Goal: Information Seeking & Learning: Learn about a topic

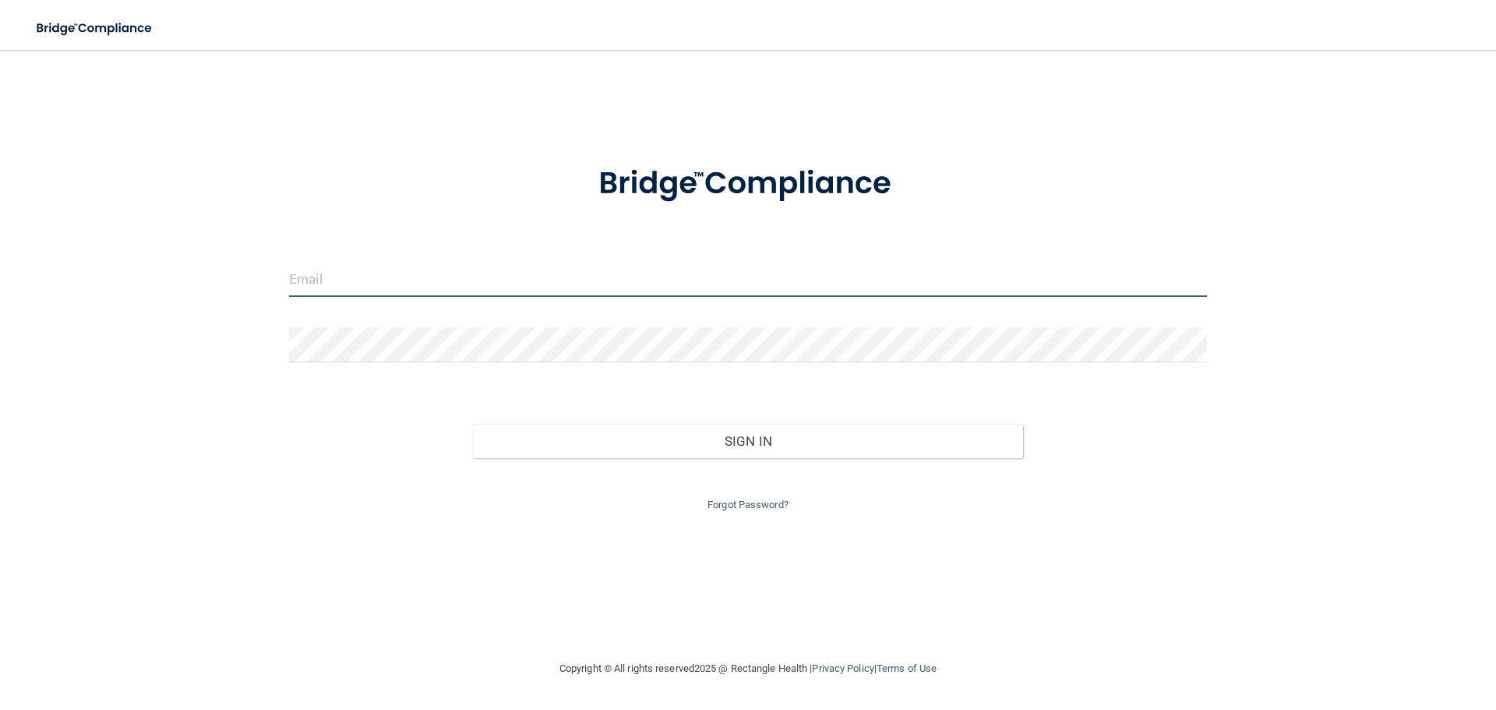
click at [362, 274] on input "email" at bounding box center [748, 279] width 918 height 35
type input "[PERSON_NAME][EMAIL_ADDRESS][DOMAIN_NAME]"
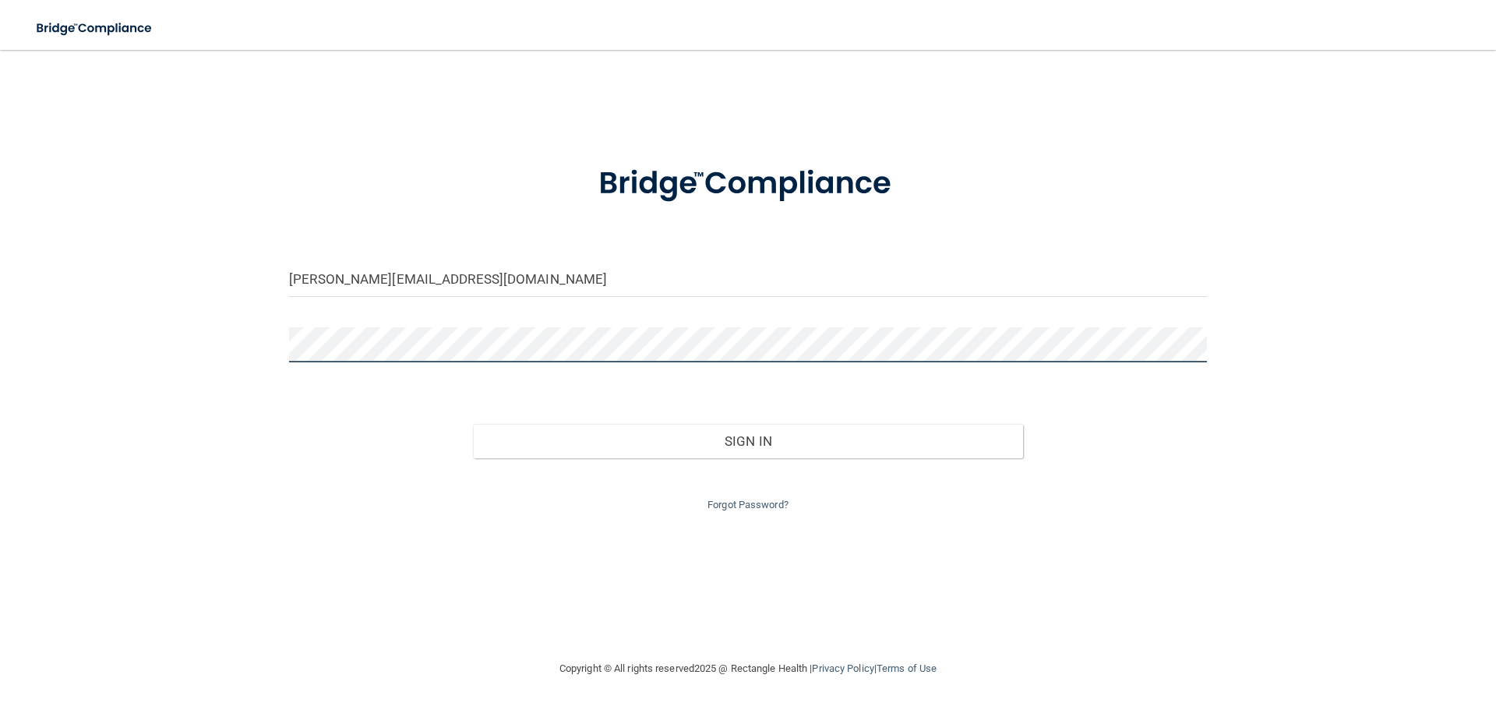
click at [473, 424] on button "Sign In" at bounding box center [748, 441] width 551 height 34
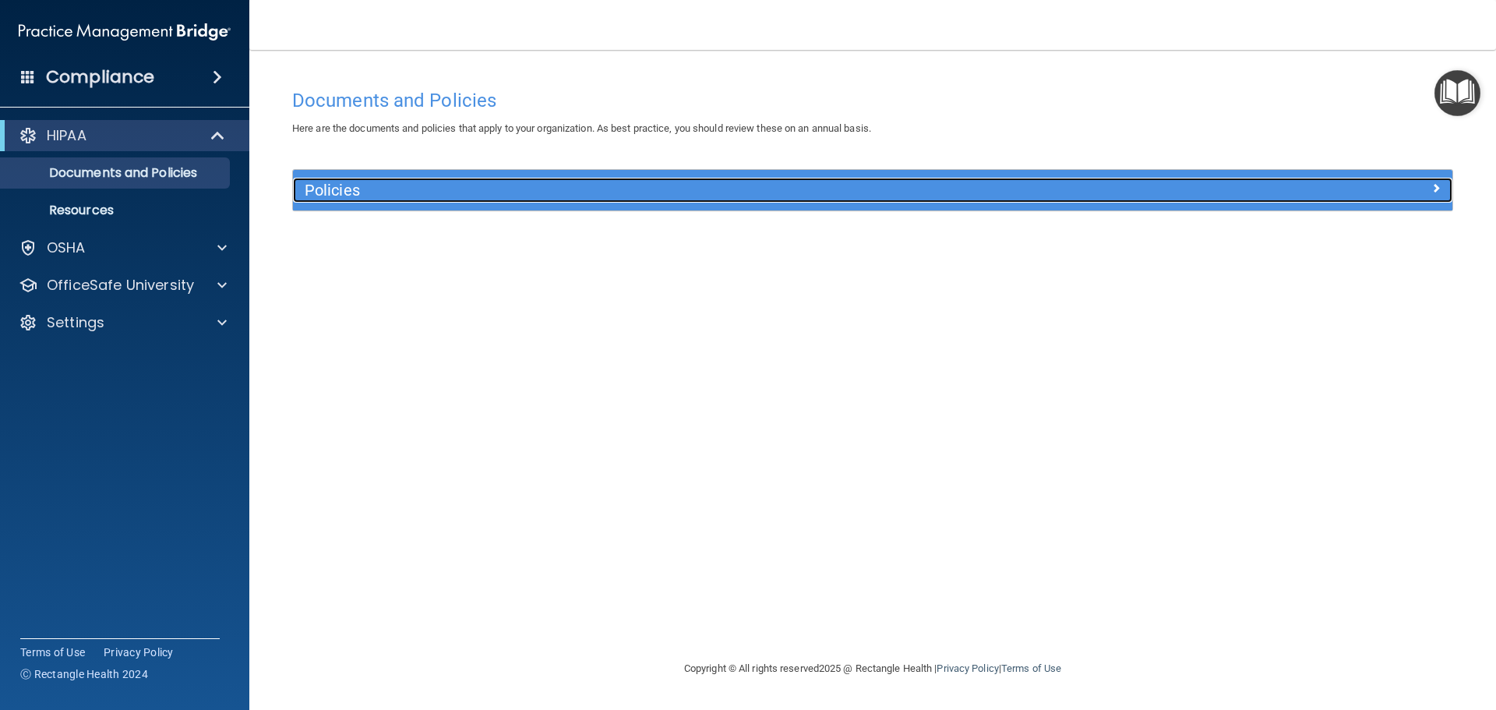
click at [390, 189] on h5 "Policies" at bounding box center [728, 190] width 846 height 17
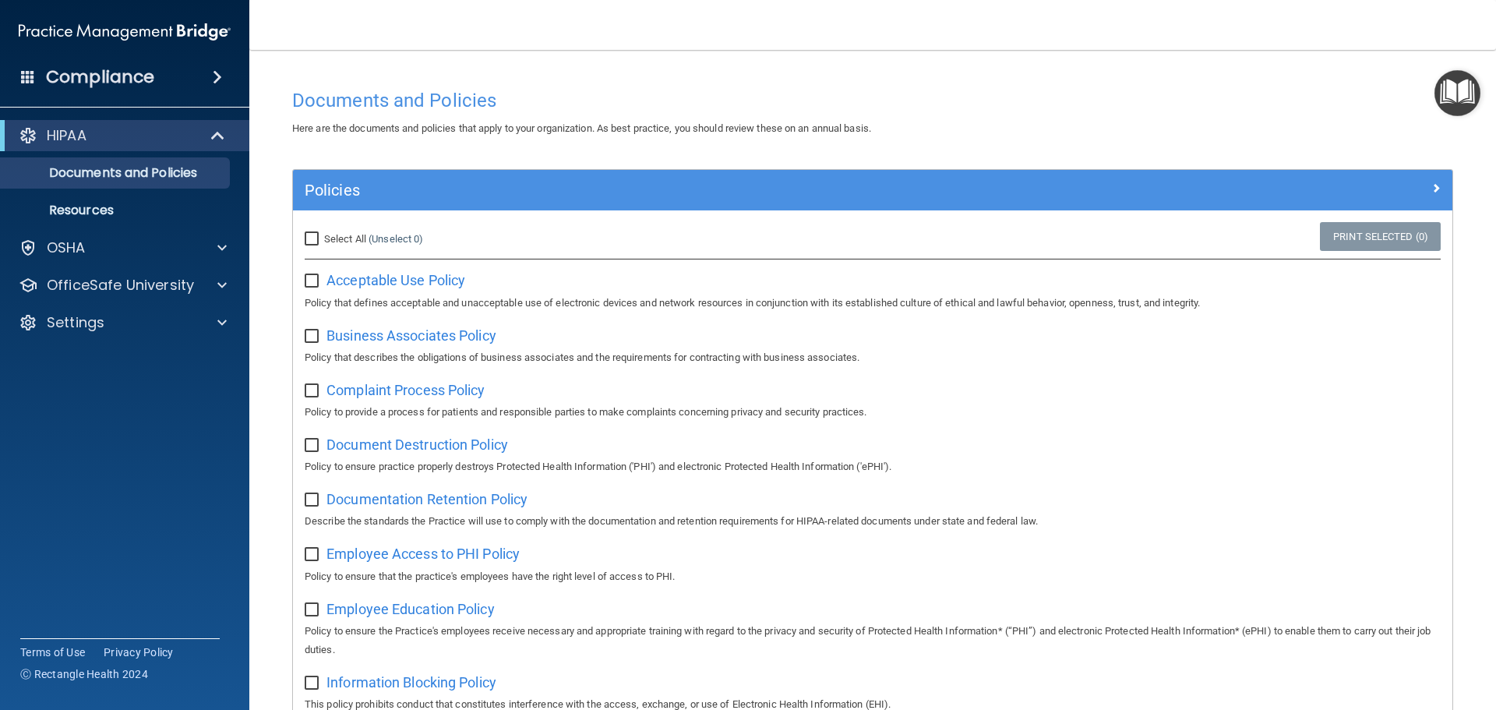
click at [219, 69] on span at bounding box center [217, 77] width 9 height 19
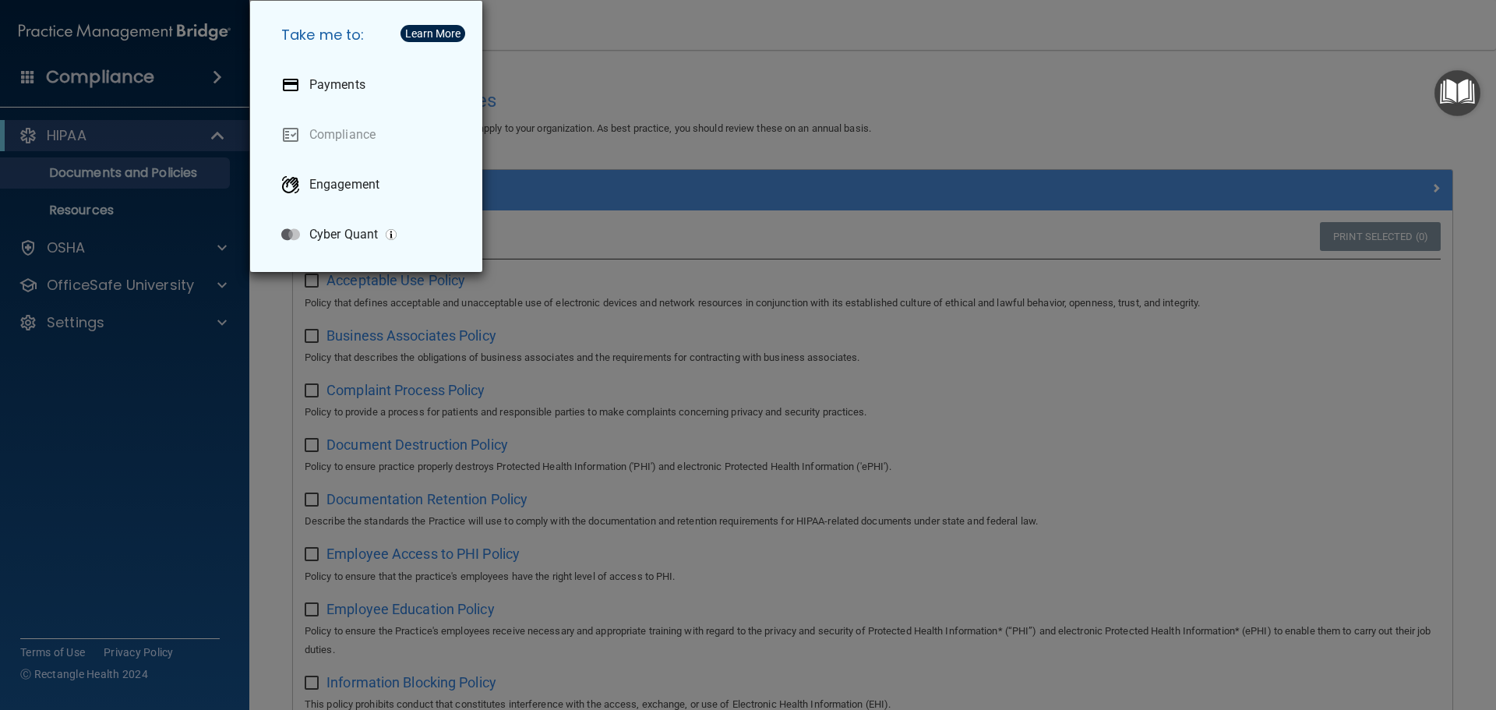
click at [88, 122] on div "Take me to: Payments Compliance Engagement Cyber Quant" at bounding box center [748, 355] width 1496 height 710
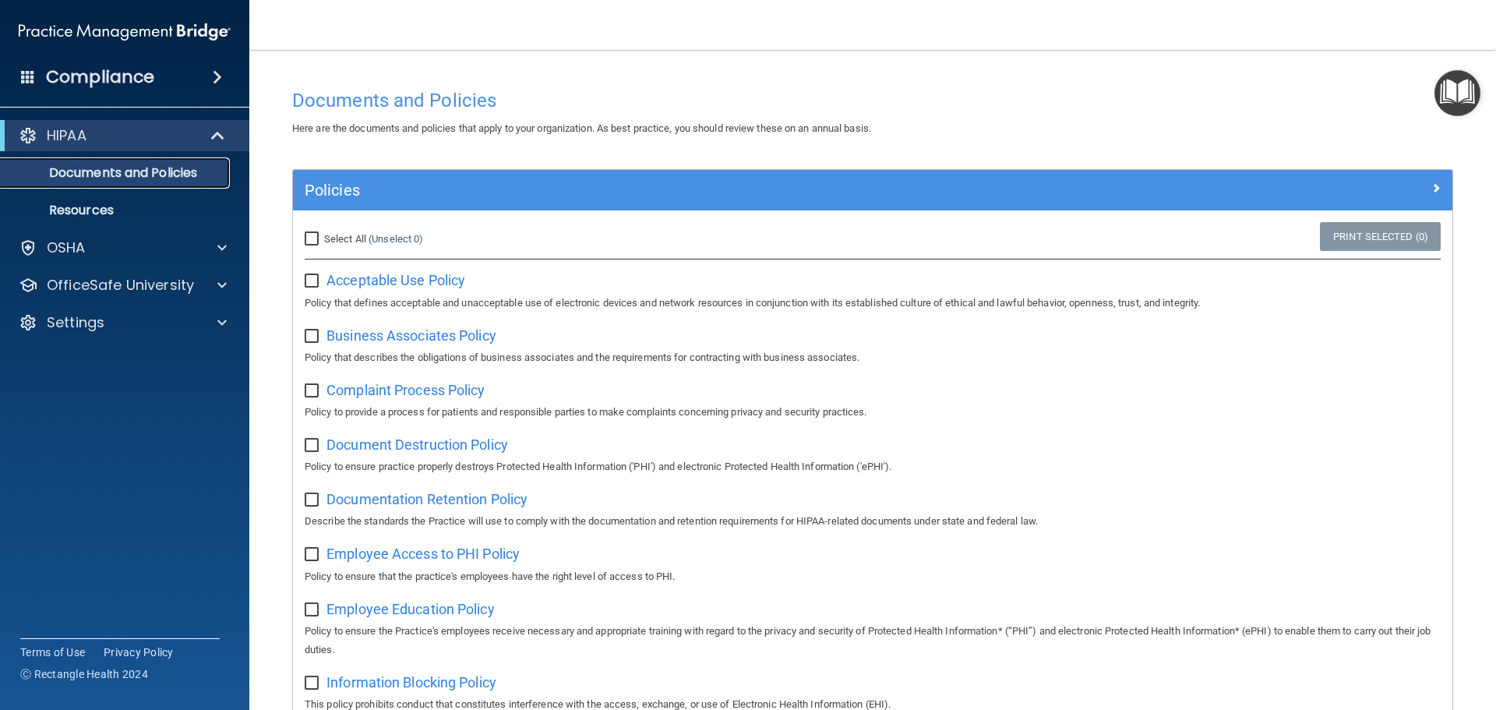
click at [171, 163] on link "Documents and Policies" at bounding box center [106, 172] width 245 height 31
click at [75, 213] on p "Resources" at bounding box center [116, 211] width 213 height 16
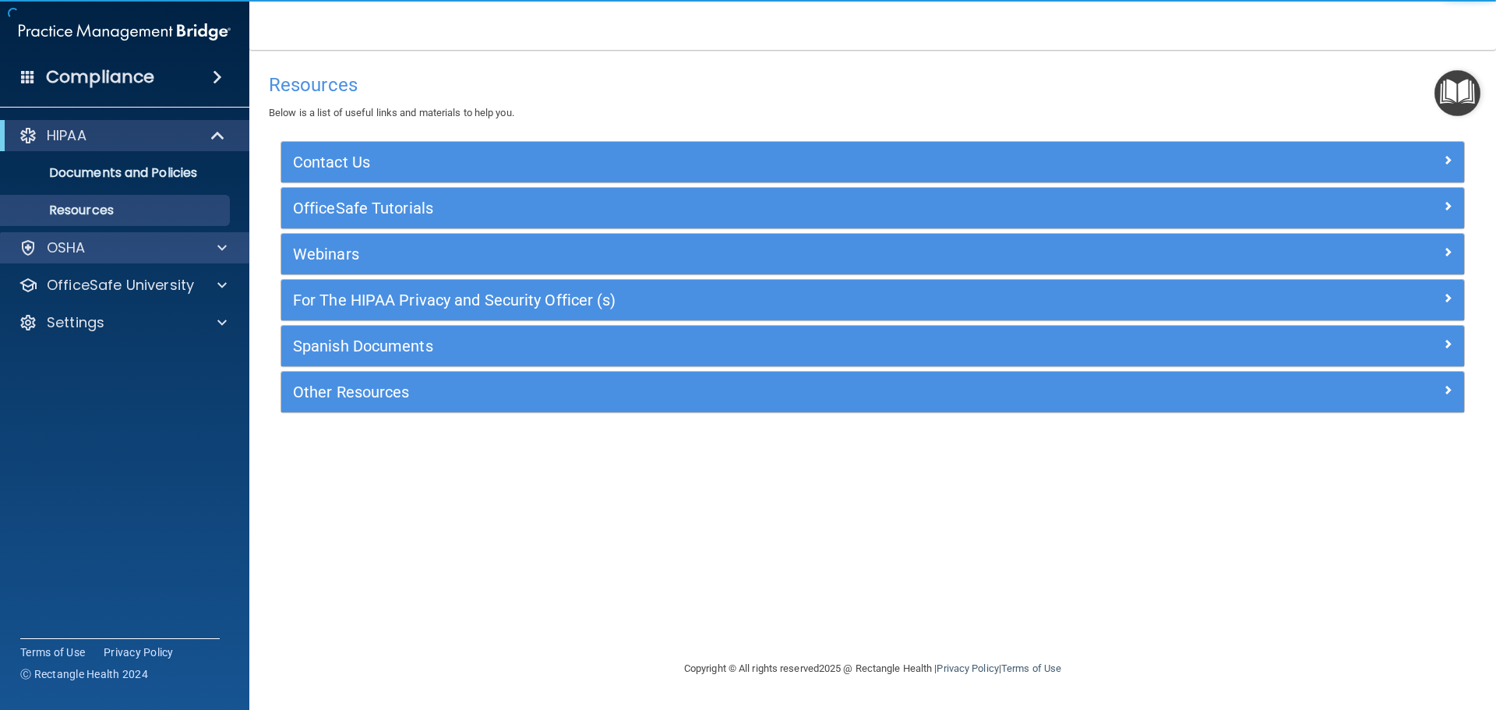
click at [74, 235] on div "OSHA" at bounding box center [125, 247] width 250 height 31
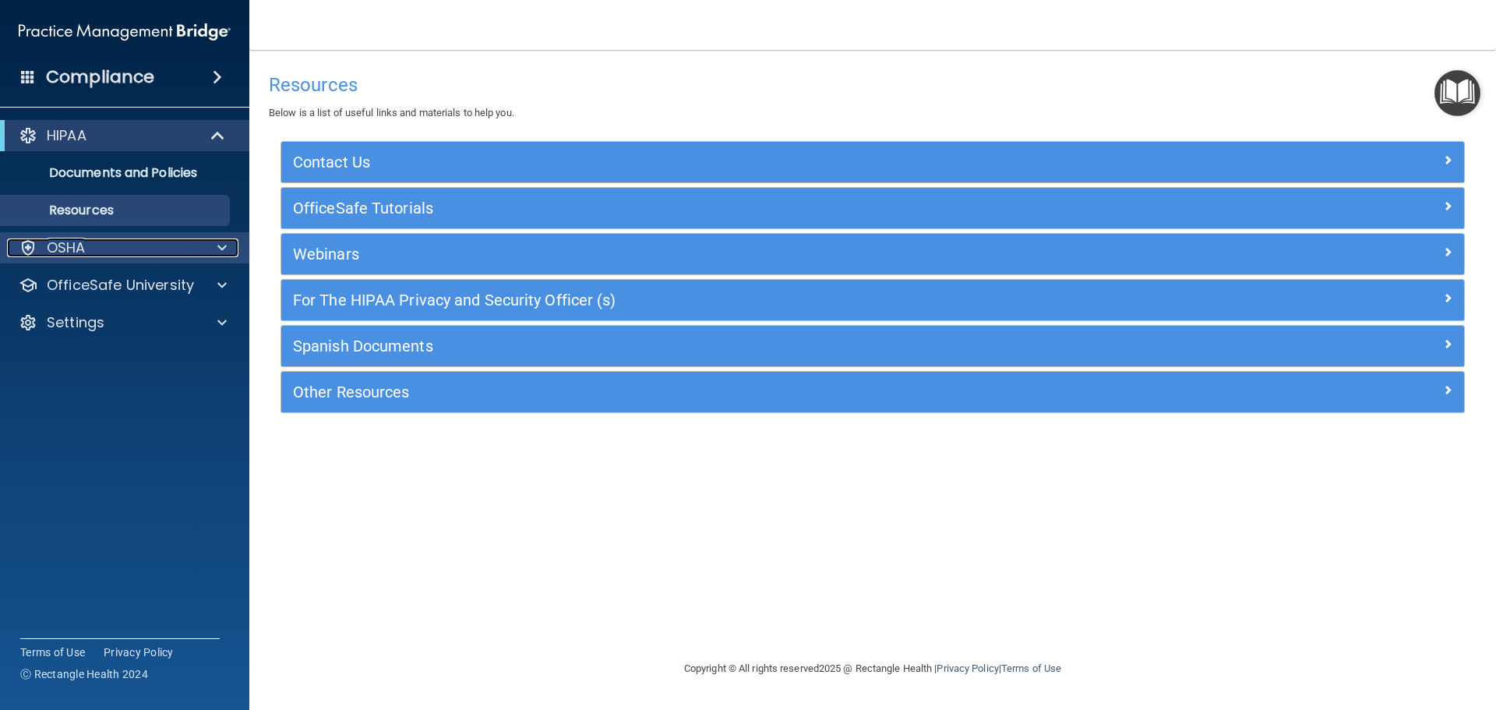
click at [212, 239] on div at bounding box center [219, 247] width 39 height 19
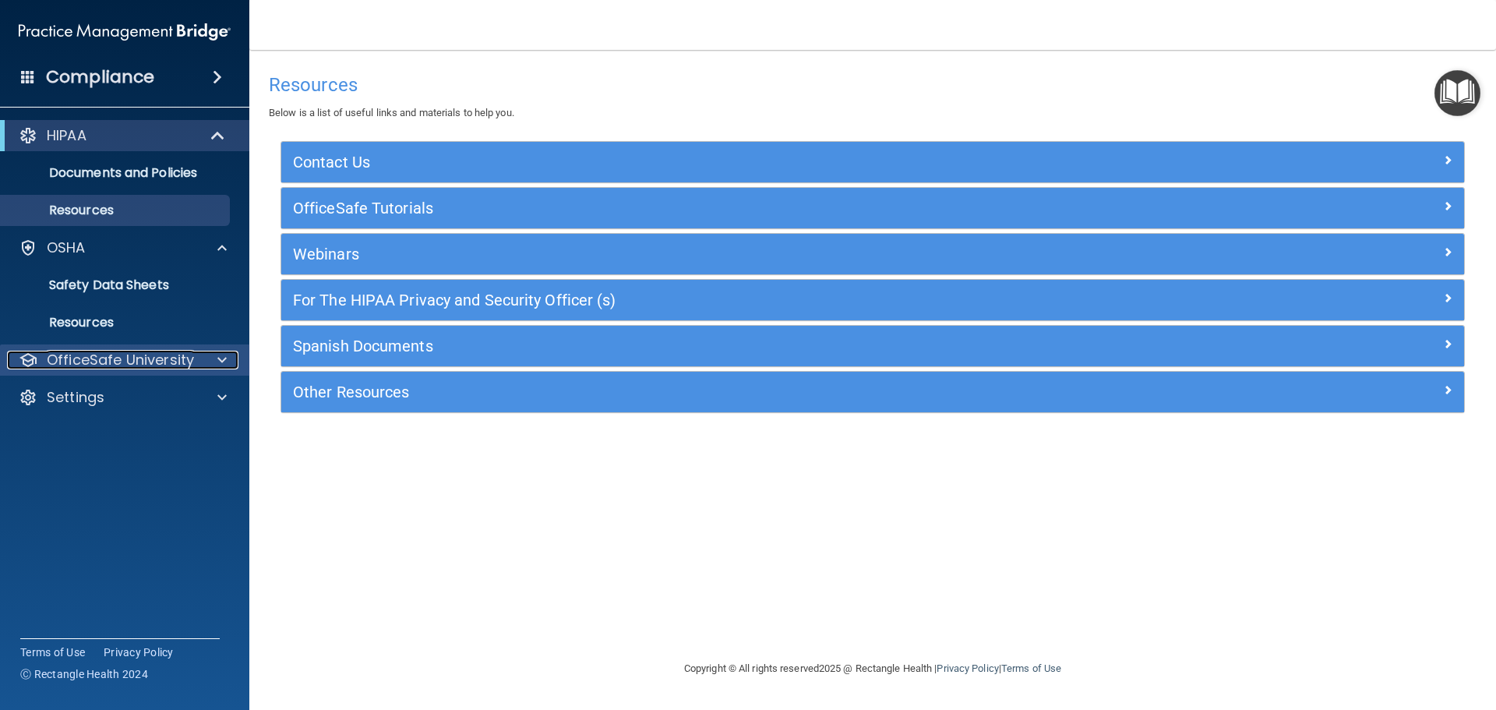
click at [220, 352] on span at bounding box center [221, 360] width 9 height 19
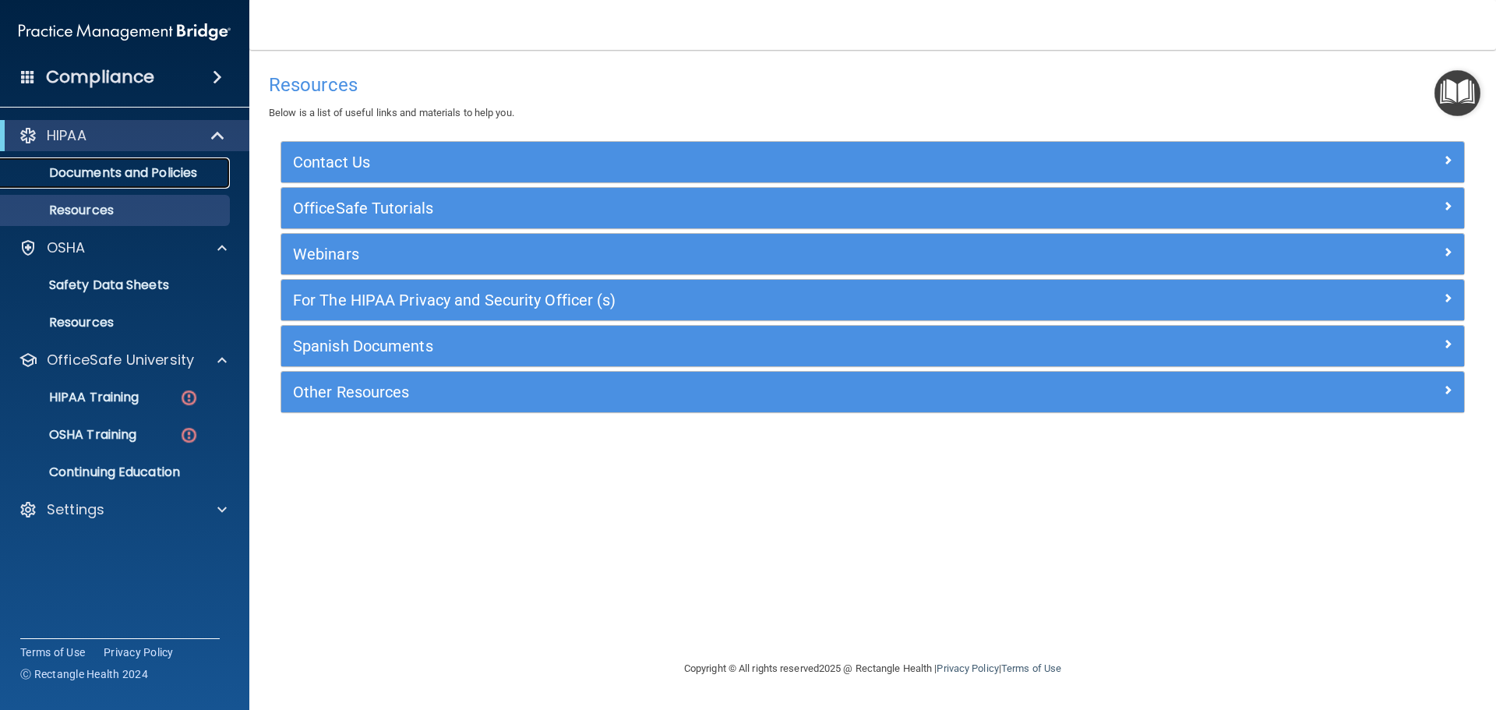
click at [152, 160] on link "Documents and Policies" at bounding box center [106, 172] width 245 height 31
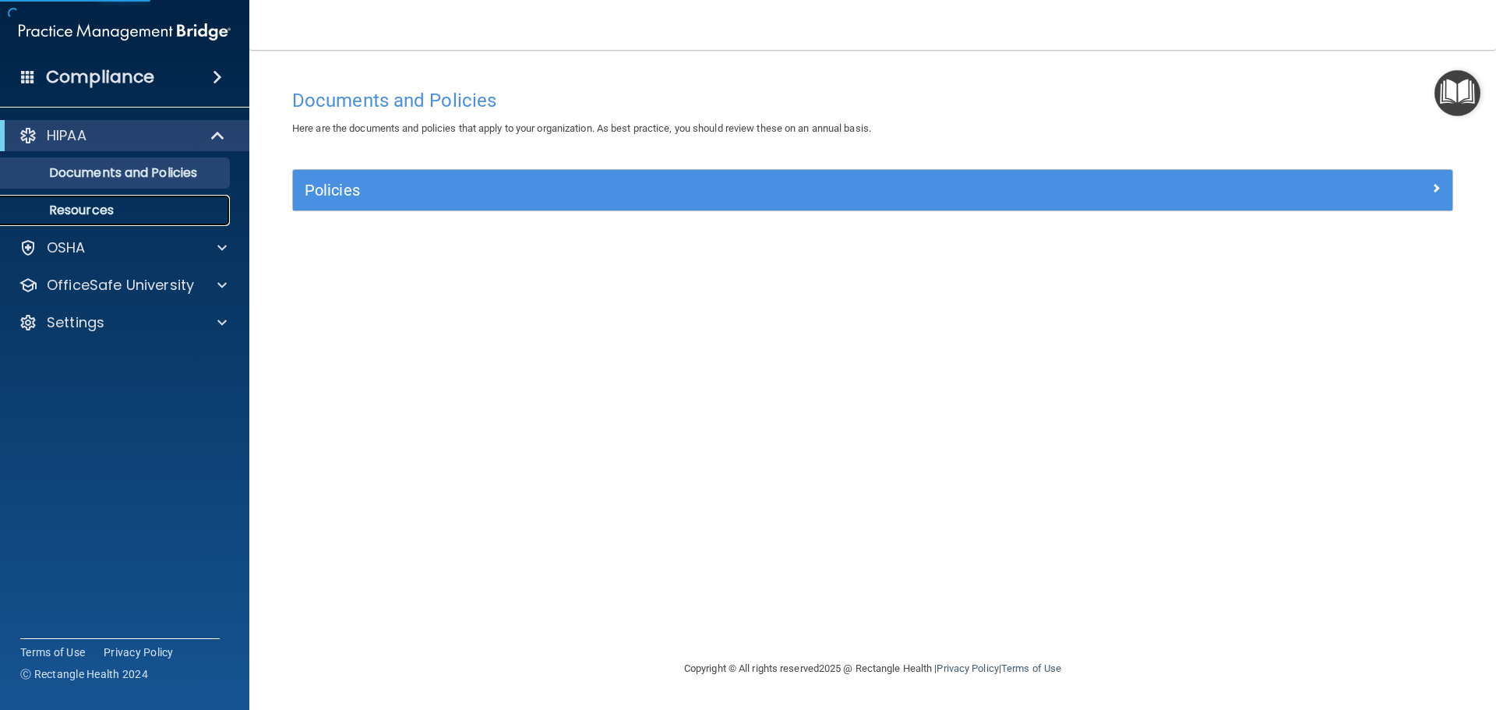
click at [104, 208] on p "Resources" at bounding box center [116, 211] width 213 height 16
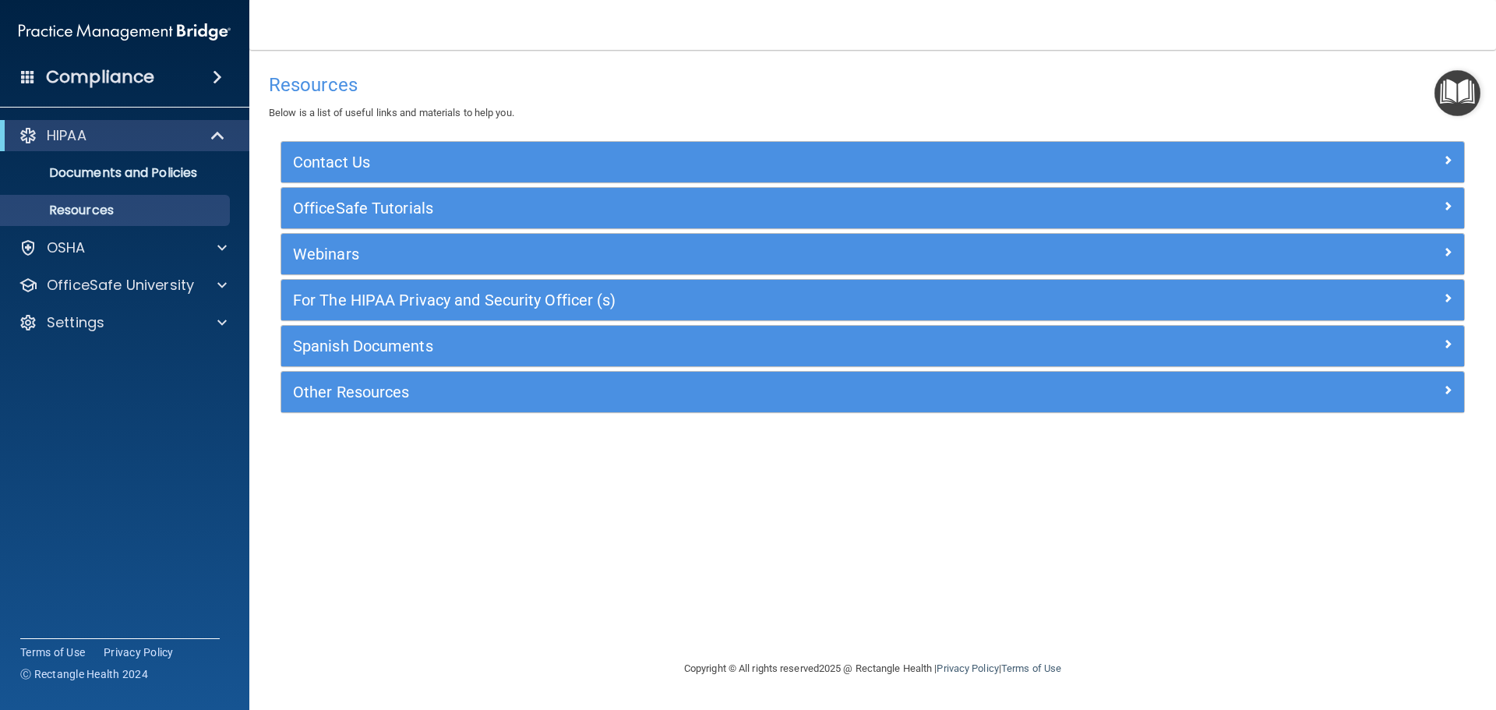
click at [214, 70] on span at bounding box center [217, 77] width 9 height 19
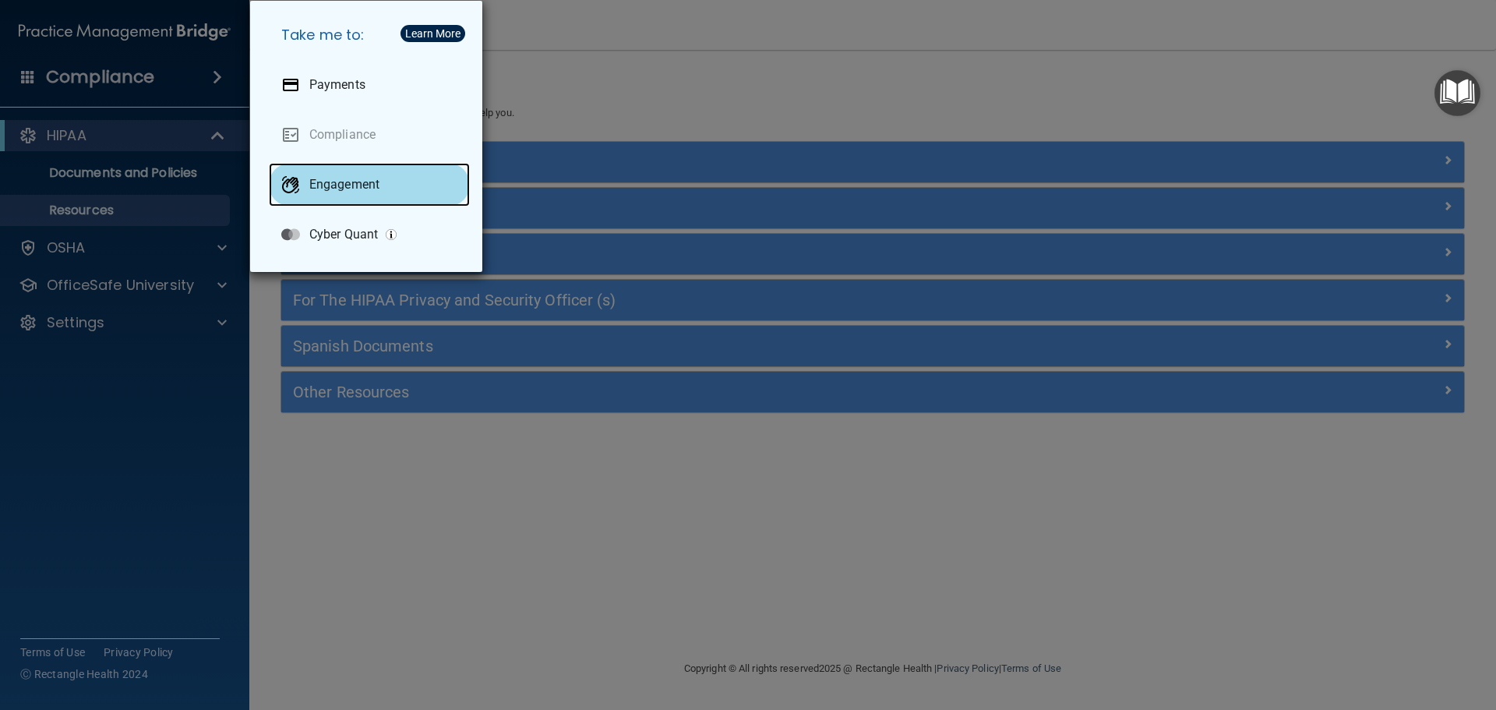
click at [368, 192] on p "Engagement" at bounding box center [344, 185] width 70 height 16
click at [83, 500] on div "Take me to: Payments Compliance Engagement Cyber Quant" at bounding box center [748, 355] width 1496 height 710
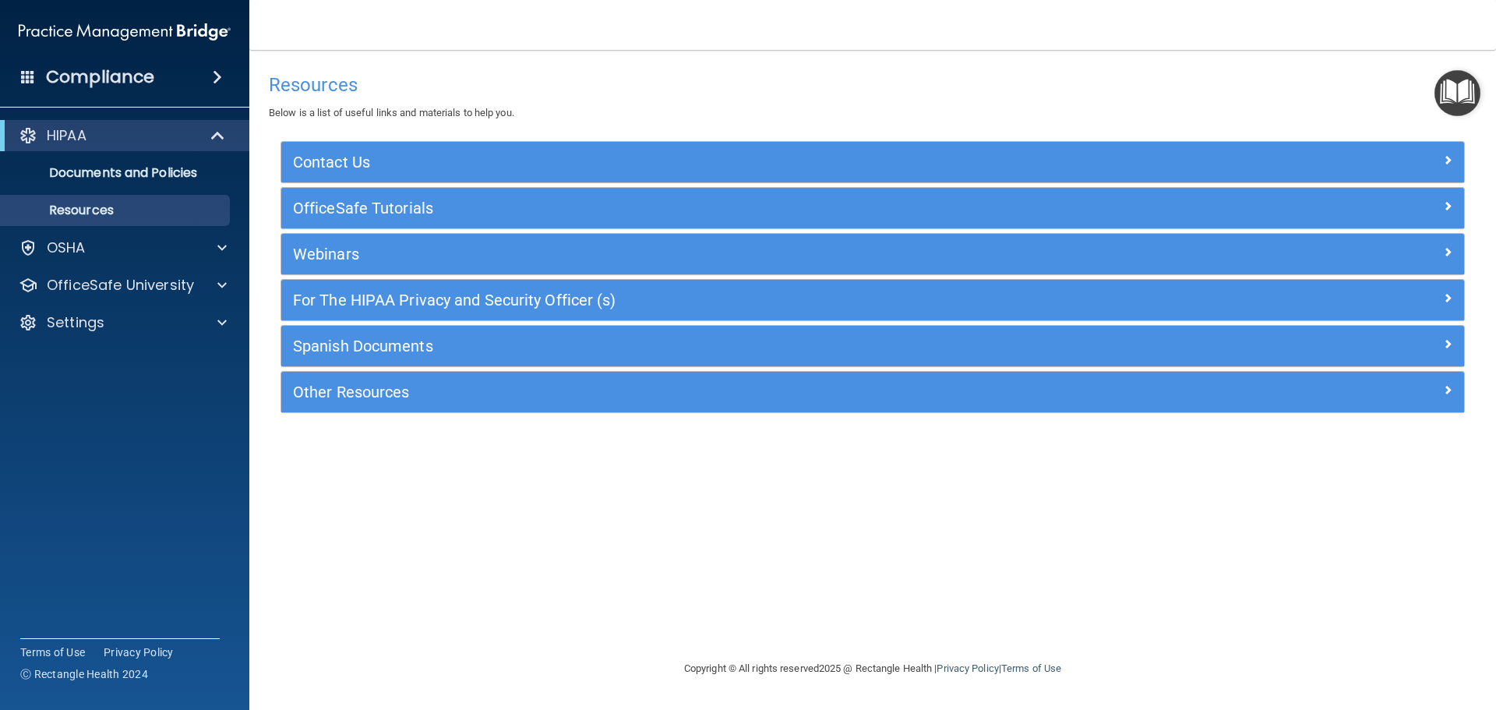
click at [23, 66] on div "Compliance" at bounding box center [124, 77] width 249 height 34
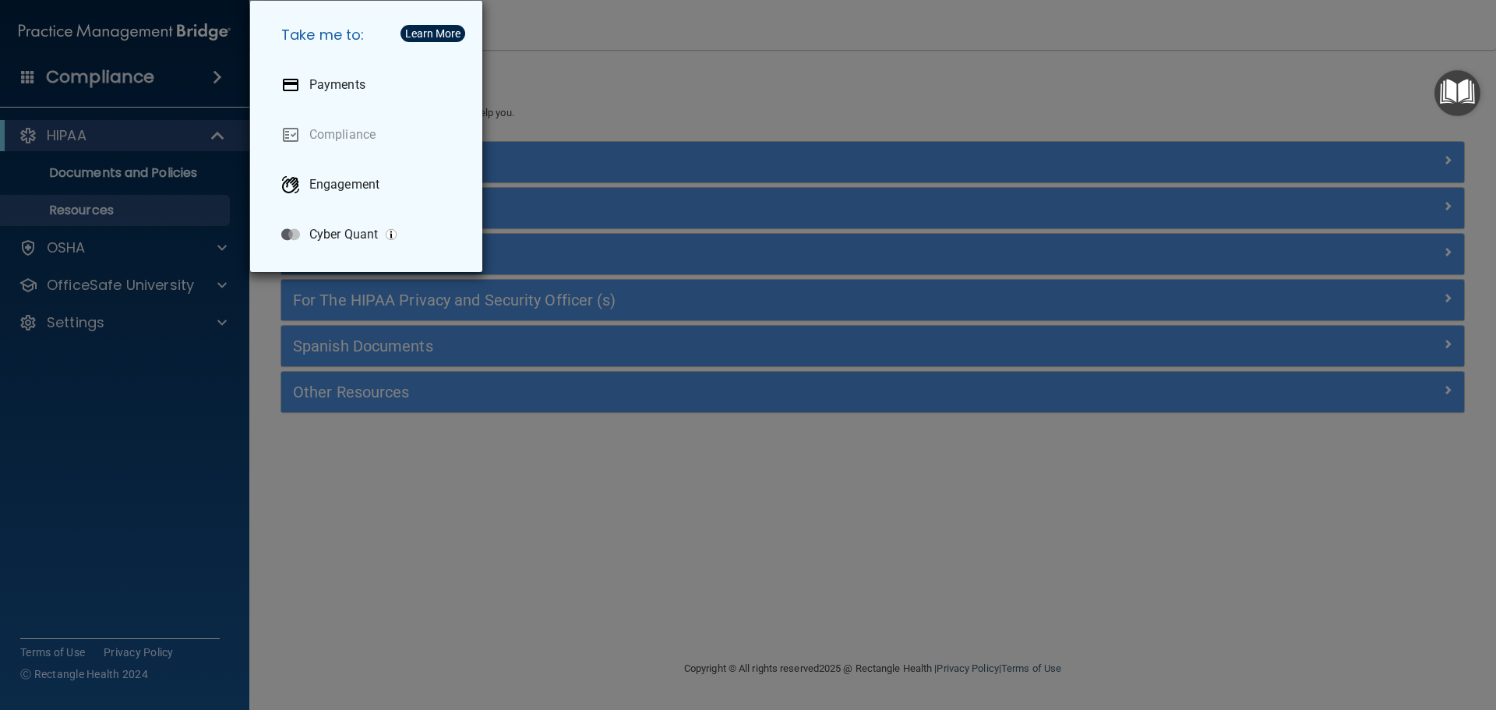
click at [425, 38] on div "Learn More" at bounding box center [432, 33] width 55 height 11
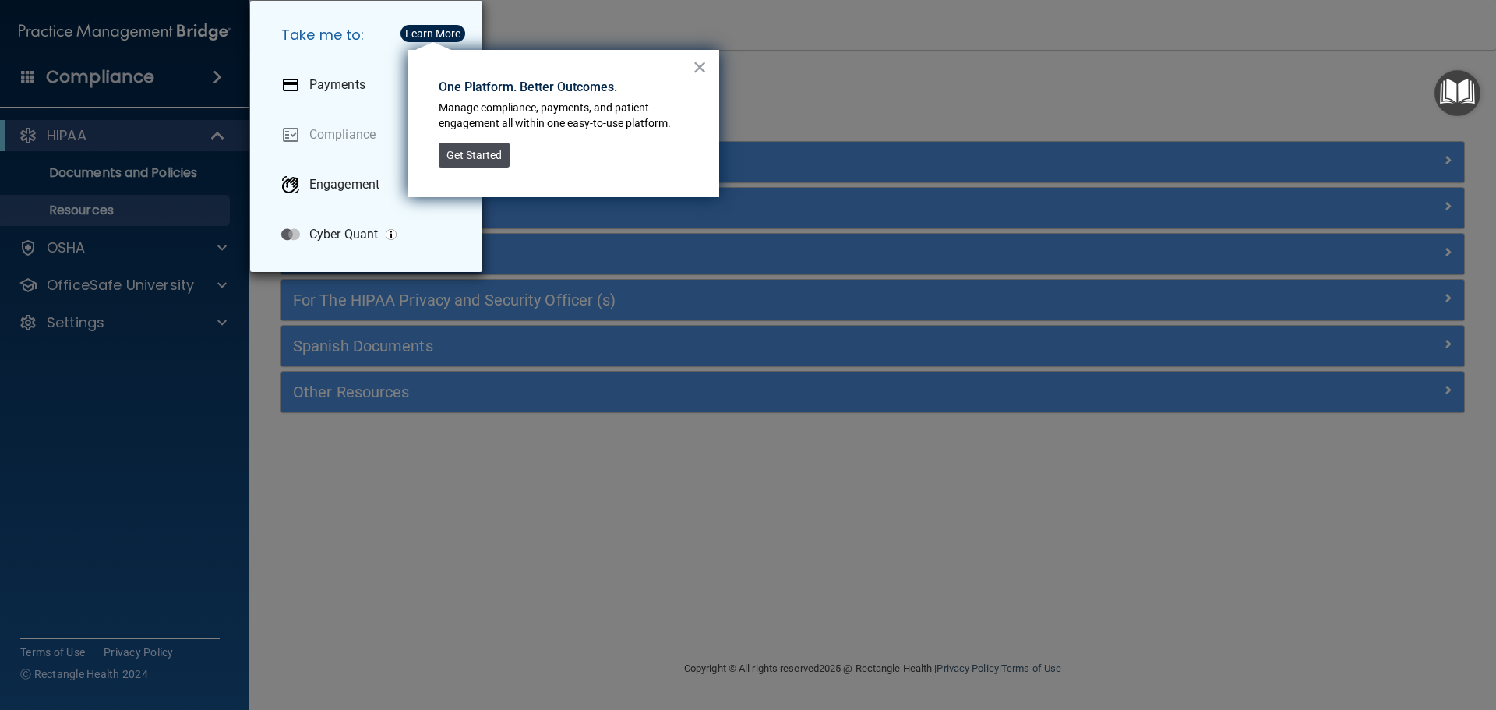
click at [478, 153] on button "Get Started" at bounding box center [474, 155] width 71 height 25
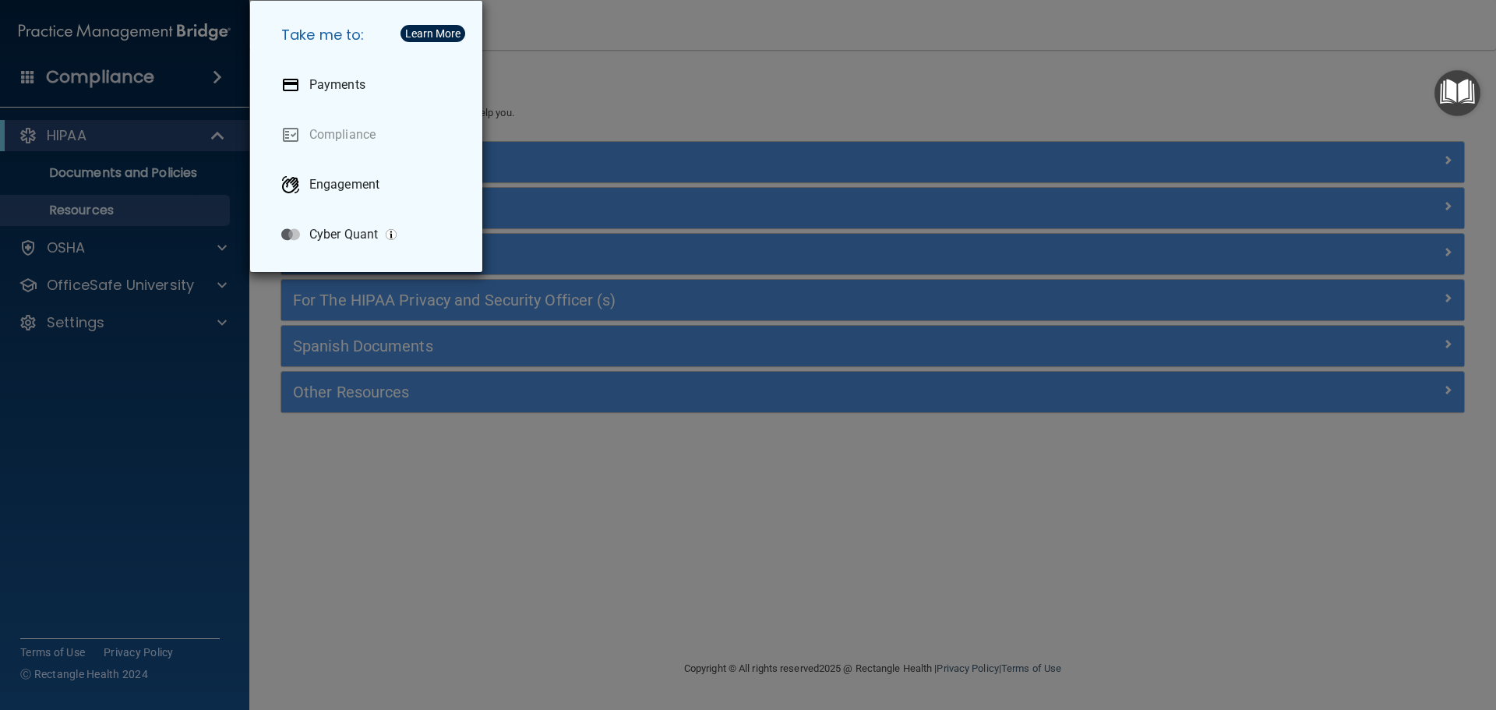
drag, startPoint x: 98, startPoint y: 563, endPoint x: 97, endPoint y: 552, distance: 11.0
click at [98, 556] on div "Take me to: Payments Compliance Engagement Cyber Quant" at bounding box center [748, 355] width 1496 height 710
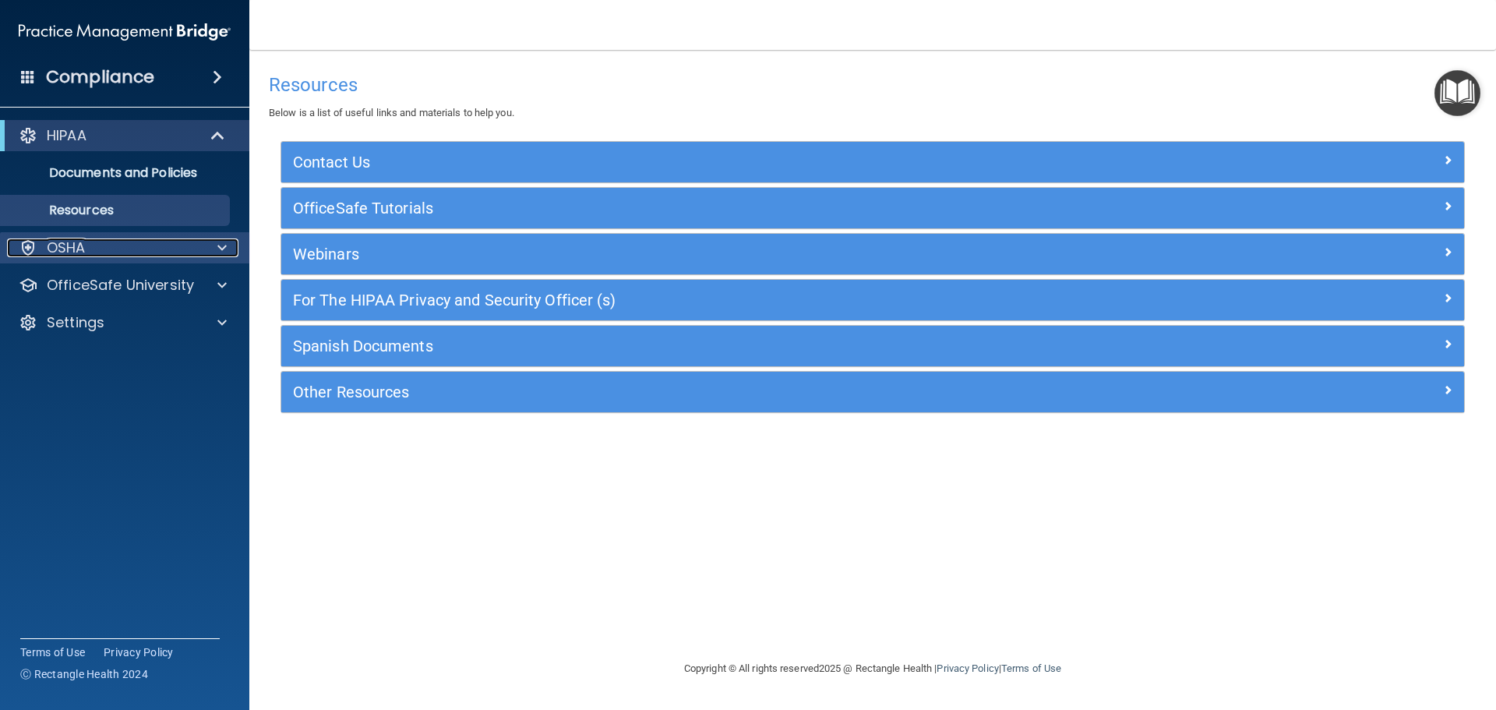
click at [224, 247] on span at bounding box center [221, 247] width 9 height 19
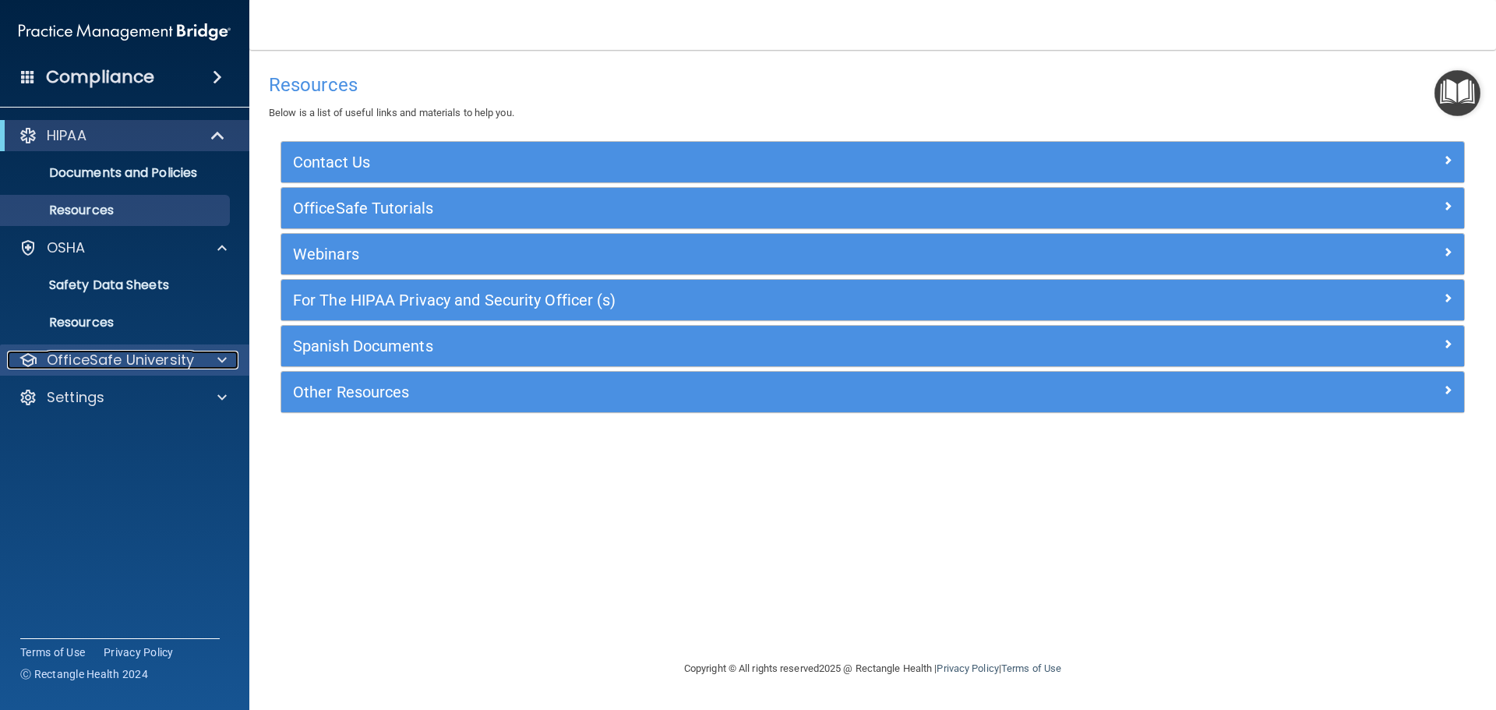
click at [228, 353] on div at bounding box center [219, 360] width 39 height 19
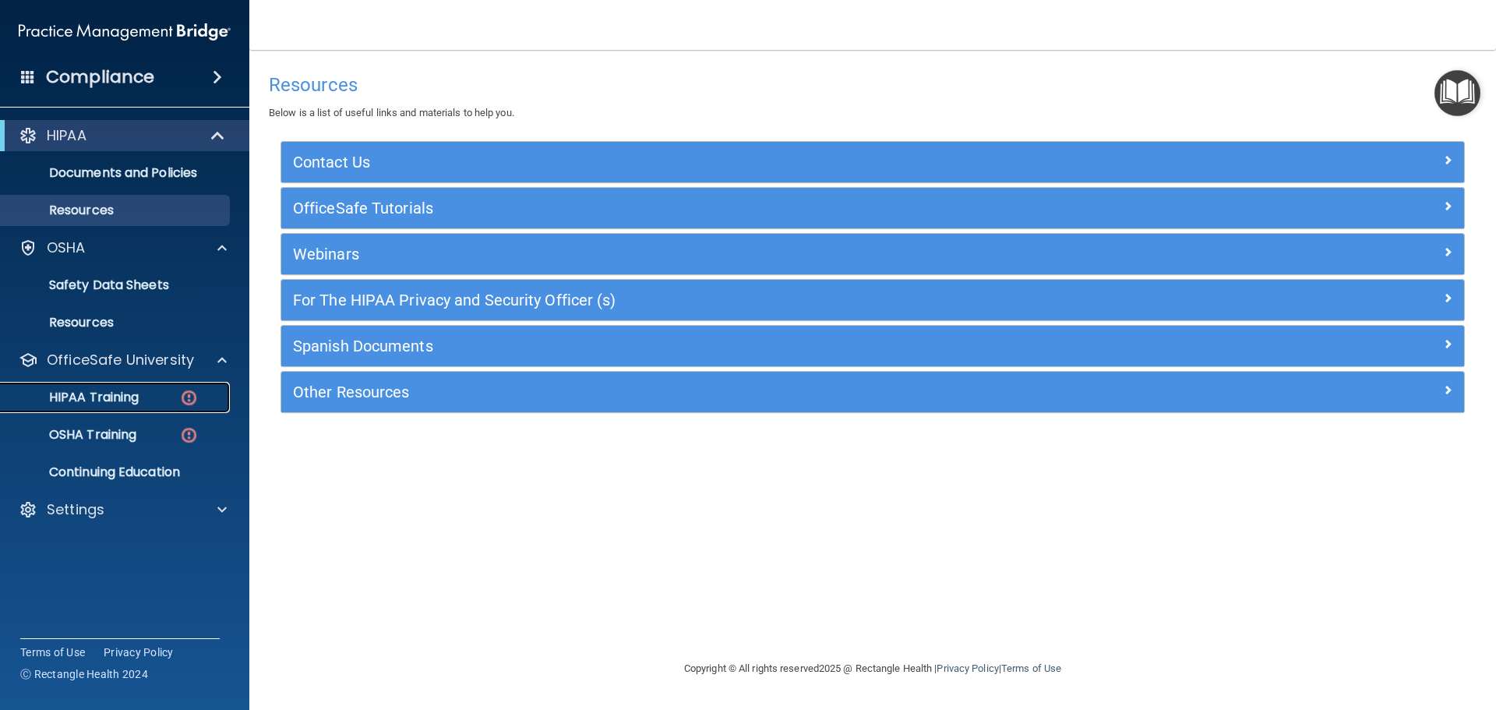
click at [118, 390] on p "HIPAA Training" at bounding box center [74, 398] width 129 height 16
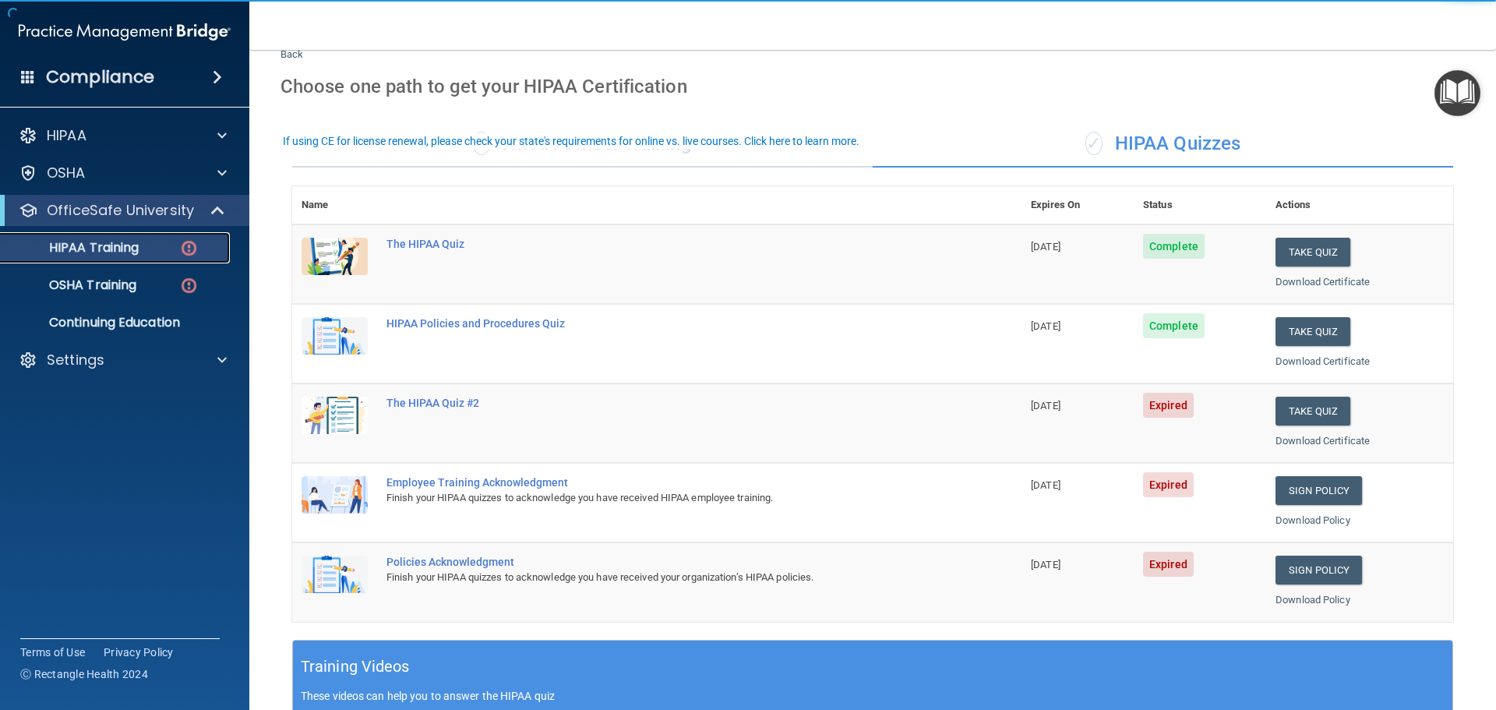
scroll to position [78, 0]
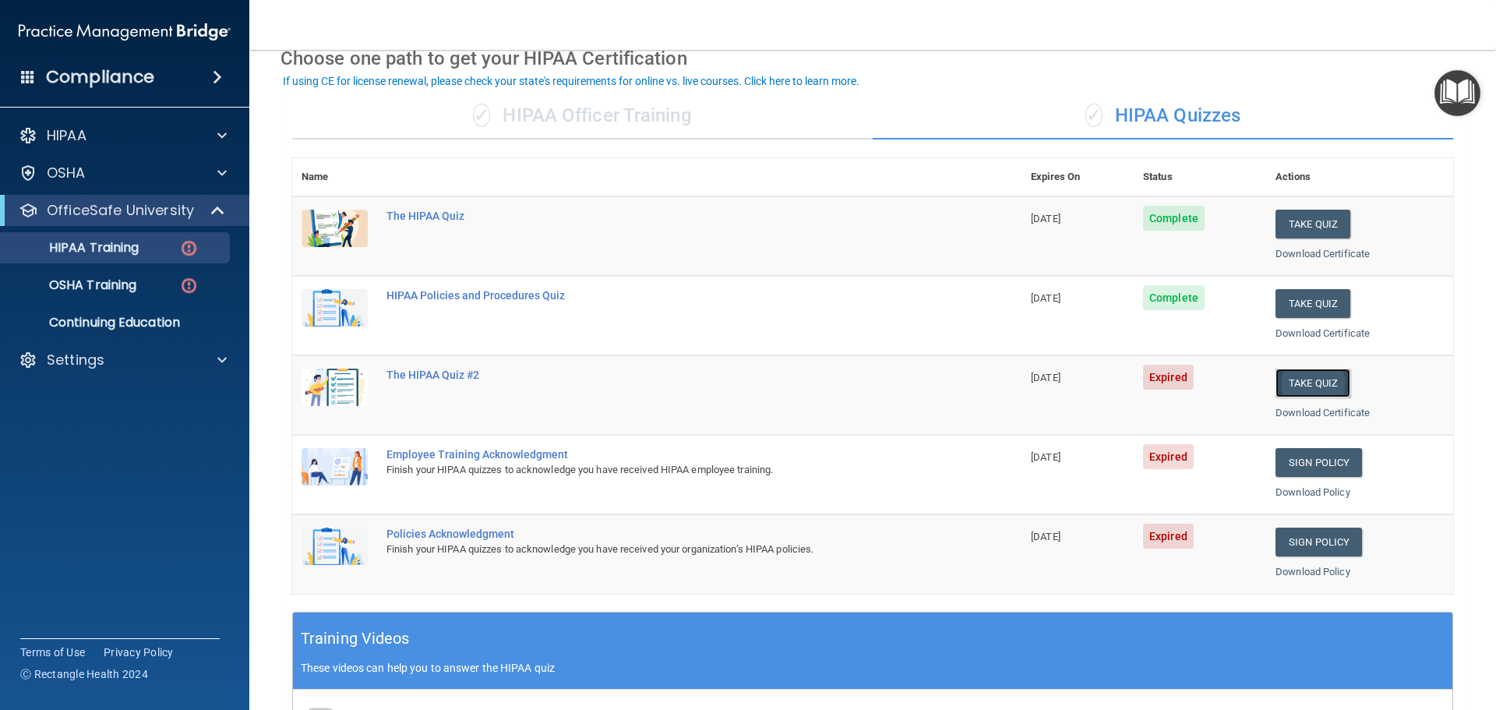
click at [1307, 369] on button "Take Quiz" at bounding box center [1312, 383] width 75 height 29
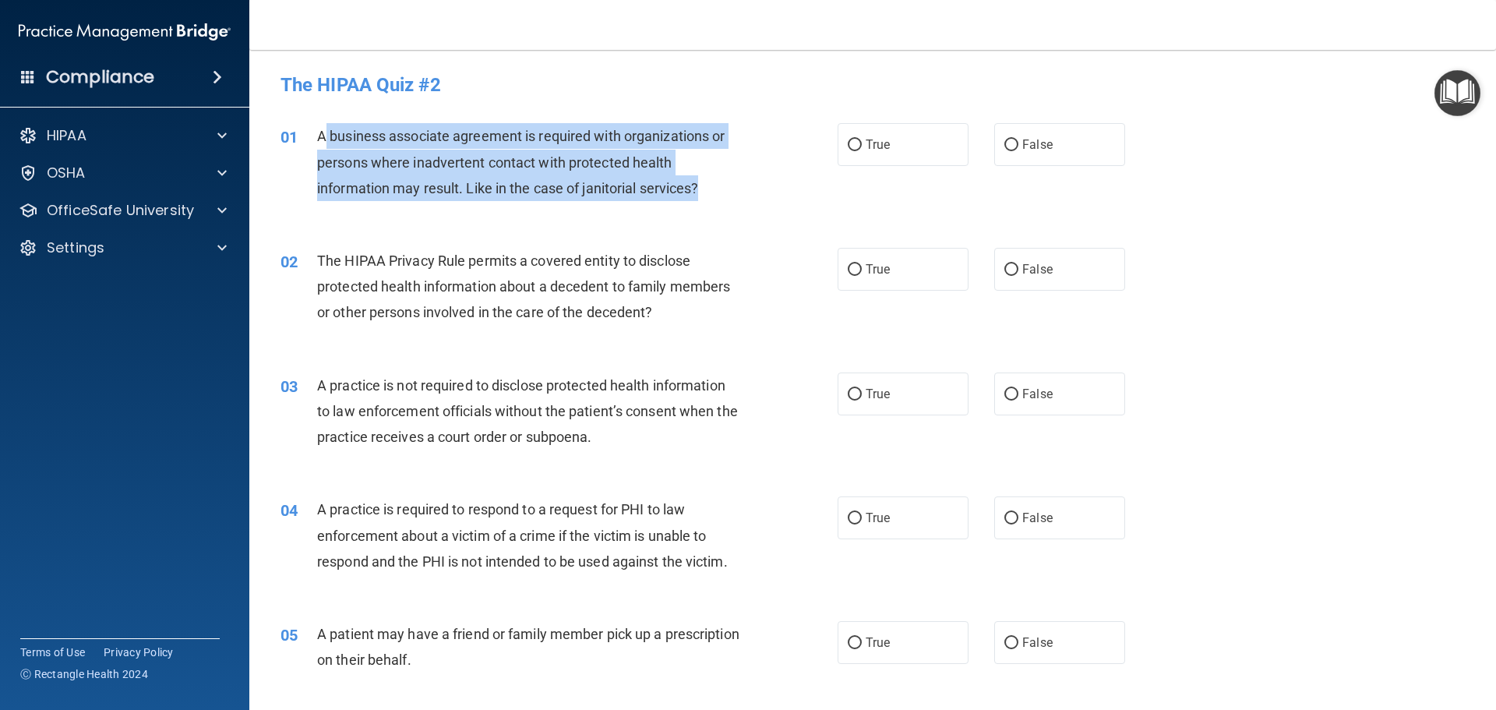
drag, startPoint x: 352, startPoint y: 136, endPoint x: 701, endPoint y: 198, distance: 354.6
click at [701, 198] on div "A business associate agreement is required with organizations or persons where …" at bounding box center [535, 162] width 436 height 78
drag, startPoint x: 317, startPoint y: 129, endPoint x: 721, endPoint y: 181, distance: 407.6
click at [721, 181] on div "A business associate agreement is required with organizations or persons where …" at bounding box center [535, 162] width 436 height 78
copy span "A business associate agreement is required with organizations or persons where …"
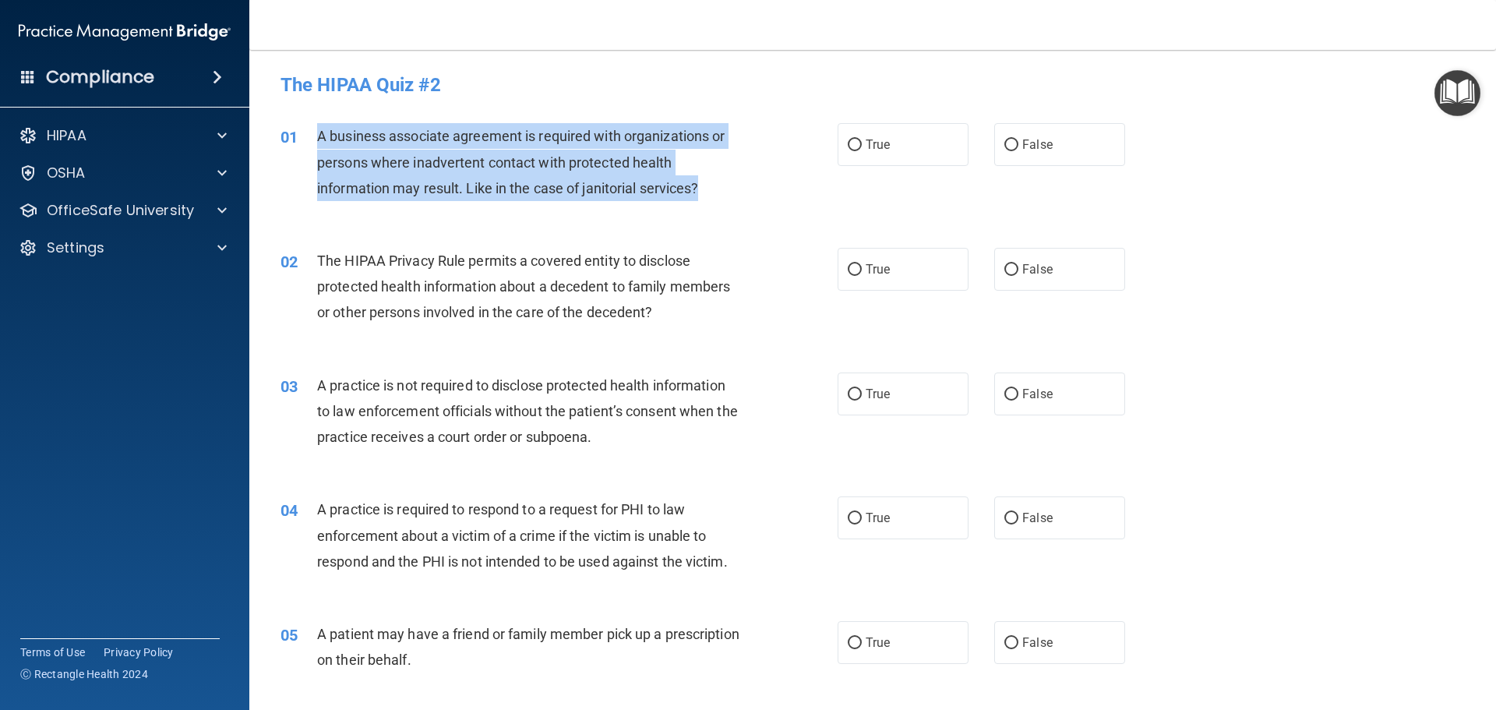
copy span "A business associate agreement is required with organizations or persons where …"
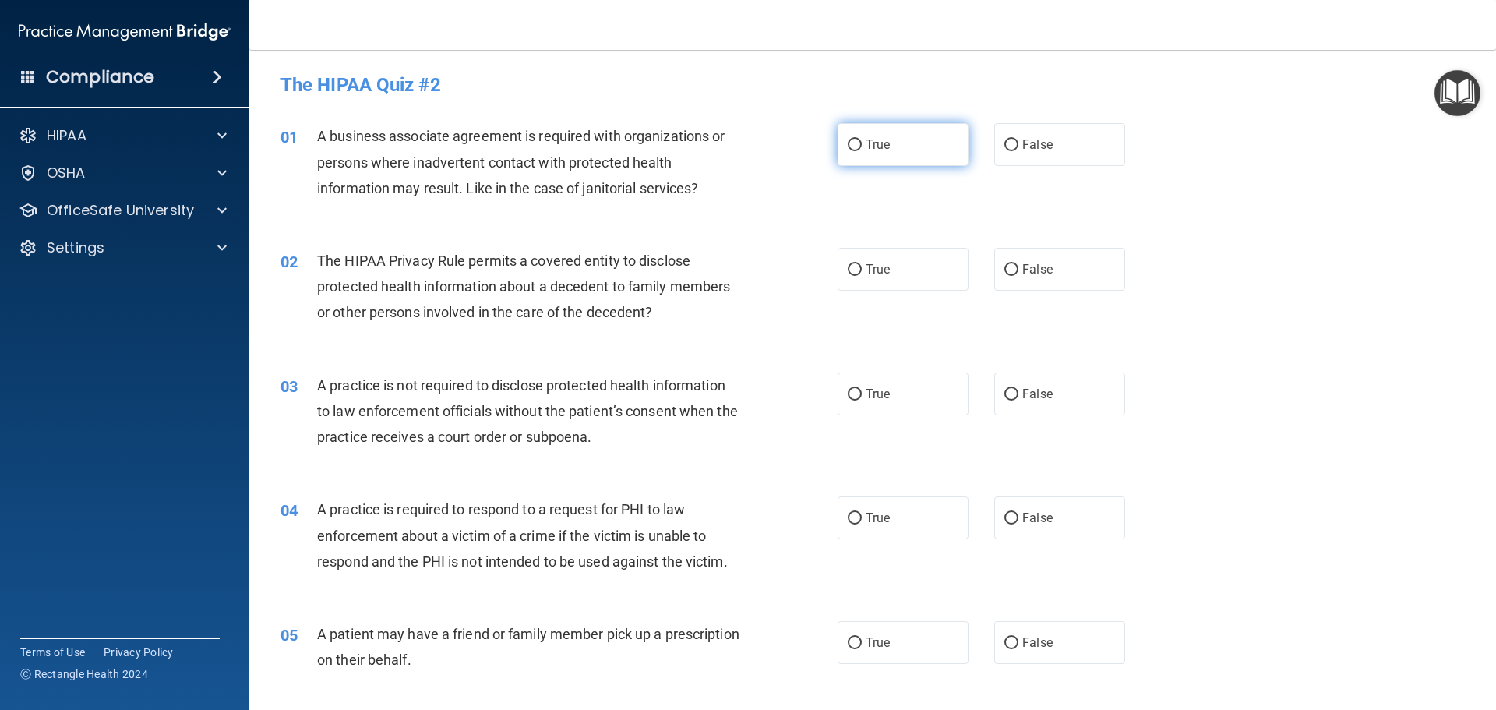
click at [857, 142] on label "True" at bounding box center [903, 144] width 131 height 43
click at [857, 142] on input "True" at bounding box center [855, 145] width 14 height 12
radio input "true"
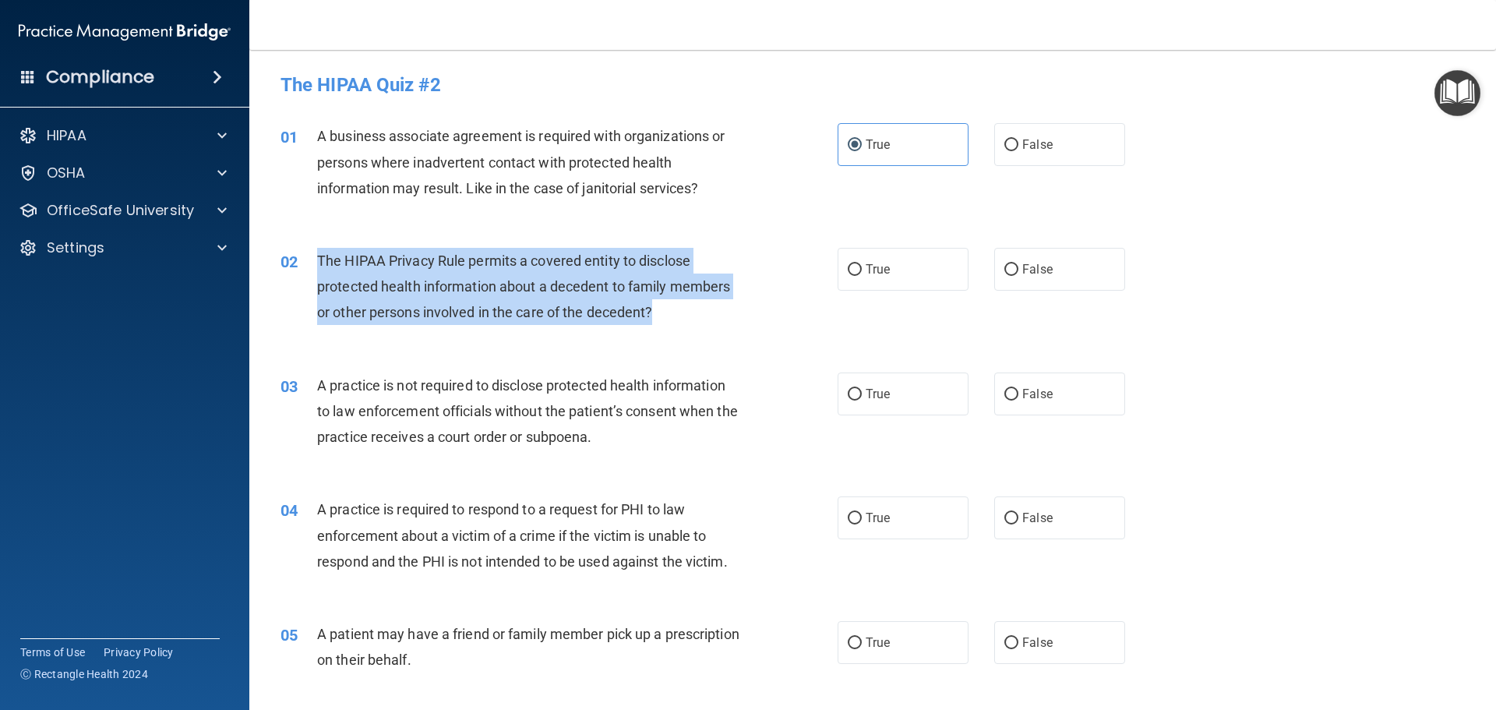
drag, startPoint x: 318, startPoint y: 257, endPoint x: 728, endPoint y: 323, distance: 415.0
click at [728, 323] on div "The HIPAA Privacy Rule permits a covered entity to disclose protected health in…" at bounding box center [535, 287] width 436 height 78
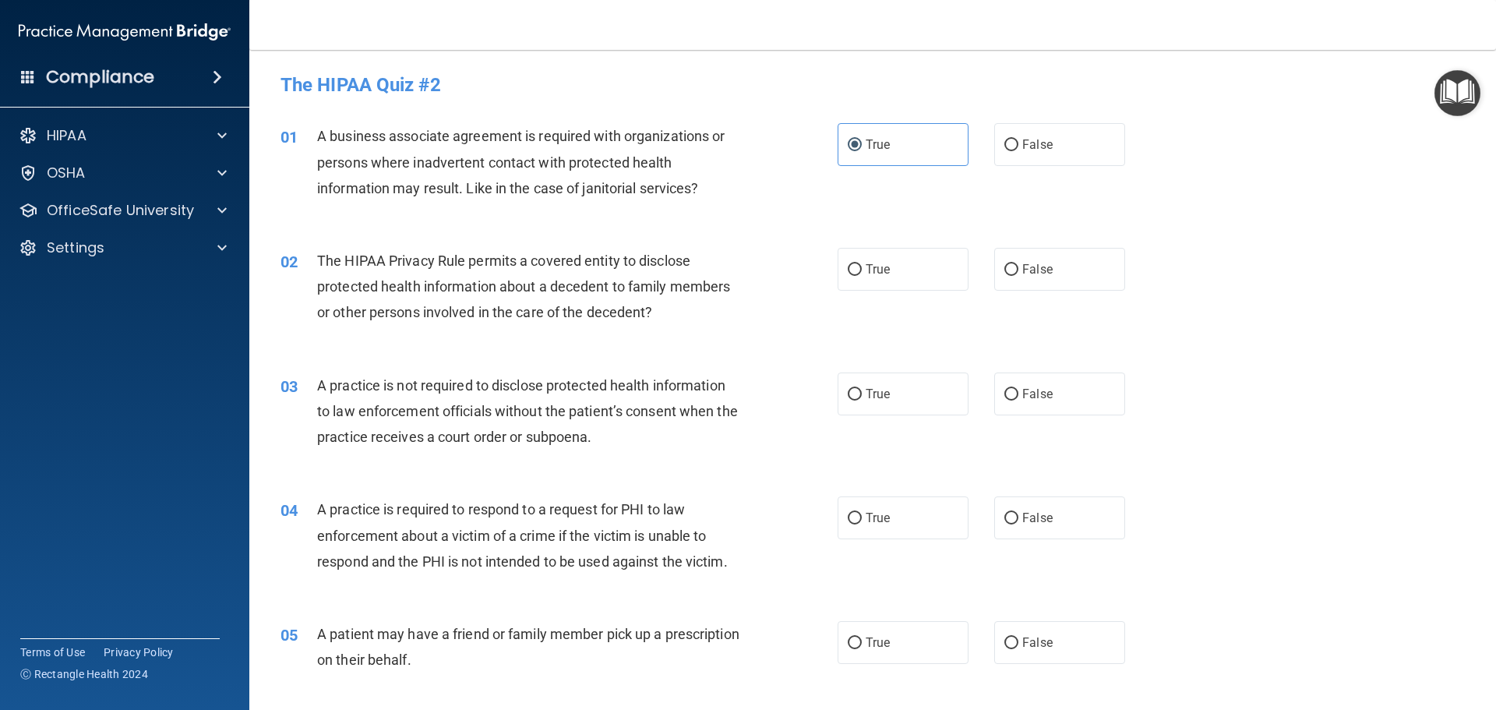
drag, startPoint x: 545, startPoint y: 286, endPoint x: 730, endPoint y: 205, distance: 201.6
click at [730, 205] on div "01 A business associate agreement is required with organizations or persons whe…" at bounding box center [559, 166] width 604 height 86
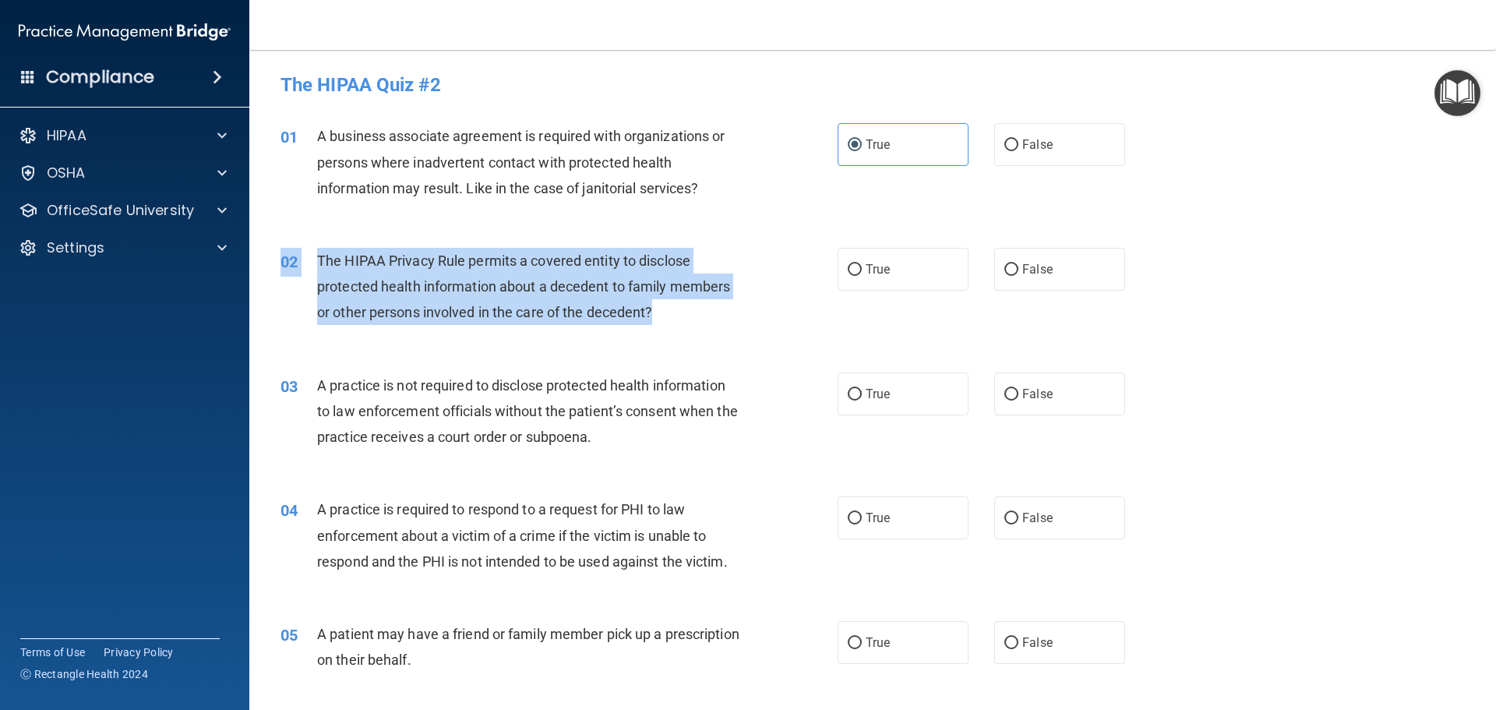
drag, startPoint x: 663, startPoint y: 312, endPoint x: 312, endPoint y: 245, distance: 356.8
click at [312, 245] on div "02 The HIPAA Privacy Rule permits a covered entity to disclose protected health…" at bounding box center [873, 290] width 1208 height 125
drag, startPoint x: 379, startPoint y: 277, endPoint x: 633, endPoint y: 259, distance: 254.6
drag, startPoint x: 310, startPoint y: 258, endPoint x: 584, endPoint y: 286, distance: 275.7
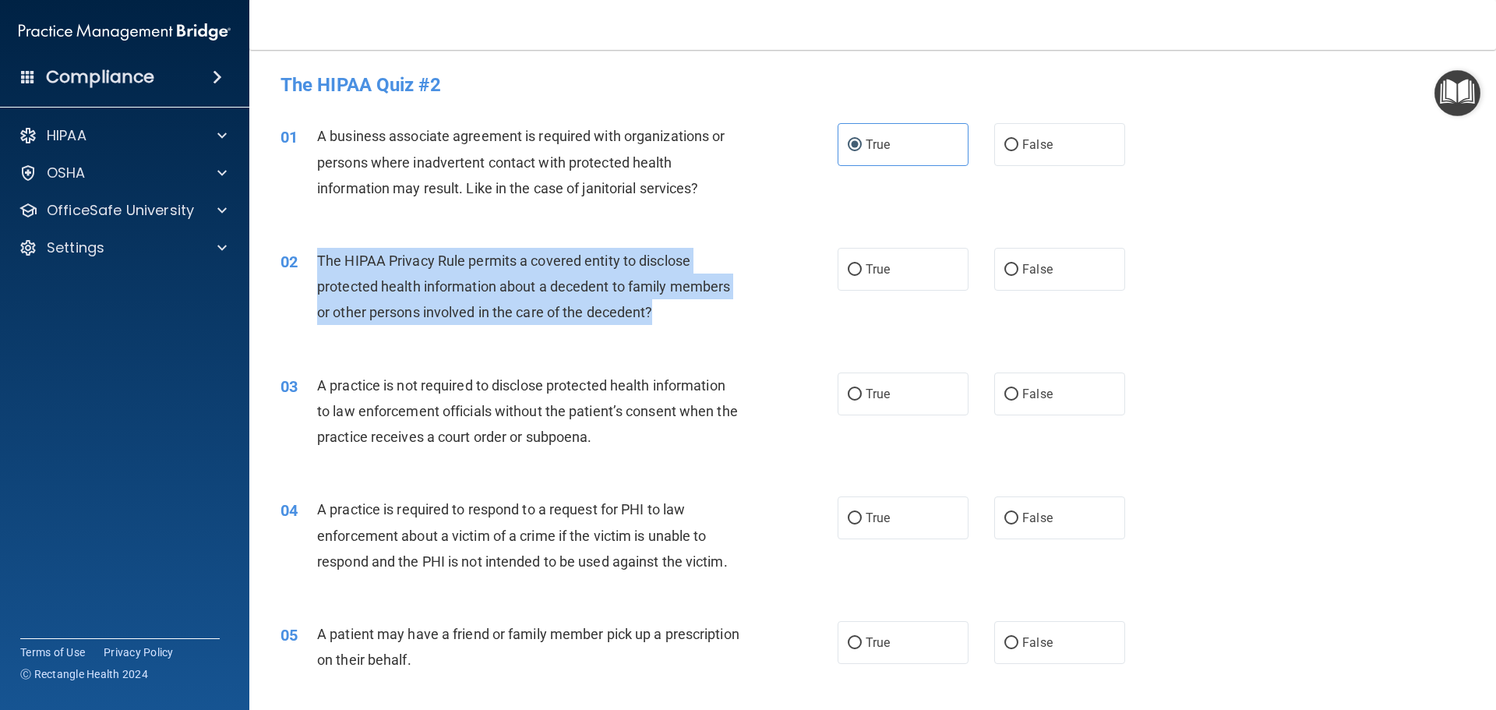
click at [671, 309] on div "02 The HIPAA Privacy Rule permits a covered entity to disclose protected health…" at bounding box center [559, 291] width 604 height 86
copy div "The HIPAA Privacy Rule permits a covered entity to disclose protected health in…"
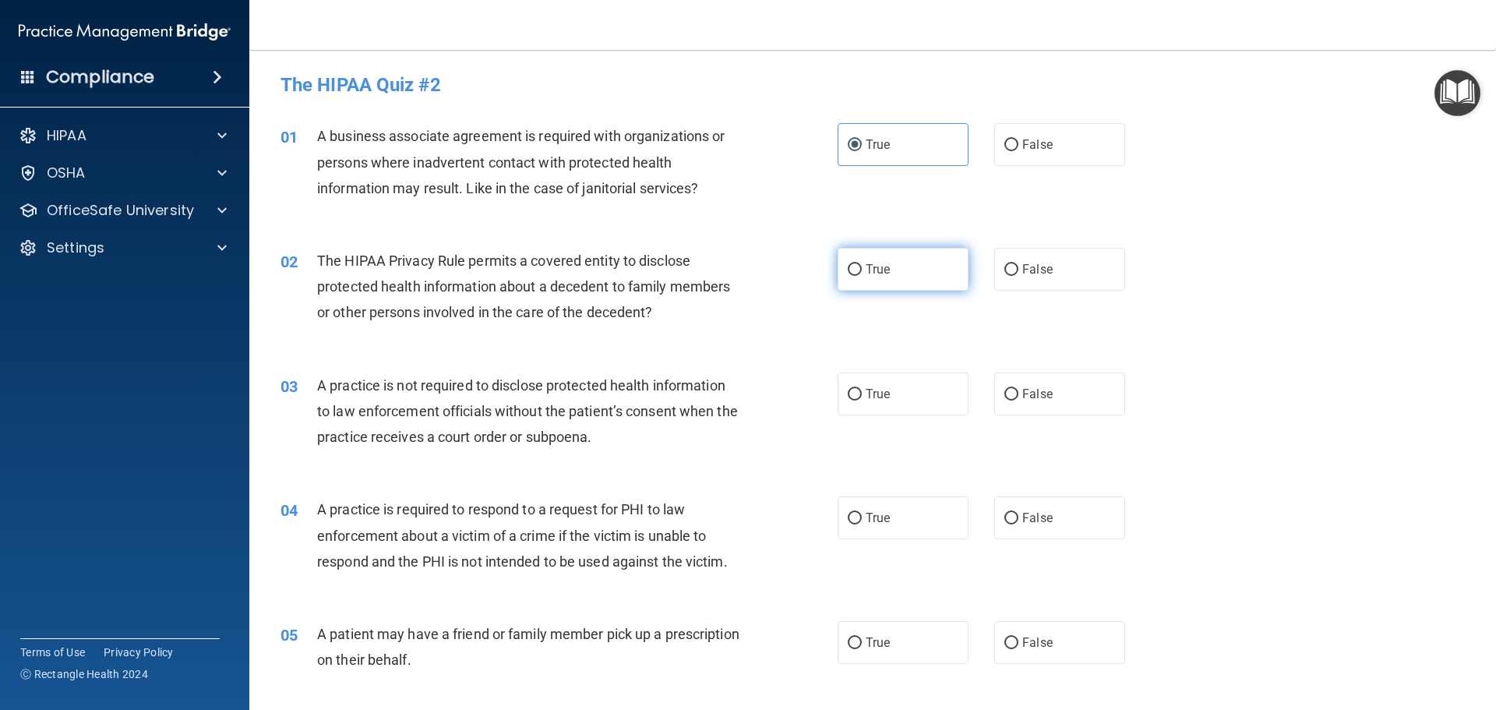
click at [856, 266] on label "True" at bounding box center [903, 269] width 131 height 43
click at [856, 266] on input "True" at bounding box center [855, 270] width 14 height 12
radio input "true"
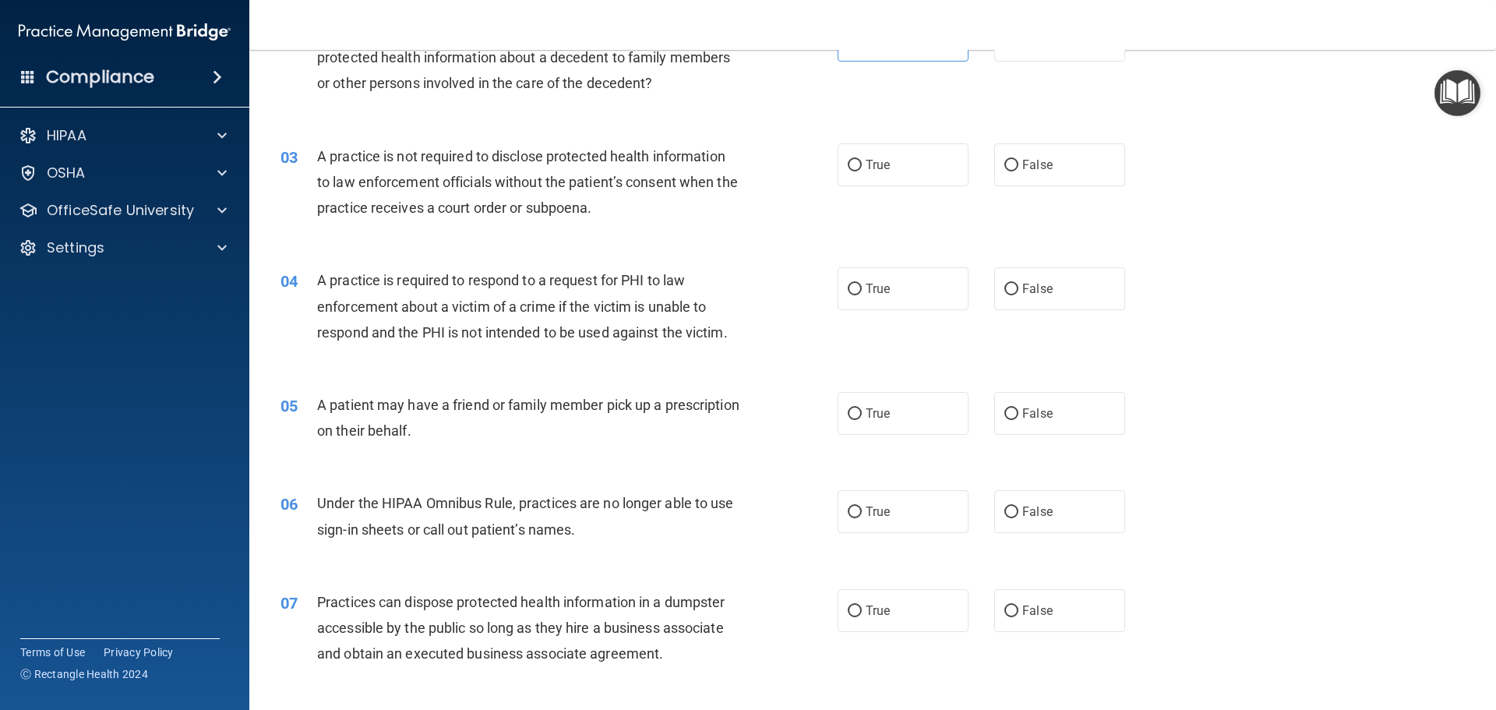
scroll to position [234, 0]
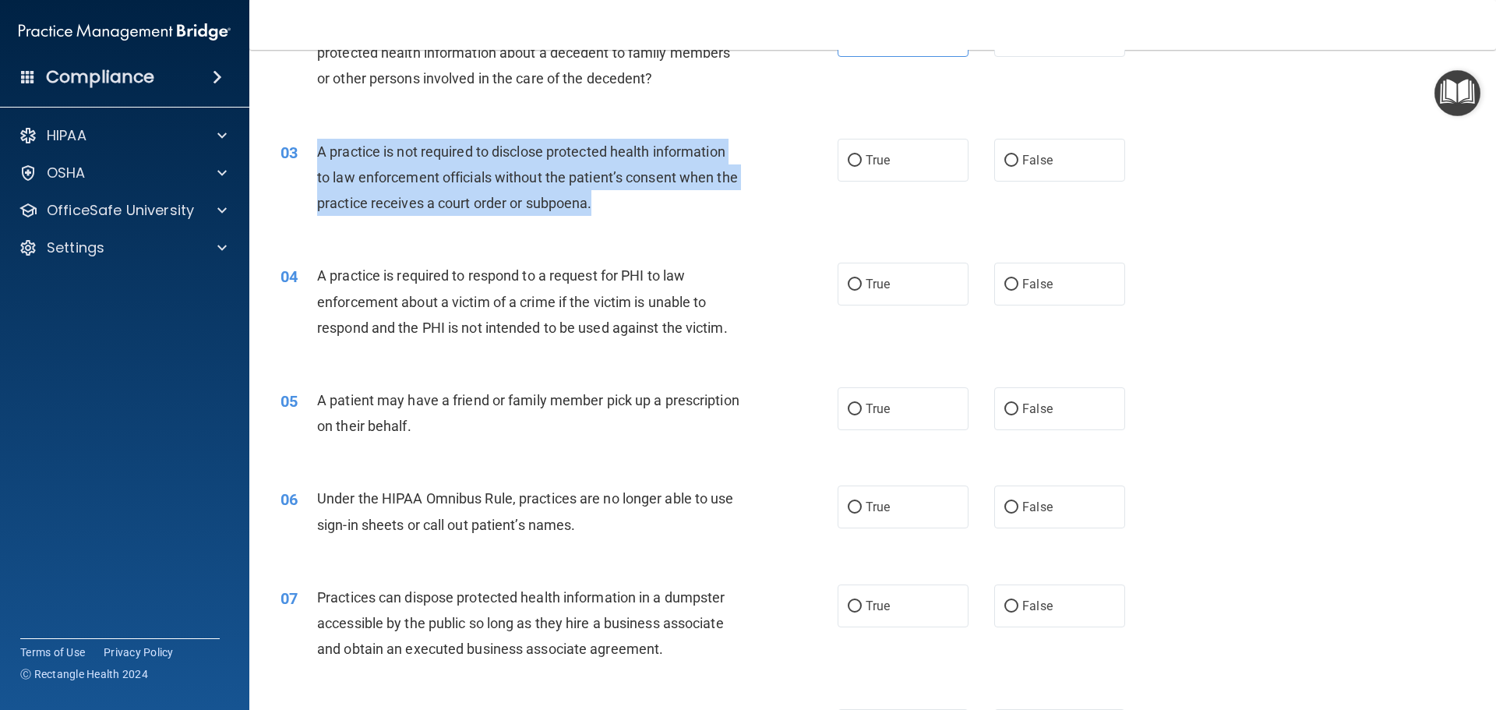
drag, startPoint x: 666, startPoint y: 201, endPoint x: 300, endPoint y: 153, distance: 369.4
click at [300, 153] on div "03 A practice is not required to disclose protected health information to law e…" at bounding box center [559, 182] width 604 height 86
copy div "A practice is not required to disclose protected health information to law enfo…"
click at [1004, 279] on input "False" at bounding box center [1011, 285] width 14 height 12
radio input "true"
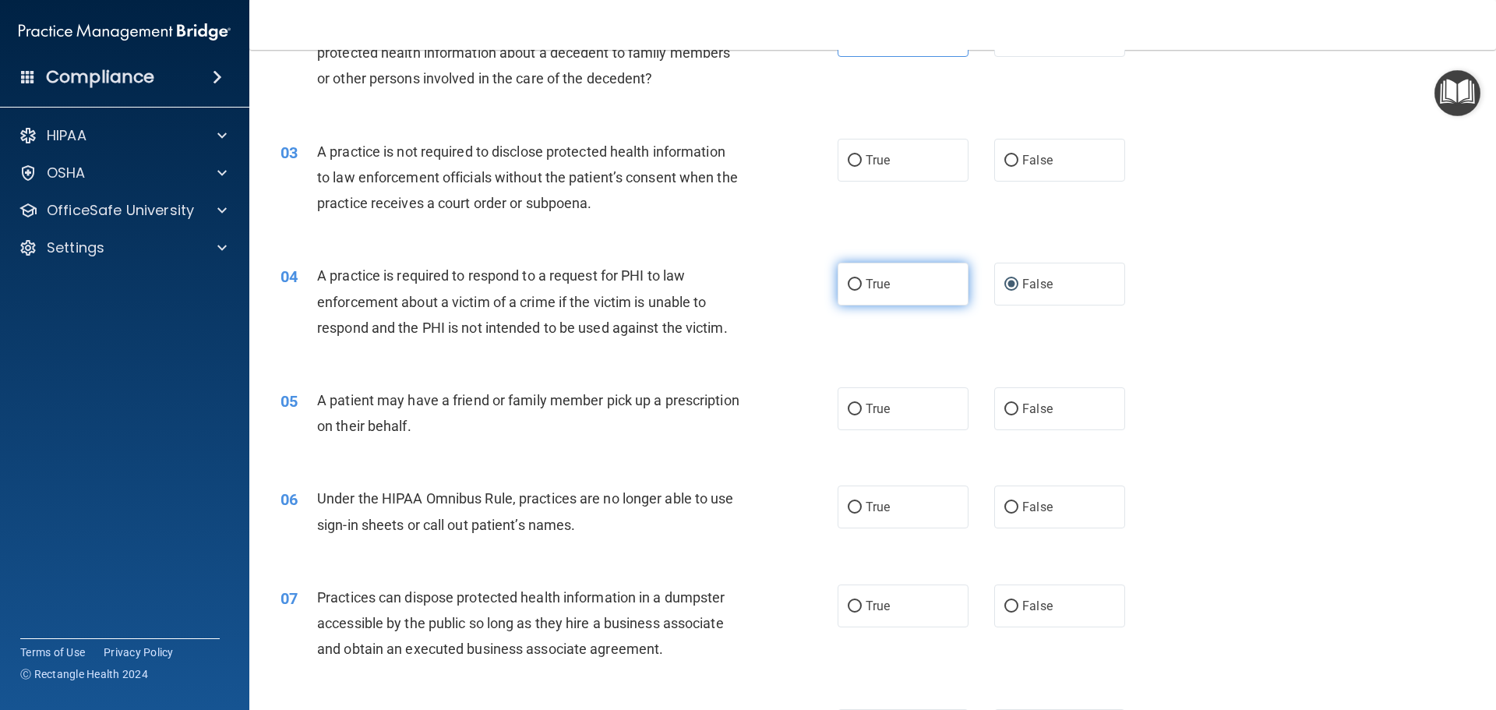
click at [858, 287] on label "True" at bounding box center [903, 284] width 131 height 43
click at [858, 287] on input "True" at bounding box center [855, 285] width 14 height 12
radio input "true"
radio input "false"
click at [1008, 162] on input "False" at bounding box center [1011, 161] width 14 height 12
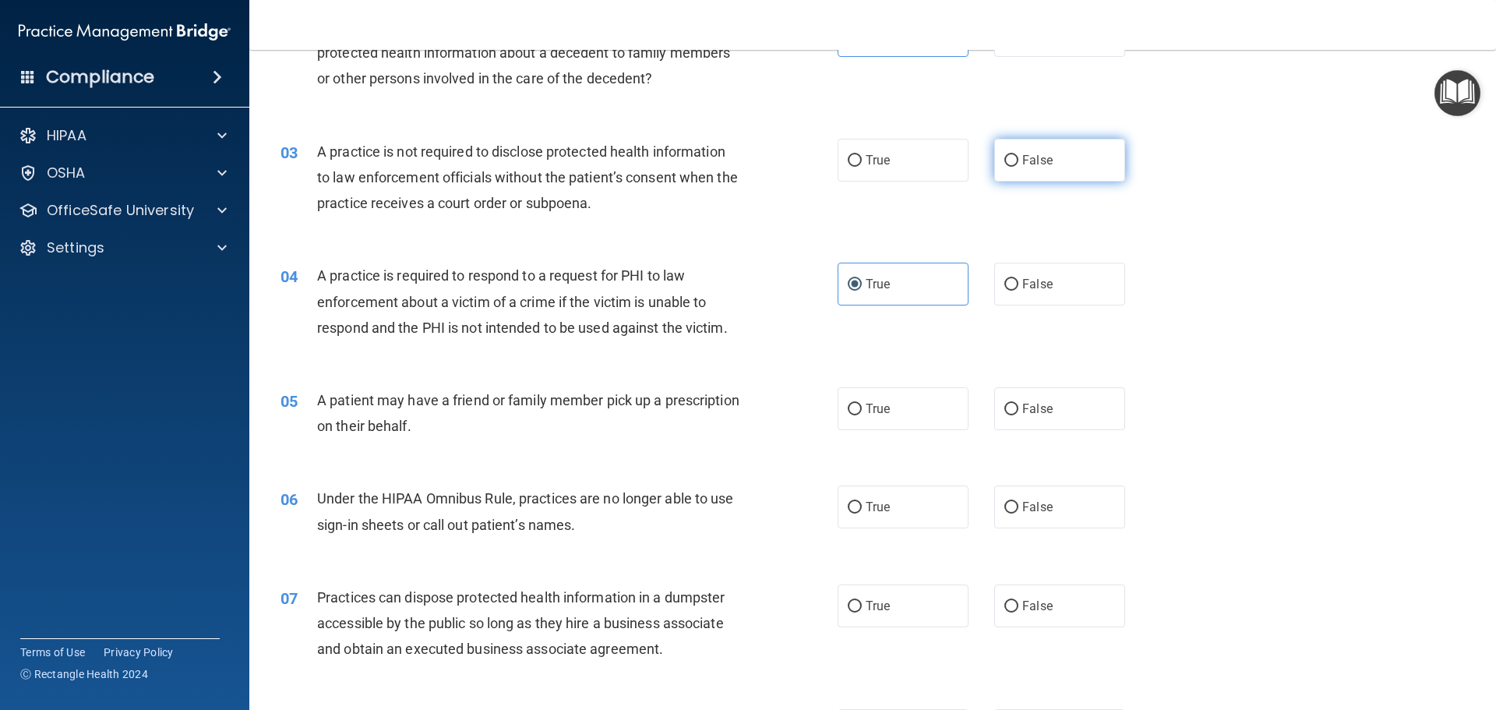
radio input "true"
click at [1022, 161] on span "False" at bounding box center [1037, 160] width 30 height 15
click at [1017, 161] on input "False" at bounding box center [1011, 161] width 14 height 12
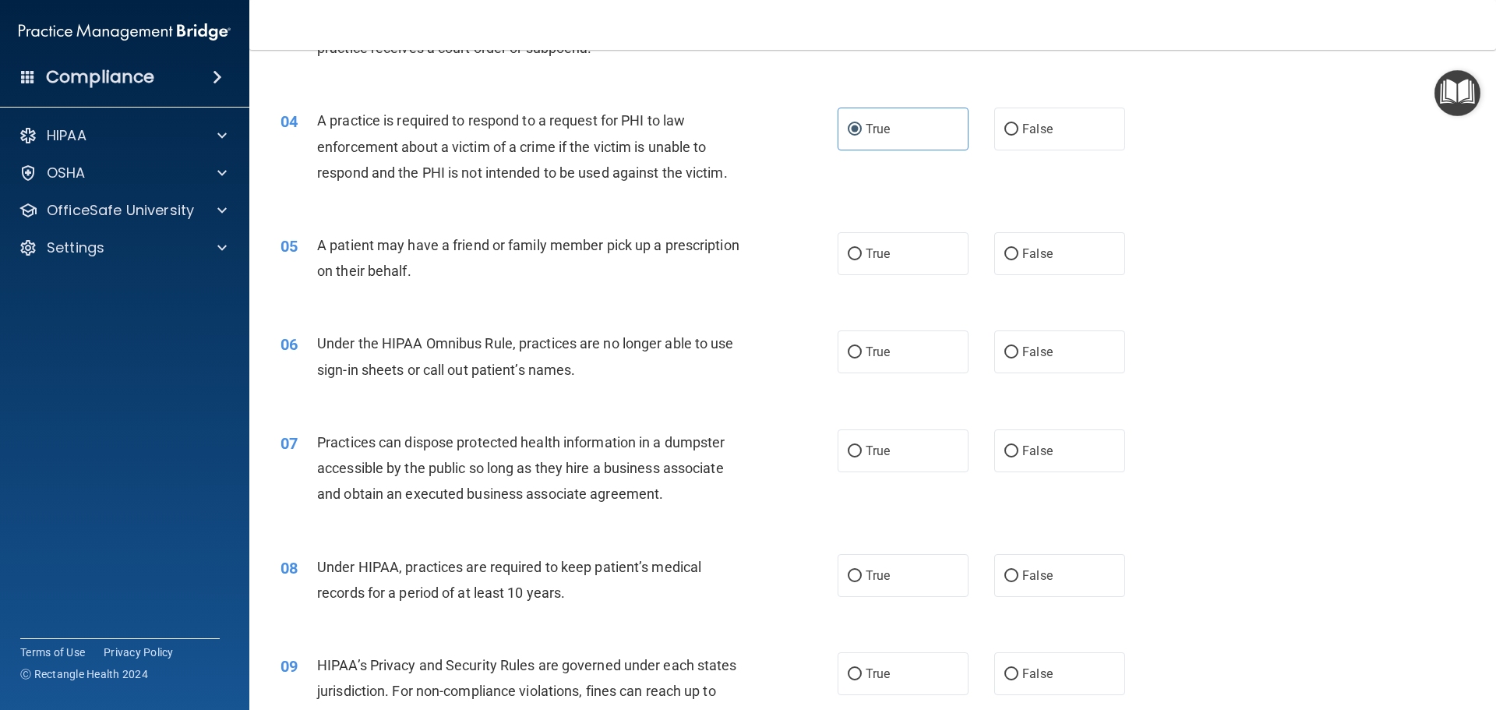
scroll to position [390, 0]
click at [1014, 125] on label "False" at bounding box center [1059, 128] width 131 height 43
click at [1014, 125] on input "False" at bounding box center [1011, 129] width 14 height 12
radio input "true"
radio input "false"
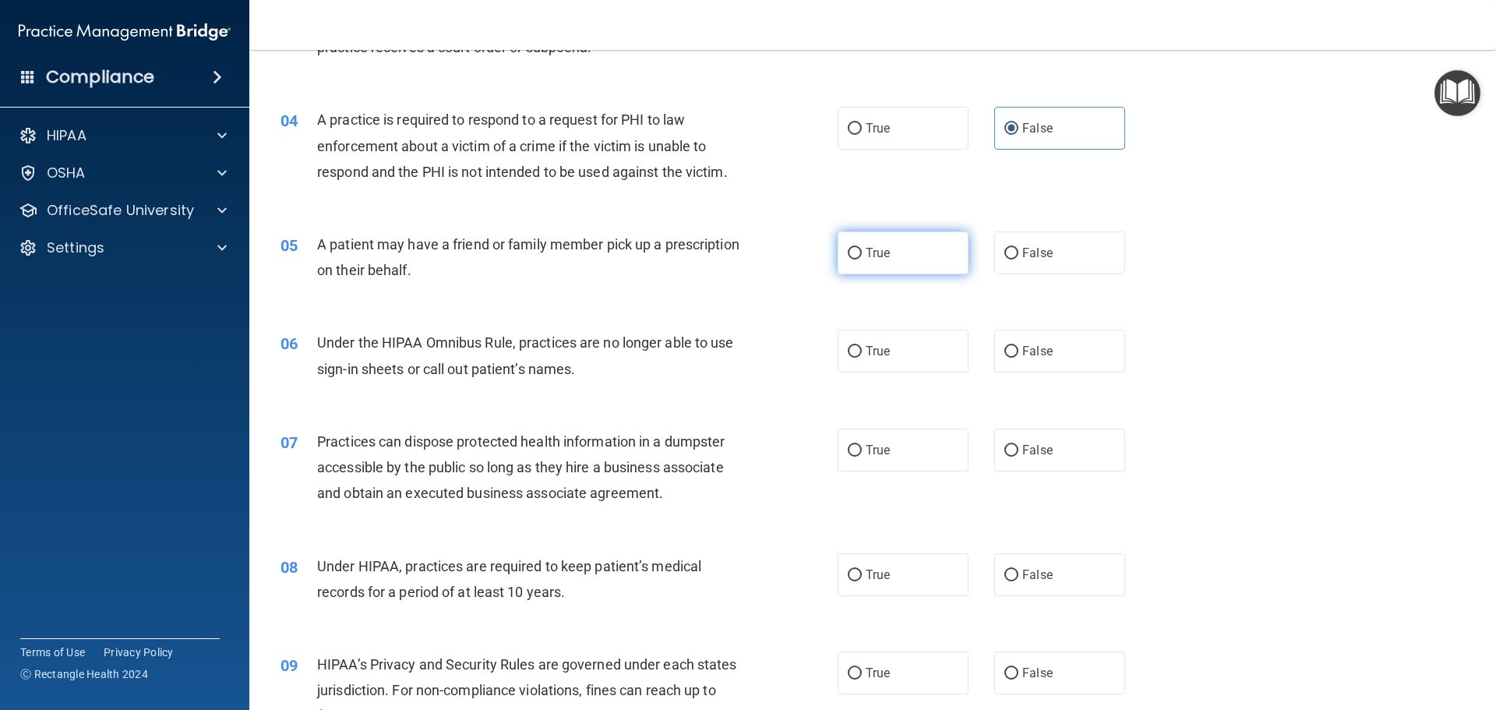
click at [852, 251] on input "True" at bounding box center [855, 254] width 14 height 12
radio input "true"
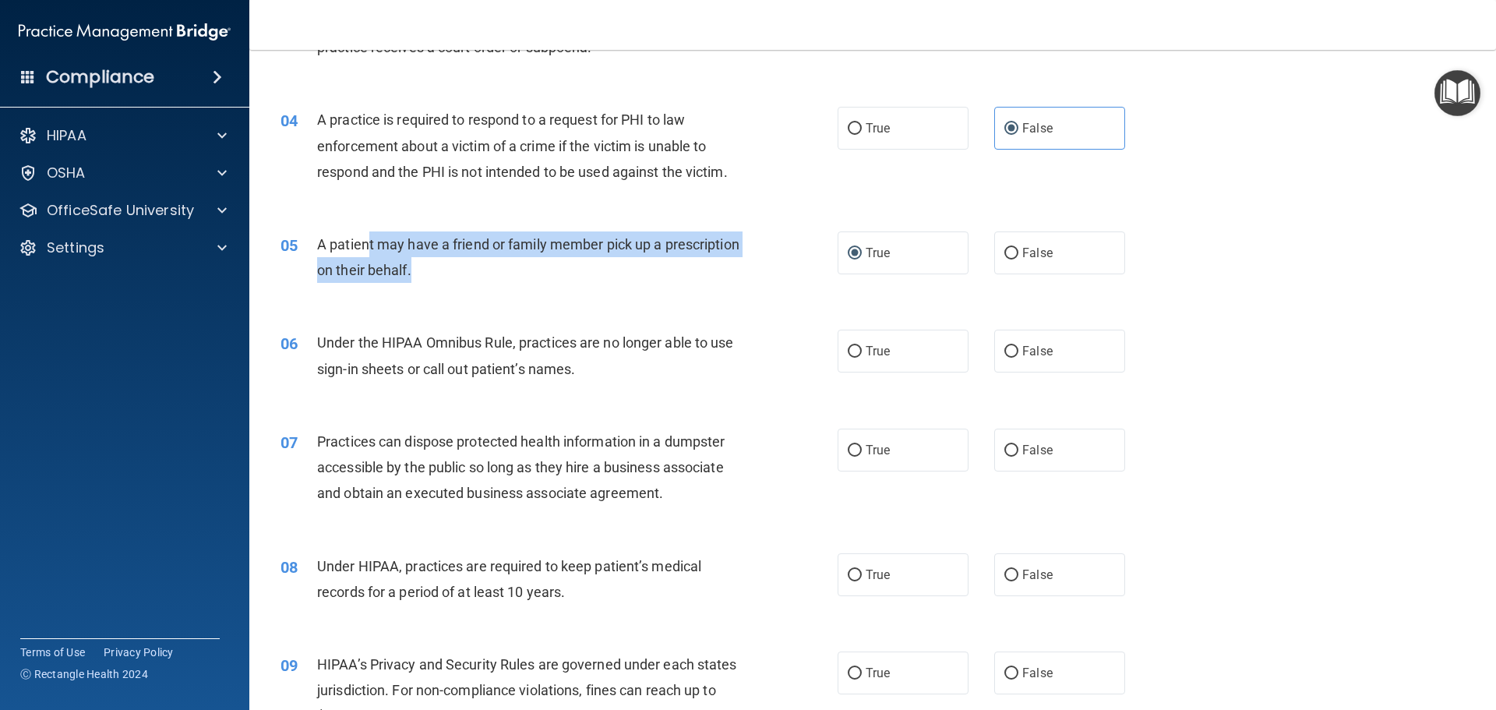
drag, startPoint x: 406, startPoint y: 252, endPoint x: 513, endPoint y: 275, distance: 109.1
click at [515, 277] on div "A patient may have a friend or family member pick up a prescription on their be…" at bounding box center [535, 256] width 436 height 51
drag, startPoint x: 319, startPoint y: 242, endPoint x: 506, endPoint y: 279, distance: 190.5
click at [506, 279] on div "A patient may have a friend or family member pick up a prescription on their be…" at bounding box center [535, 256] width 436 height 51
copy span "A patient may have a friend or family member pick up a prescription on their be…"
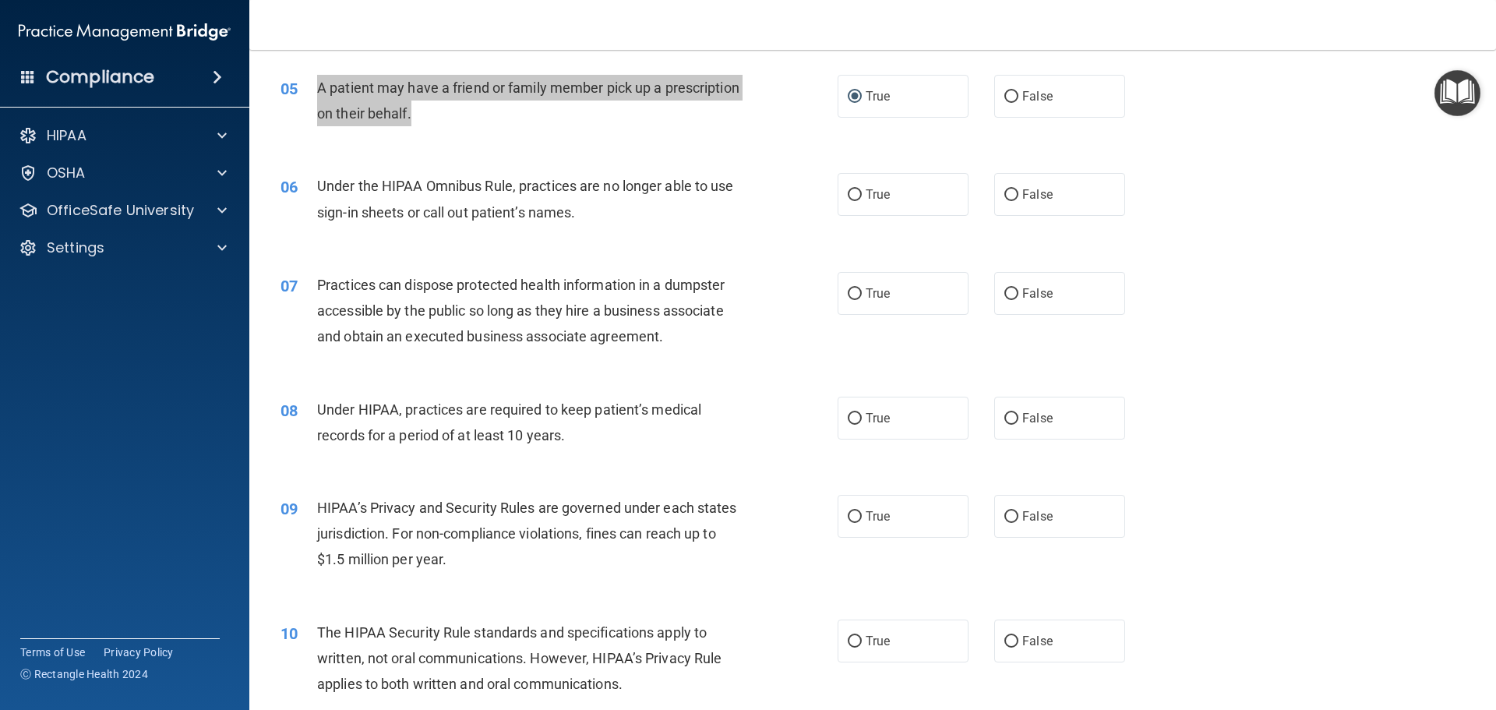
scroll to position [545, 0]
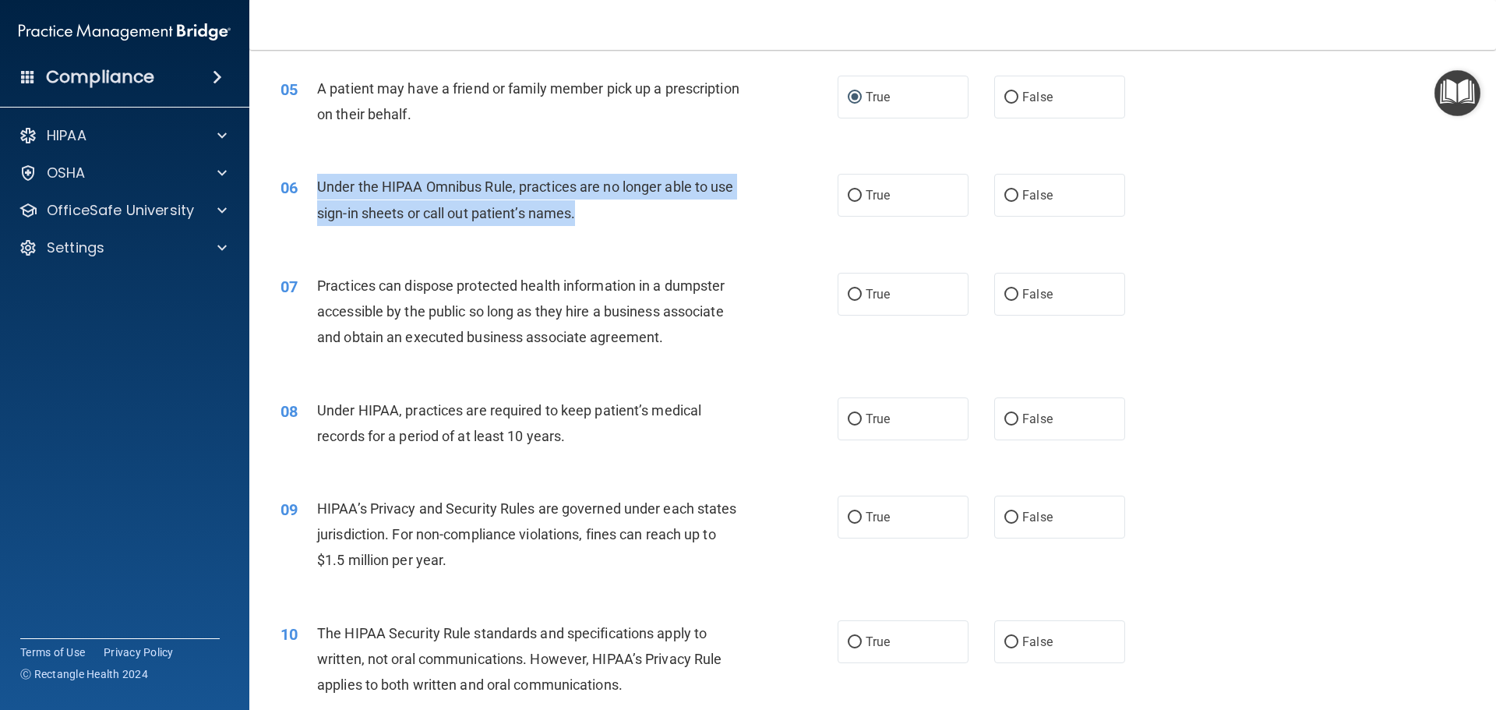
drag, startPoint x: 600, startPoint y: 206, endPoint x: 316, endPoint y: 177, distance: 285.1
click at [317, 177] on div "Under the HIPAA Omnibus Rule, practices are no longer able to use sign-in sheet…" at bounding box center [535, 199] width 436 height 51
copy span "Under the HIPAA Omnibus Rule, practices are no longer able to use sign-in sheet…"
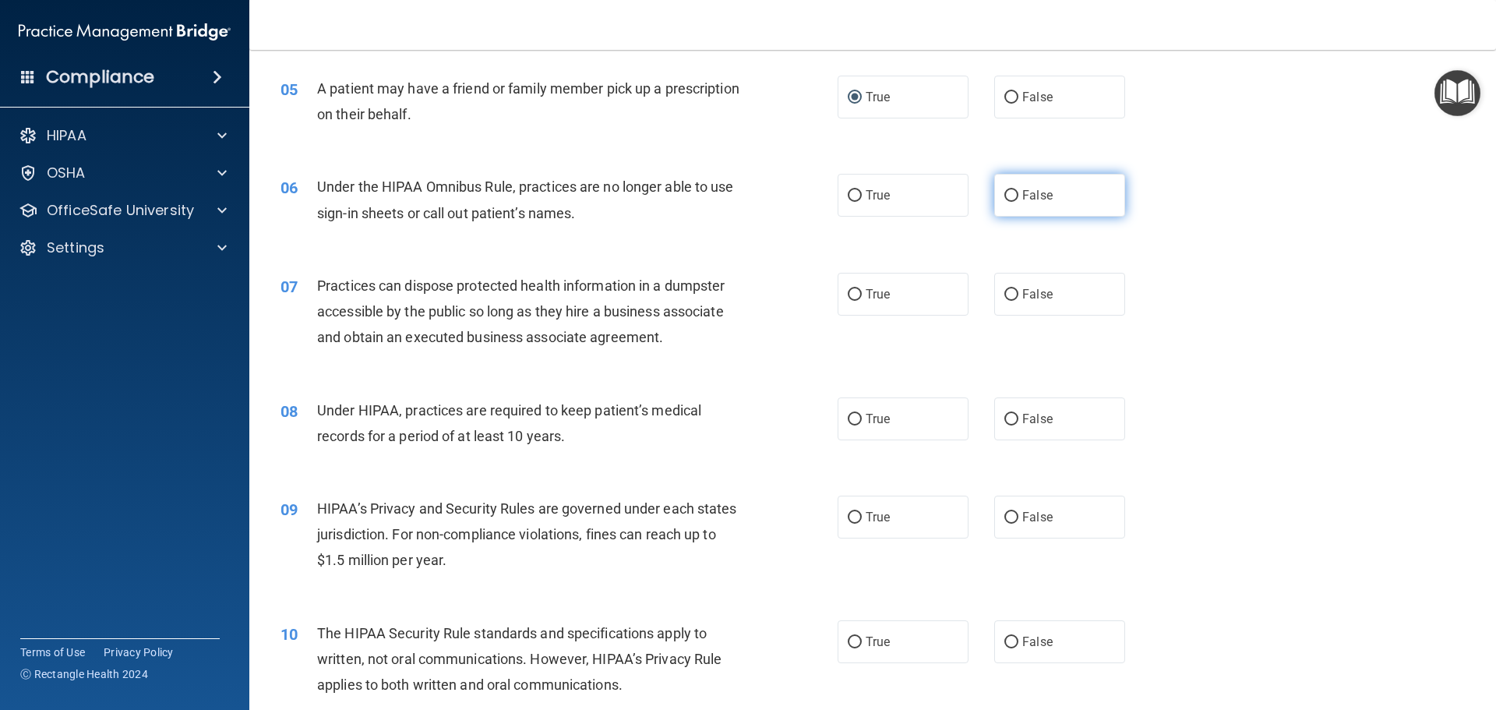
click at [1051, 185] on label "False" at bounding box center [1059, 195] width 131 height 43
click at [1018, 190] on input "False" at bounding box center [1011, 196] width 14 height 12
radio input "true"
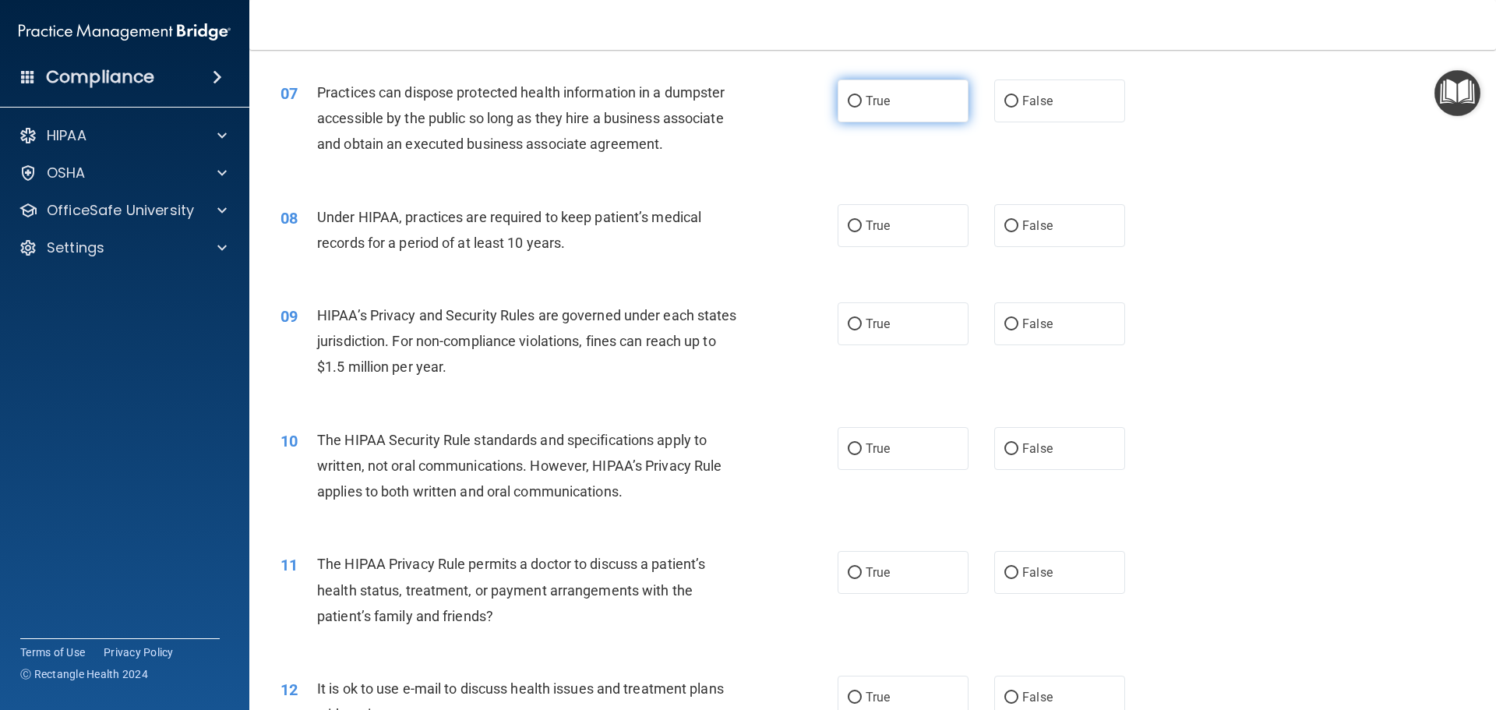
scroll to position [701, 0]
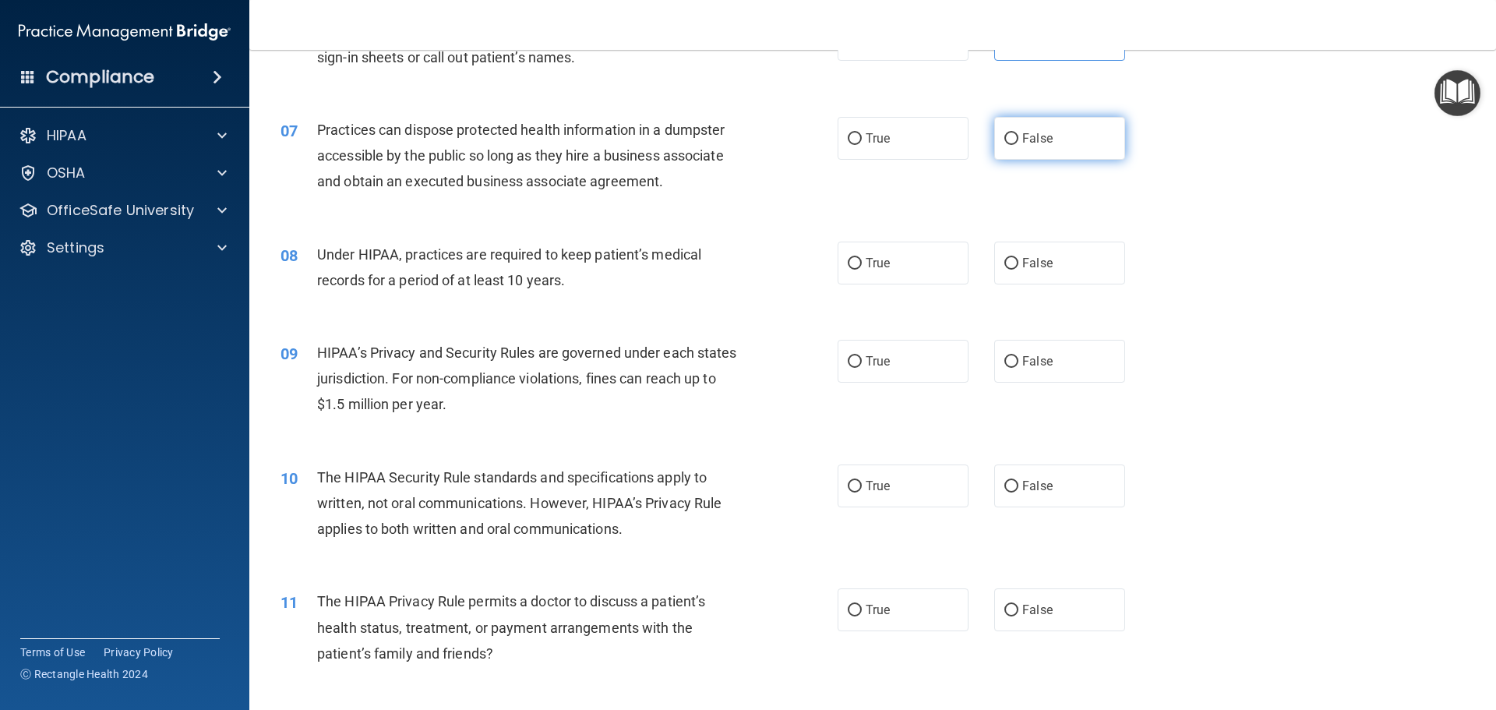
click at [1018, 128] on label "False" at bounding box center [1059, 138] width 131 height 43
click at [1018, 133] on input "False" at bounding box center [1011, 139] width 14 height 12
radio input "true"
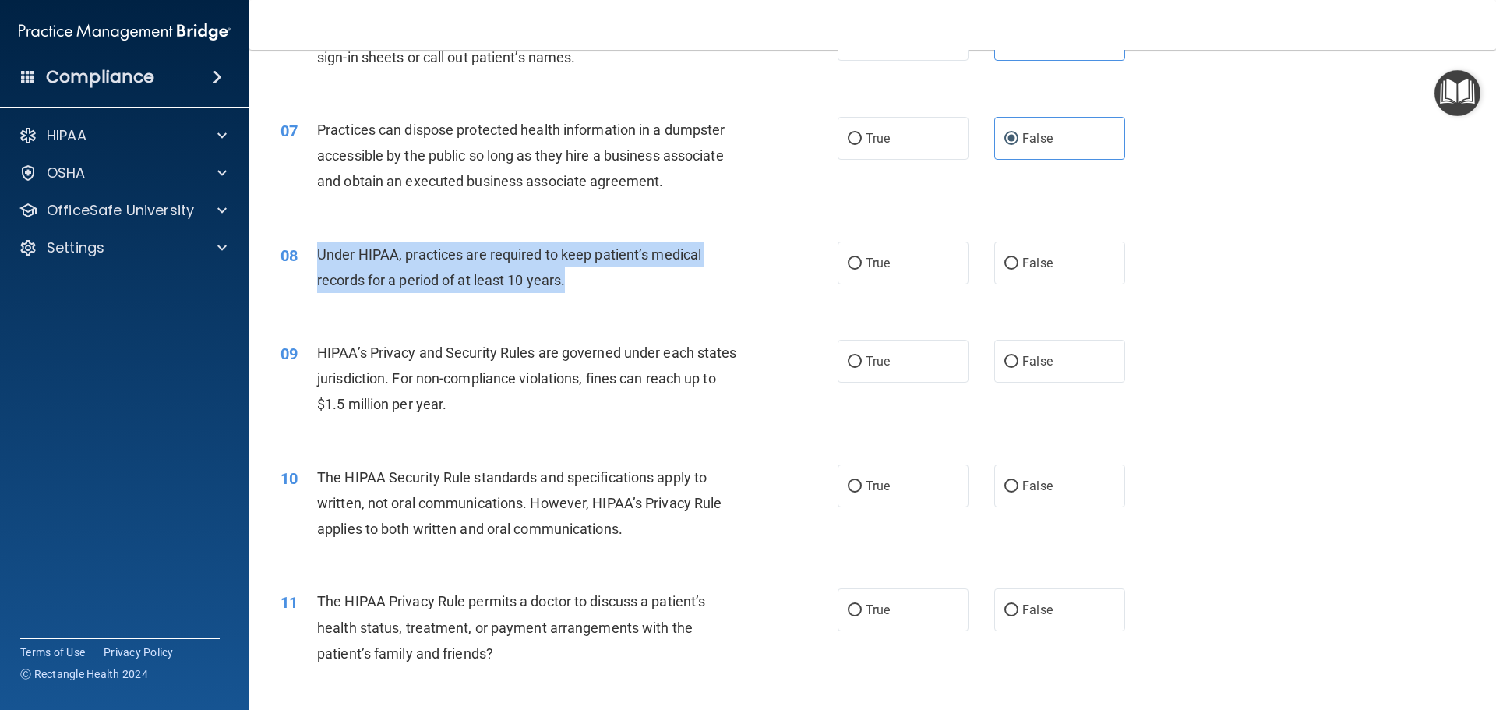
drag, startPoint x: 312, startPoint y: 248, endPoint x: 570, endPoint y: 280, distance: 259.2
click at [576, 280] on div "08 Under HIPAA, practices are required to keep patient’s medical records for a …" at bounding box center [559, 271] width 604 height 59
copy div "Under HIPAA, practices are required to keep patient’s medical records for a per…"
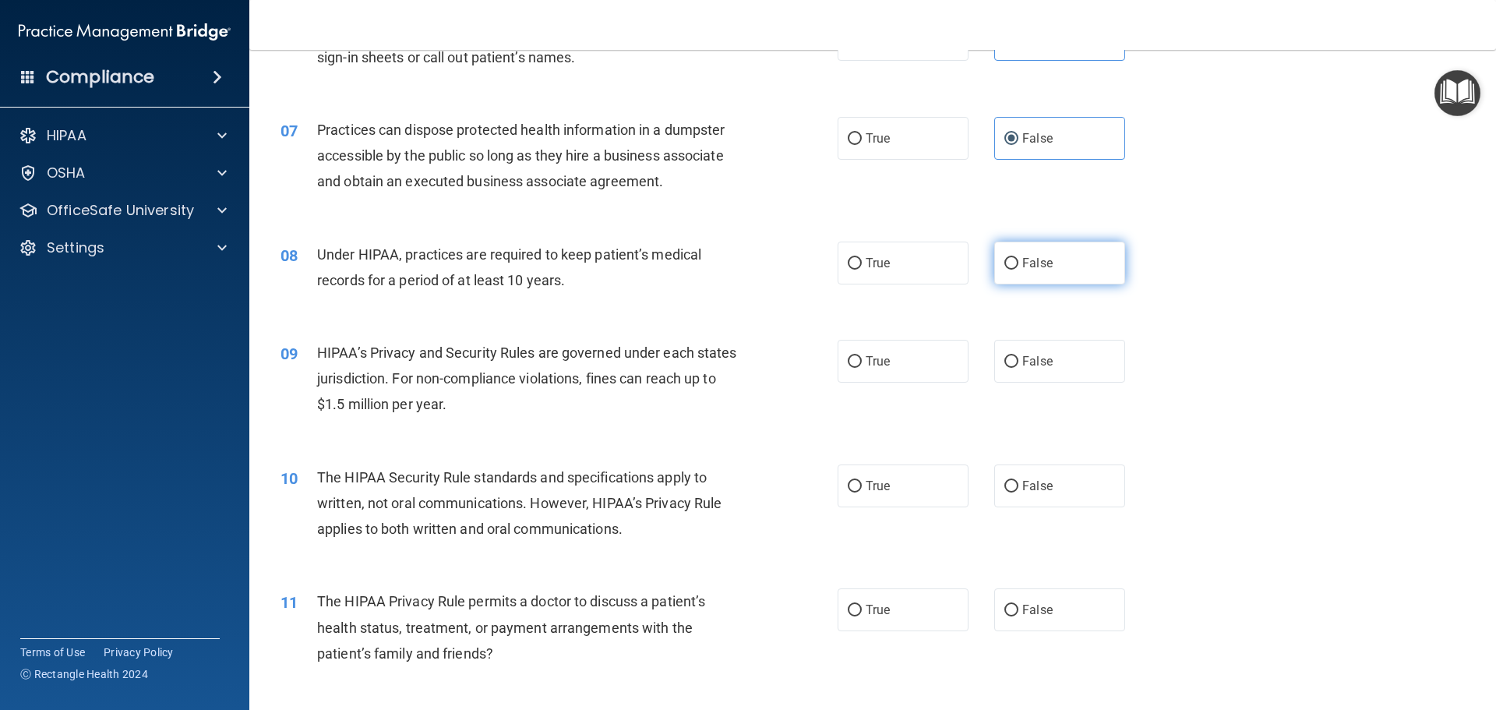
click at [1040, 259] on span "False" at bounding box center [1037, 263] width 30 height 15
click at [1018, 259] on input "False" at bounding box center [1011, 264] width 14 height 12
radio input "true"
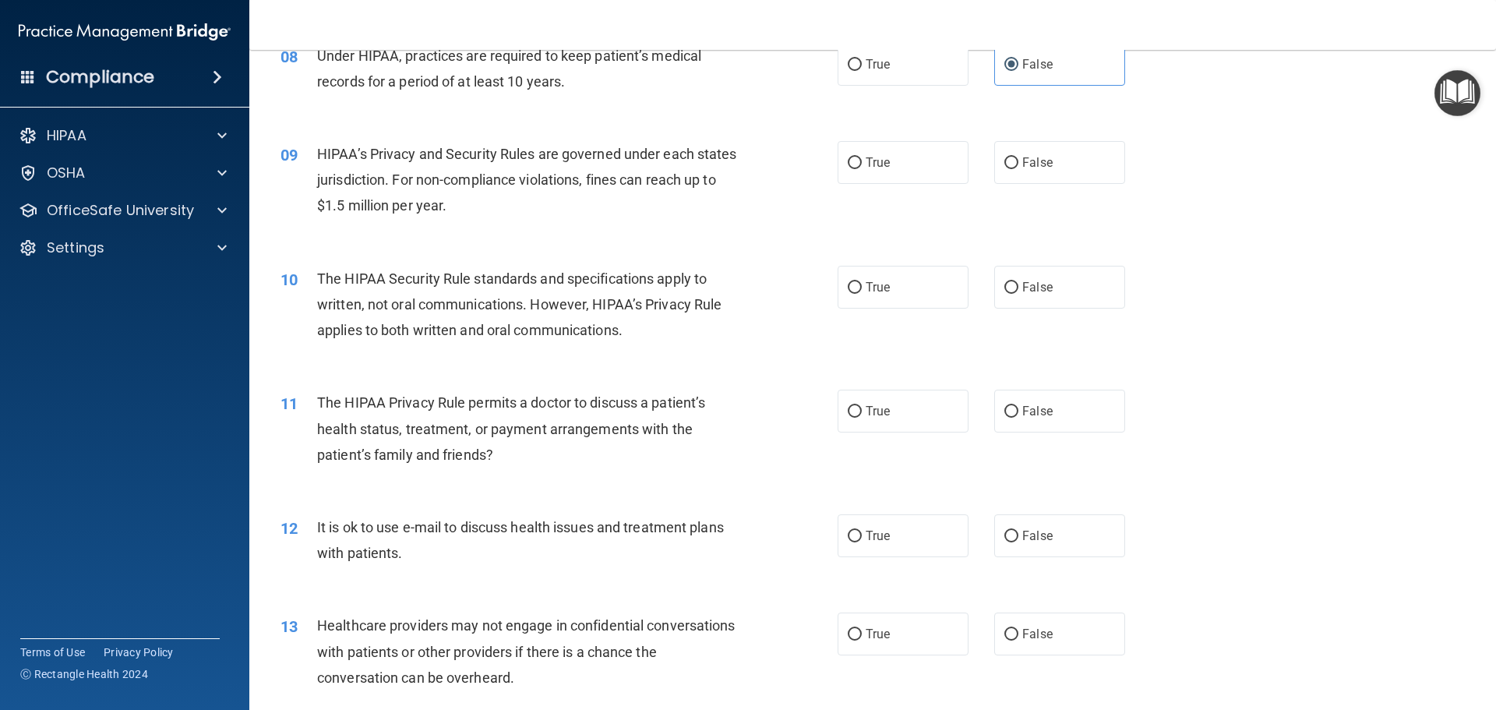
scroll to position [935, 0]
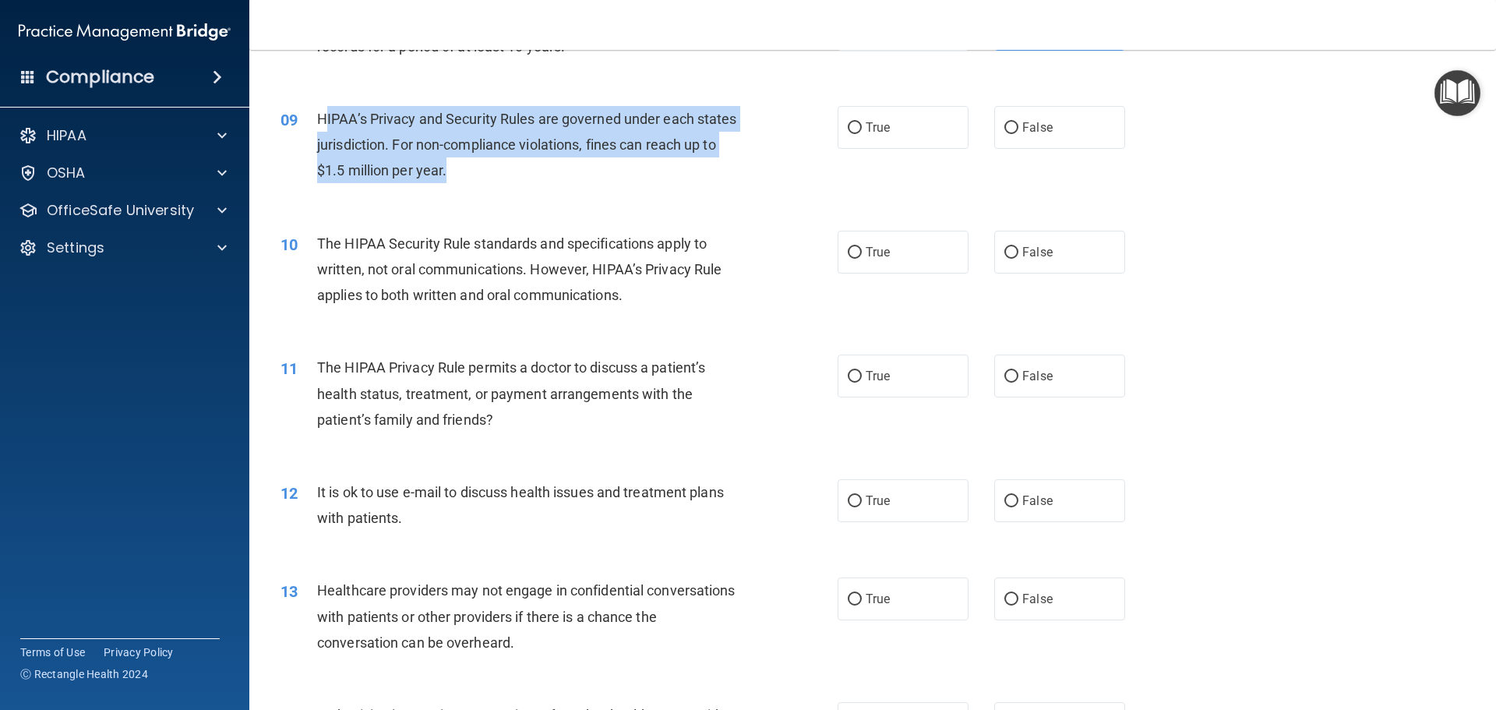
drag, startPoint x: 323, startPoint y: 119, endPoint x: 504, endPoint y: 164, distance: 186.1
click at [504, 164] on div "HIPAA’s Privacy and Security Rules are governed under each states jurisdiction.…" at bounding box center [535, 145] width 436 height 78
drag, startPoint x: 318, startPoint y: 118, endPoint x: 490, endPoint y: 164, distance: 178.2
click at [490, 164] on div "HIPAA’s Privacy and Security Rules are governed under each states jurisdiction.…" at bounding box center [535, 145] width 436 height 78
copy span "HIPAA’s Privacy and Security Rules are governed under each states jurisdiction.…"
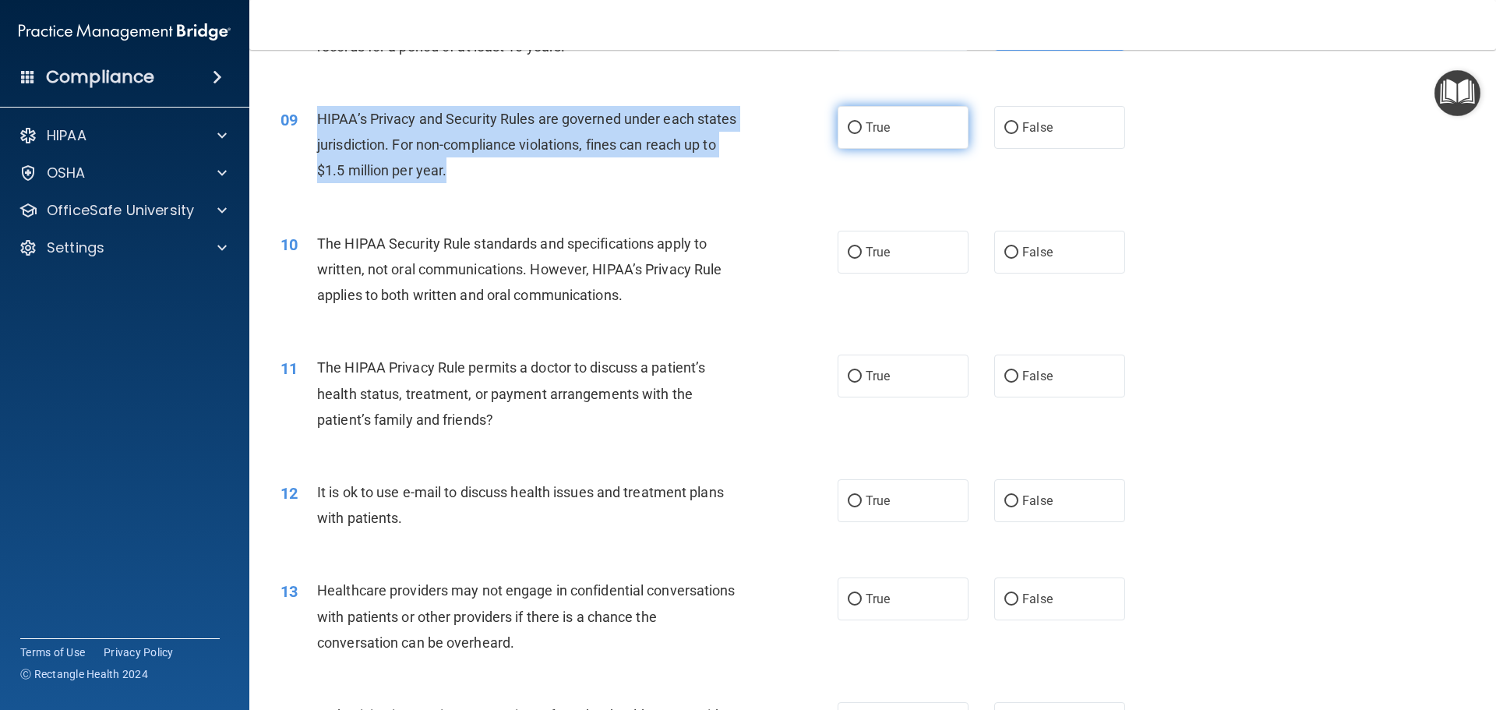
click at [848, 128] on input "True" at bounding box center [855, 128] width 14 height 12
radio input "true"
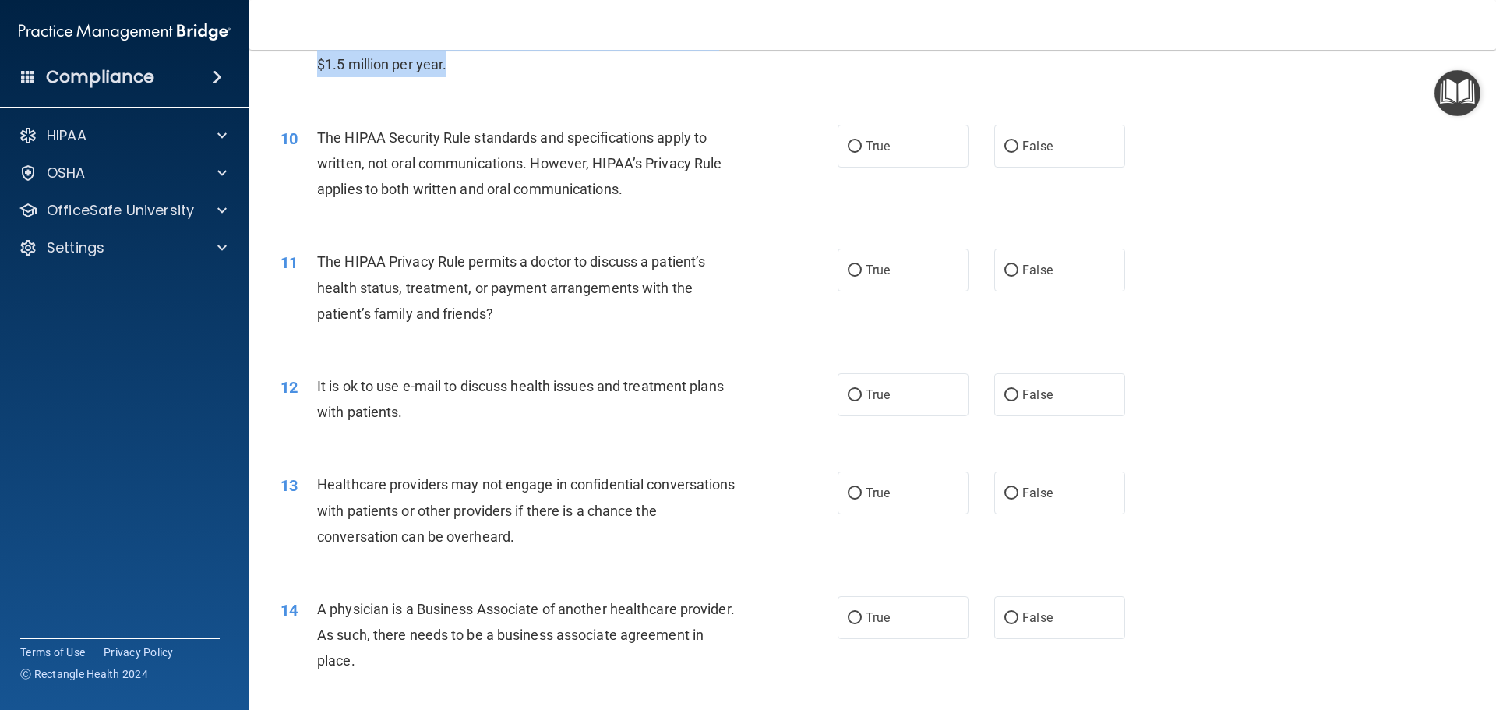
scroll to position [1013, 0]
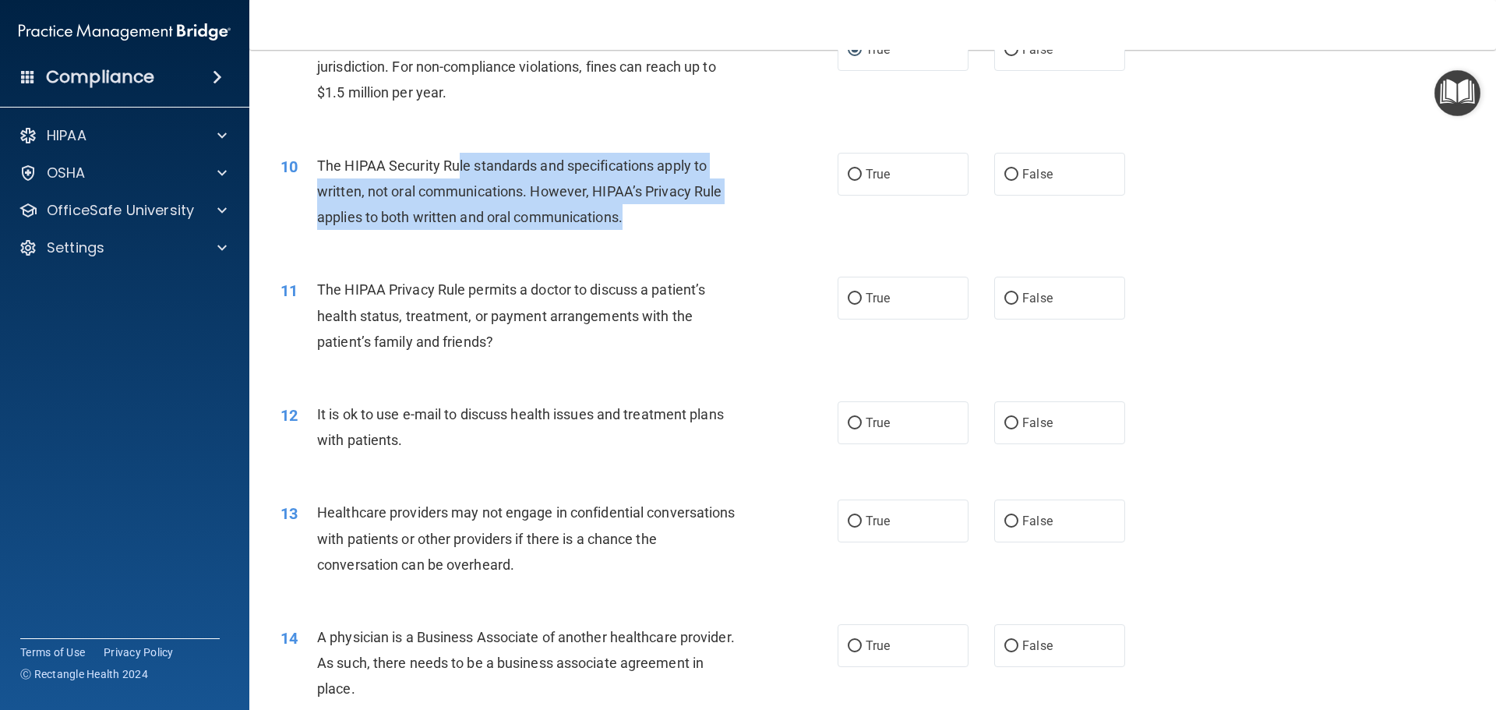
drag, startPoint x: 531, startPoint y: 157, endPoint x: 667, endPoint y: 212, distance: 146.1
click at [668, 213] on div "The HIPAA Security Rule standards and specifications apply to written, not oral…" at bounding box center [535, 192] width 436 height 78
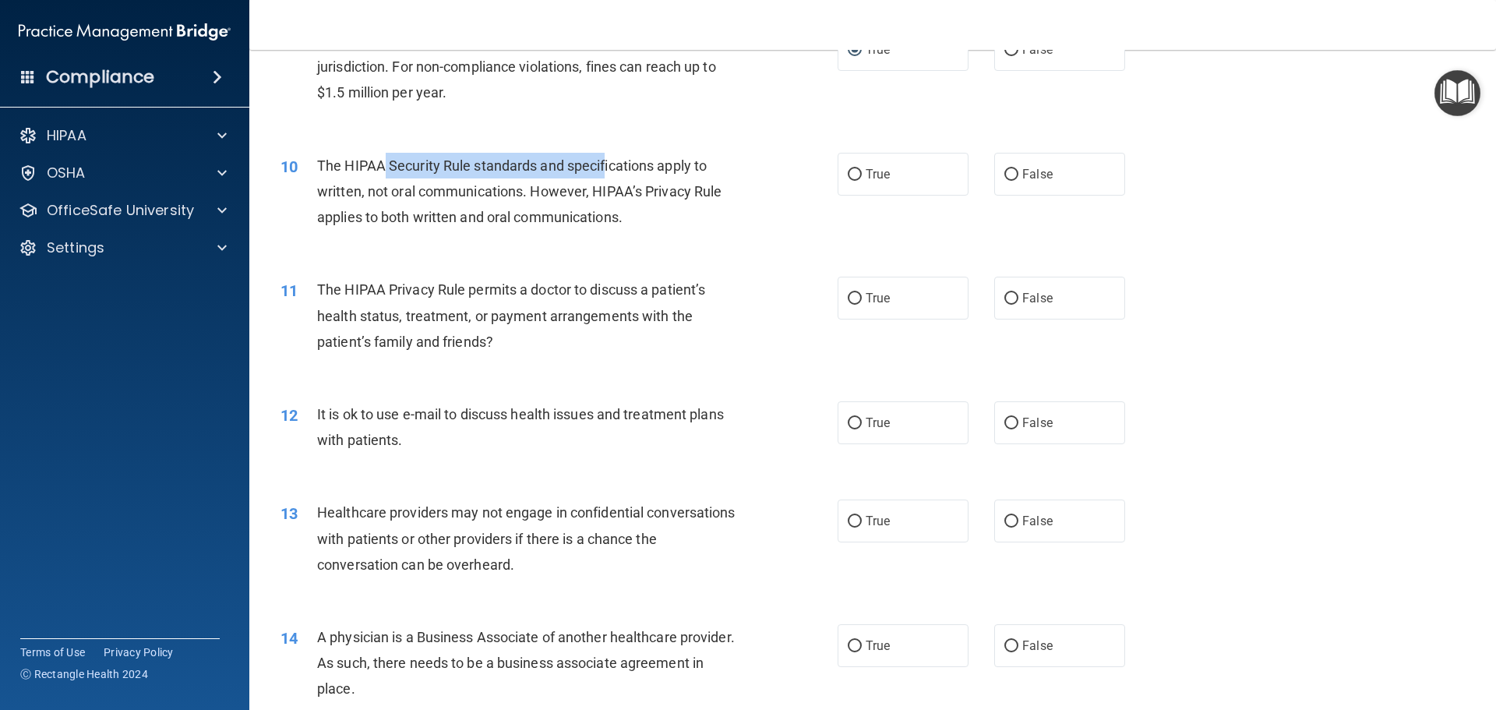
drag, startPoint x: 474, startPoint y: 164, endPoint x: 598, endPoint y: 161, distance: 123.9
click at [605, 169] on span "The HIPAA Security Rule standards and specifications apply to written, not oral…" at bounding box center [519, 191] width 404 height 68
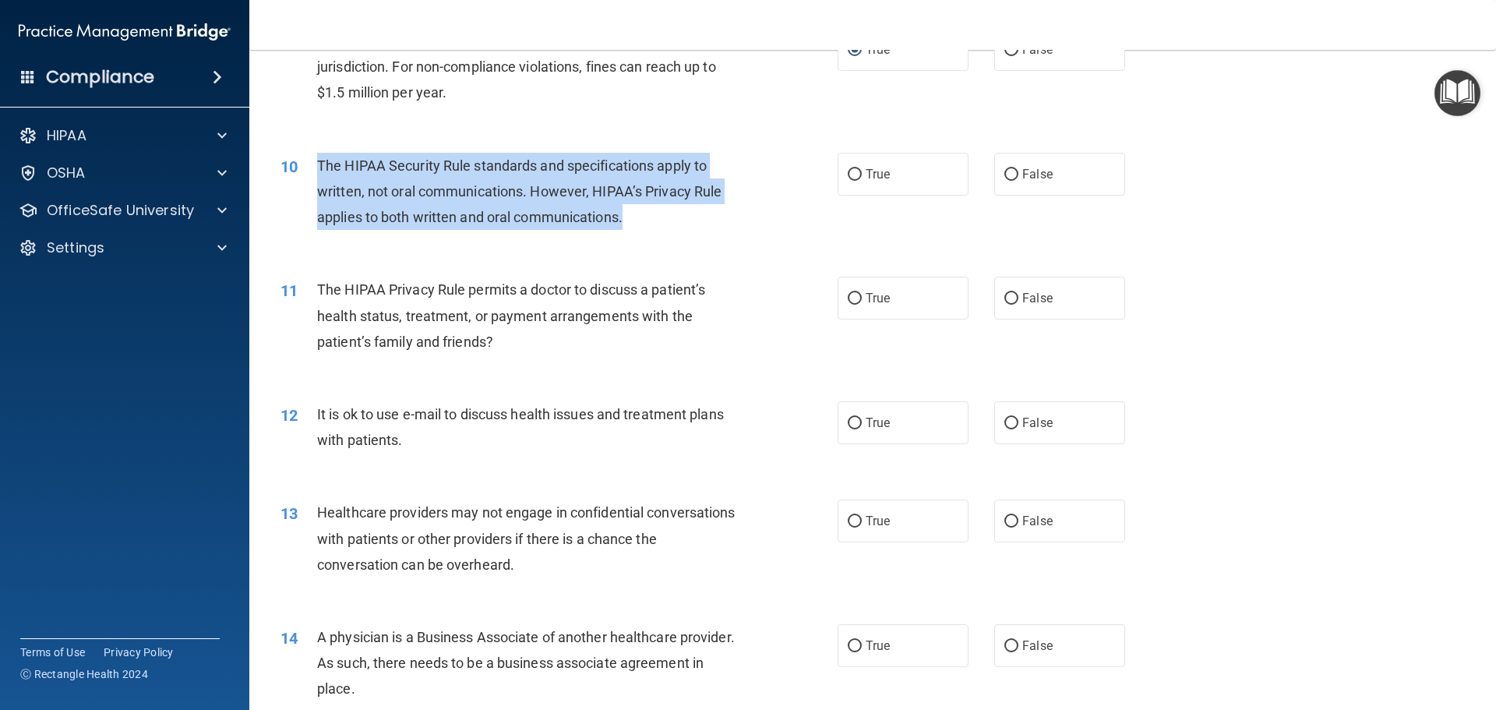
drag, startPoint x: 316, startPoint y: 161, endPoint x: 633, endPoint y: 220, distance: 323.3
click at [633, 220] on div "10 The HIPAA Security Rule standards and specifications apply to written, not o…" at bounding box center [559, 196] width 604 height 86
copy div "The HIPAA Security Rule standards and specifications apply to written, not oral…"
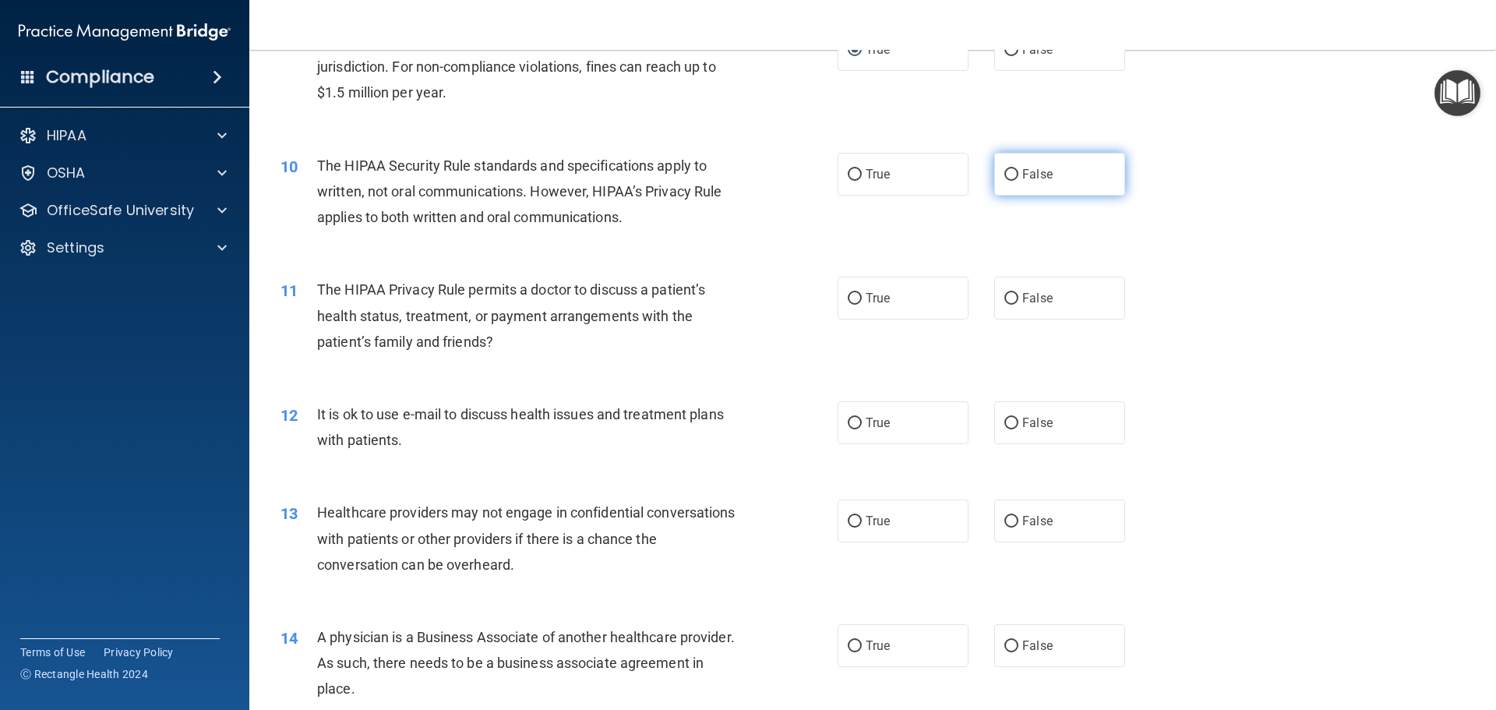
click at [1039, 174] on span "False" at bounding box center [1037, 174] width 30 height 15
click at [1018, 174] on input "False" at bounding box center [1011, 175] width 14 height 12
radio input "true"
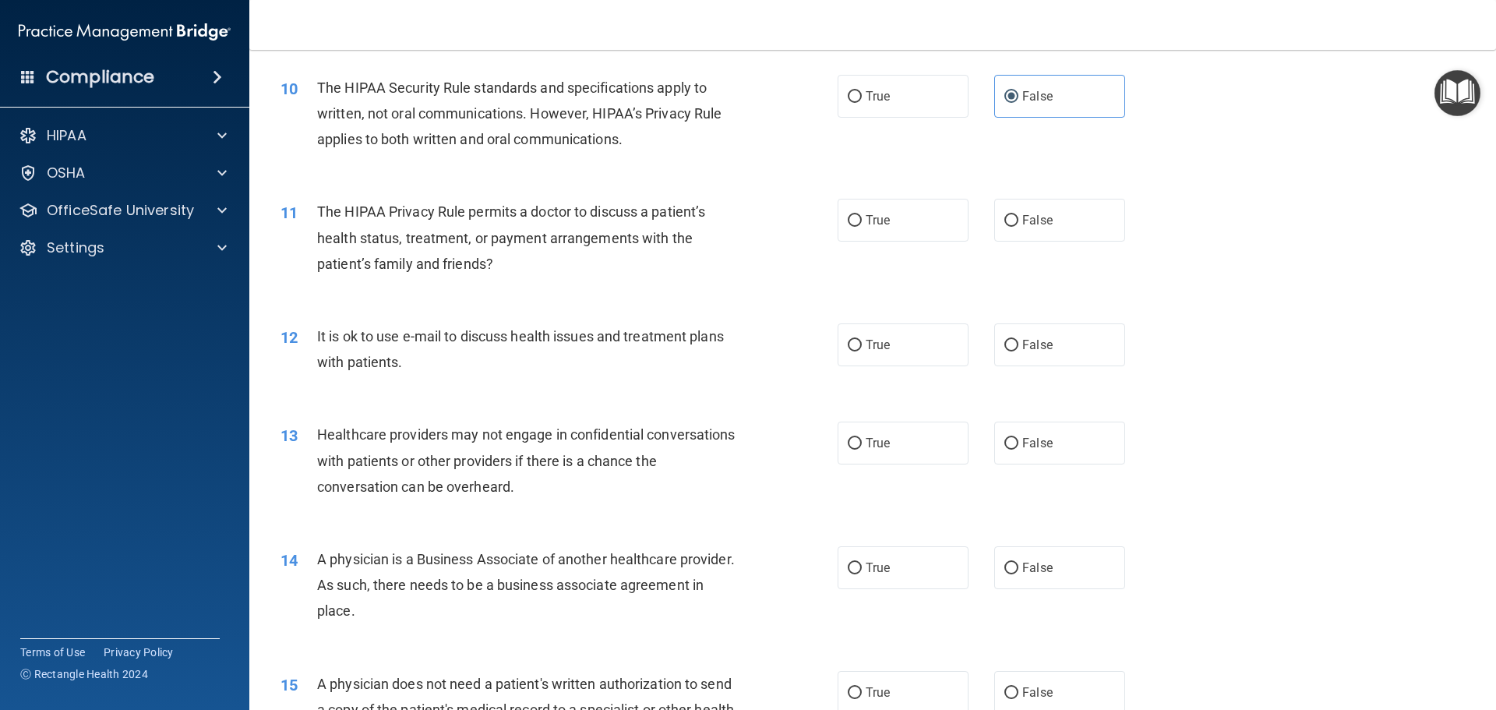
scroll to position [1169, 0]
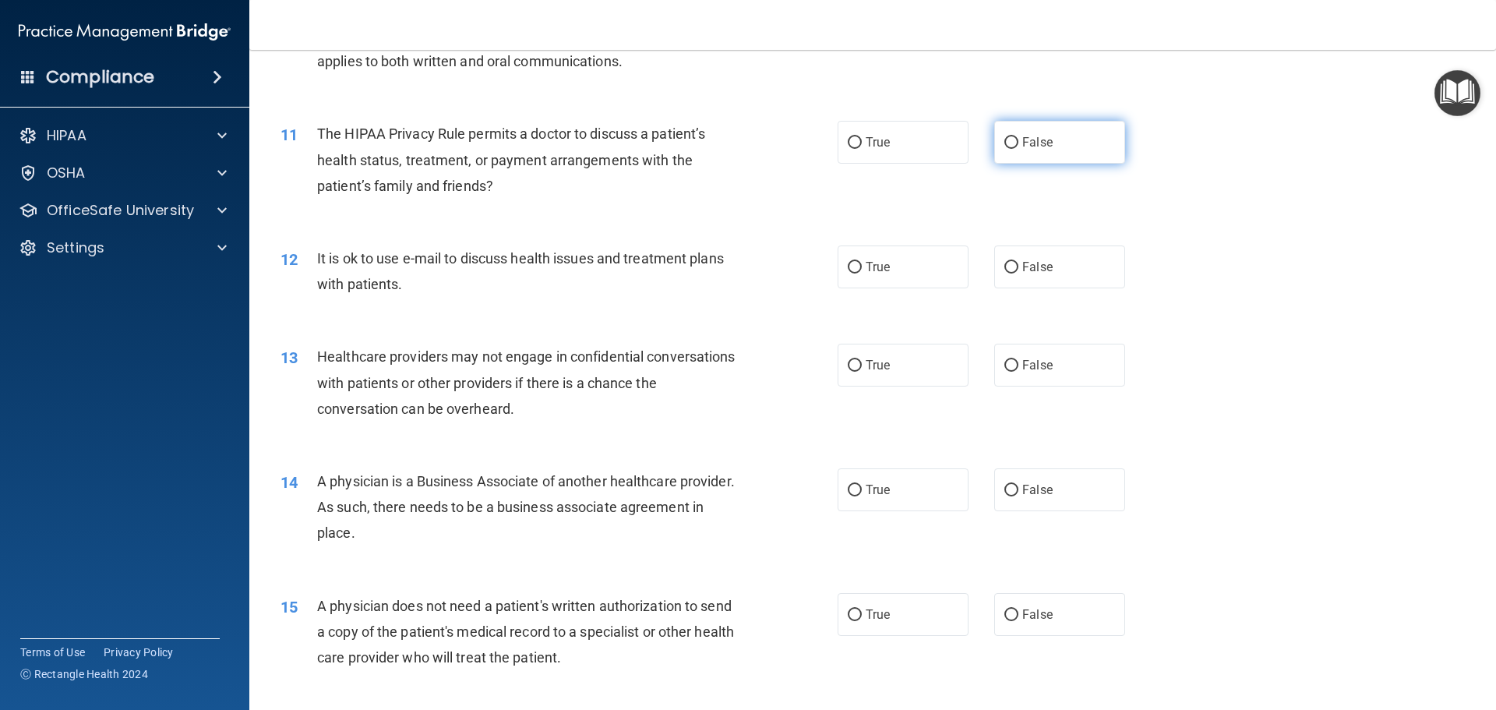
click at [1013, 127] on label "False" at bounding box center [1059, 142] width 131 height 43
click at [1013, 137] on input "False" at bounding box center [1011, 143] width 14 height 12
radio input "true"
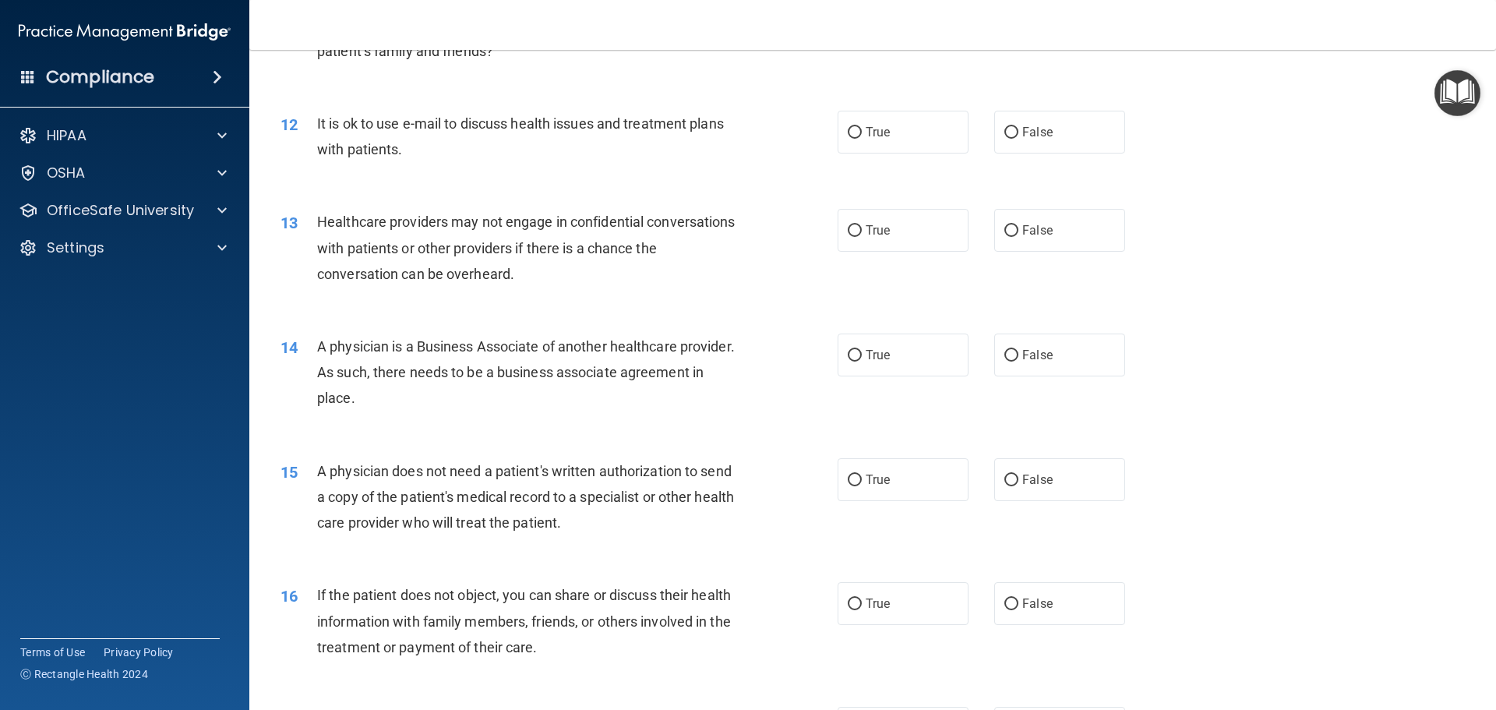
scroll to position [1324, 0]
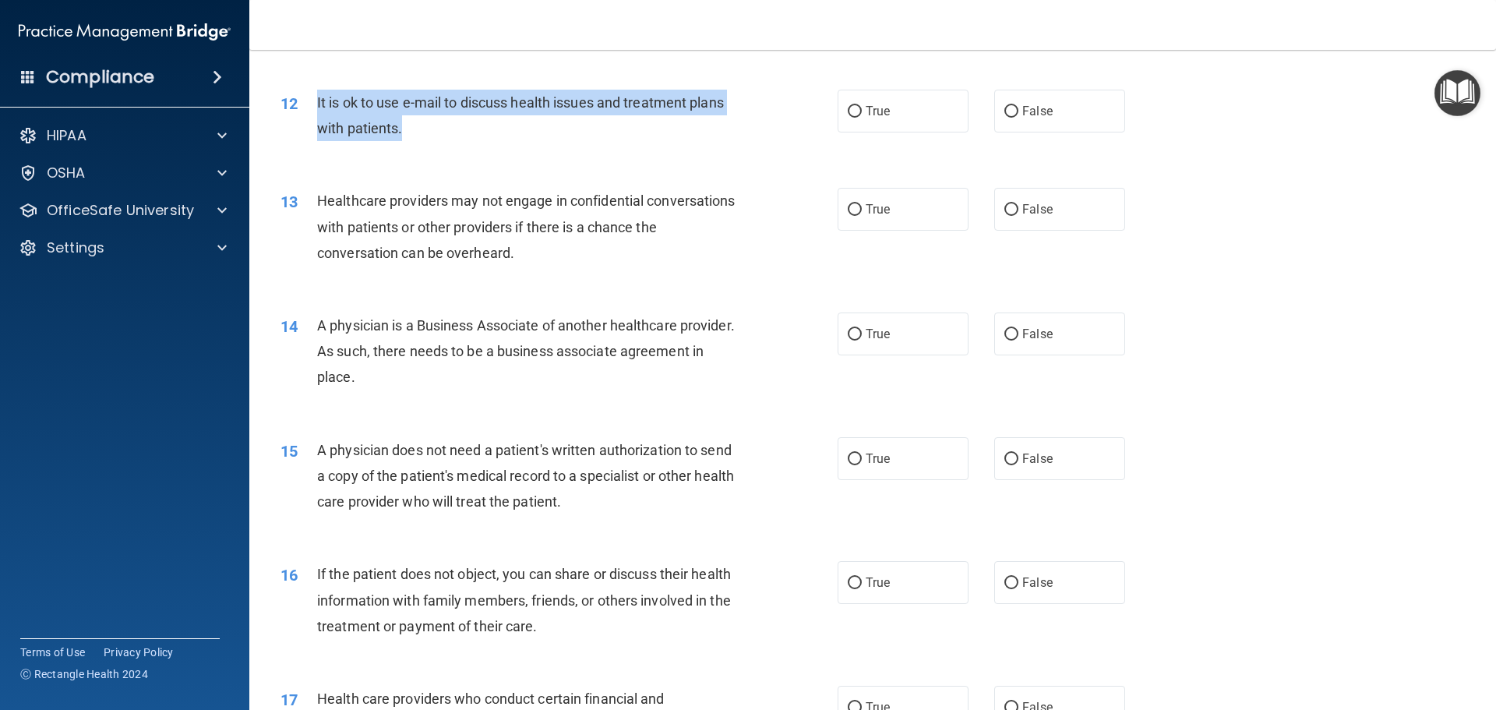
drag, startPoint x: 315, startPoint y: 102, endPoint x: 429, endPoint y: 132, distance: 117.7
click at [429, 132] on div "12 It is ok to use e-mail to discuss health issues and treatment plans with pat…" at bounding box center [559, 119] width 604 height 59
copy div "It is ok to use e-mail to discuss health issues and treatment plans with patien…"
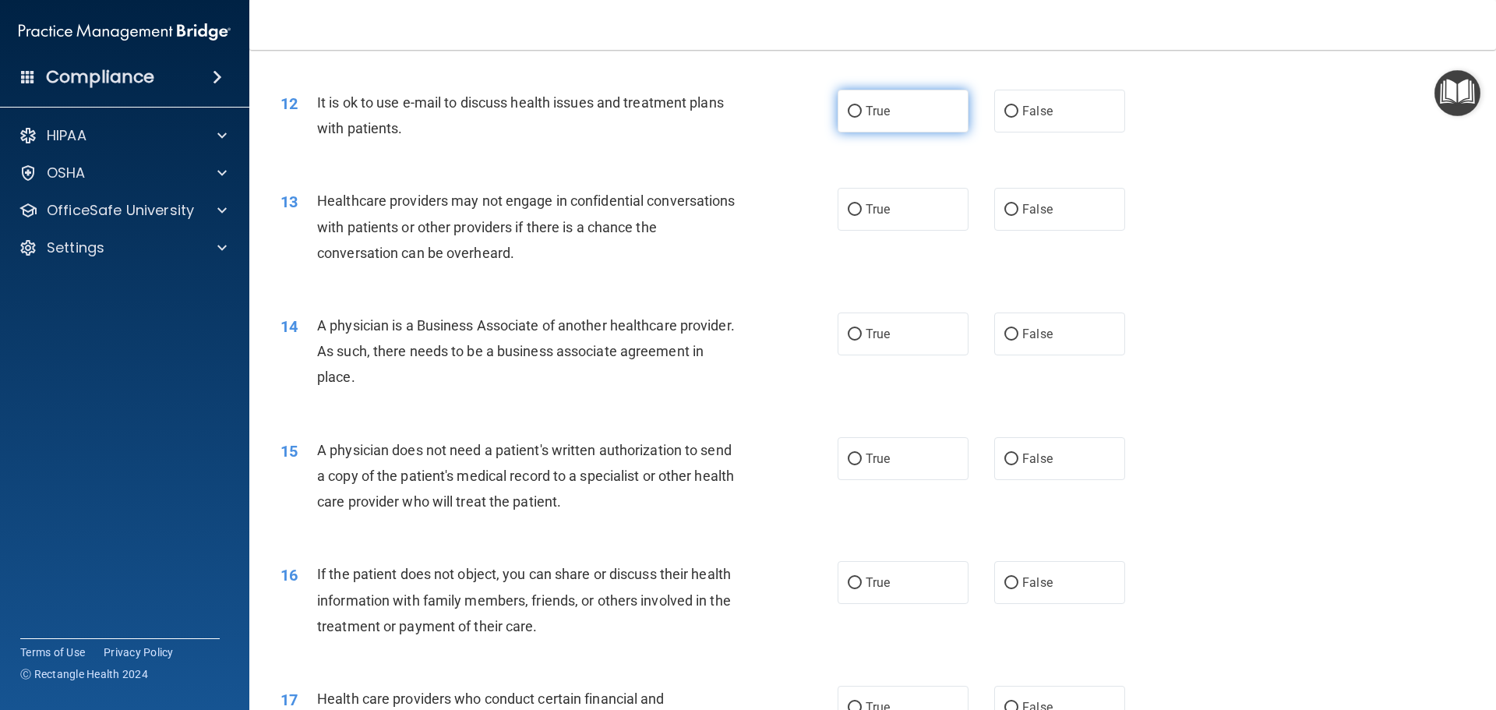
click at [856, 111] on label "True" at bounding box center [903, 111] width 131 height 43
click at [856, 111] on input "True" at bounding box center [855, 112] width 14 height 12
radio input "true"
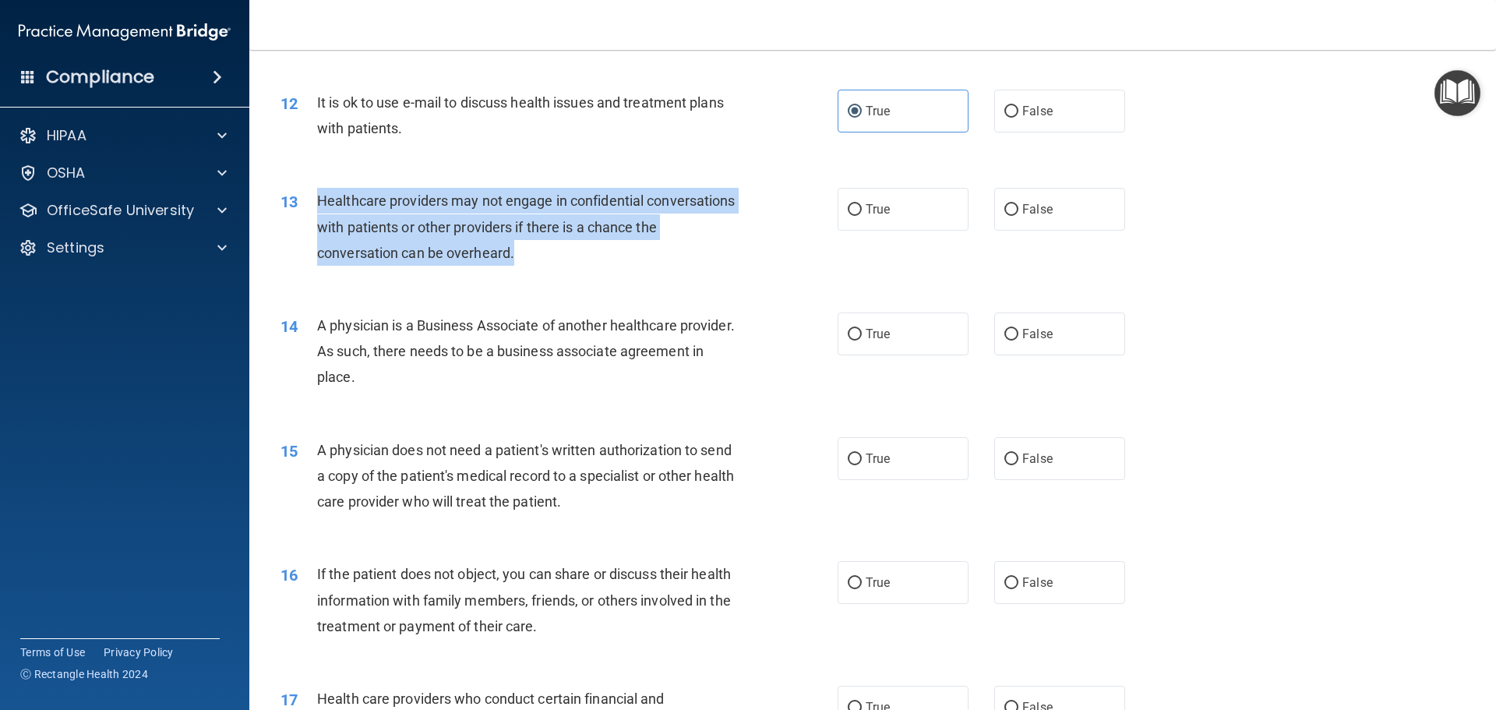
drag, startPoint x: 316, startPoint y: 196, endPoint x: 565, endPoint y: 252, distance: 255.7
click at [565, 252] on div "13 Healthcare providers may not engage in confidential conversations with patie…" at bounding box center [559, 231] width 604 height 86
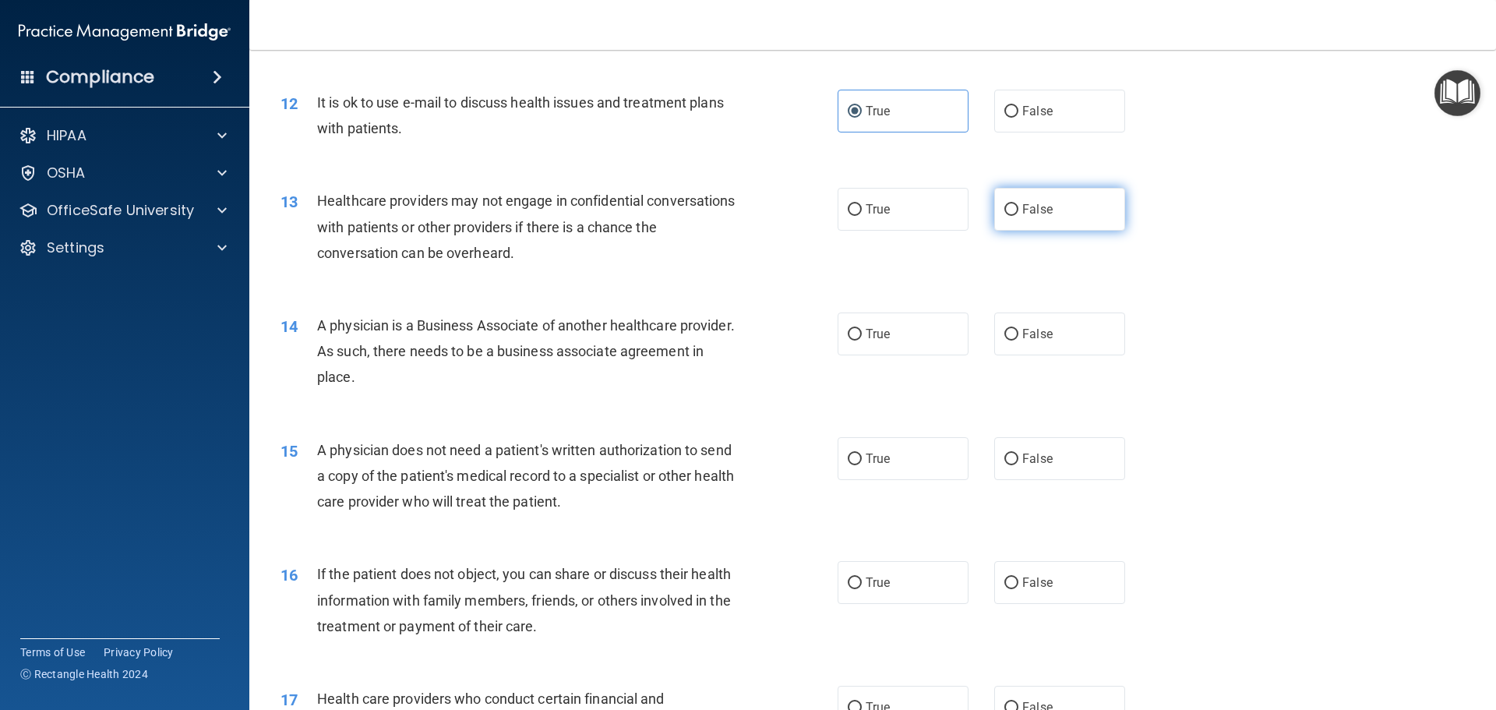
click at [1013, 208] on label "False" at bounding box center [1059, 209] width 131 height 43
click at [1013, 208] on input "False" at bounding box center [1011, 210] width 14 height 12
radio input "true"
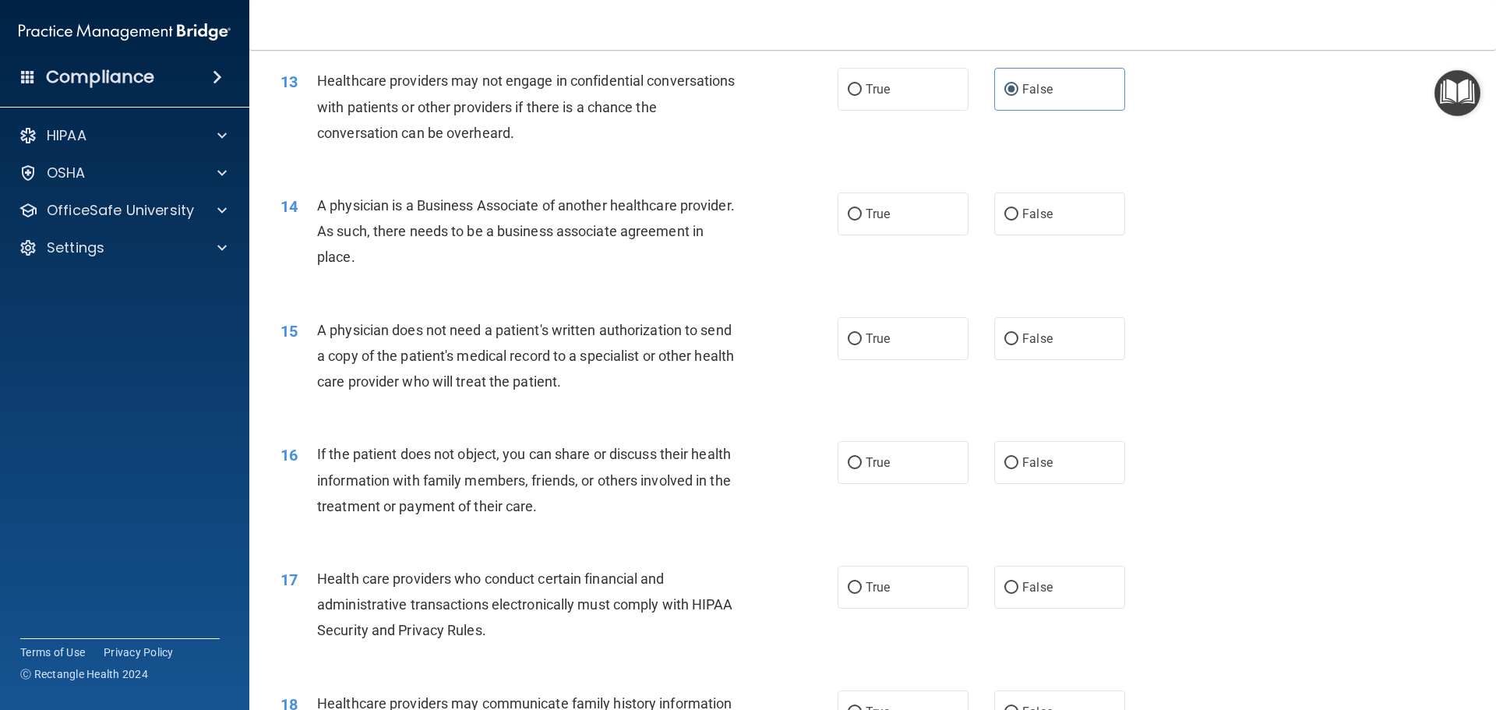
scroll to position [1480, 0]
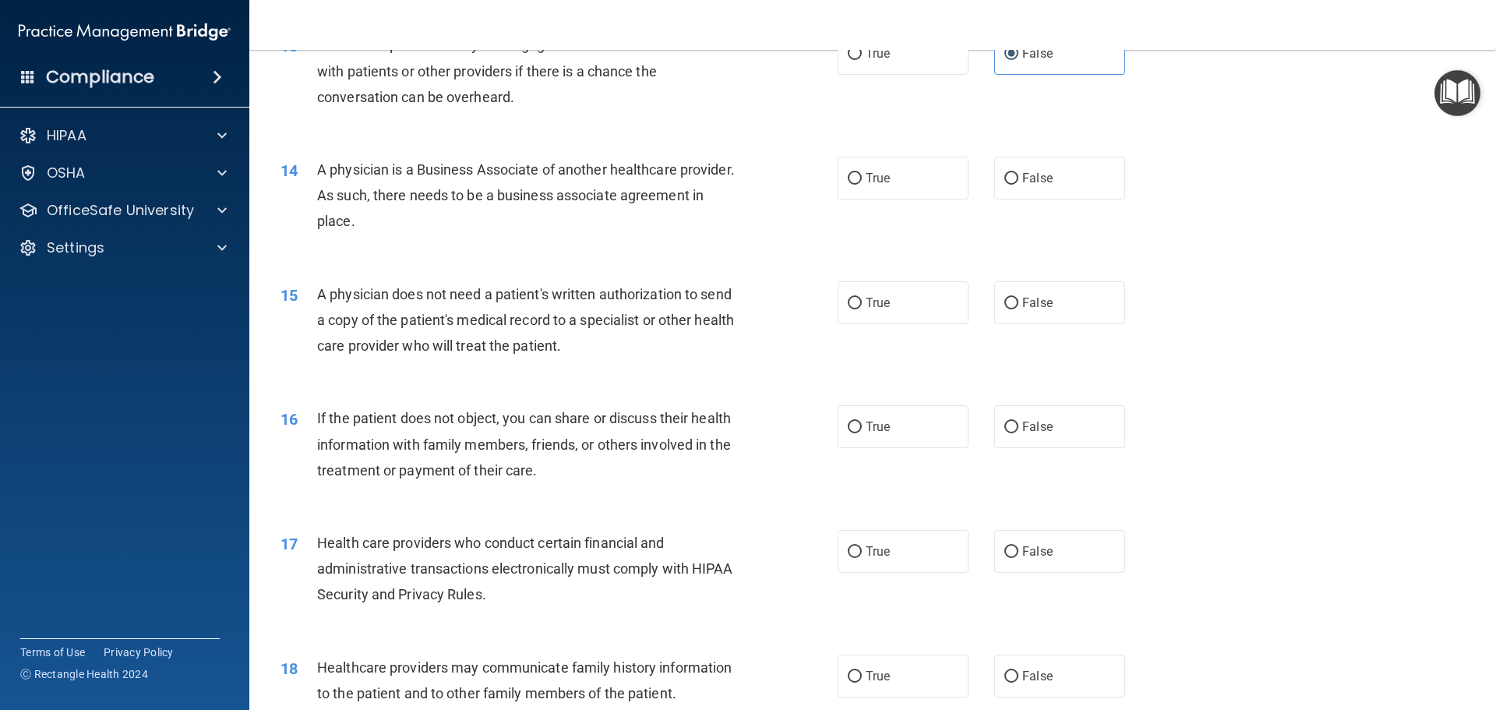
drag, startPoint x: 319, startPoint y: 169, endPoint x: 467, endPoint y: 228, distance: 159.1
click at [491, 235] on div "14 A physician is a Business Associate of another healthcare provider. As such,…" at bounding box center [559, 200] width 604 height 86
click at [866, 172] on span "True" at bounding box center [878, 178] width 24 height 15
click at [861, 173] on input "True" at bounding box center [855, 179] width 14 height 12
radio input "true"
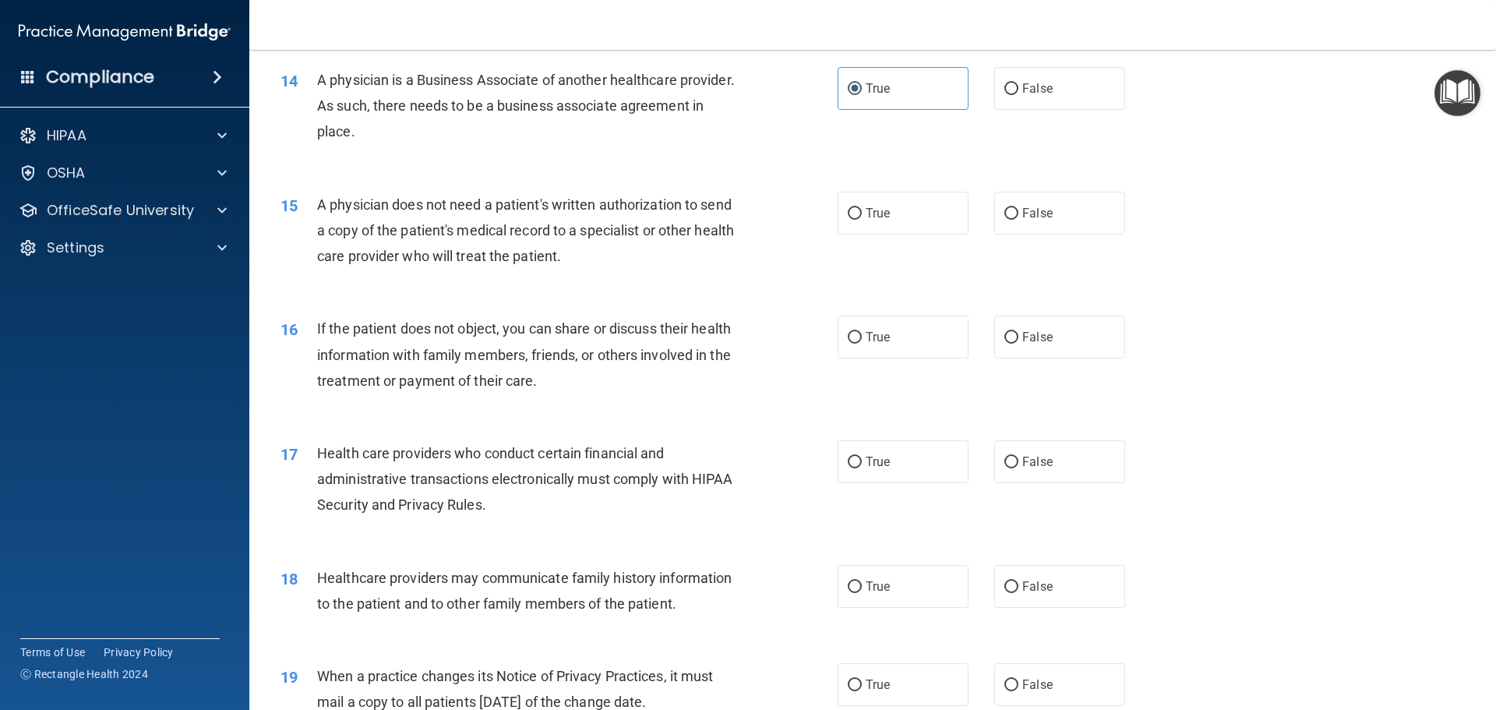
scroll to position [1558, 0]
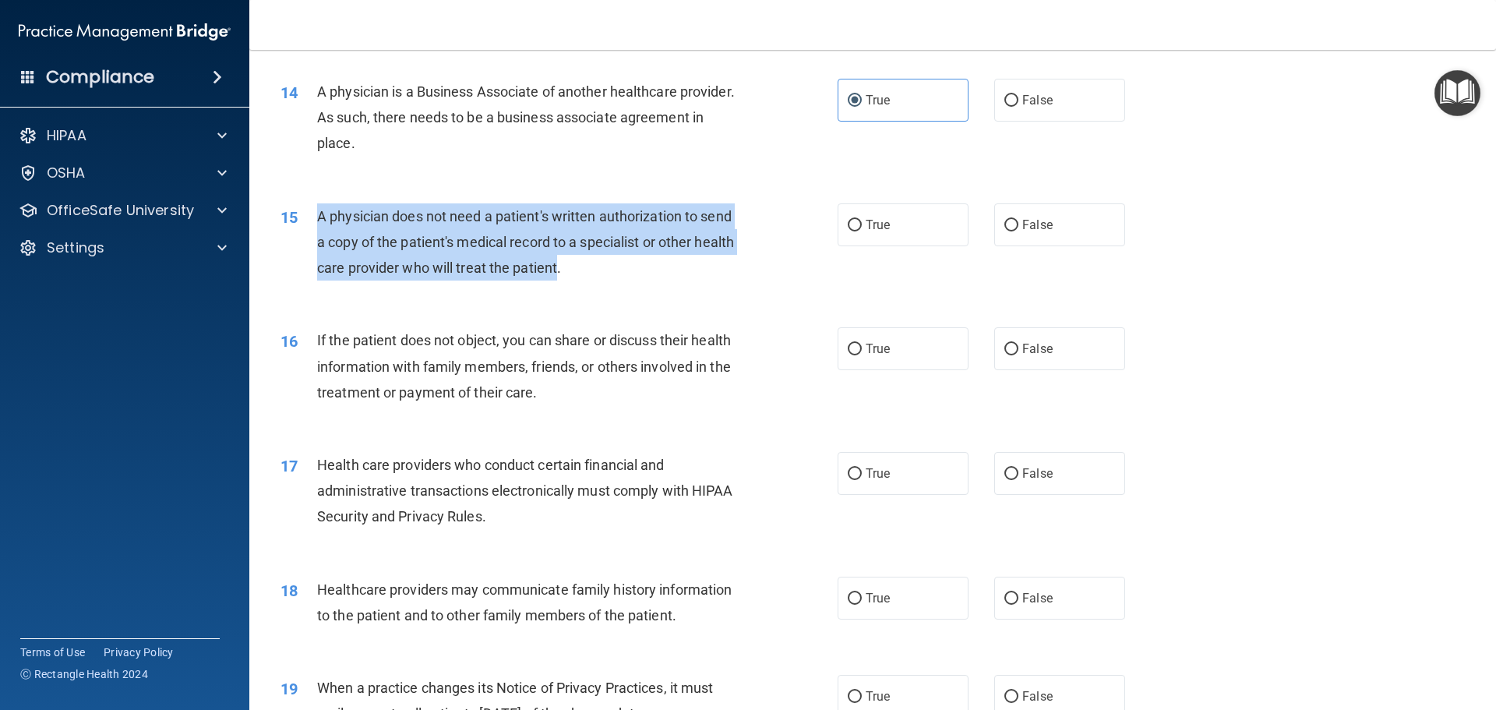
drag, startPoint x: 313, startPoint y: 215, endPoint x: 600, endPoint y: 278, distance: 293.6
click at [600, 278] on div "15 A physician does not need a patient's written authorization to send a copy o…" at bounding box center [559, 246] width 604 height 86
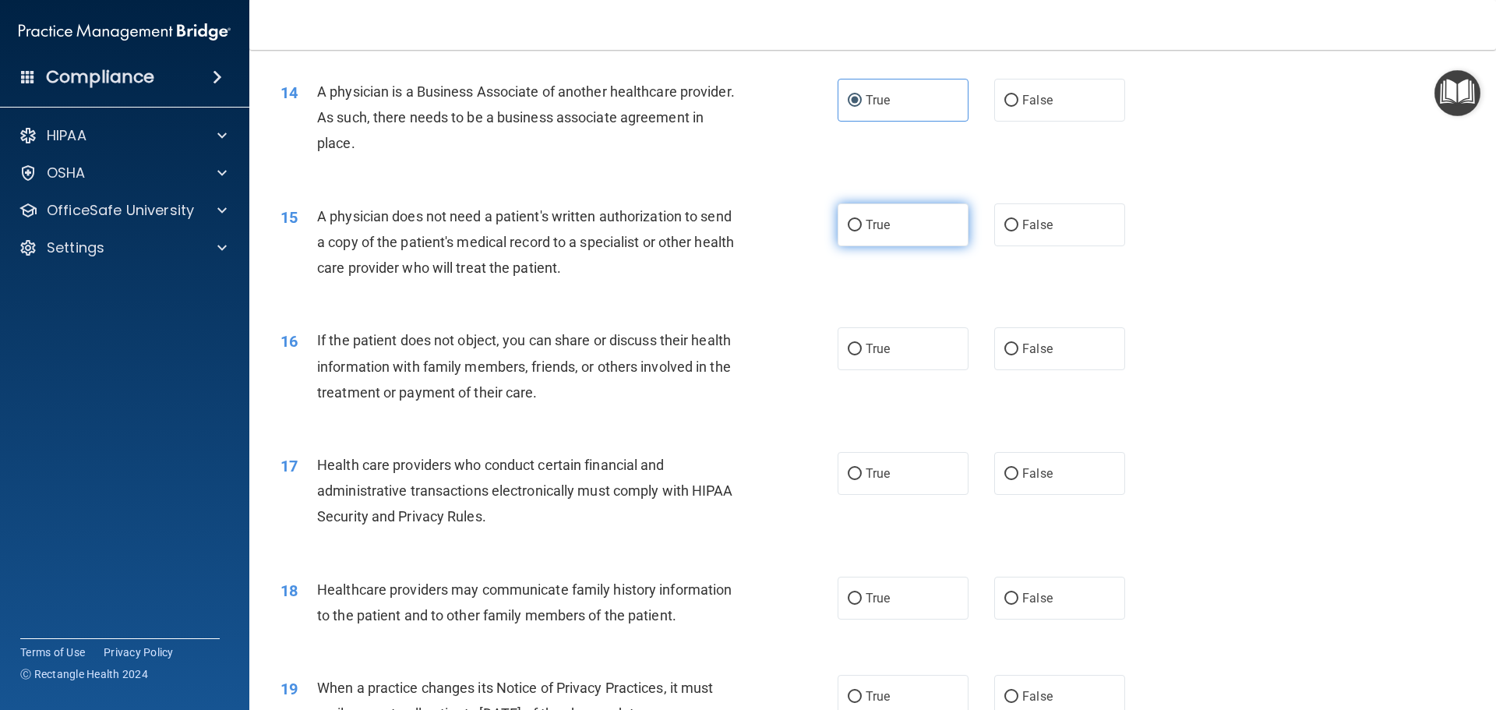
click at [881, 226] on span "True" at bounding box center [878, 224] width 24 height 15
click at [862, 226] on input "True" at bounding box center [855, 226] width 14 height 12
radio input "true"
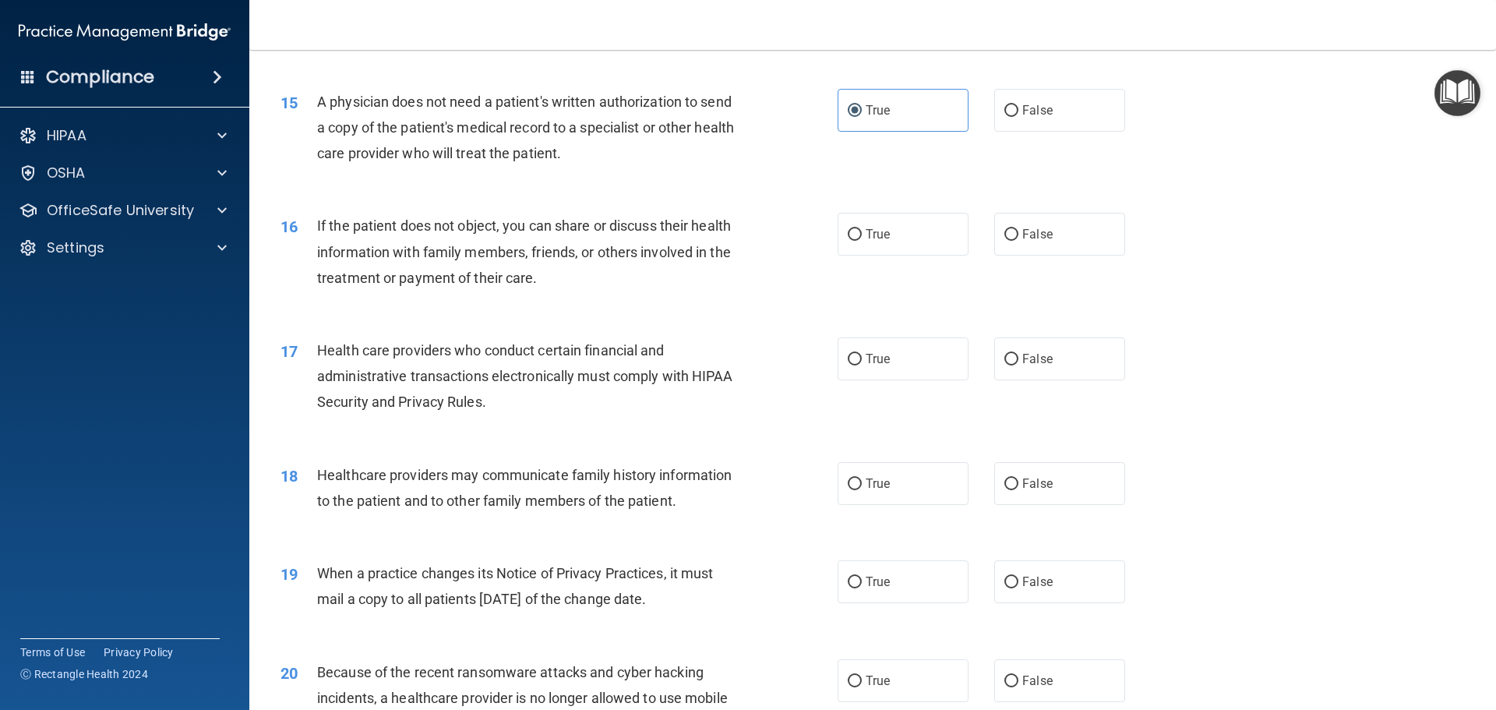
scroll to position [1714, 0]
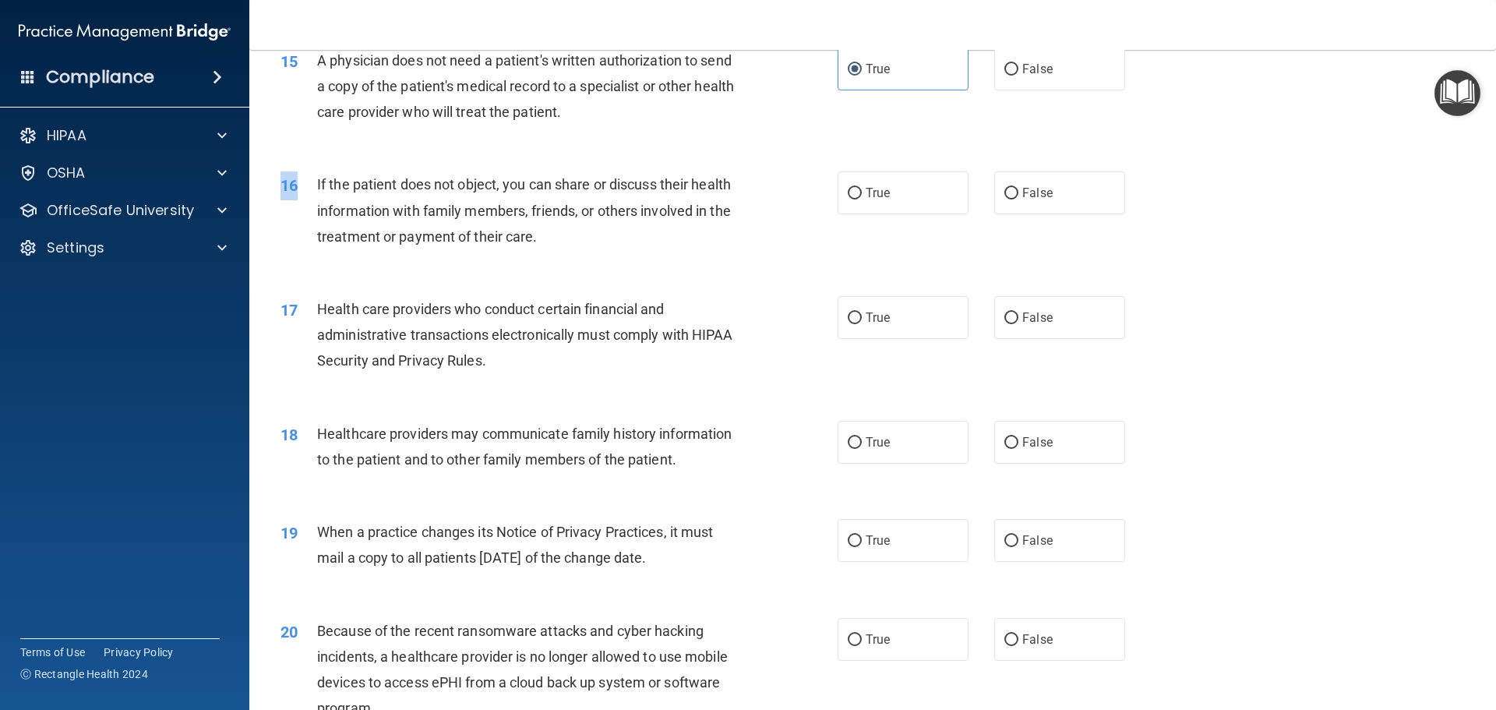
drag, startPoint x: 310, startPoint y: 175, endPoint x: 585, endPoint y: 261, distance: 288.3
click at [585, 261] on div "16 If the patient does not object, you can share or discuss their health inform…" at bounding box center [873, 214] width 1208 height 125
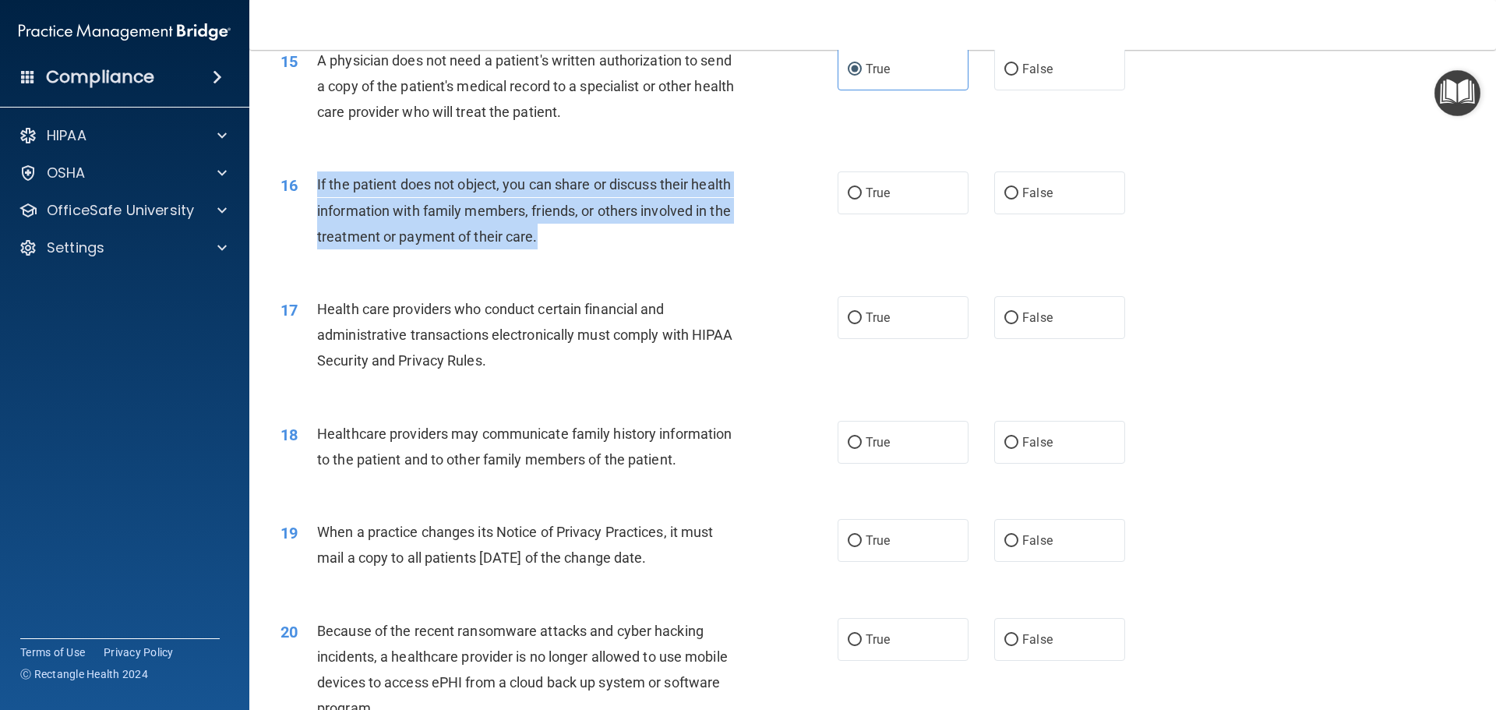
drag, startPoint x: 522, startPoint y: 238, endPoint x: 312, endPoint y: 178, distance: 218.0
click at [312, 178] on div "16 If the patient does not object, you can share or discuss their health inform…" at bounding box center [559, 214] width 604 height 86
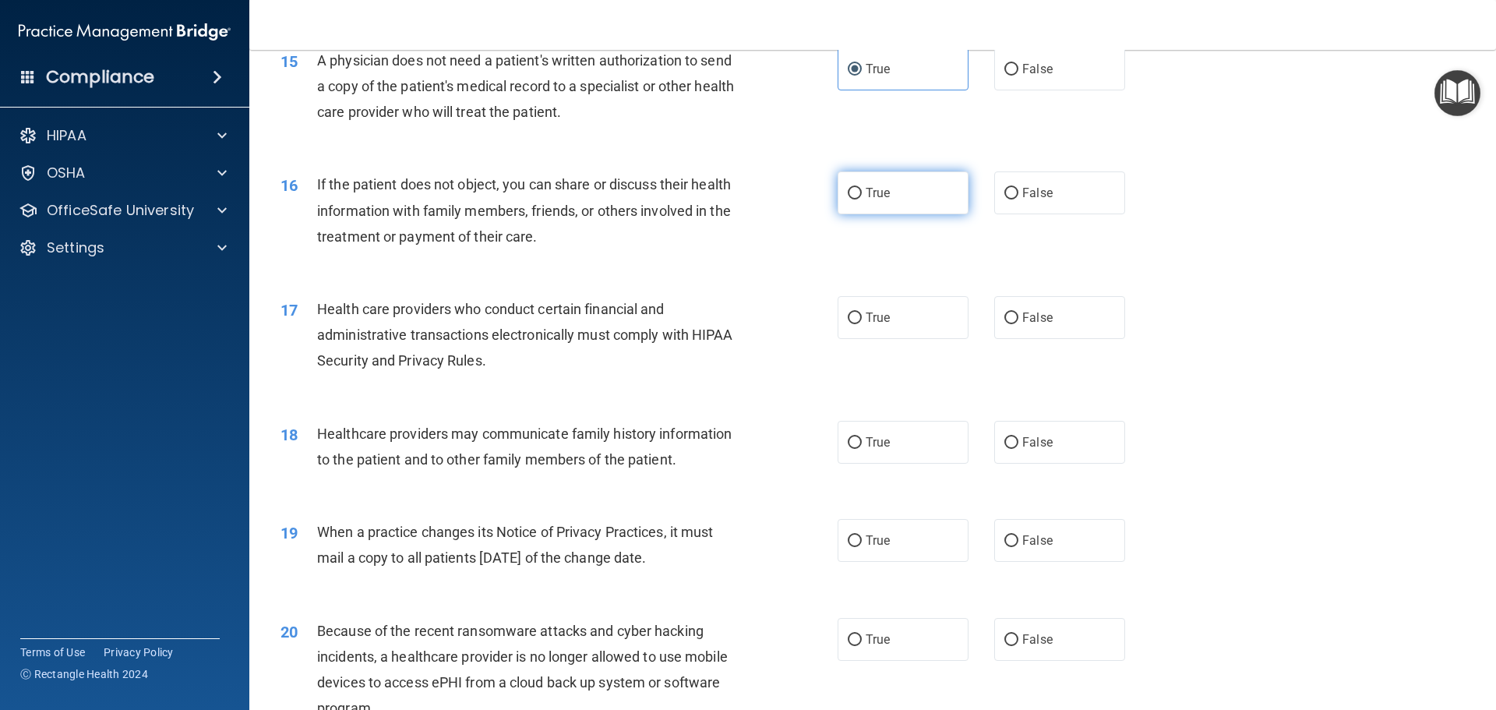
click at [893, 194] on label "True" at bounding box center [903, 192] width 131 height 43
click at [862, 194] on input "True" at bounding box center [855, 194] width 14 height 12
radio input "true"
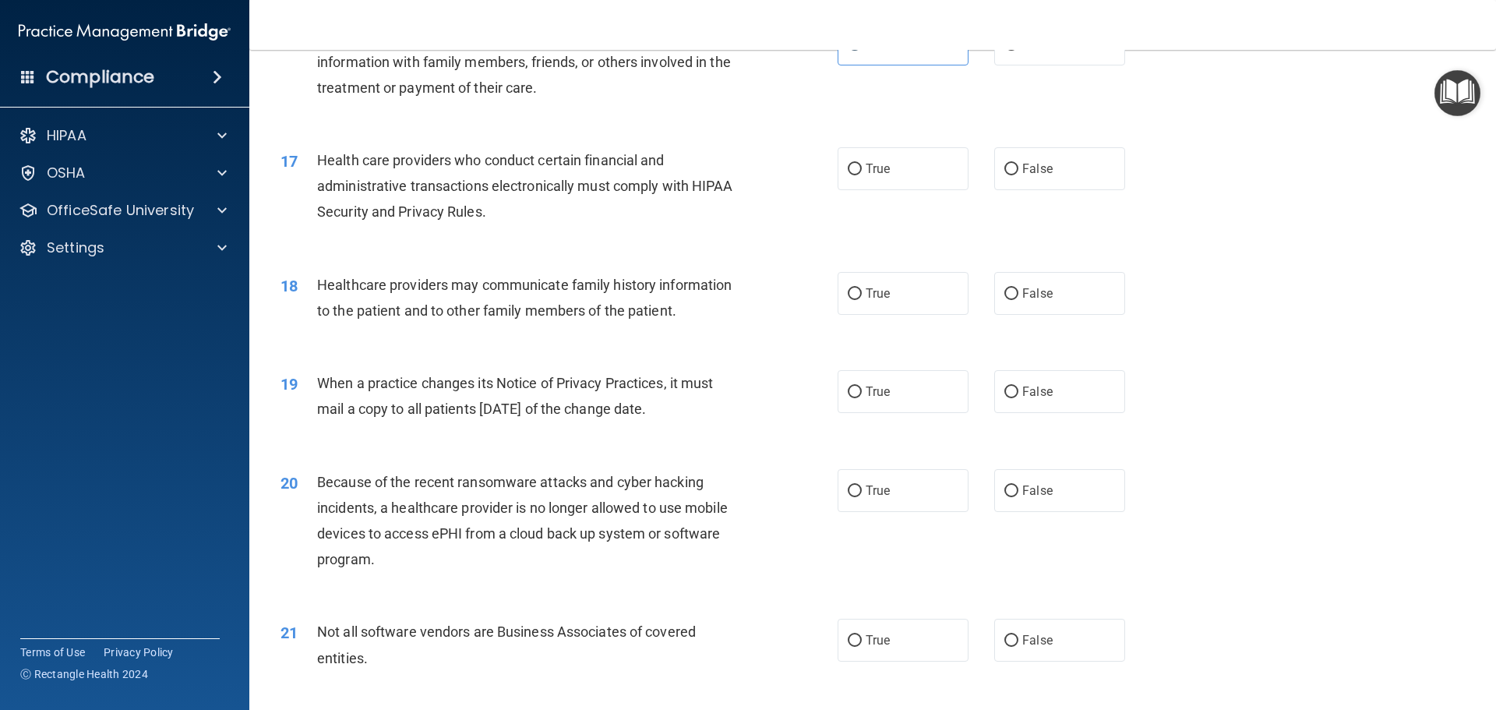
scroll to position [1870, 0]
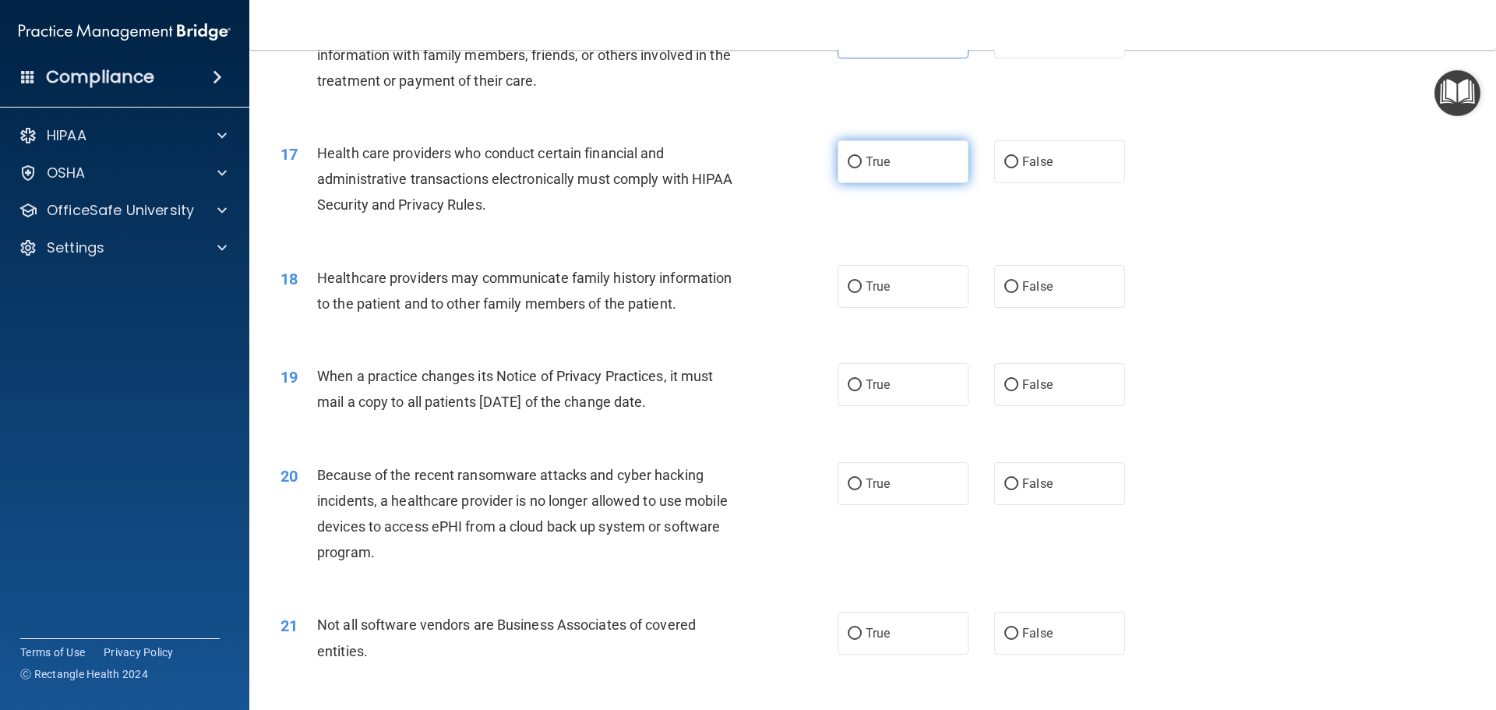
click at [858, 147] on label "True" at bounding box center [903, 161] width 131 height 43
click at [858, 157] on input "True" at bounding box center [855, 163] width 14 height 12
radio input "true"
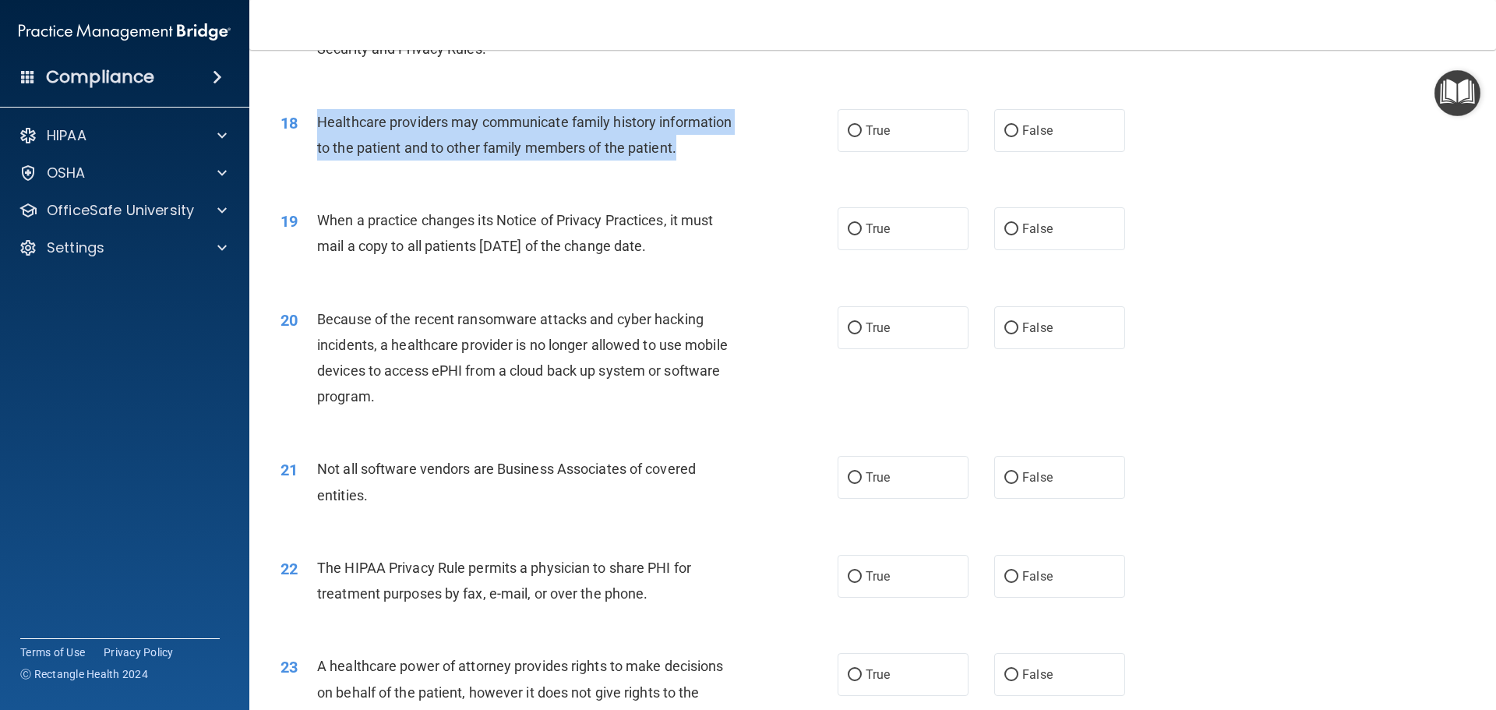
drag, startPoint x: 319, startPoint y: 124, endPoint x: 742, endPoint y: 156, distance: 424.3
click at [742, 156] on div "Healthcare providers may communicate family history information to the patient …" at bounding box center [535, 134] width 436 height 51
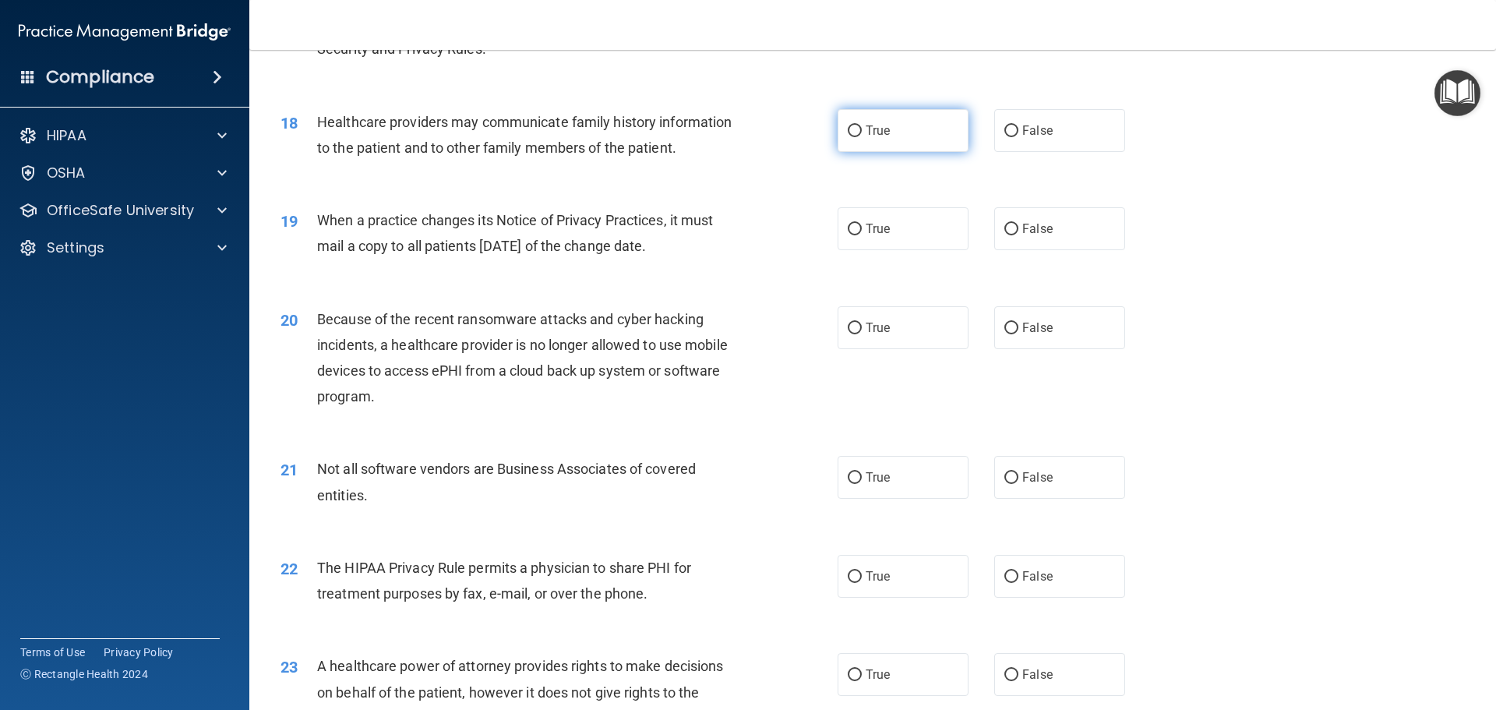
click at [866, 127] on span "True" at bounding box center [878, 130] width 24 height 15
click at [862, 127] on input "True" at bounding box center [855, 131] width 14 height 12
radio input "true"
drag, startPoint x: 318, startPoint y: 215, endPoint x: 640, endPoint y: 233, distance: 322.3
click at [739, 253] on div "When a practice changes its Notice of Privacy Practices, it must mail a copy to…" at bounding box center [535, 232] width 436 height 51
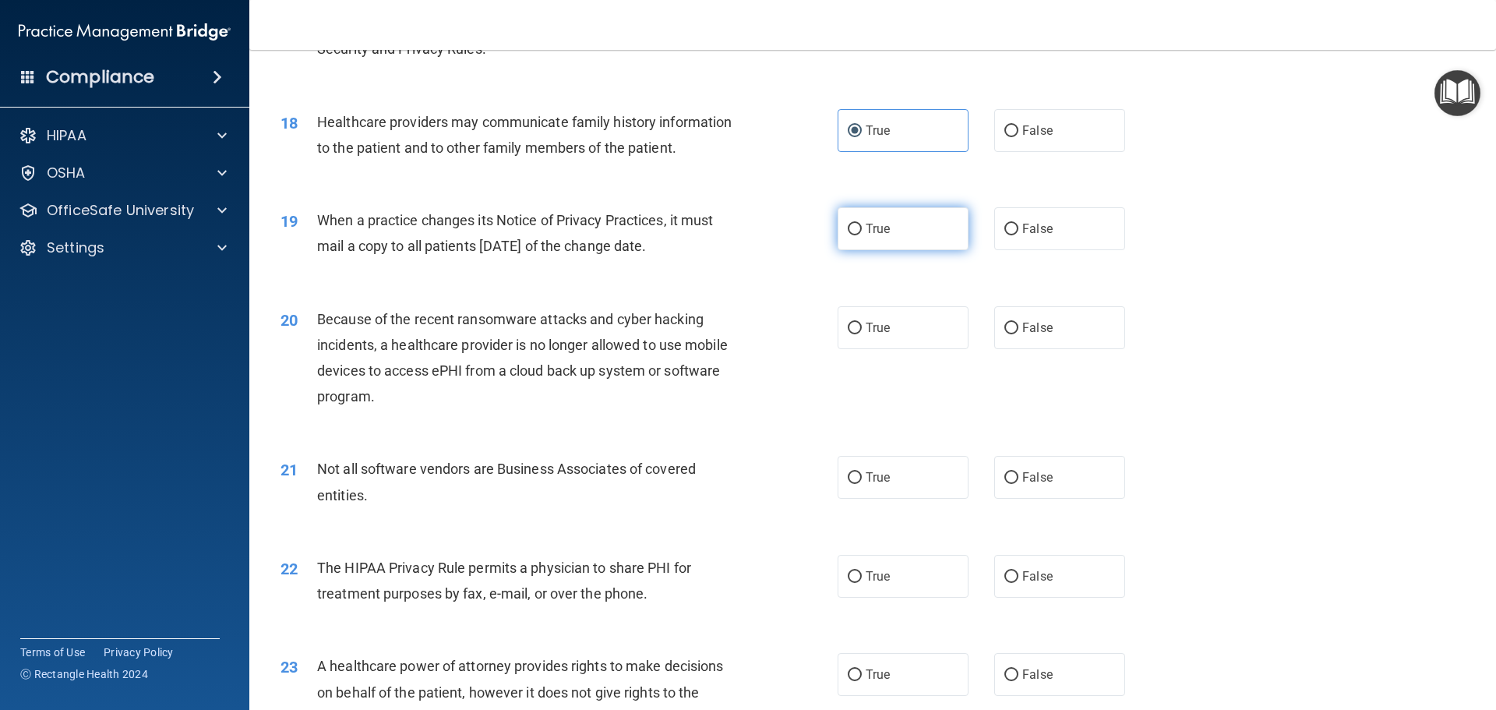
click at [868, 231] on span "True" at bounding box center [878, 228] width 24 height 15
click at [862, 231] on input "True" at bounding box center [855, 230] width 14 height 12
radio input "true"
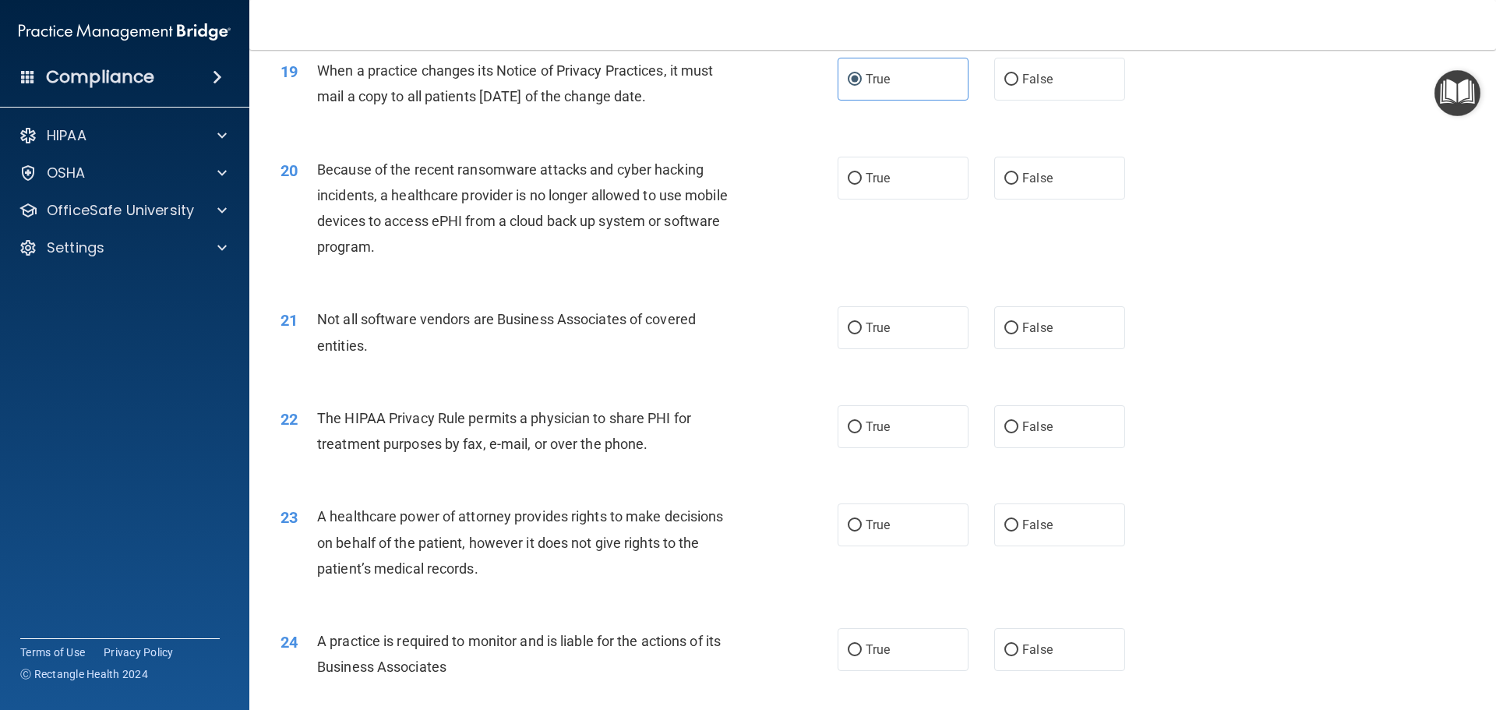
scroll to position [2182, 0]
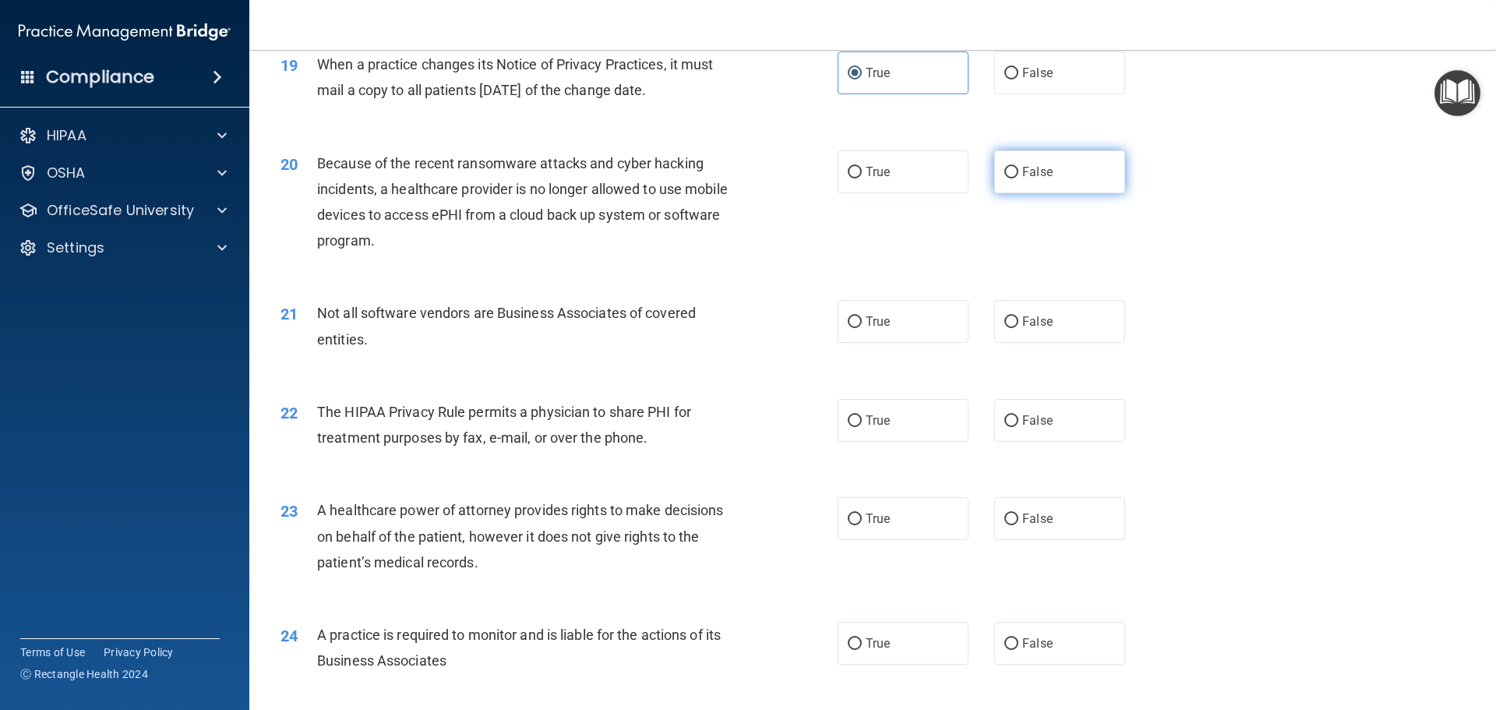
click at [1028, 171] on span "False" at bounding box center [1037, 171] width 30 height 15
click at [1018, 171] on input "False" at bounding box center [1011, 173] width 14 height 12
radio input "true"
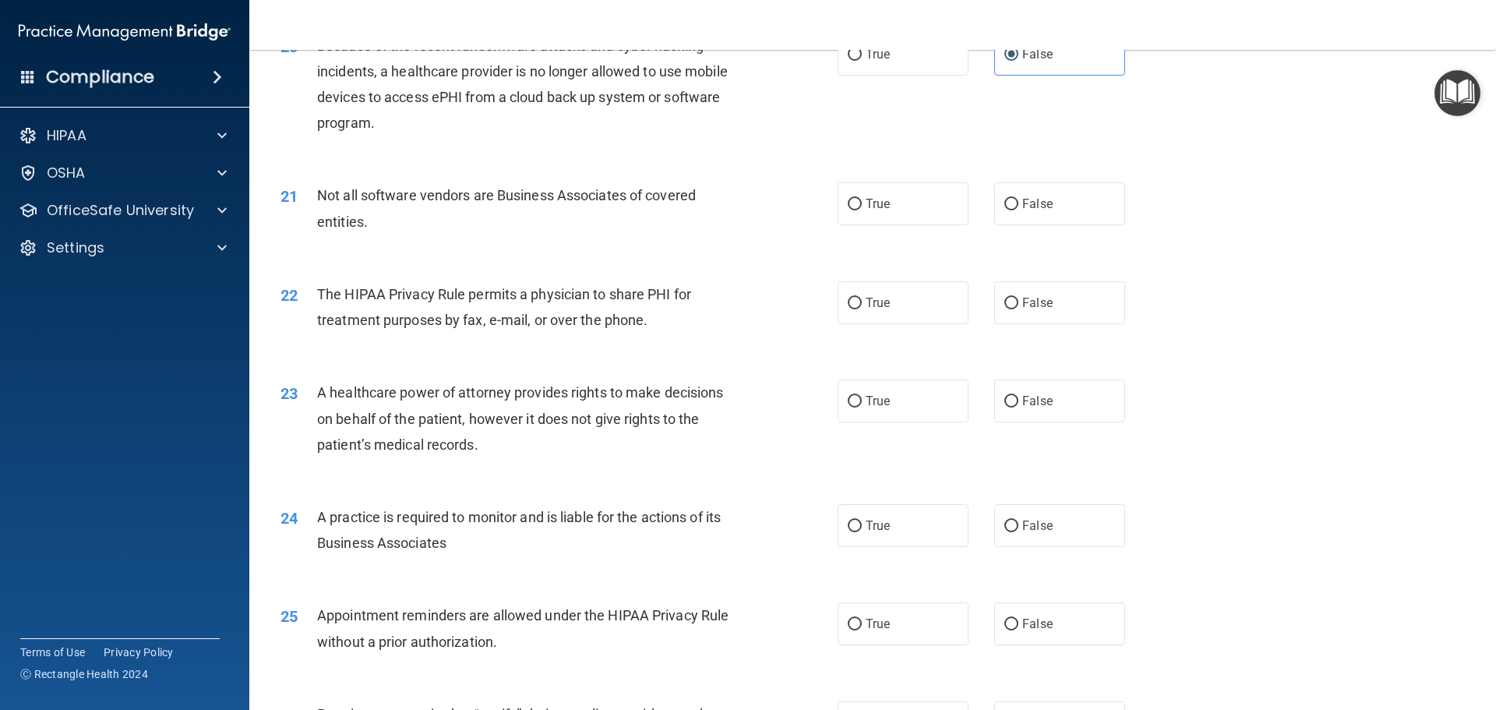
scroll to position [2337, 0]
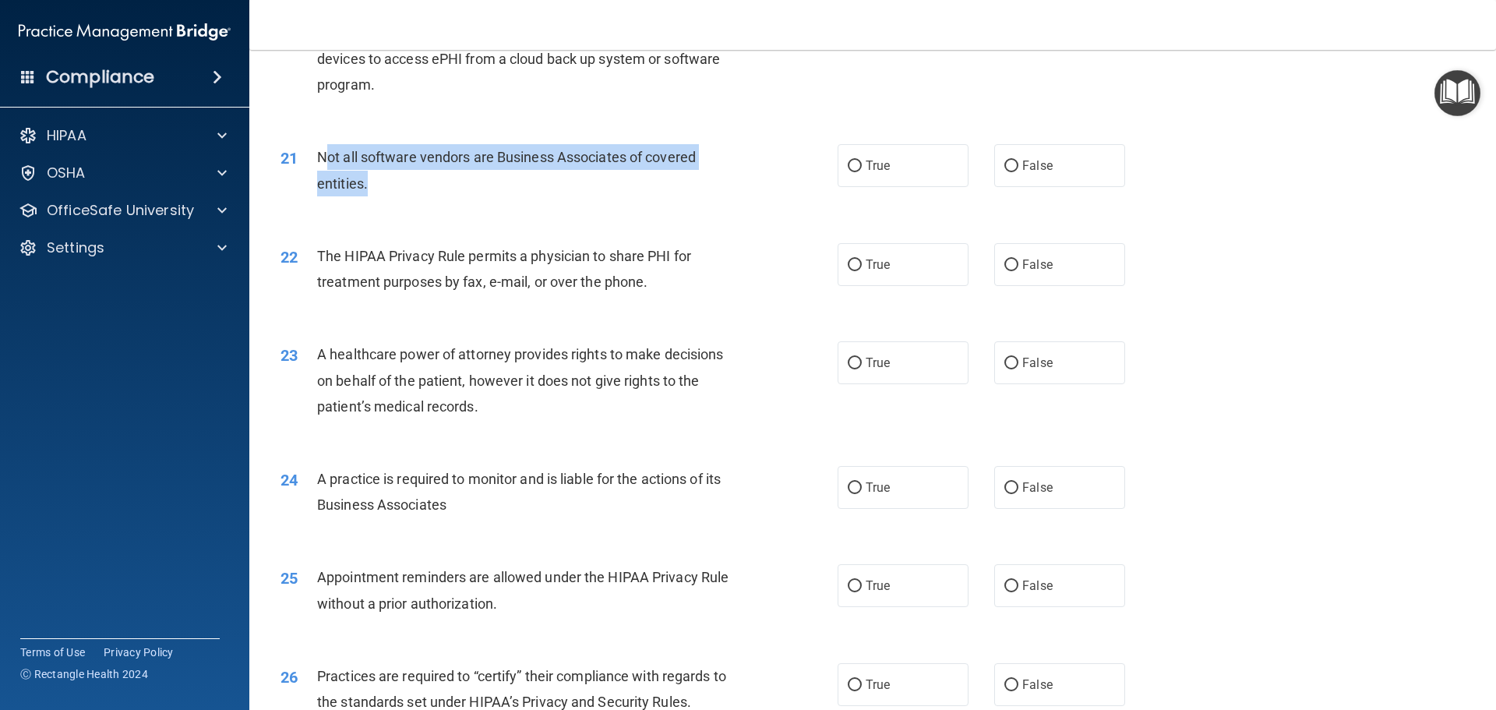
drag, startPoint x: 323, startPoint y: 153, endPoint x: 379, endPoint y: 175, distance: 60.5
click at [379, 176] on div "Not all software vendors are Business Associates of covered entities." at bounding box center [535, 169] width 436 height 51
drag, startPoint x: 312, startPoint y: 152, endPoint x: 378, endPoint y: 188, distance: 74.6
click at [378, 188] on div "21 Not all software vendors are Business Associates of covered entities." at bounding box center [559, 173] width 604 height 59
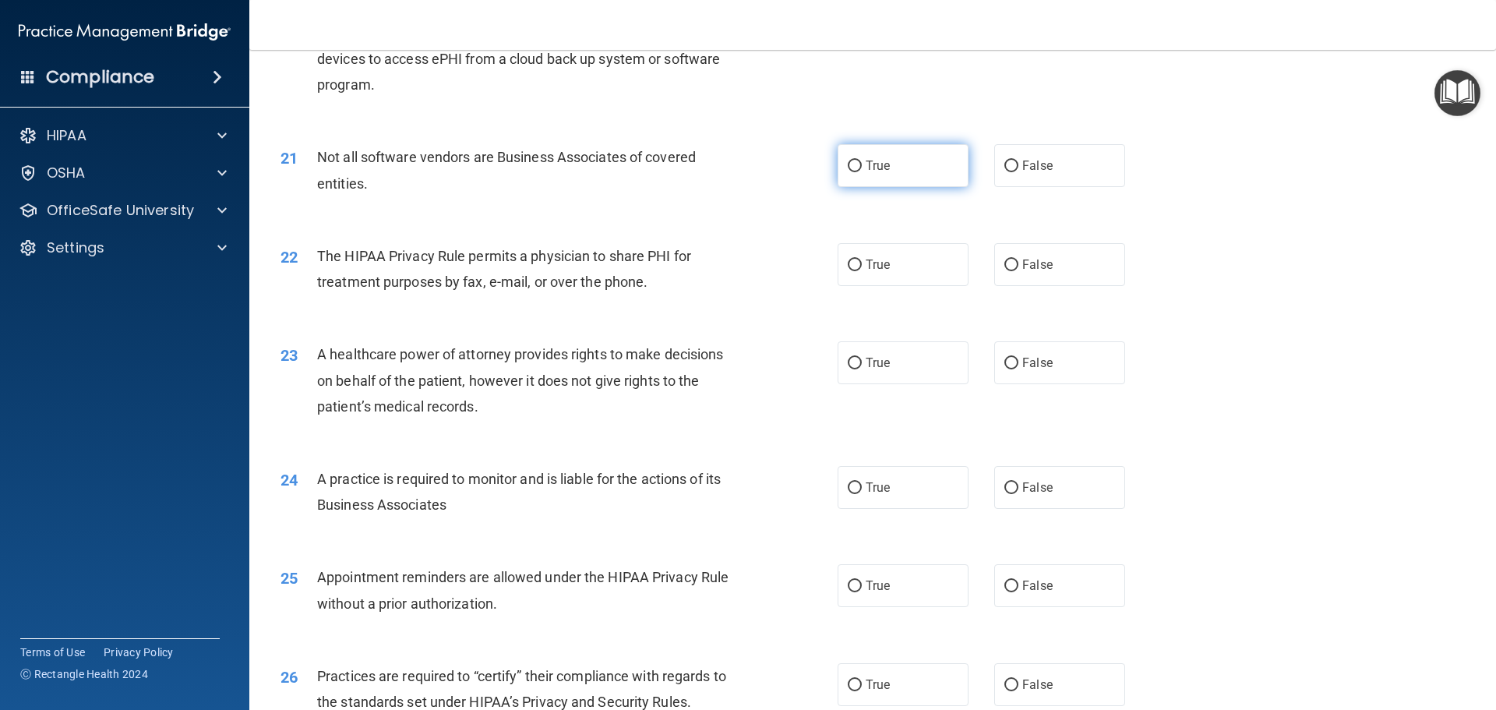
click at [858, 164] on label "True" at bounding box center [903, 165] width 131 height 43
click at [858, 164] on input "True" at bounding box center [855, 166] width 14 height 12
radio input "true"
click at [1007, 254] on label "False" at bounding box center [1059, 264] width 131 height 43
click at [1007, 259] on input "False" at bounding box center [1011, 265] width 14 height 12
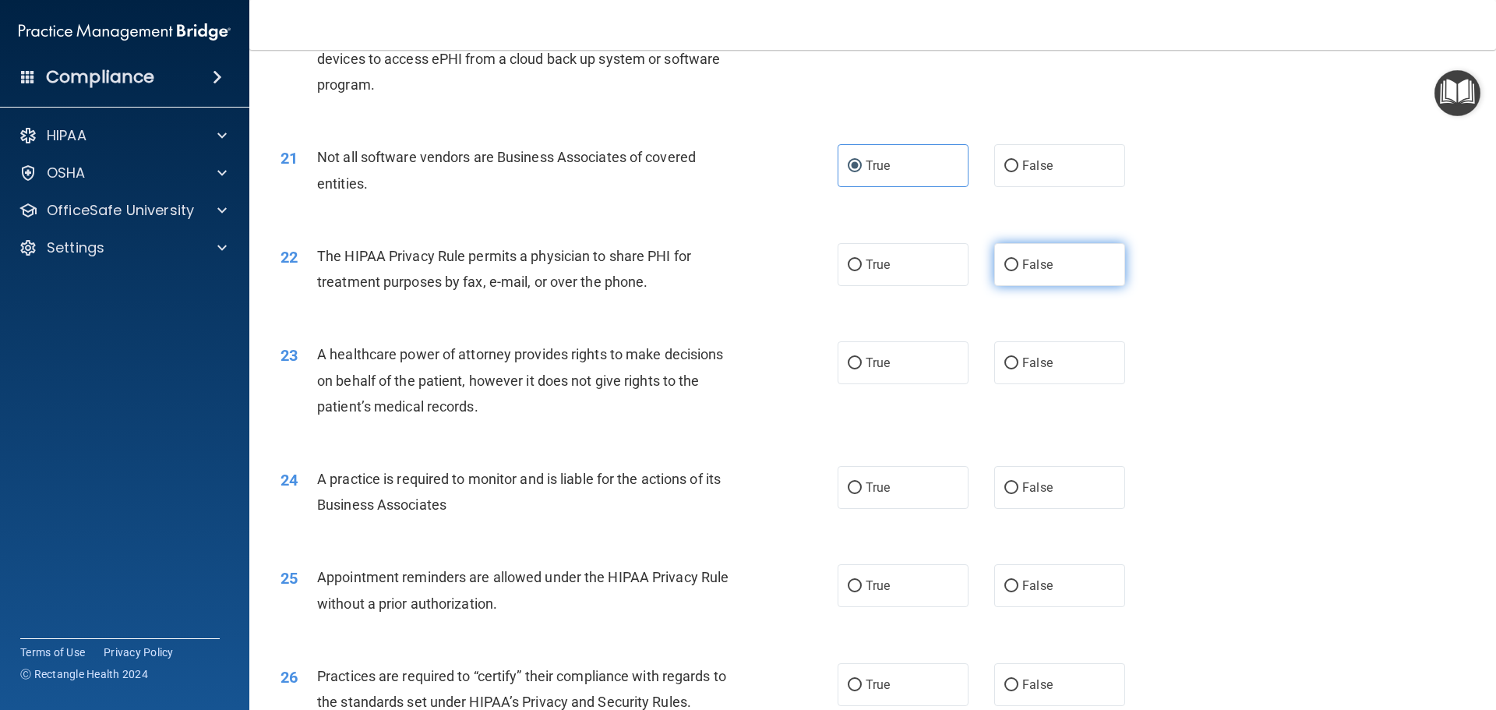
radio input "true"
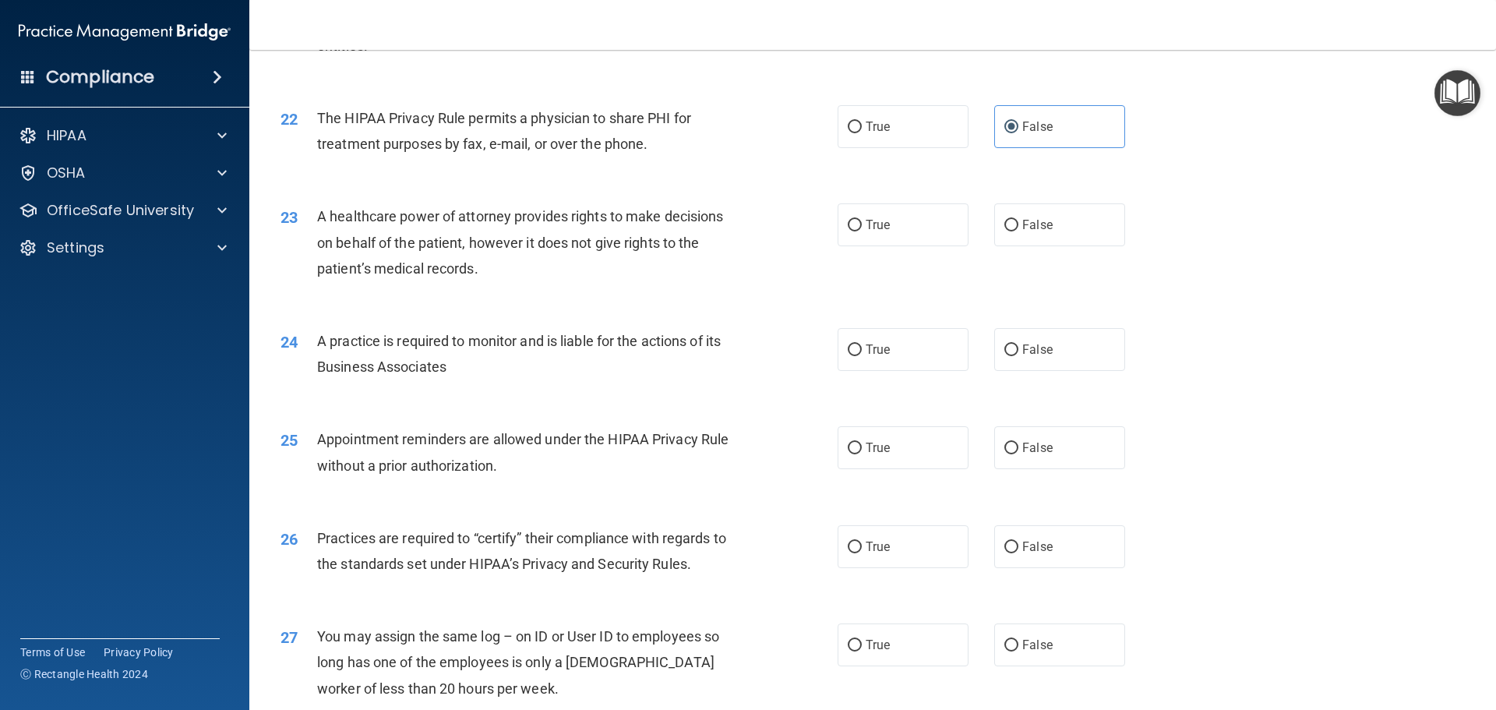
scroll to position [2493, 0]
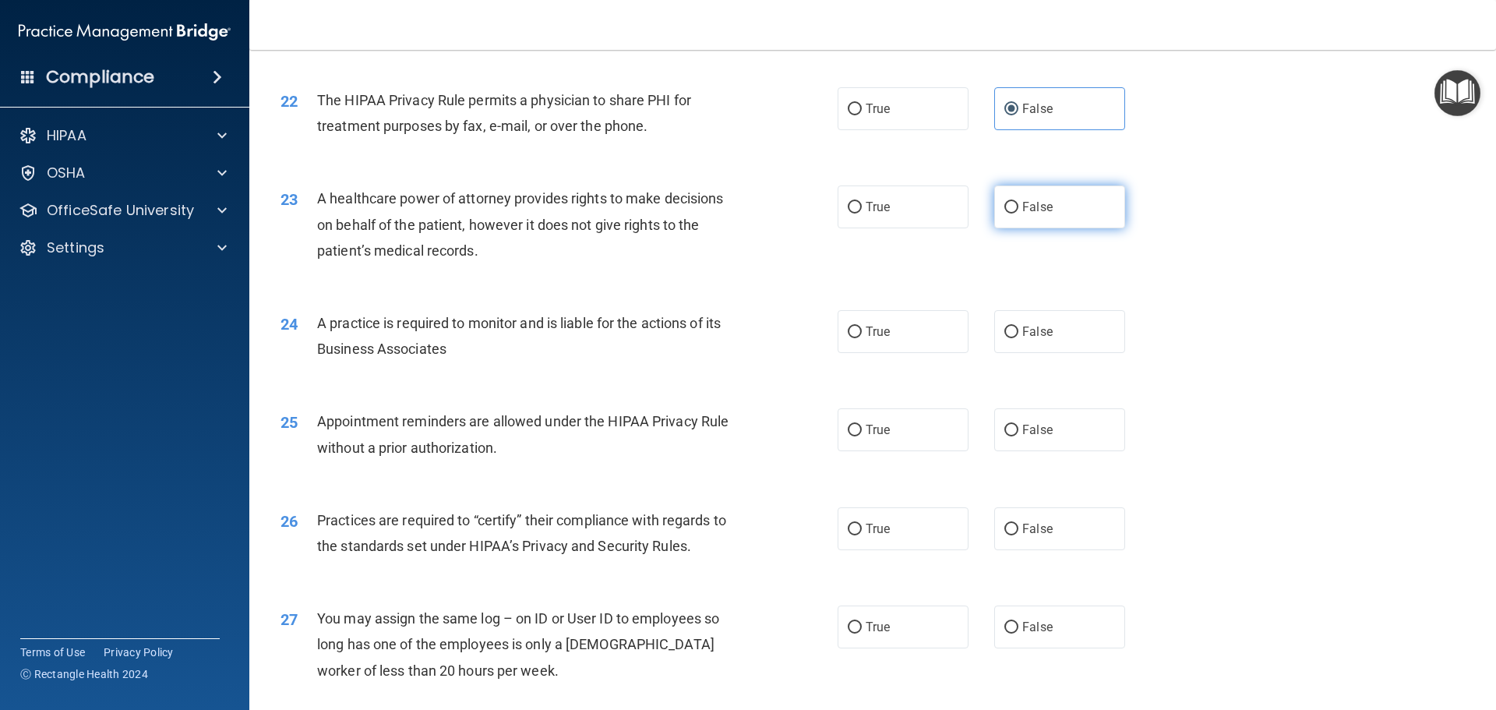
click at [1021, 196] on label "False" at bounding box center [1059, 206] width 131 height 43
click at [1018, 202] on input "False" at bounding box center [1011, 208] width 14 height 12
radio input "true"
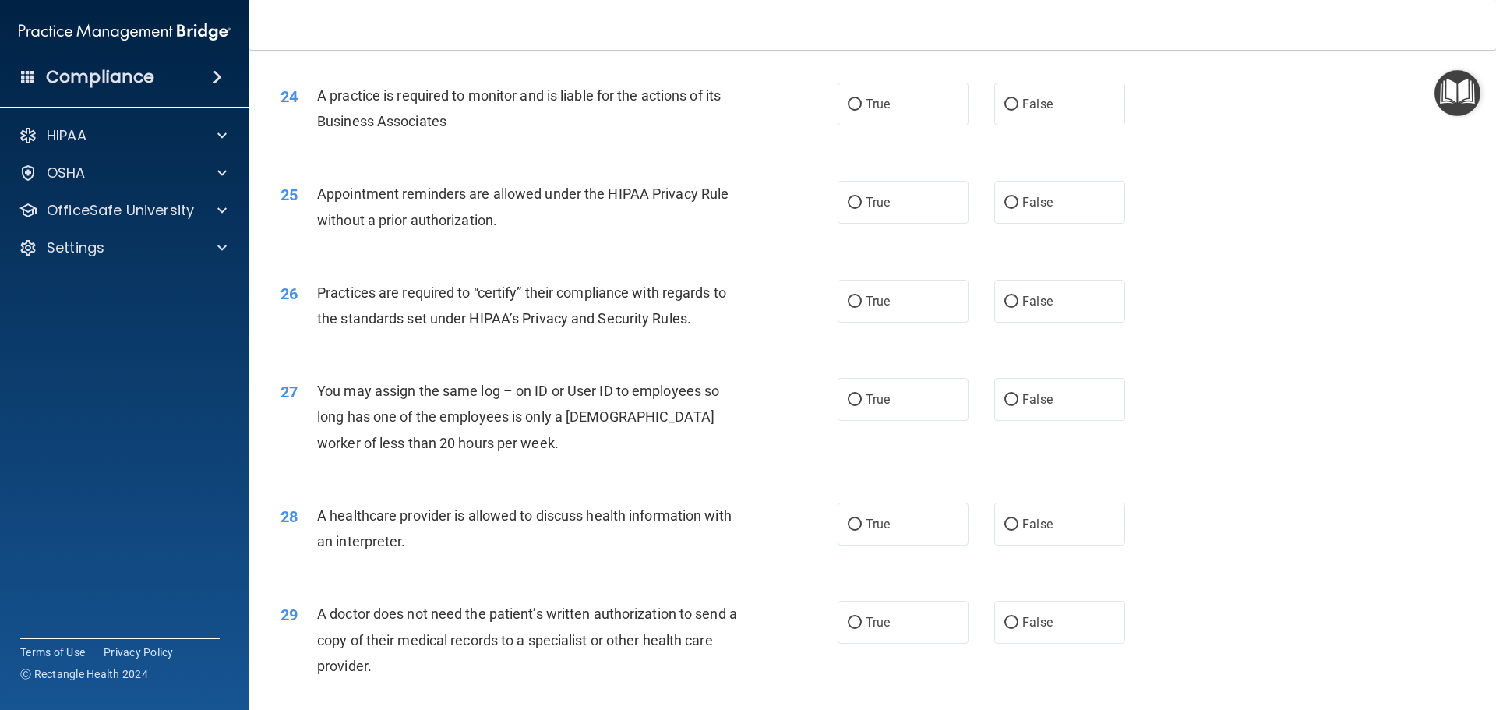
scroll to position [2727, 0]
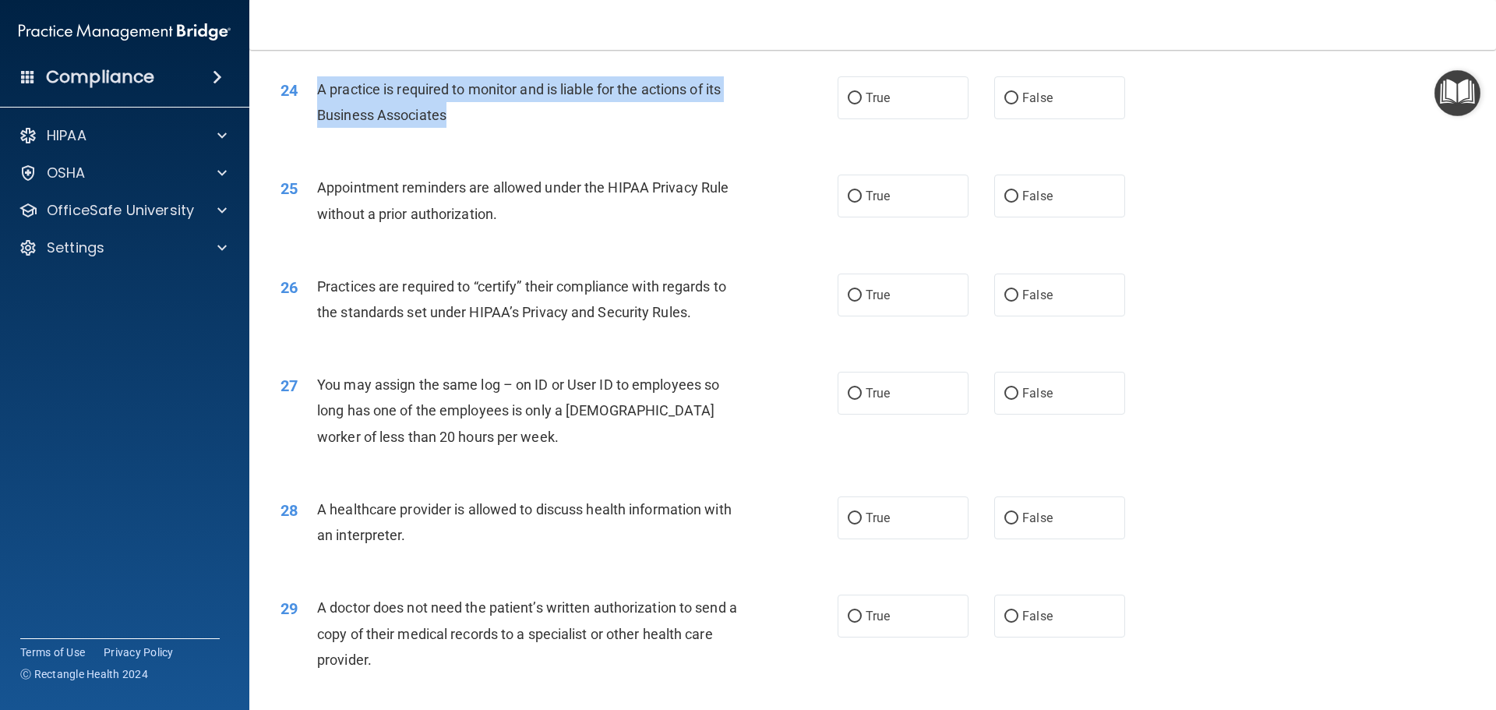
drag, startPoint x: 315, startPoint y: 85, endPoint x: 463, endPoint y: 122, distance: 152.7
click at [467, 124] on div "24 A practice is required to monitor and is liable for the actions of its Busin…" at bounding box center [559, 105] width 604 height 59
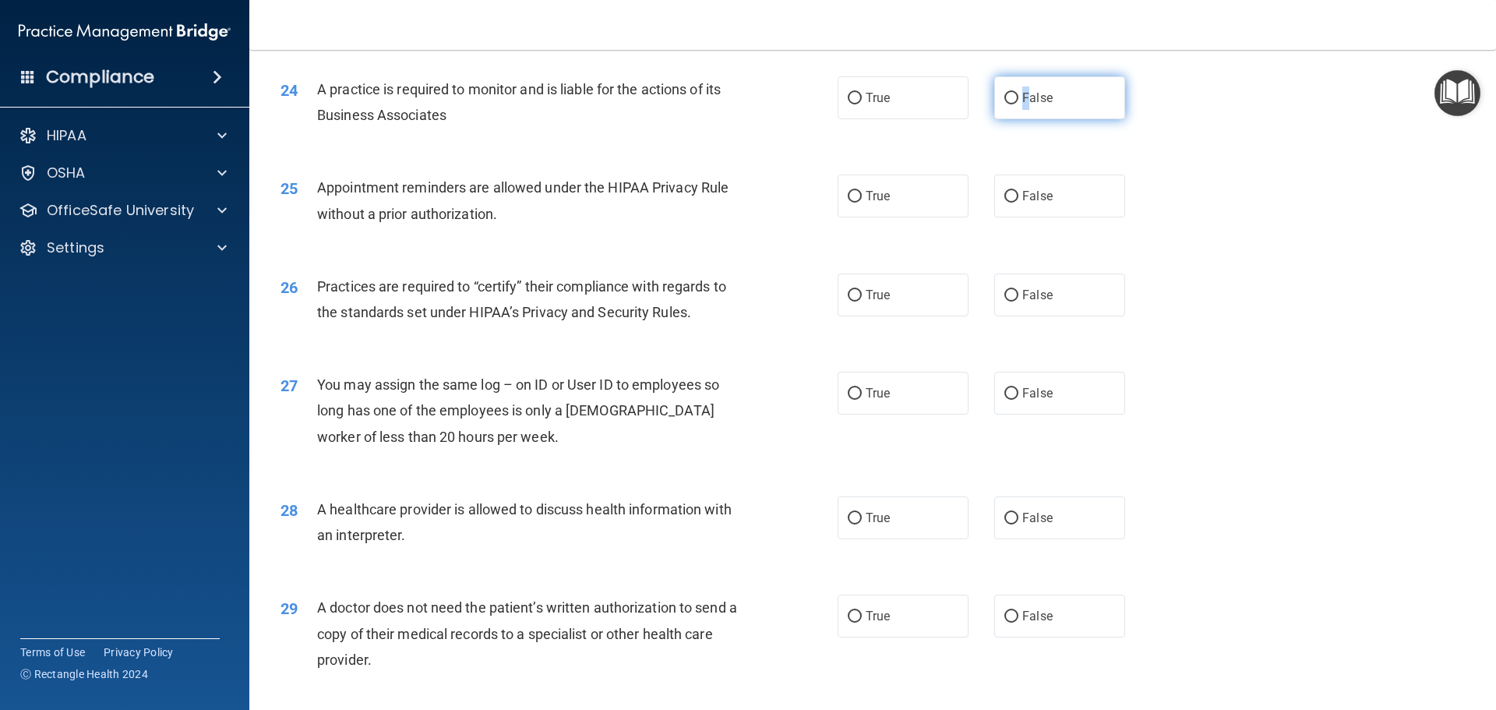
click at [1018, 110] on label "False" at bounding box center [1059, 97] width 131 height 43
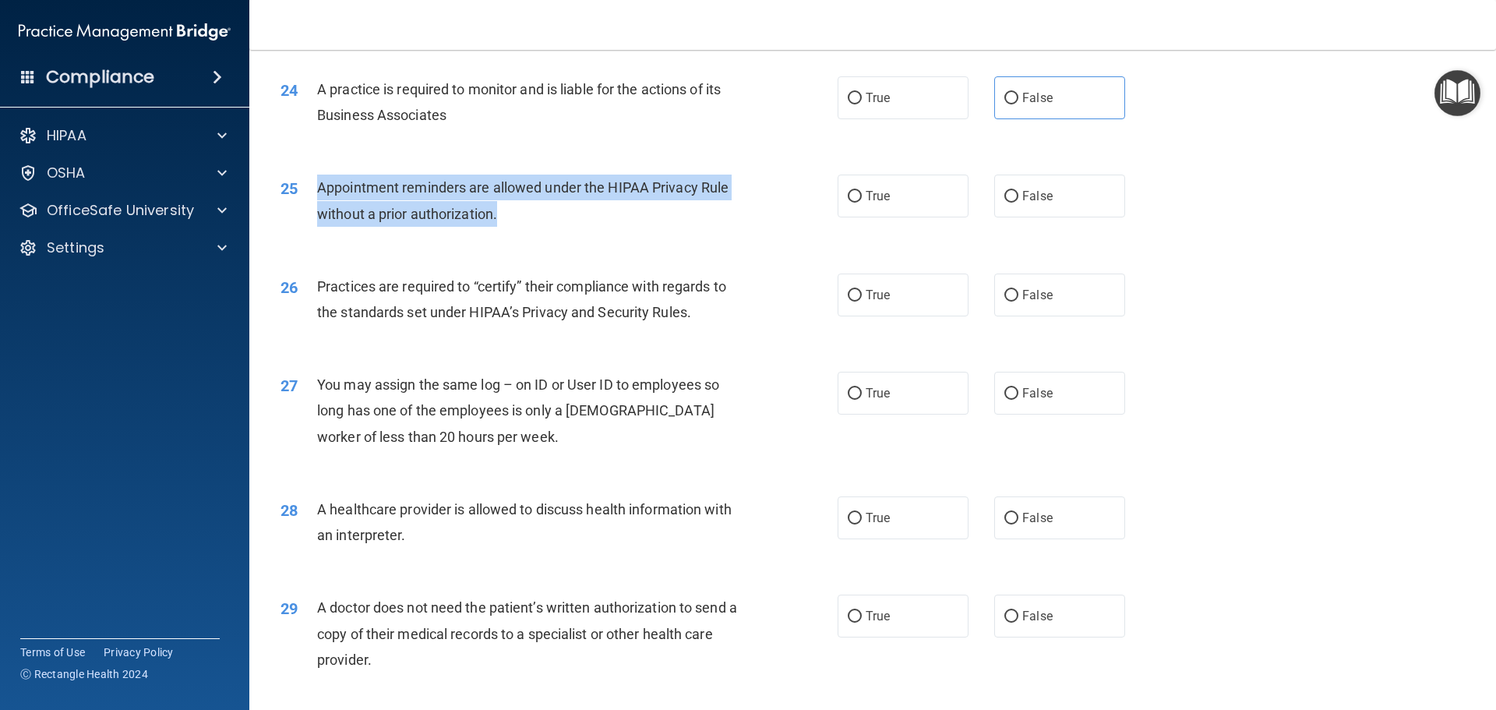
drag, startPoint x: 462, startPoint y: 209, endPoint x: 314, endPoint y: 180, distance: 150.8
click at [314, 180] on div "25 Appointment reminders are allowed under the HIPAA Privacy Rule without a pri…" at bounding box center [559, 204] width 604 height 59
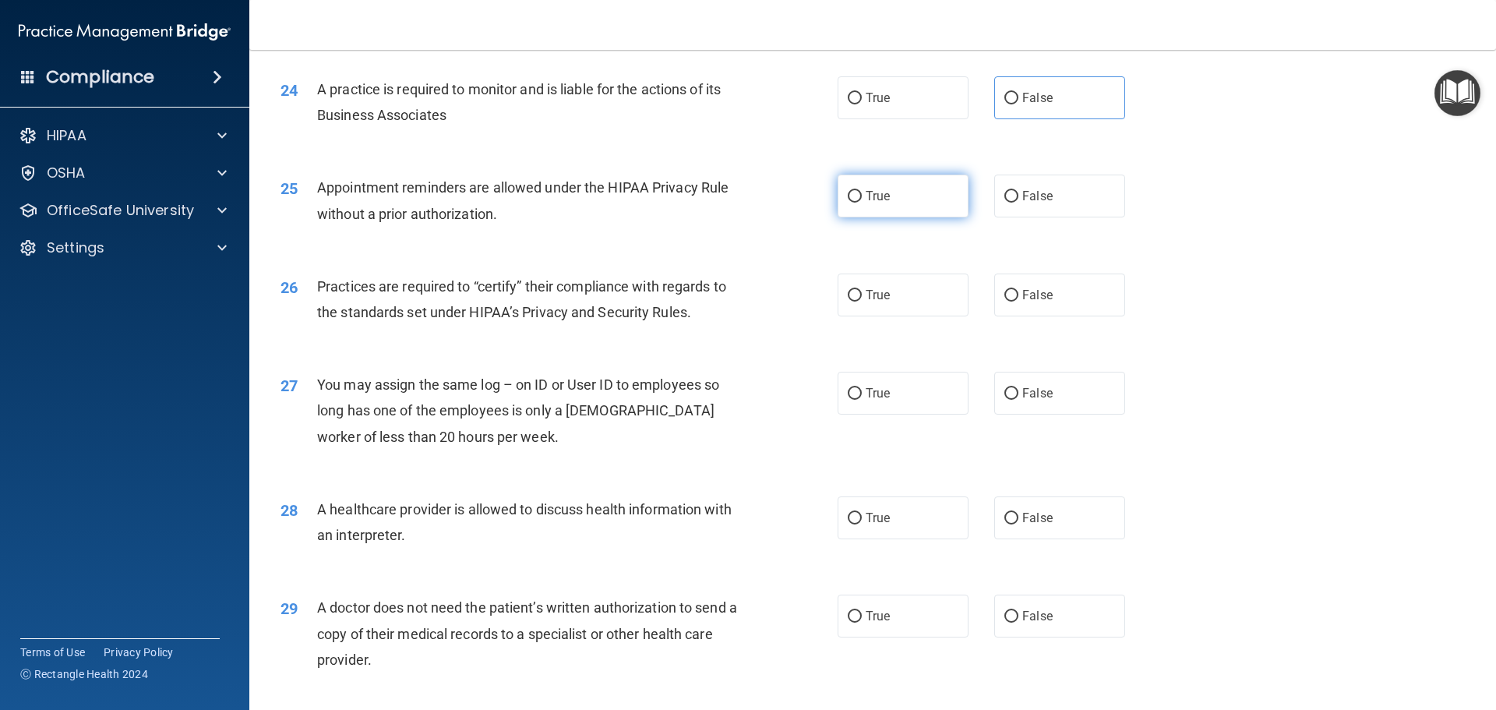
click at [841, 196] on label "True" at bounding box center [903, 196] width 131 height 43
click at [848, 196] on input "True" at bounding box center [855, 197] width 14 height 12
radio input "true"
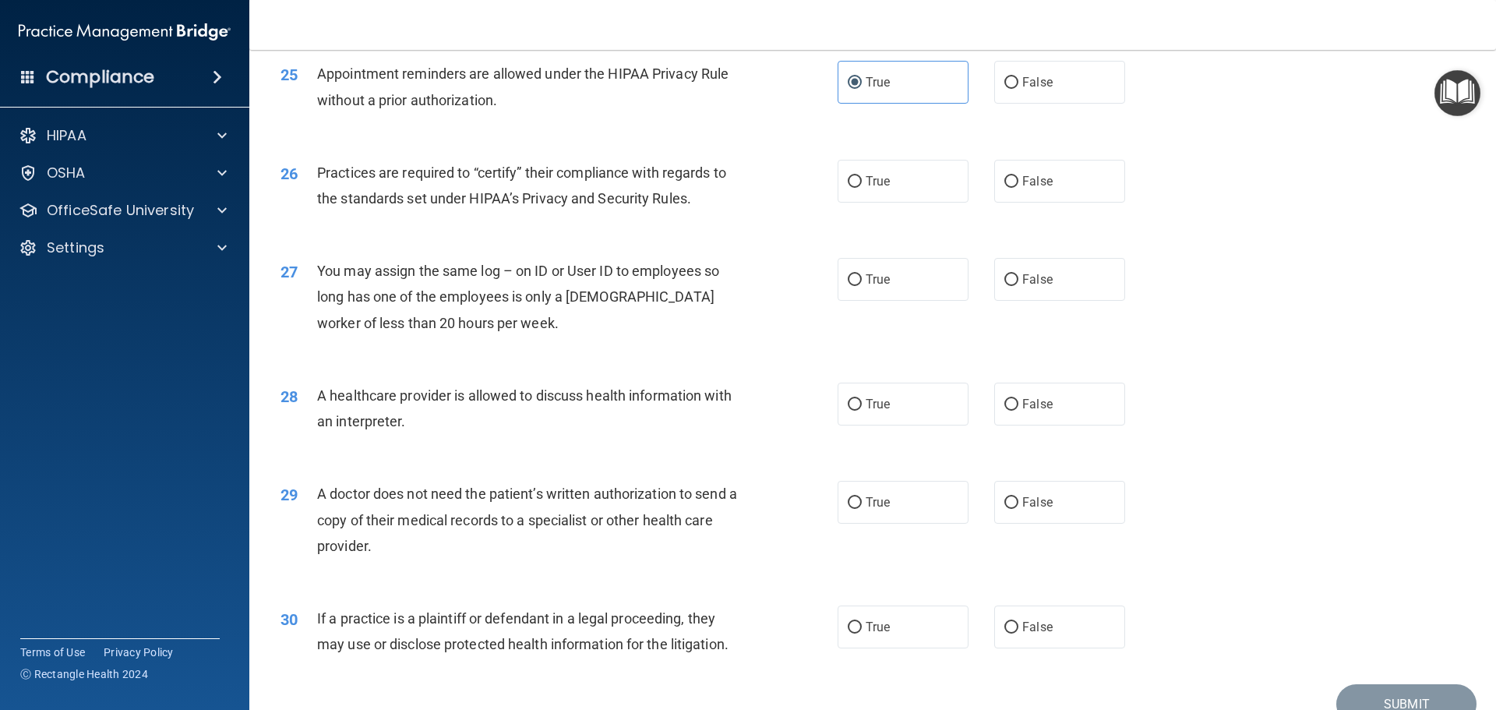
scroll to position [2883, 0]
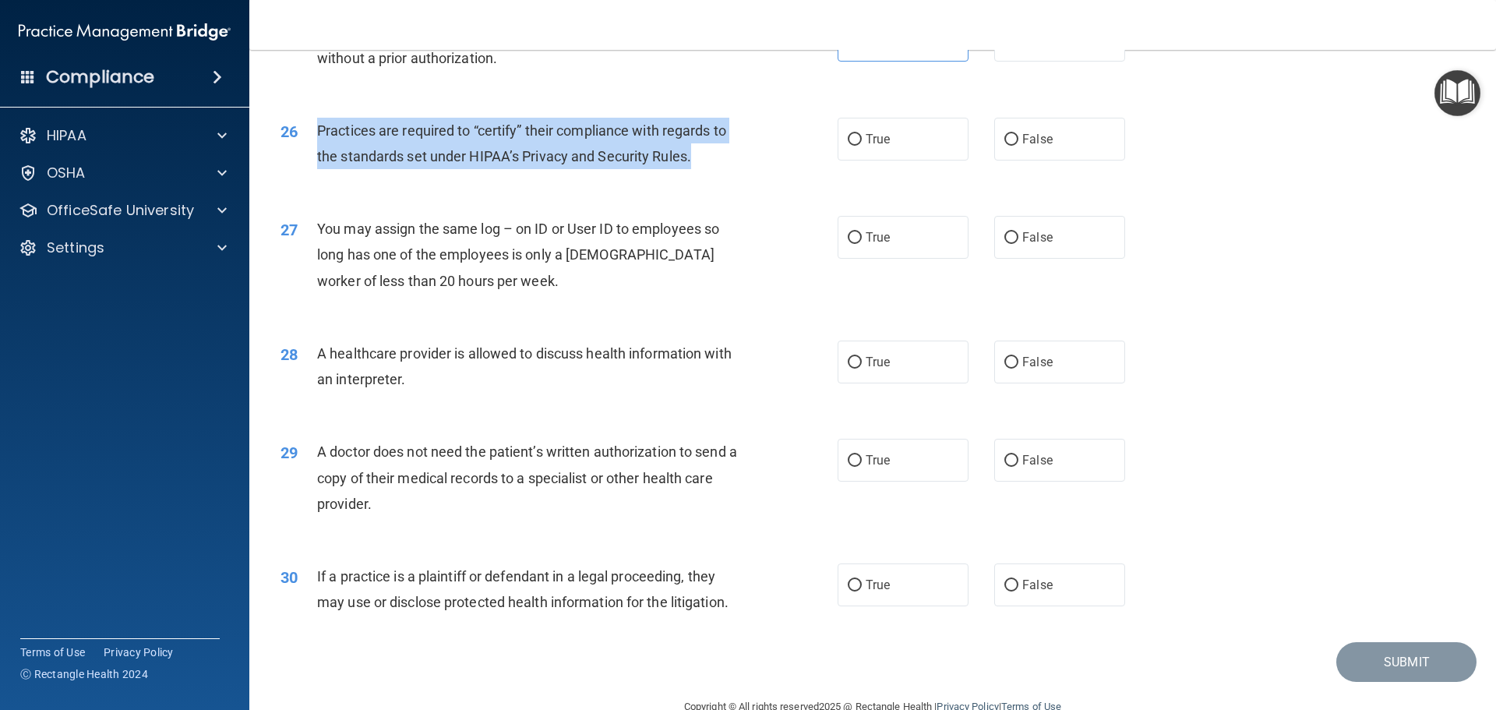
drag, startPoint x: 320, startPoint y: 127, endPoint x: 723, endPoint y: 153, distance: 403.6
click at [723, 153] on div "Practices are required to “certify” their compliance with regards to the standa…" at bounding box center [535, 143] width 436 height 51
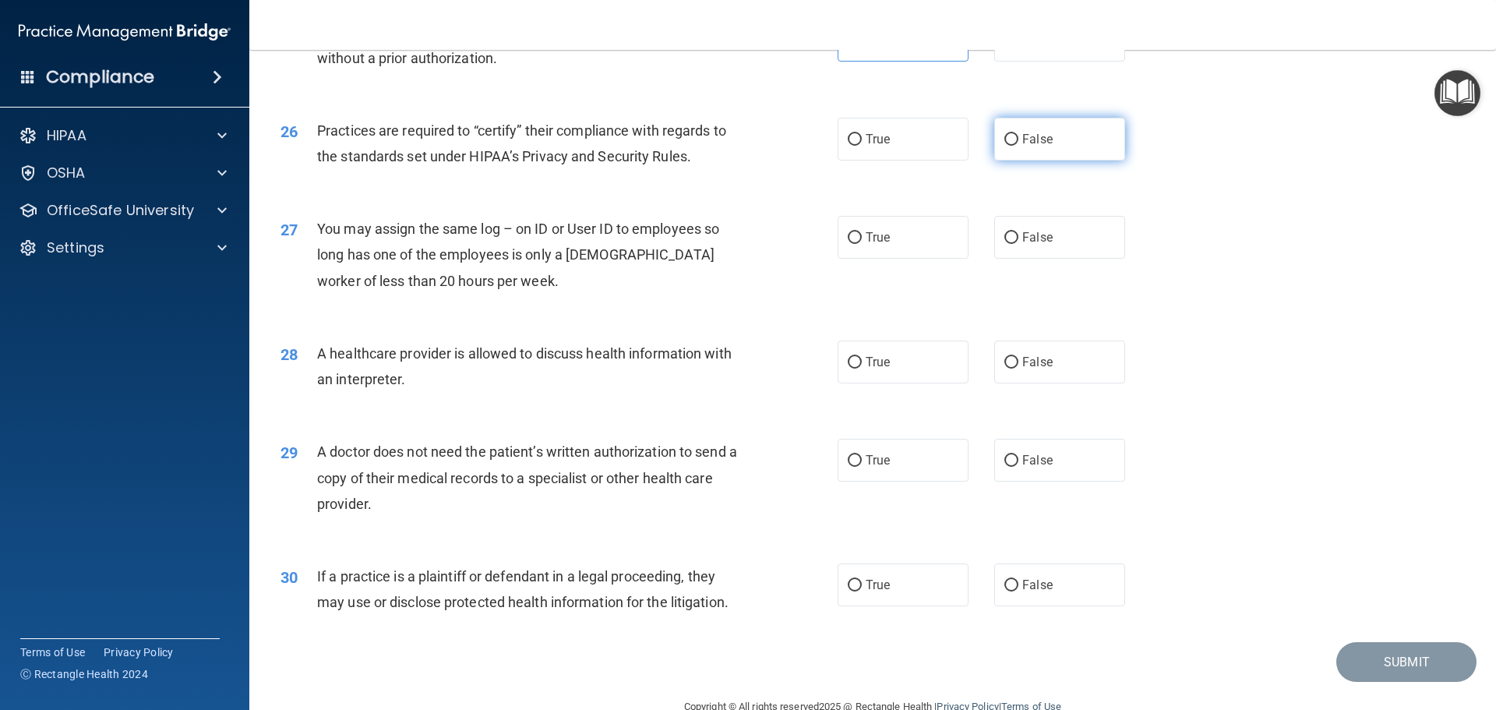
click at [1031, 136] on span "False" at bounding box center [1037, 139] width 30 height 15
click at [1018, 136] on input "False" at bounding box center [1011, 140] width 14 height 12
radio input "true"
click at [1013, 231] on label "False" at bounding box center [1059, 237] width 131 height 43
click at [1013, 232] on input "False" at bounding box center [1011, 238] width 14 height 12
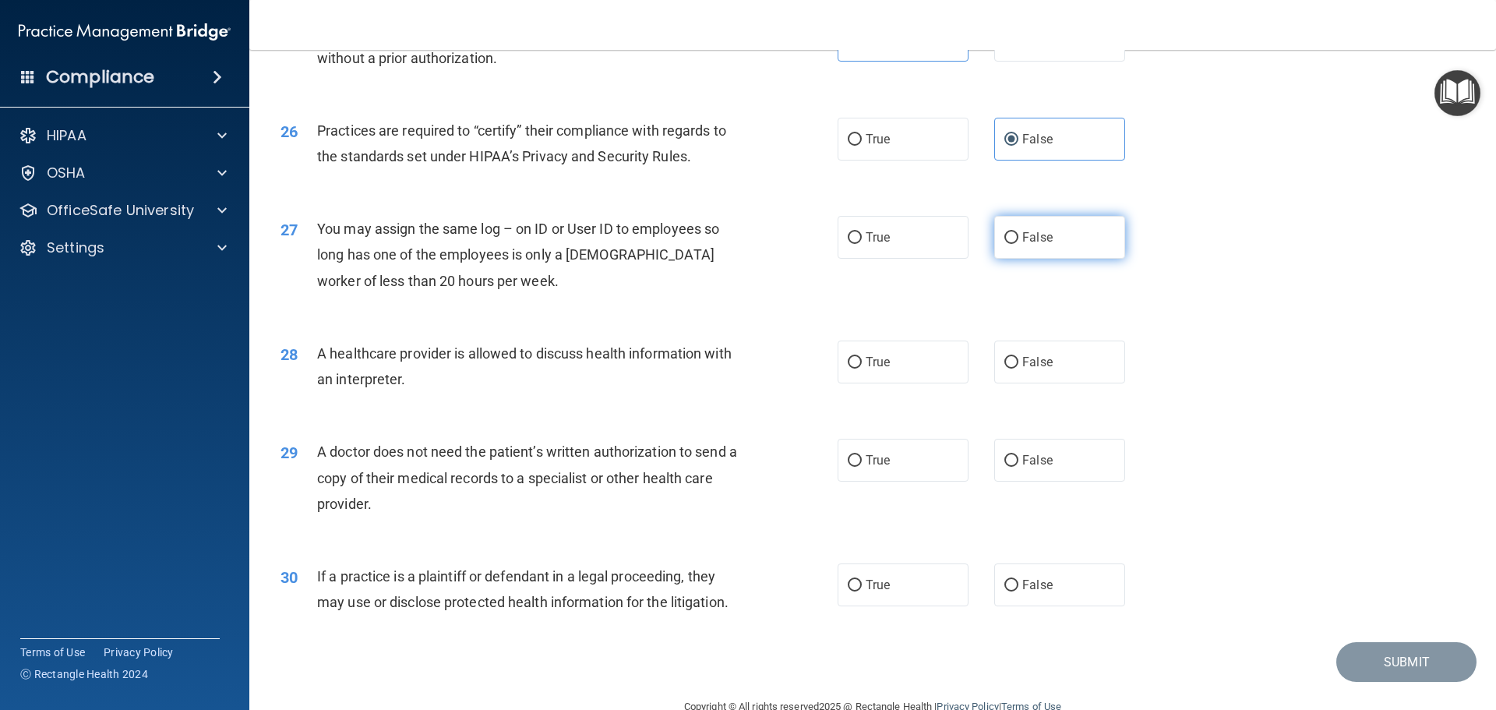
radio input "true"
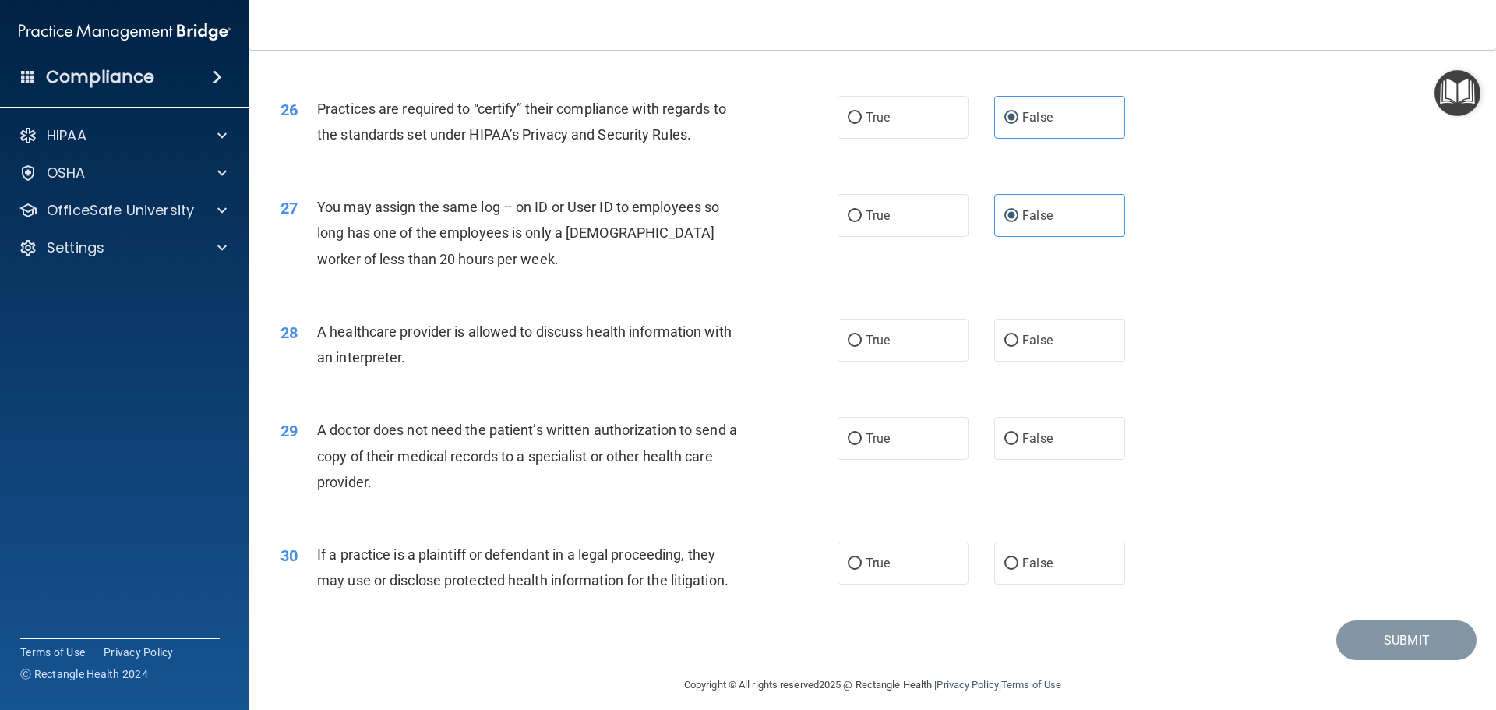
scroll to position [2917, 0]
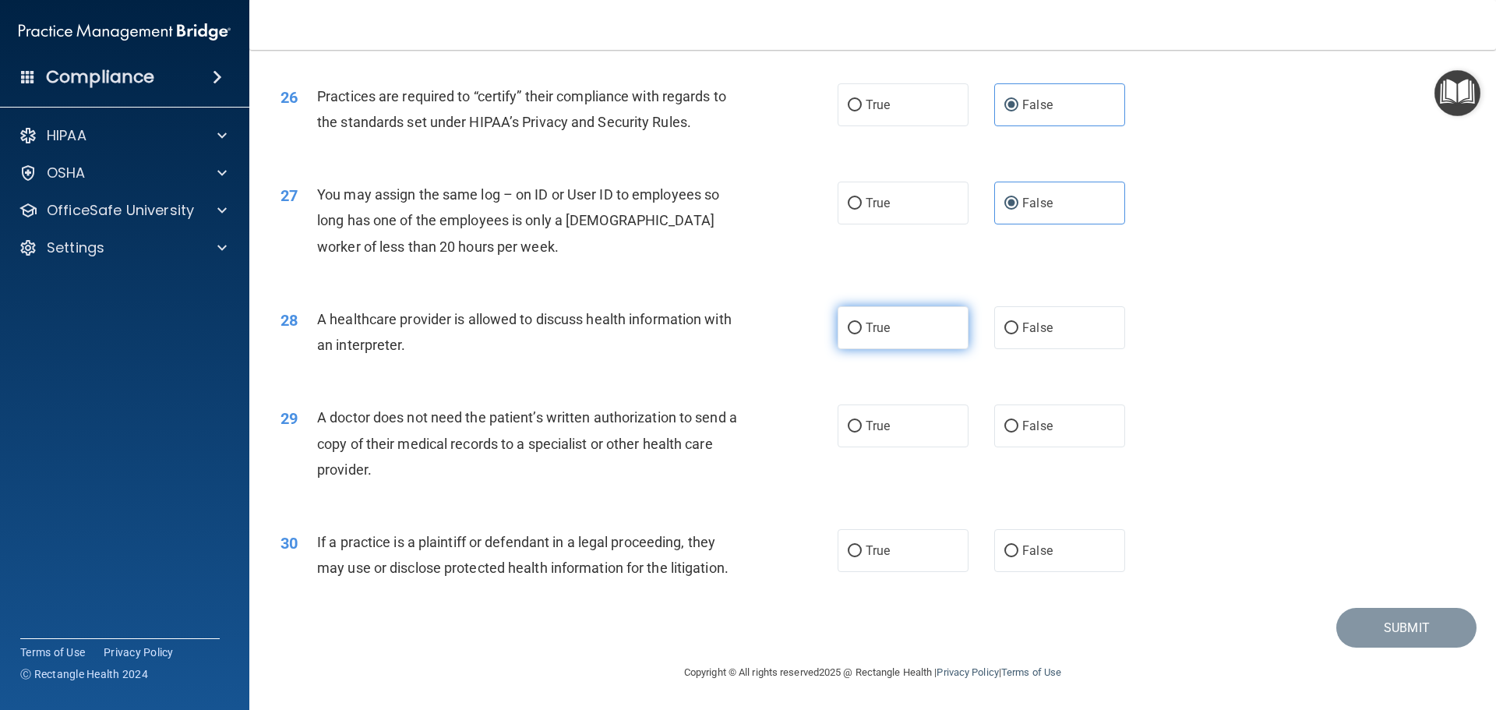
click at [855, 330] on input "True" at bounding box center [855, 329] width 14 height 12
radio input "true"
drag, startPoint x: 372, startPoint y: 454, endPoint x: 379, endPoint y: 470, distance: 17.4
click at [380, 471] on div "A doctor does not need the patient’s written authorization to send a copy of th…" at bounding box center [535, 443] width 436 height 78
drag, startPoint x: 316, startPoint y: 418, endPoint x: 365, endPoint y: 471, distance: 72.2
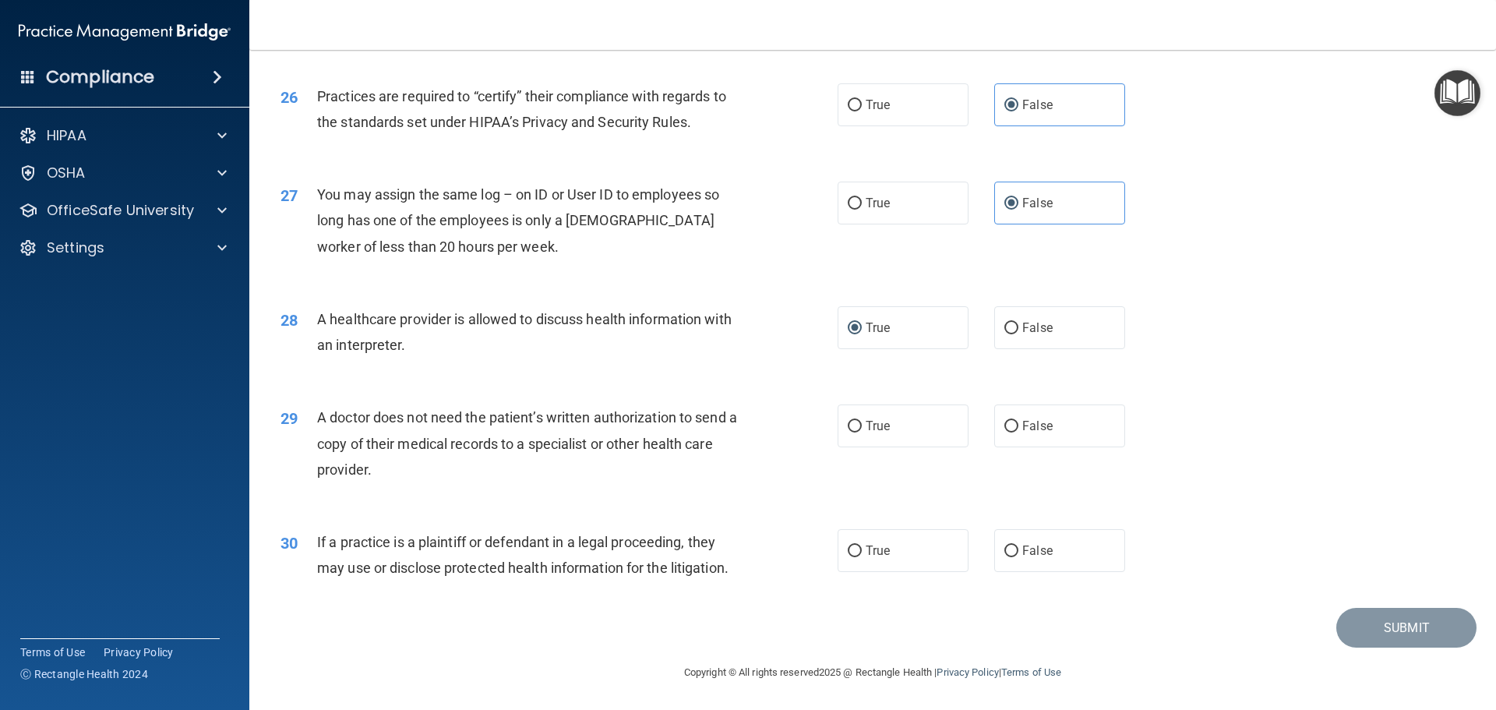
click at [369, 475] on span "A doctor does not need the patient’s written authorization to send a copy of th…" at bounding box center [527, 443] width 420 height 68
click at [845, 417] on label "True" at bounding box center [903, 425] width 131 height 43
click at [848, 421] on input "True" at bounding box center [855, 427] width 14 height 12
radio input "true"
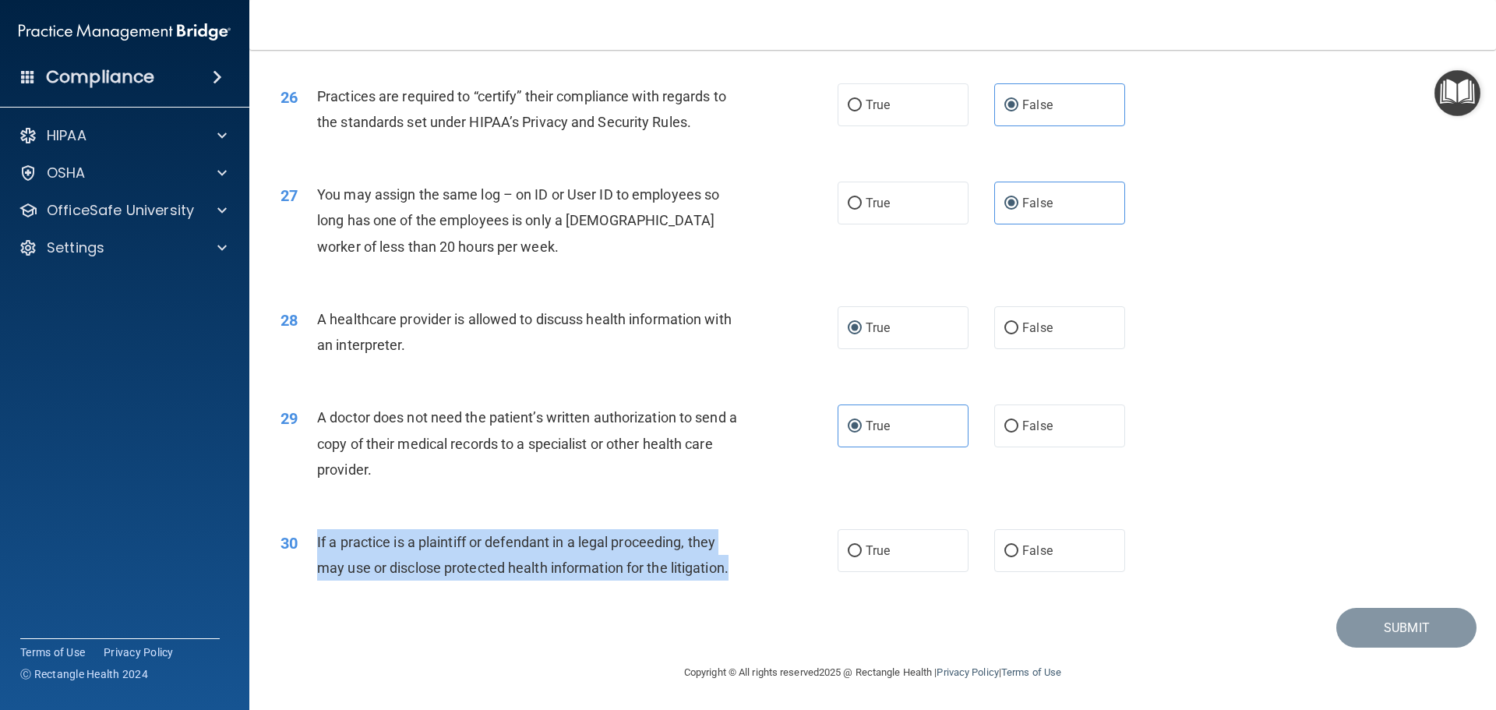
drag, startPoint x: 312, startPoint y: 533, endPoint x: 752, endPoint y: 584, distance: 442.3
click at [752, 584] on div "30 If a practice is a plaintiff or defendant in a legal proceeding, they may us…" at bounding box center [559, 558] width 604 height 59
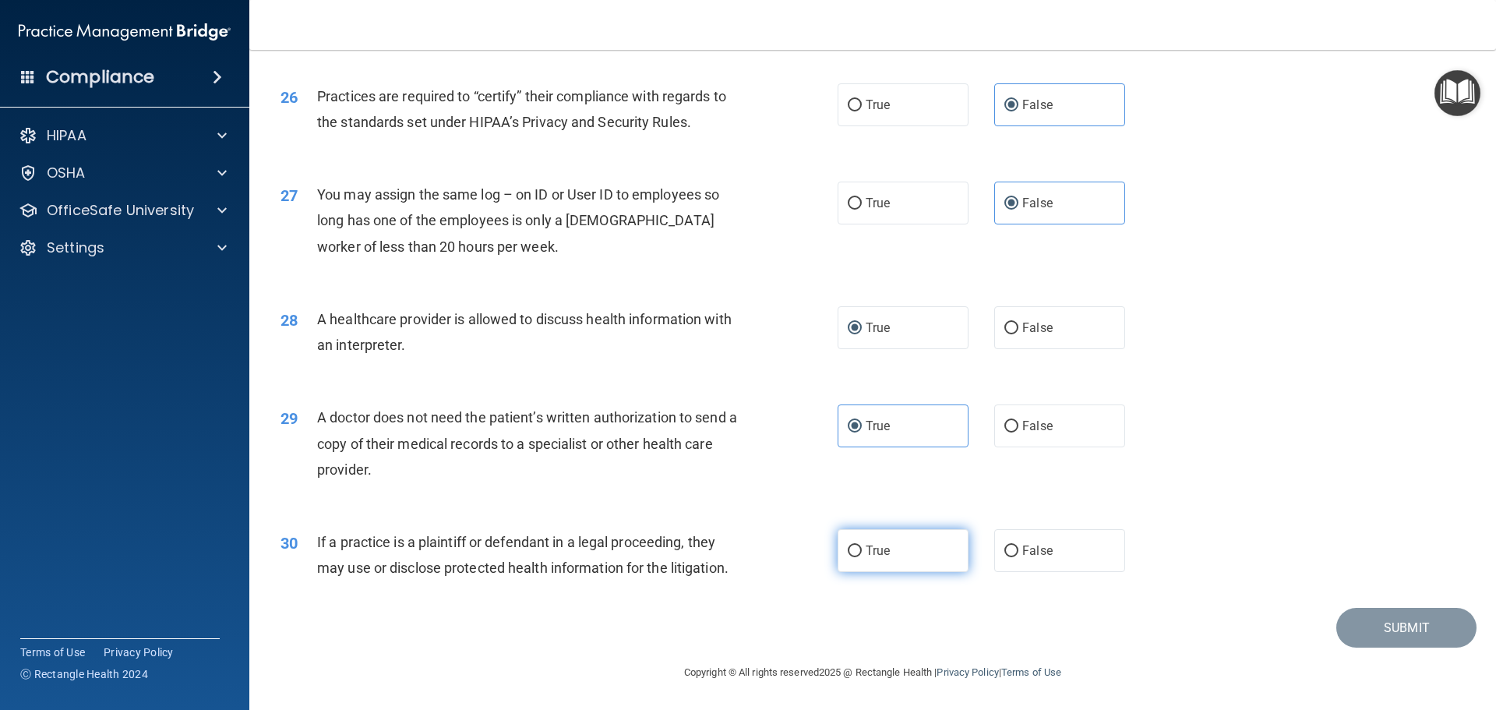
click at [881, 557] on span "True" at bounding box center [878, 550] width 24 height 15
click at [862, 557] on input "True" at bounding box center [855, 551] width 14 height 12
radio input "true"
click at [605, 629] on div "Submit" at bounding box center [873, 628] width 1208 height 40
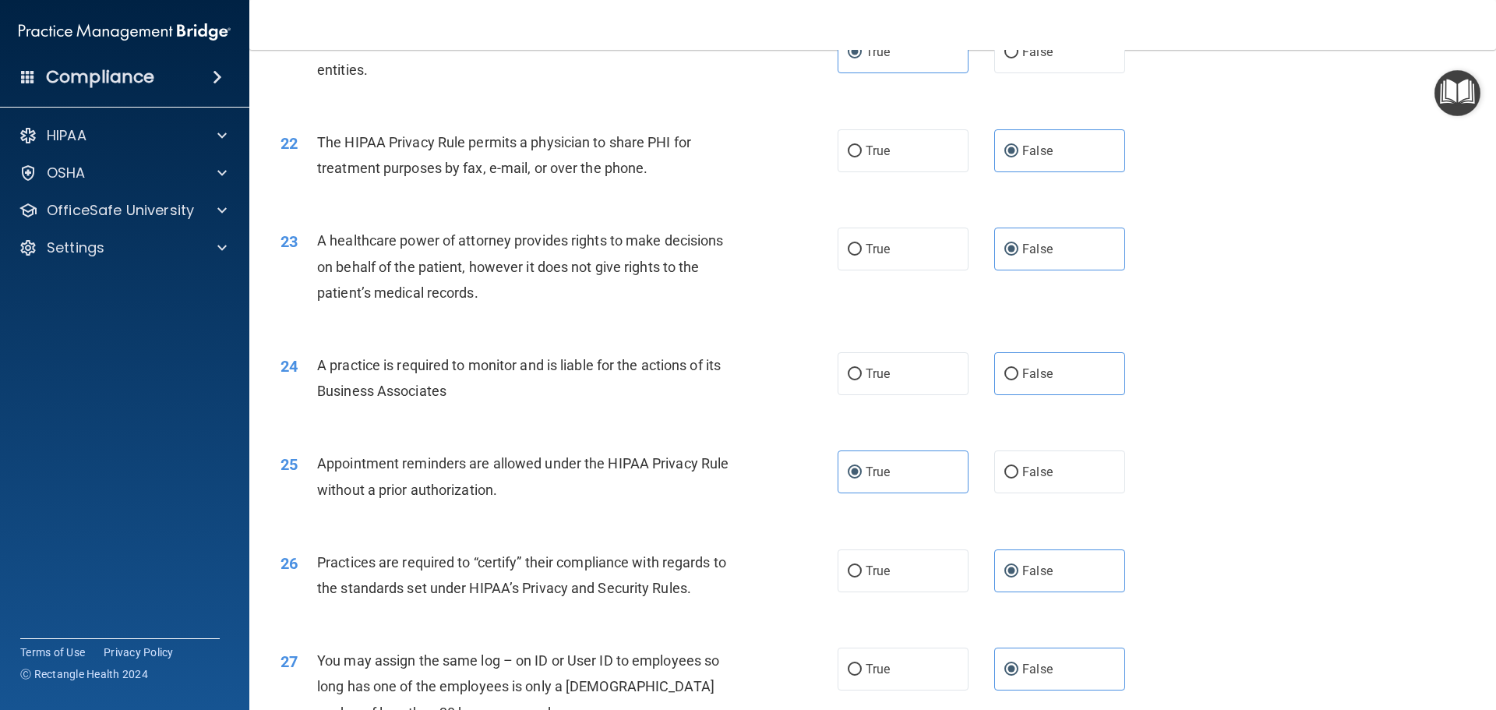
scroll to position [2450, 0]
click at [1004, 376] on input "False" at bounding box center [1011, 376] width 14 height 12
radio input "true"
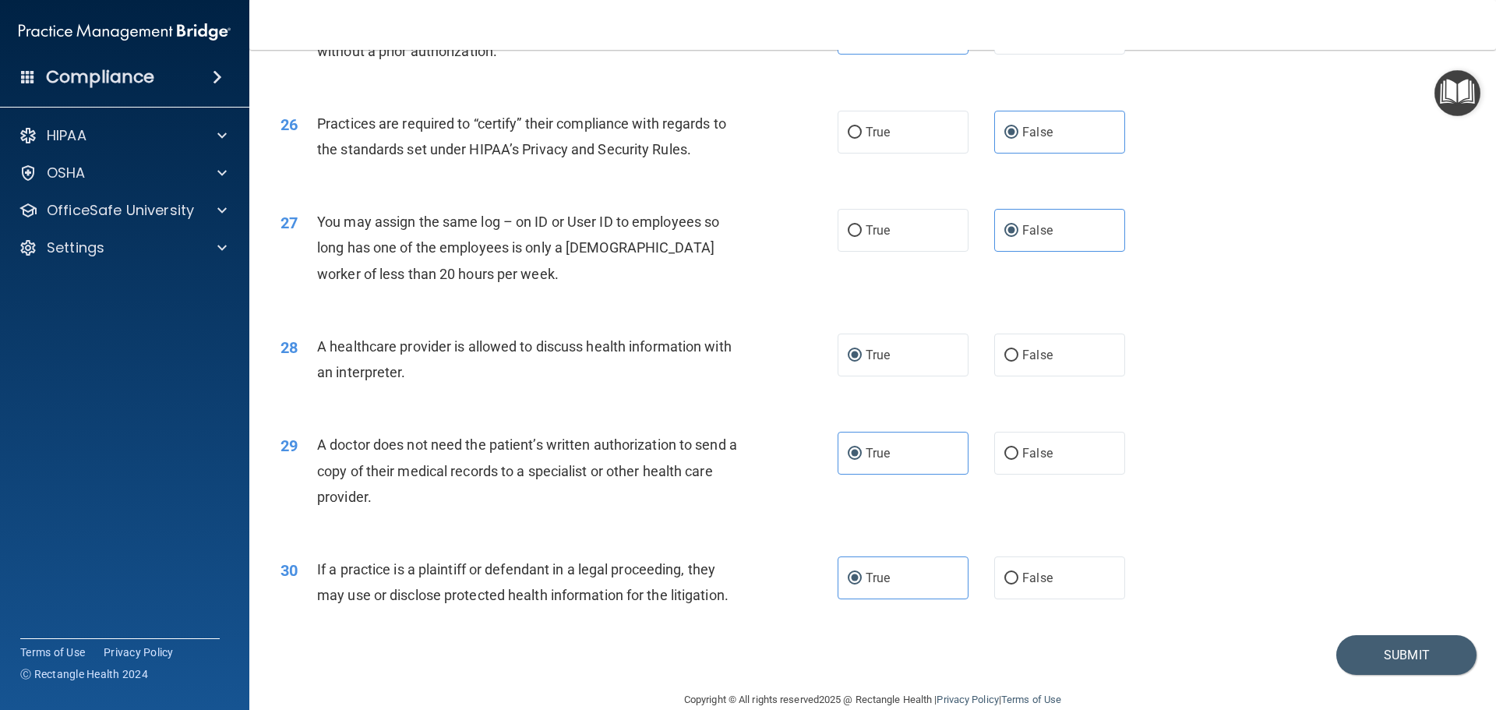
scroll to position [2917, 0]
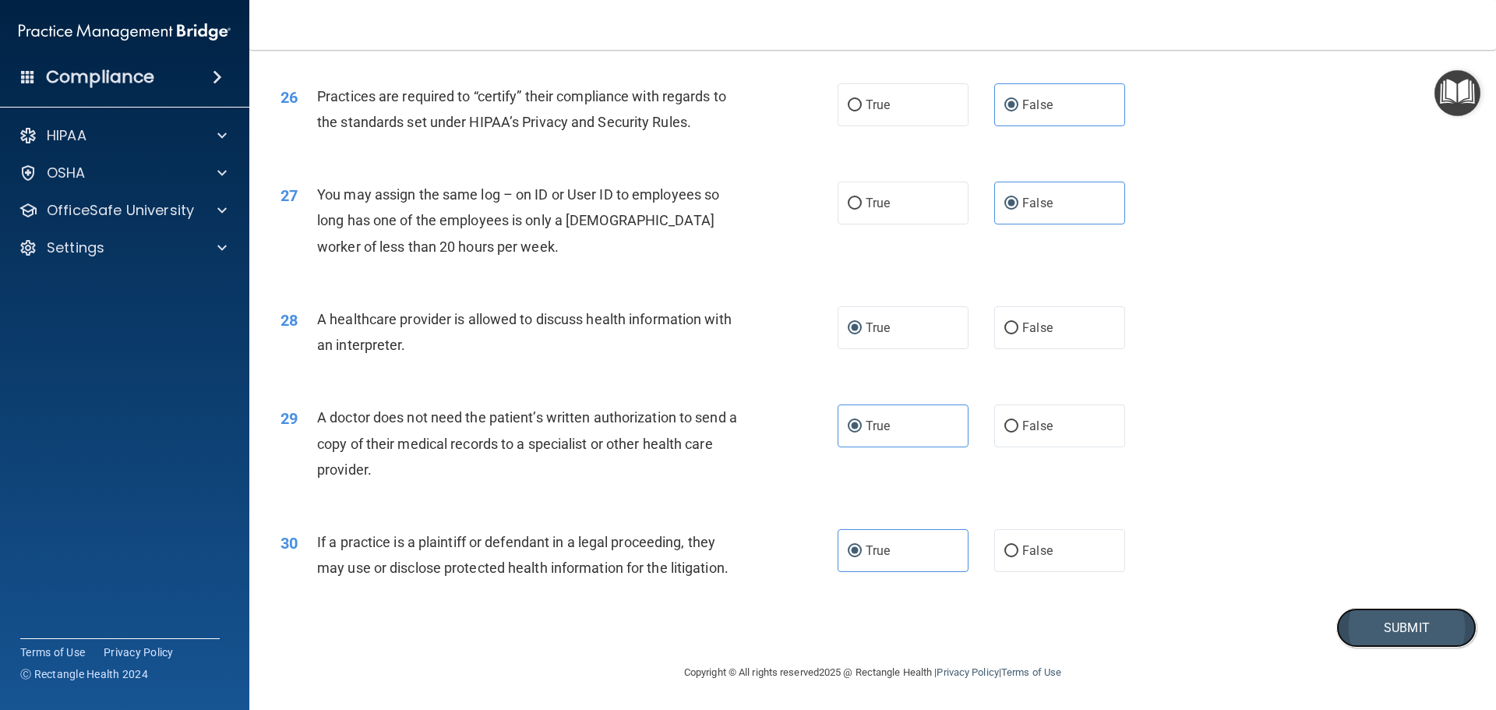
click at [1374, 618] on button "Submit" at bounding box center [1406, 628] width 140 height 40
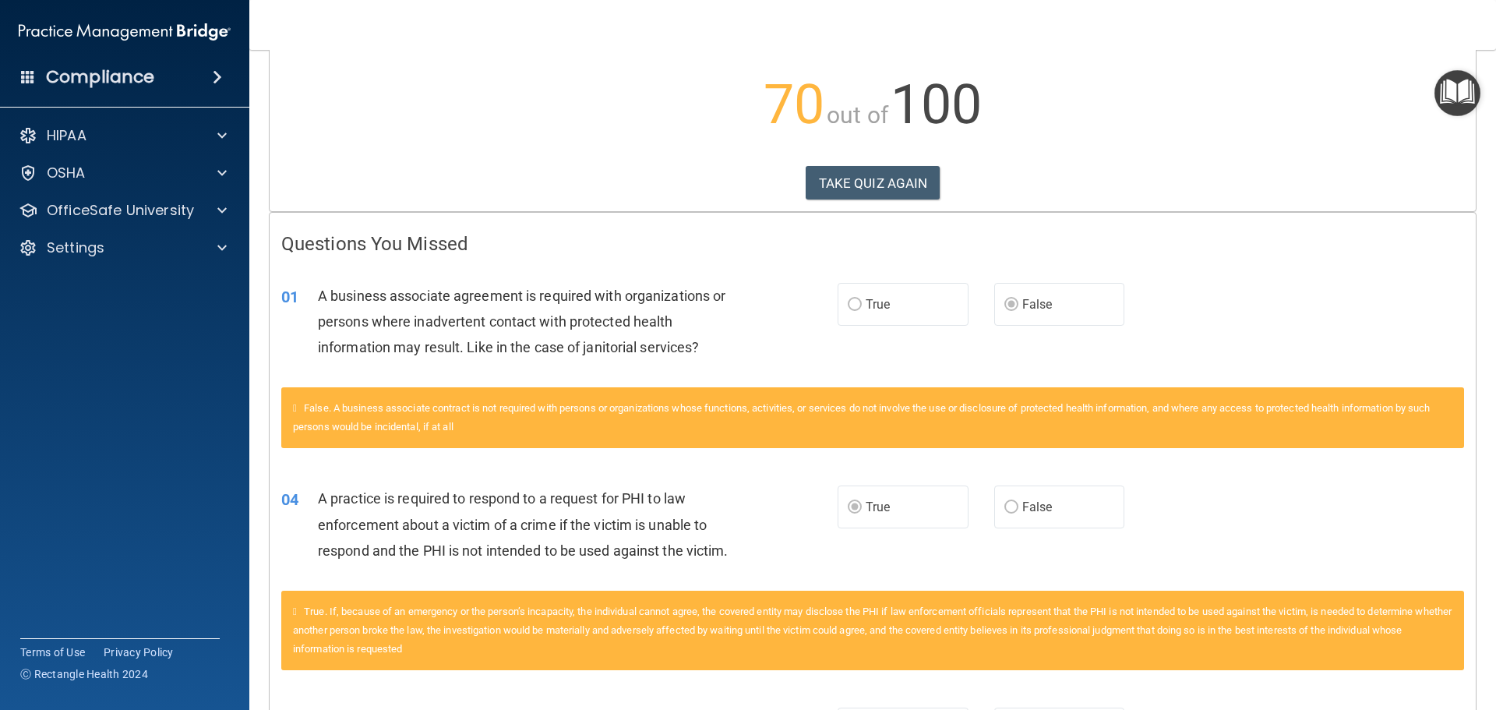
scroll to position [156, 0]
click at [857, 302] on label "True" at bounding box center [903, 303] width 131 height 43
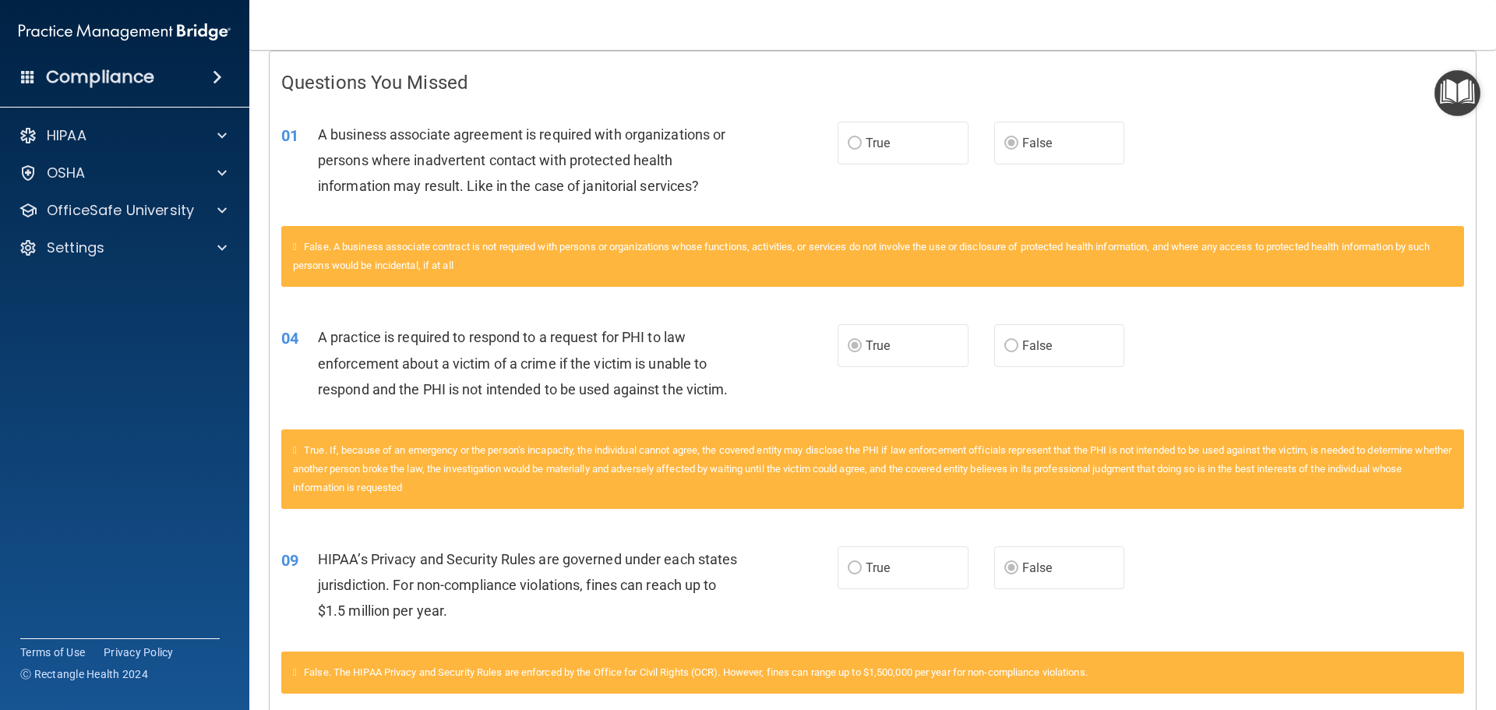
scroll to position [0, 0]
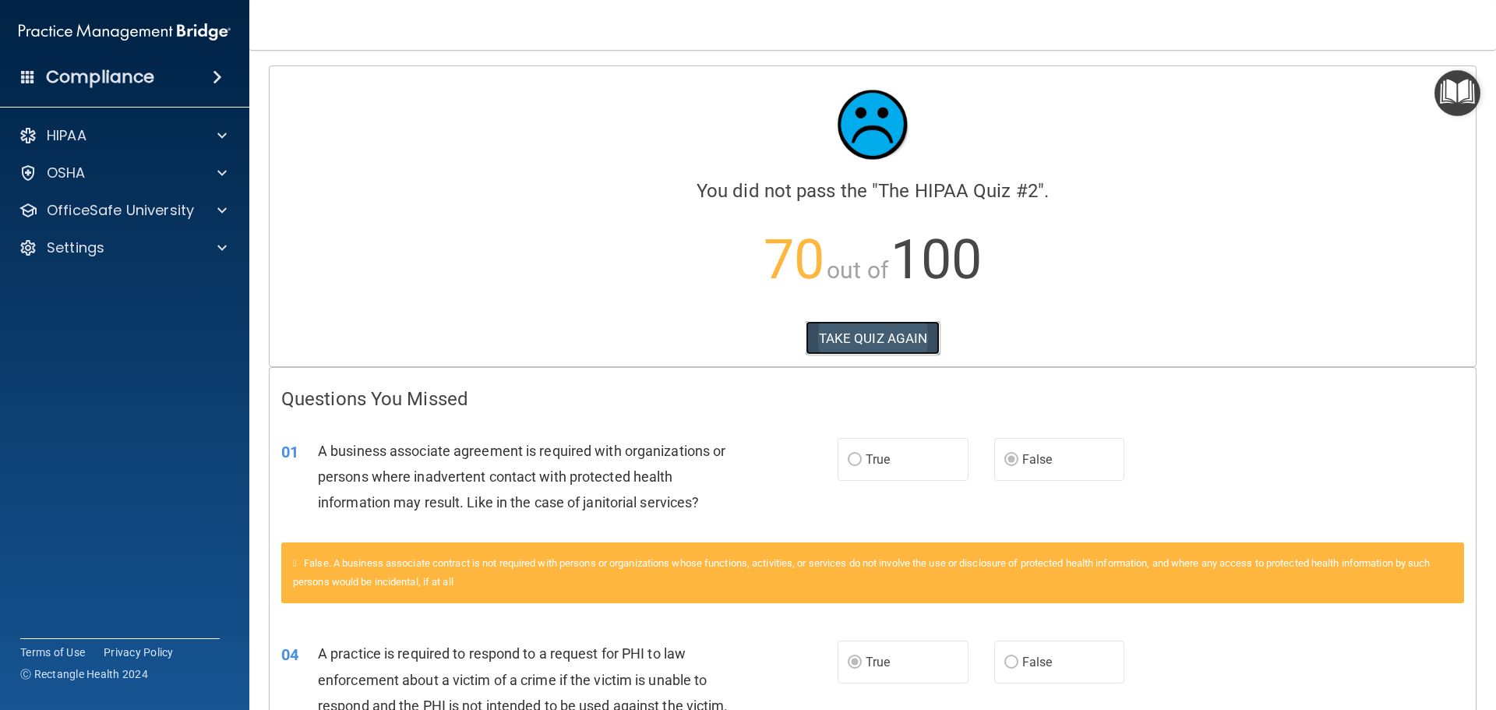
click at [881, 335] on button "TAKE QUIZ AGAIN" at bounding box center [873, 338] width 135 height 34
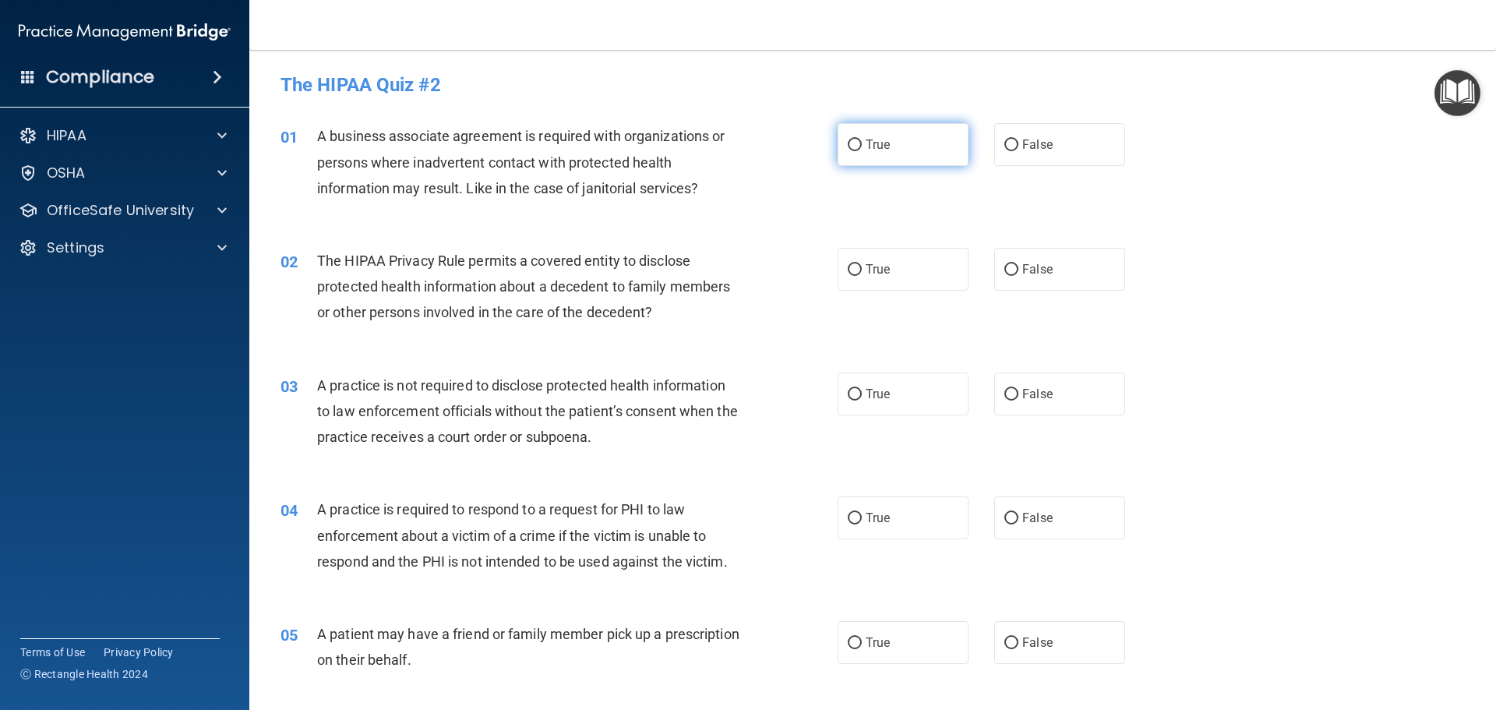
click at [868, 138] on span "True" at bounding box center [878, 144] width 24 height 15
click at [862, 139] on input "True" at bounding box center [855, 145] width 14 height 12
radio input "true"
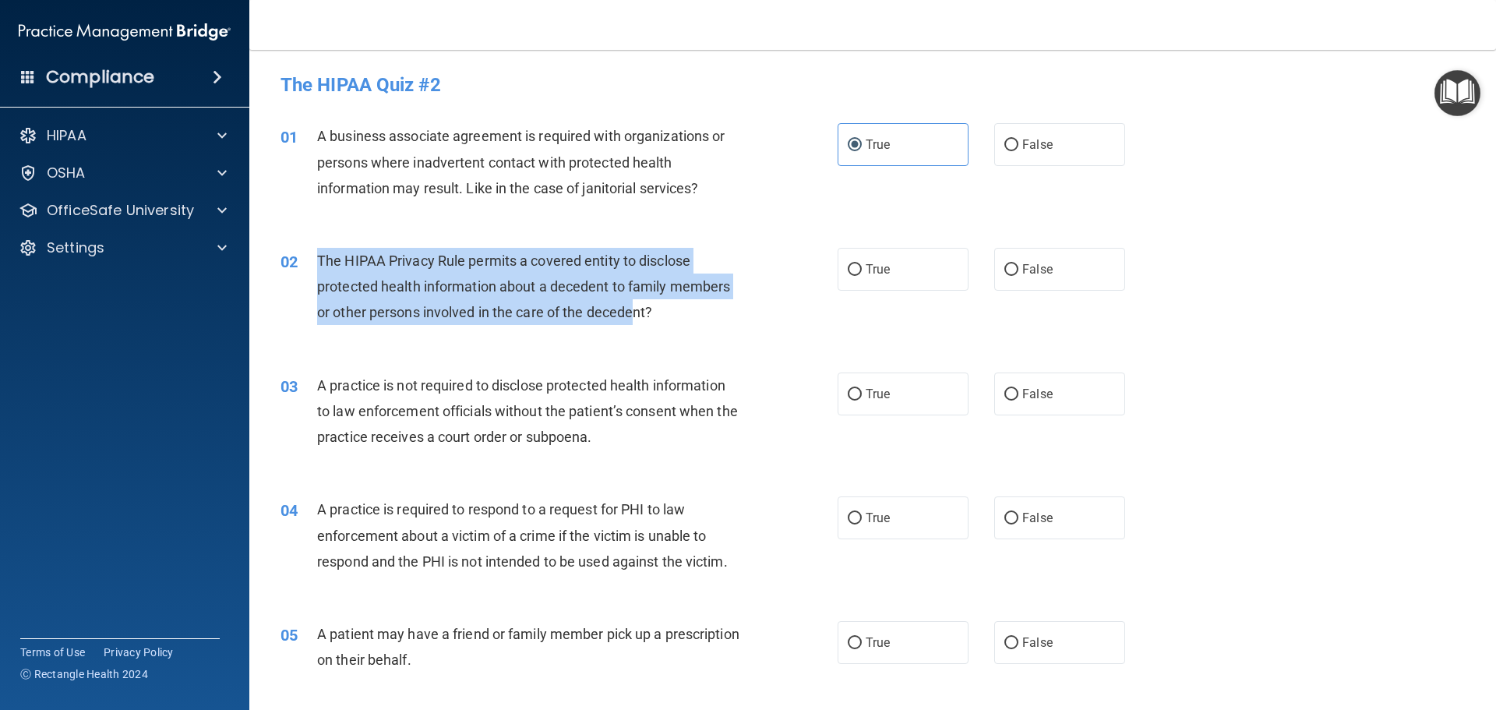
drag, startPoint x: 609, startPoint y: 310, endPoint x: 316, endPoint y: 262, distance: 297.7
click at [316, 262] on div "02 The HIPAA Privacy Rule permits a covered entity to disclose protected health…" at bounding box center [559, 291] width 604 height 86
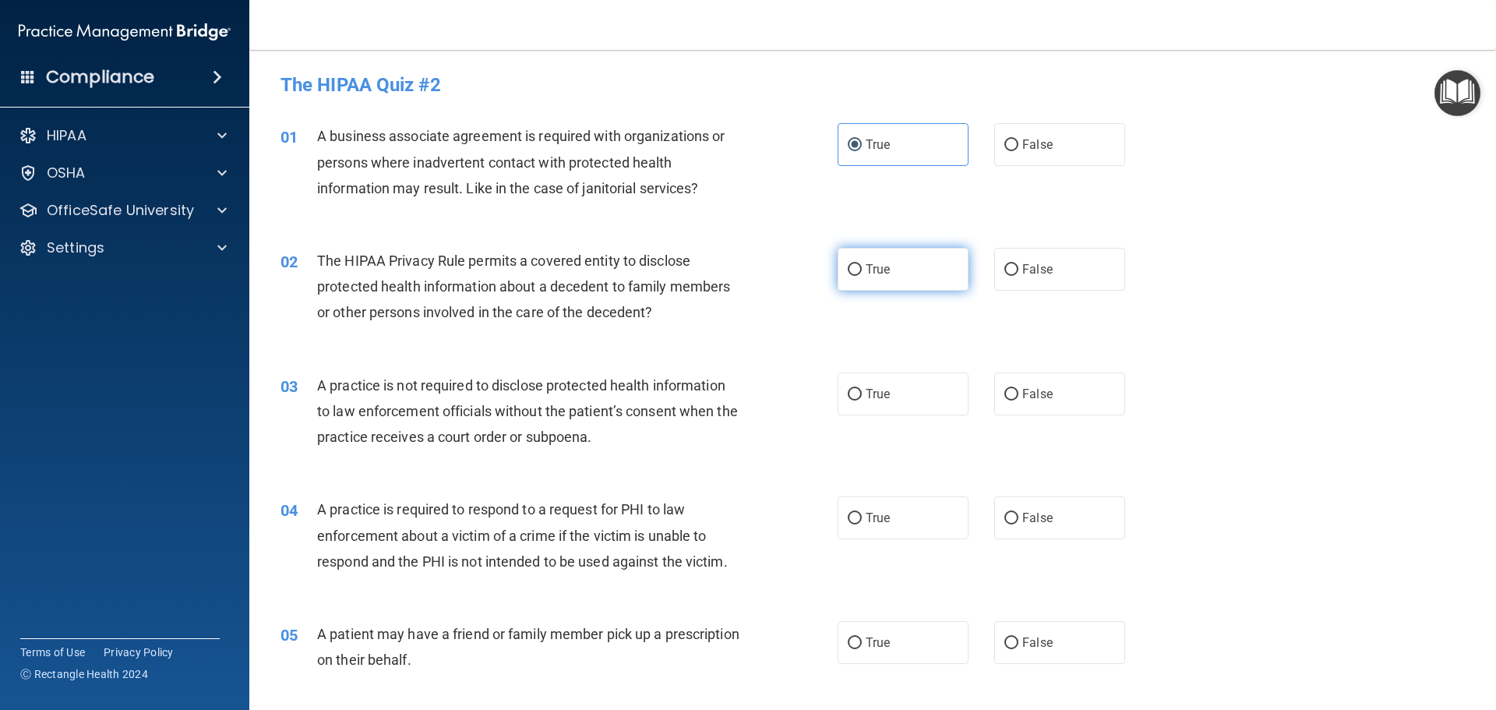
click at [869, 263] on span "True" at bounding box center [878, 269] width 24 height 15
click at [862, 264] on input "True" at bounding box center [855, 270] width 14 height 12
radio input "true"
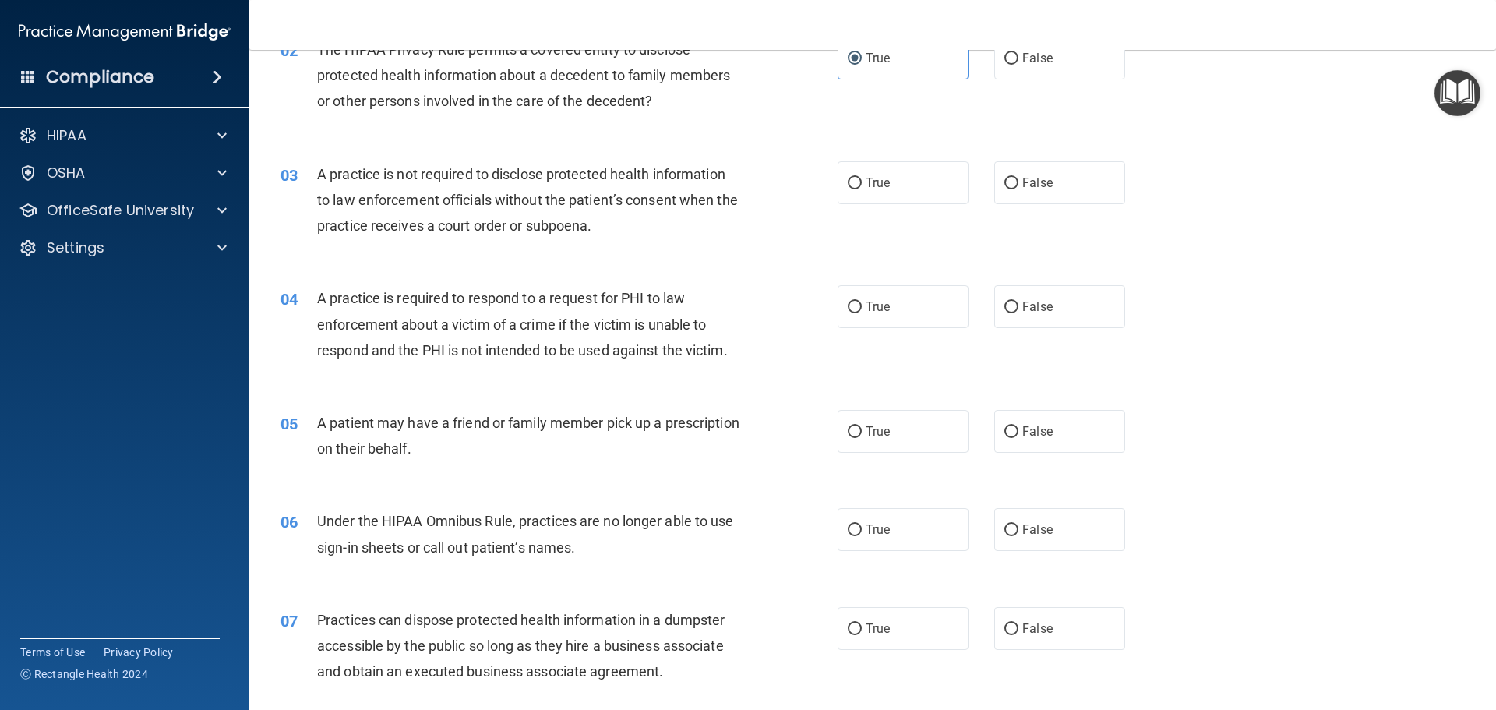
scroll to position [234, 0]
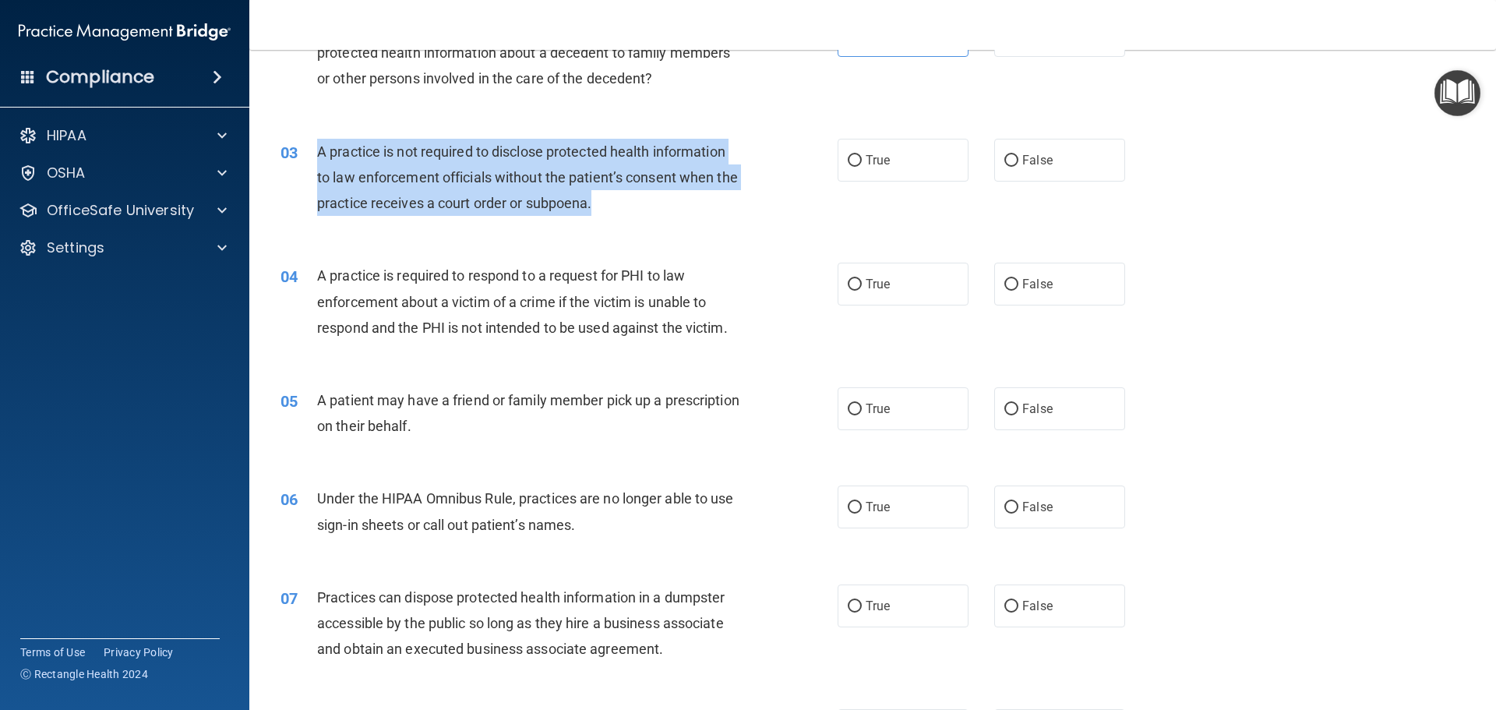
drag, startPoint x: 316, startPoint y: 148, endPoint x: 622, endPoint y: 203, distance: 311.0
click at [641, 206] on div "03 A practice is not required to disclose protected health information to law e…" at bounding box center [559, 182] width 604 height 86
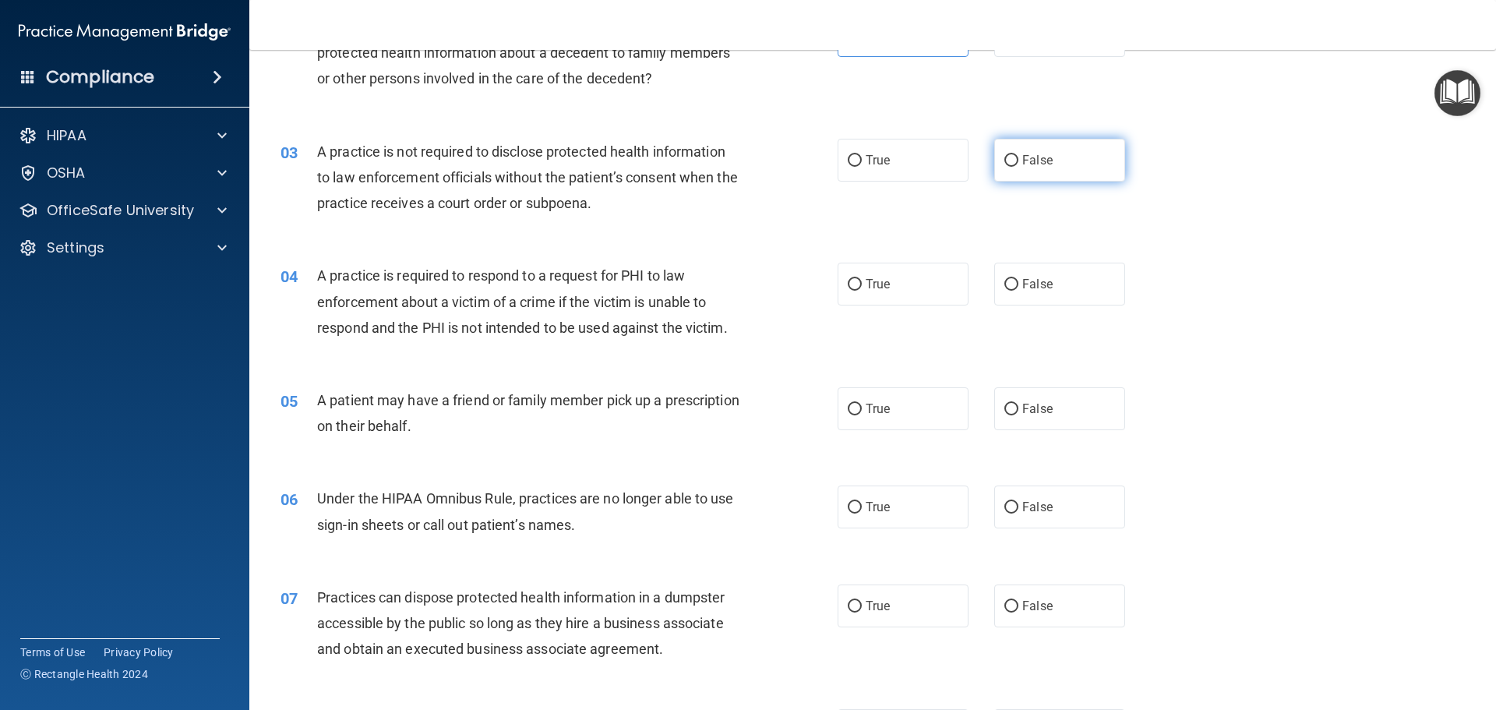
click at [1022, 158] on span "False" at bounding box center [1037, 160] width 30 height 15
click at [1018, 158] on input "False" at bounding box center [1011, 161] width 14 height 12
radio input "true"
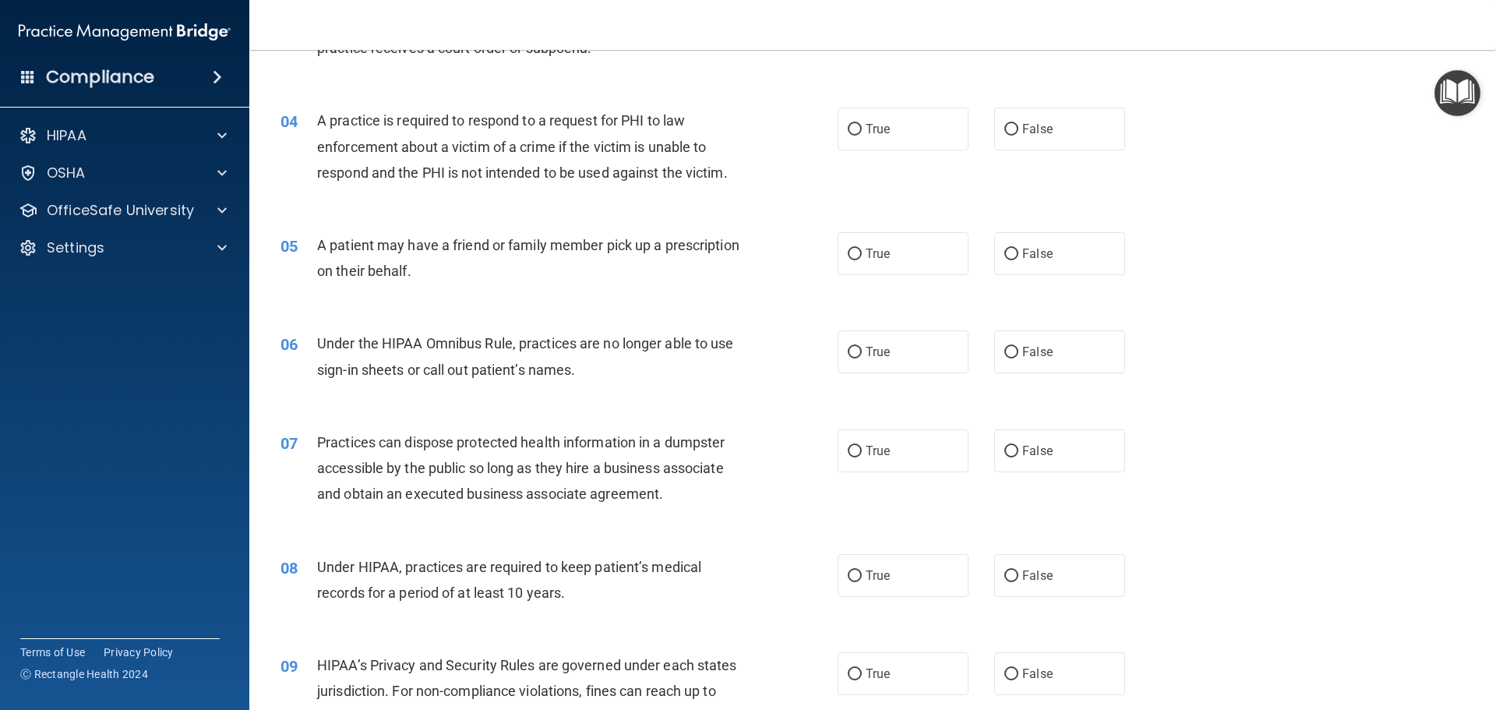
scroll to position [390, 0]
click at [1006, 116] on label "False" at bounding box center [1059, 128] width 131 height 43
click at [1006, 123] on input "False" at bounding box center [1011, 129] width 14 height 12
radio input "true"
click at [872, 245] on label "True" at bounding box center [903, 252] width 131 height 43
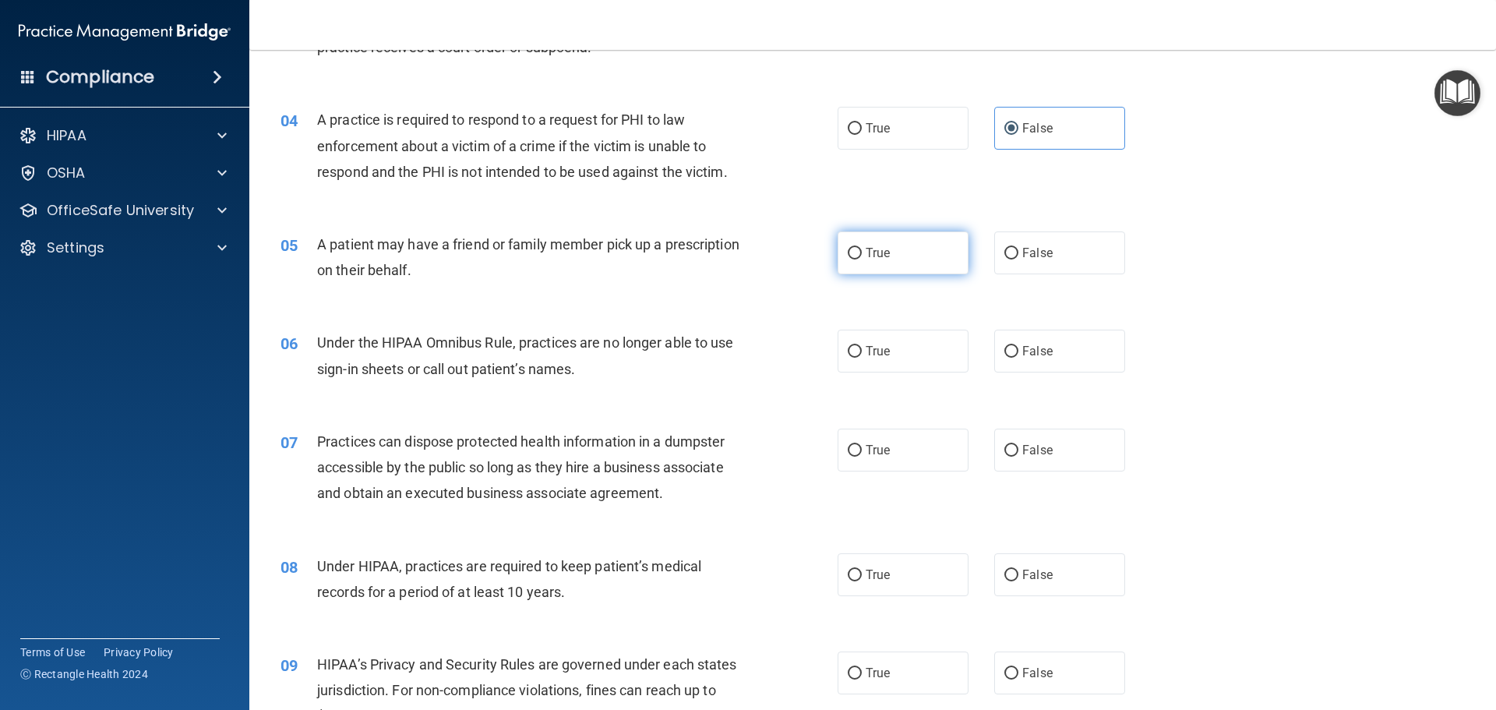
click at [862, 248] on input "True" at bounding box center [855, 254] width 14 height 12
radio input "true"
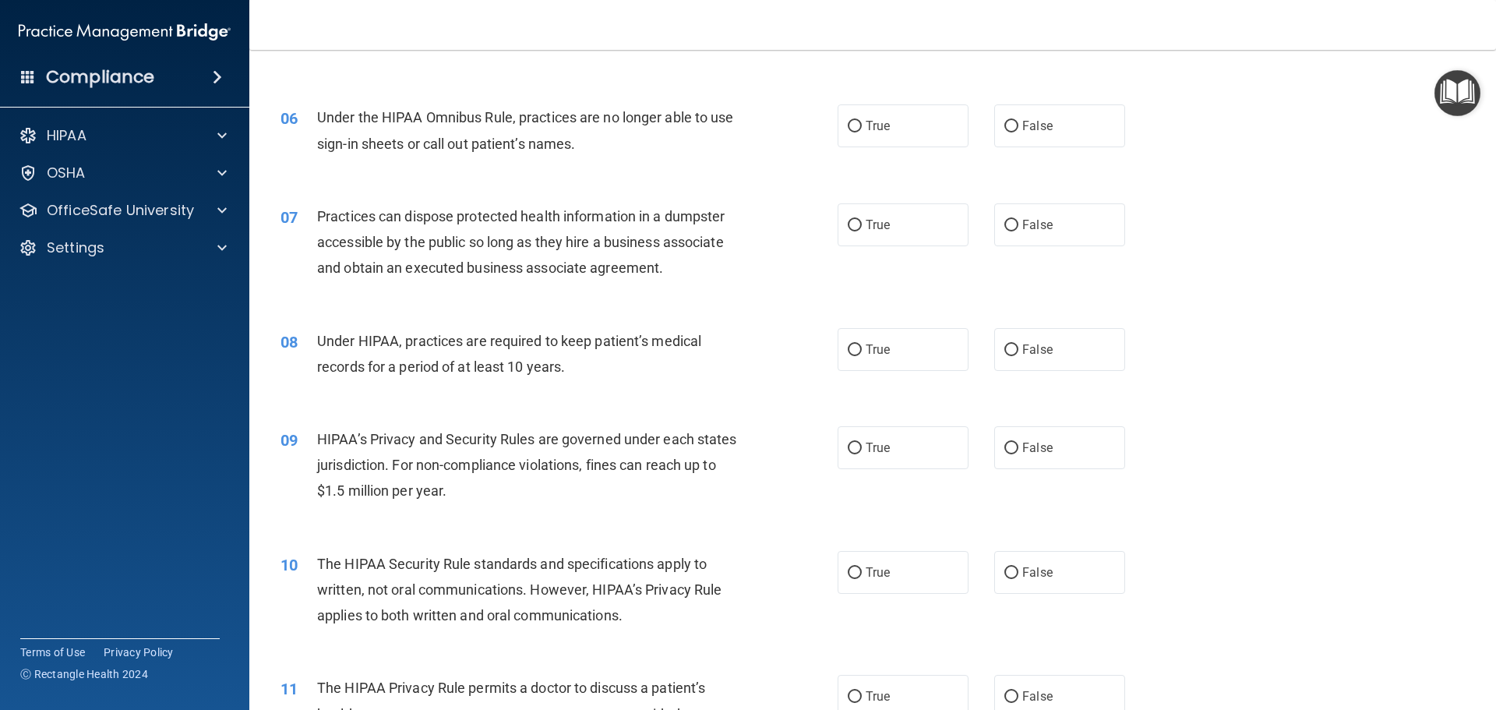
scroll to position [623, 0]
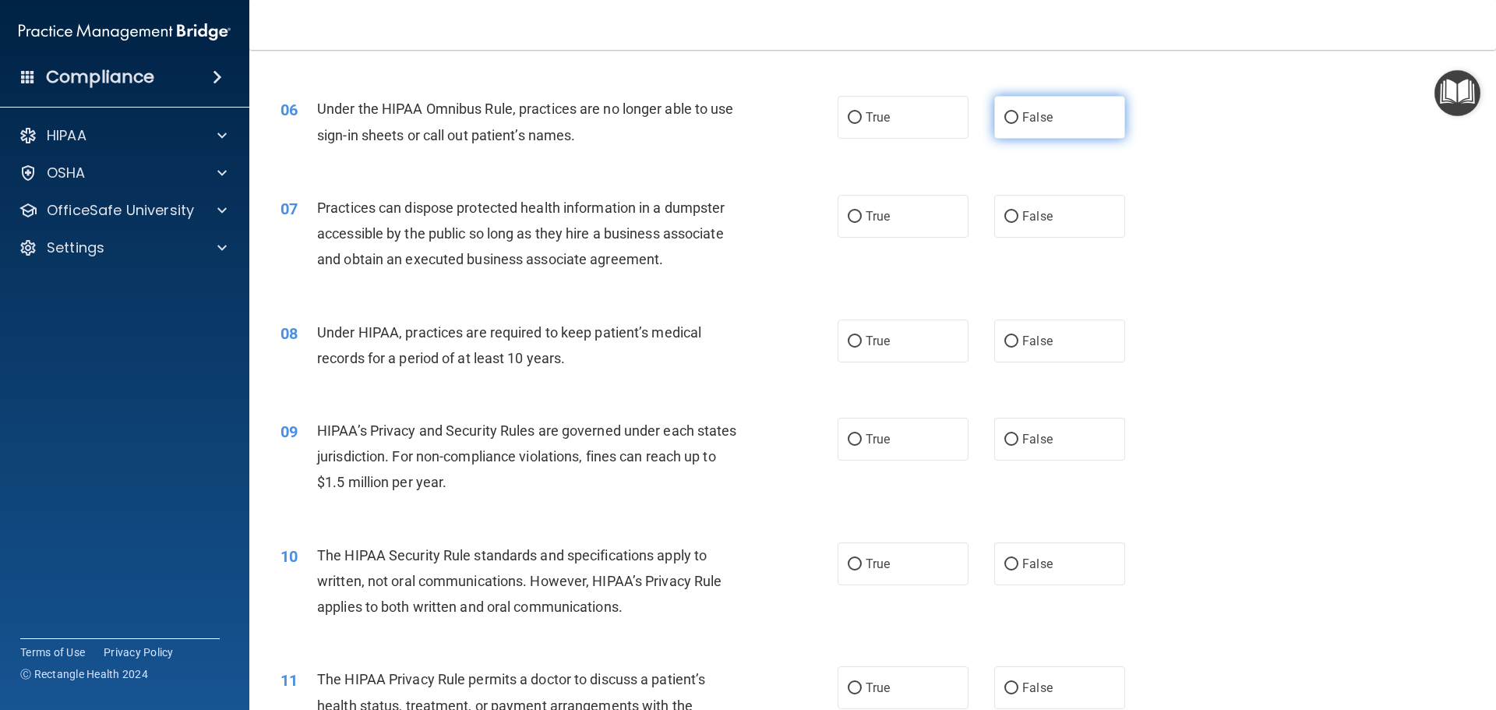
click at [1011, 111] on label "False" at bounding box center [1059, 117] width 131 height 43
click at [1011, 112] on input "False" at bounding box center [1011, 118] width 14 height 12
radio input "true"
click at [1013, 216] on label "False" at bounding box center [1059, 216] width 131 height 43
click at [1013, 216] on input "False" at bounding box center [1011, 217] width 14 height 12
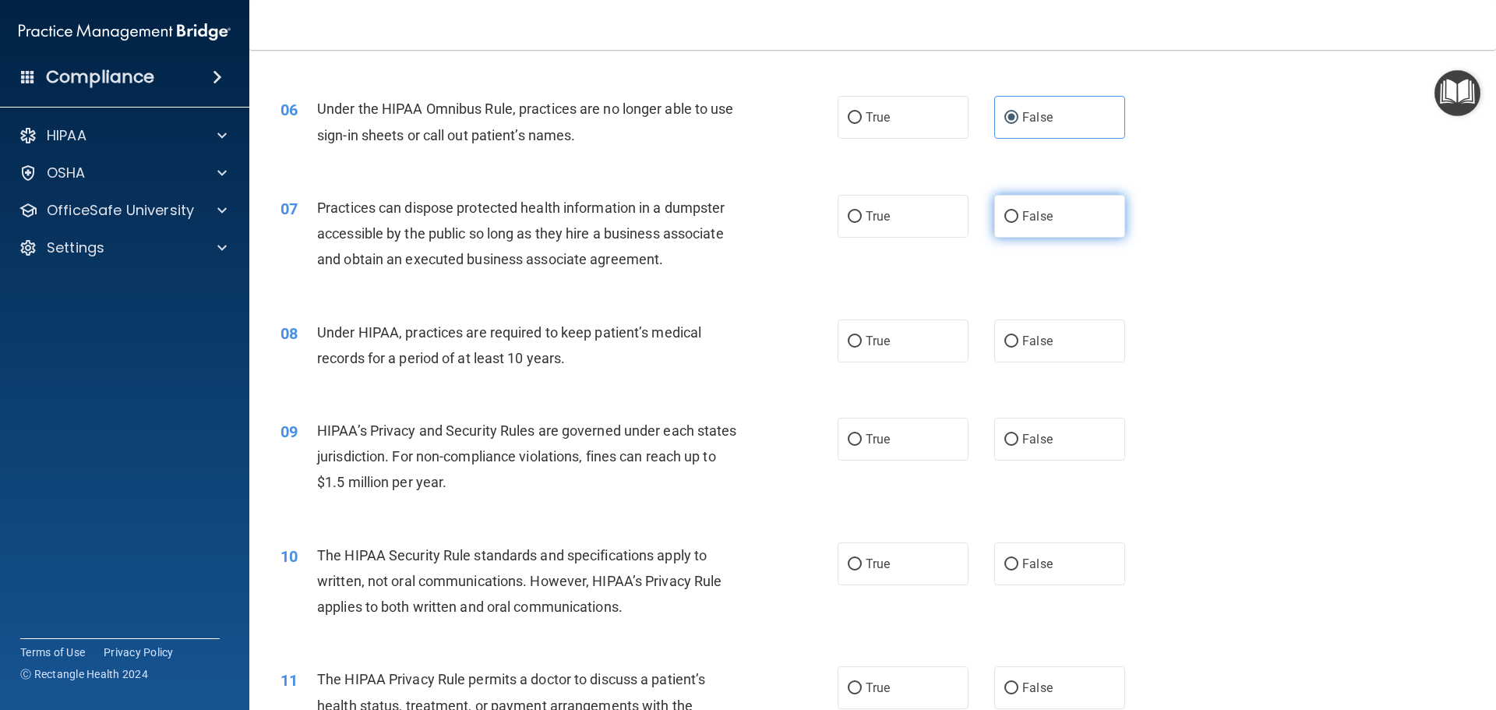
radio input "true"
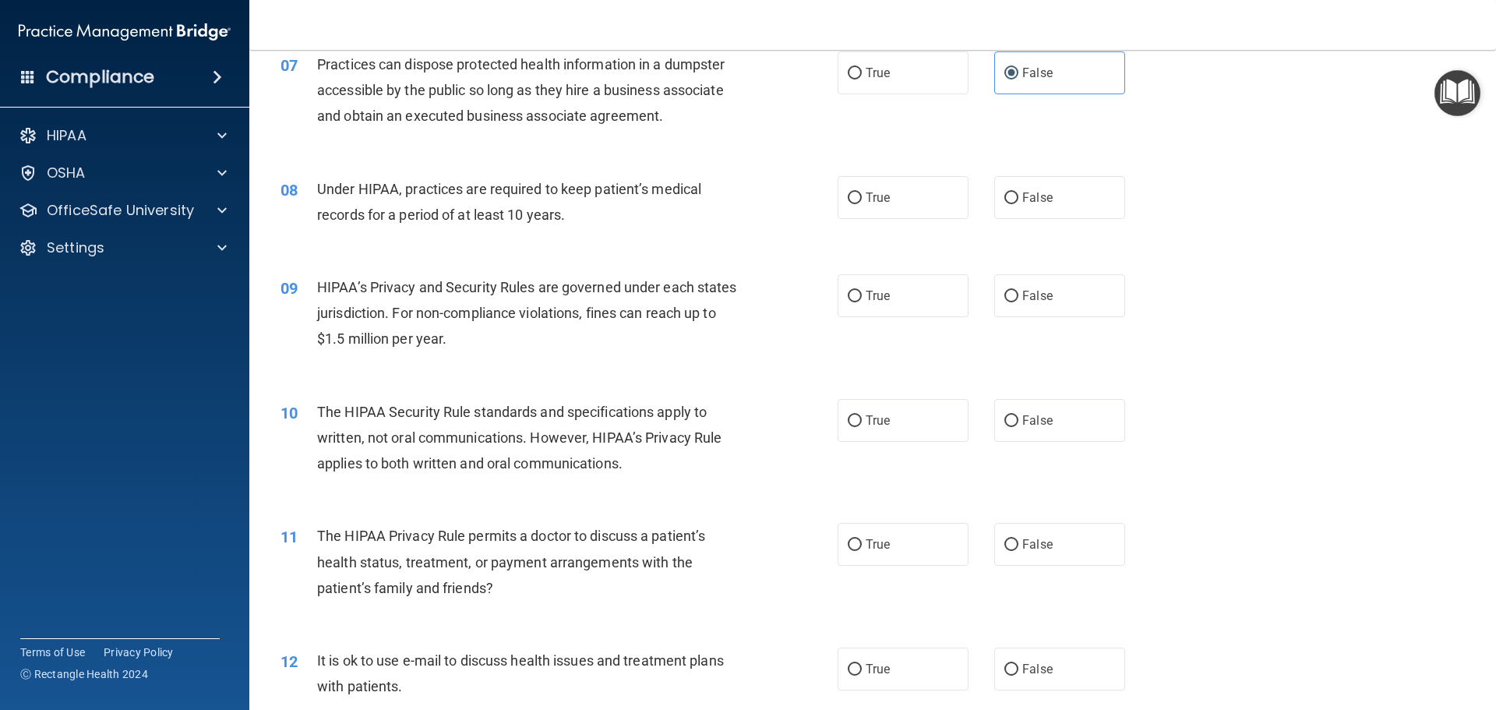
scroll to position [779, 0]
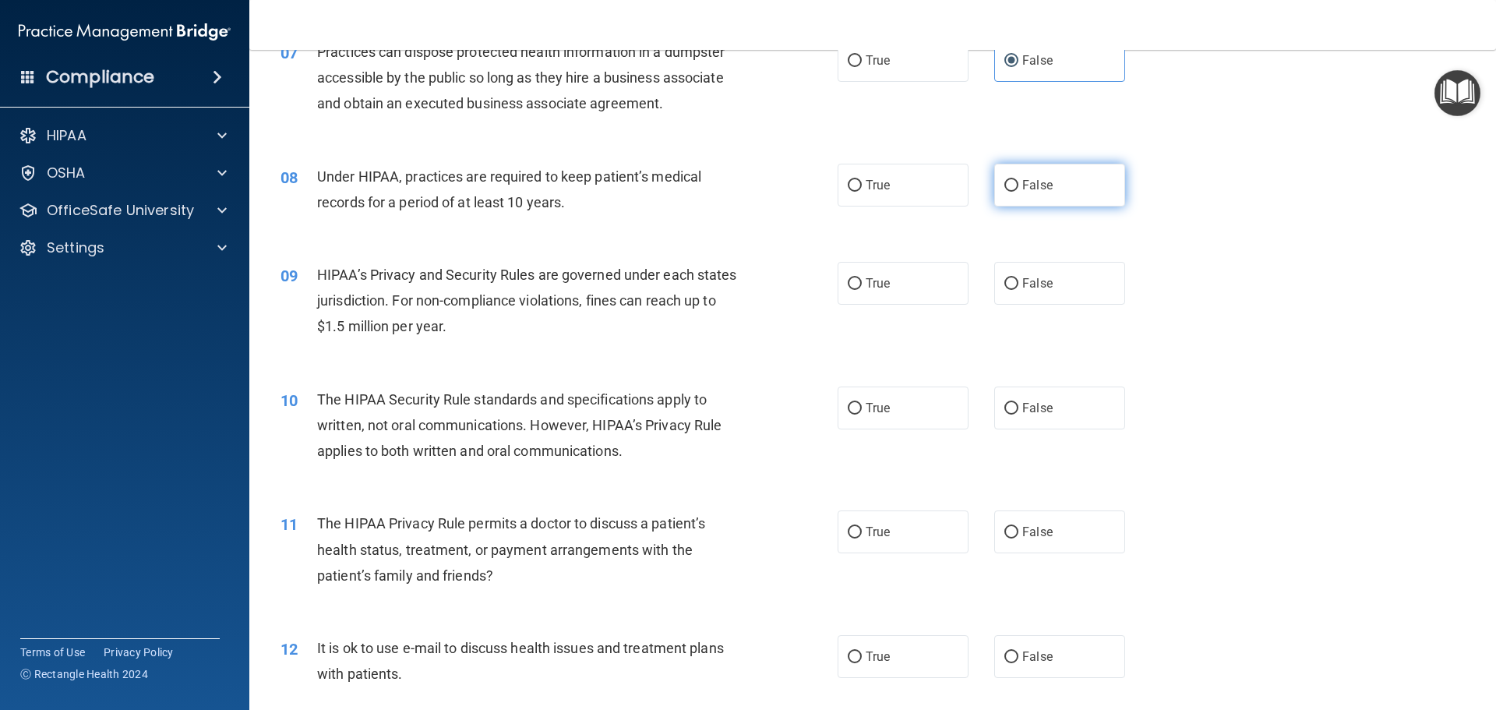
click at [1013, 173] on label "False" at bounding box center [1059, 185] width 131 height 43
click at [1013, 180] on input "False" at bounding box center [1011, 186] width 14 height 12
radio input "true"
click at [861, 273] on label "True" at bounding box center [903, 283] width 131 height 43
click at [861, 278] on input "True" at bounding box center [855, 284] width 14 height 12
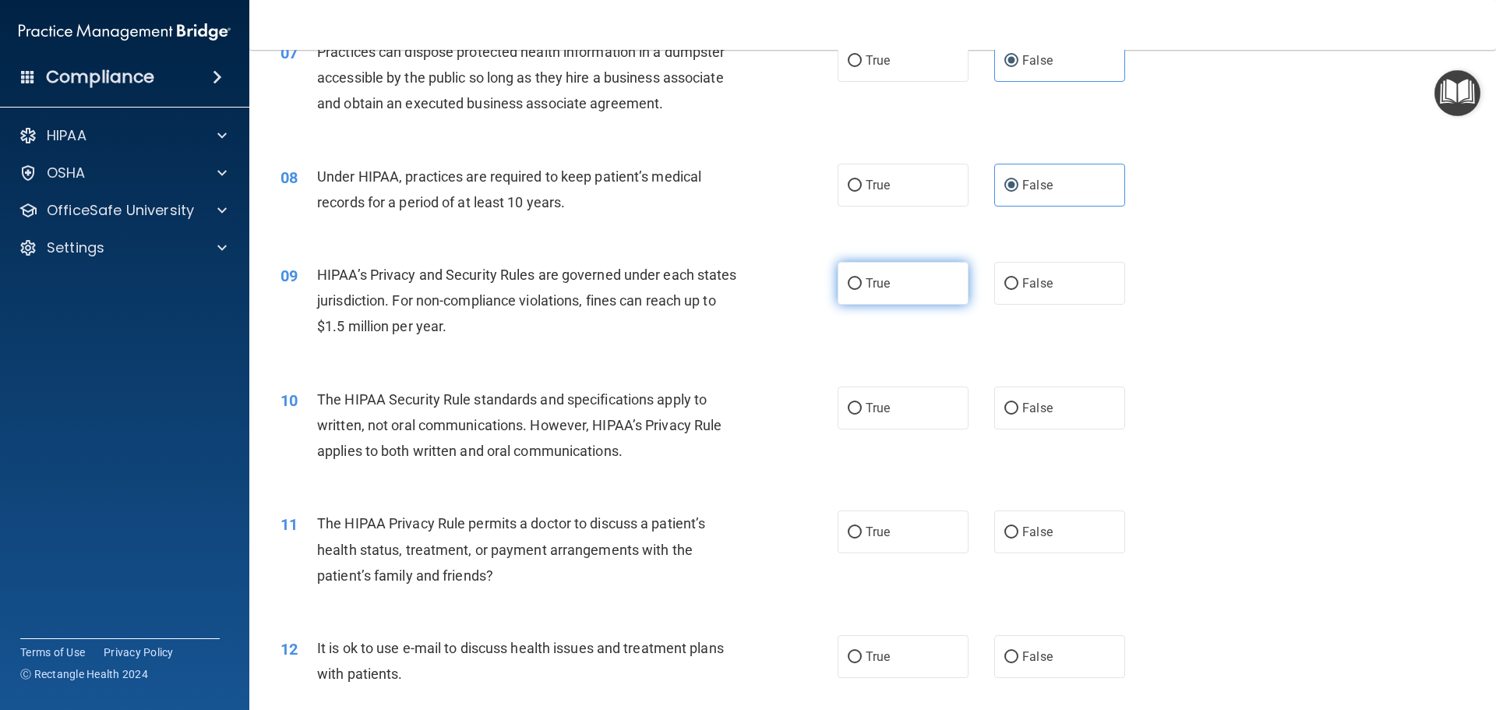
radio input "true"
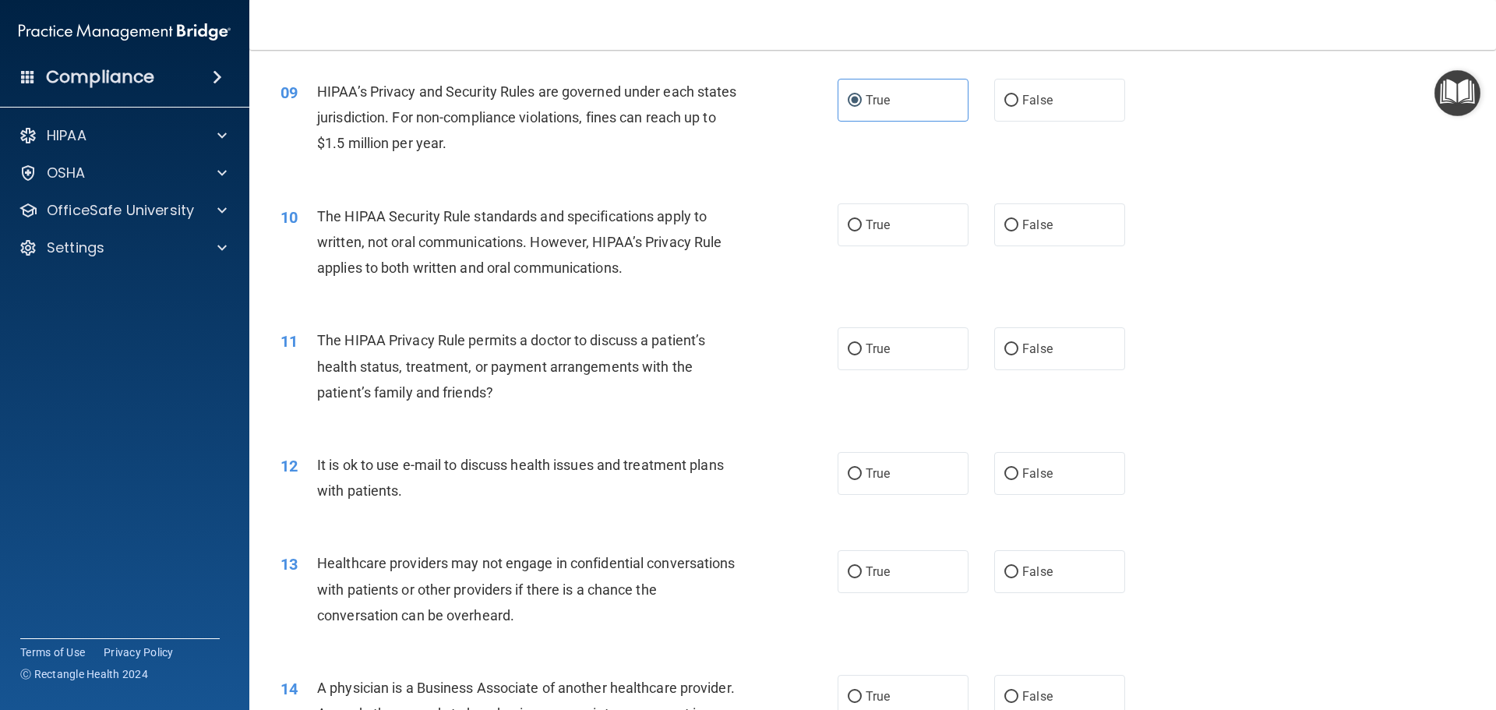
scroll to position [935, 0]
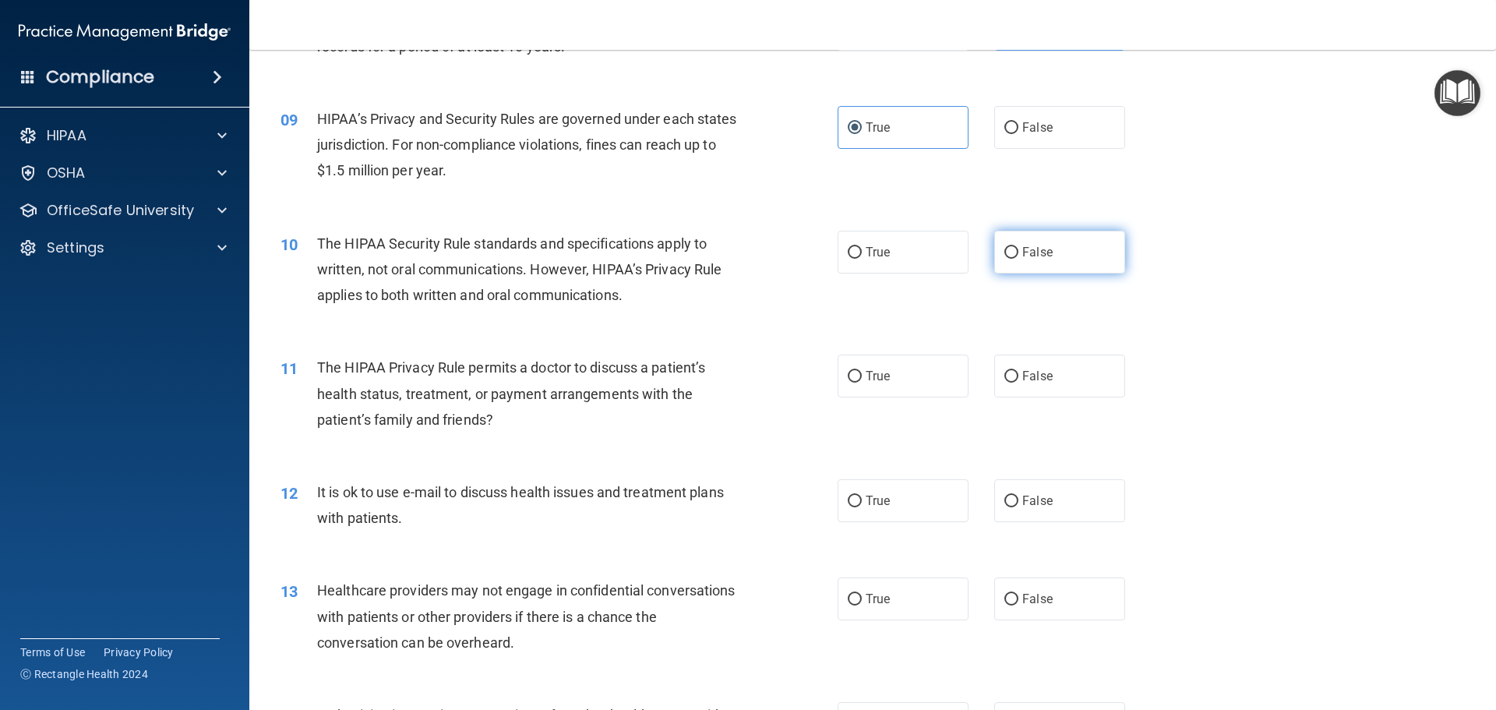
click at [1004, 254] on input "False" at bounding box center [1011, 253] width 14 height 12
radio input "true"
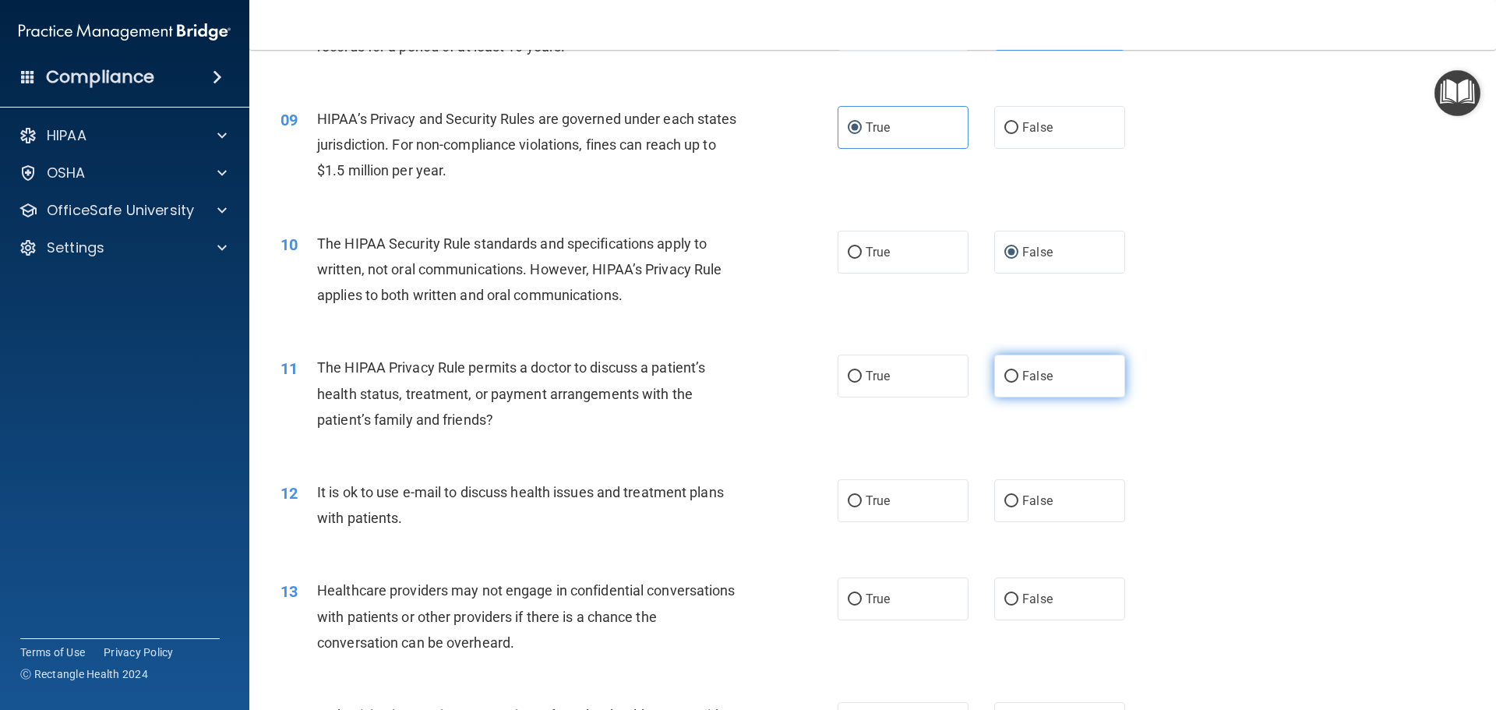
click at [1010, 370] on label "False" at bounding box center [1059, 375] width 131 height 43
click at [1010, 371] on input "False" at bounding box center [1011, 377] width 14 height 12
radio input "true"
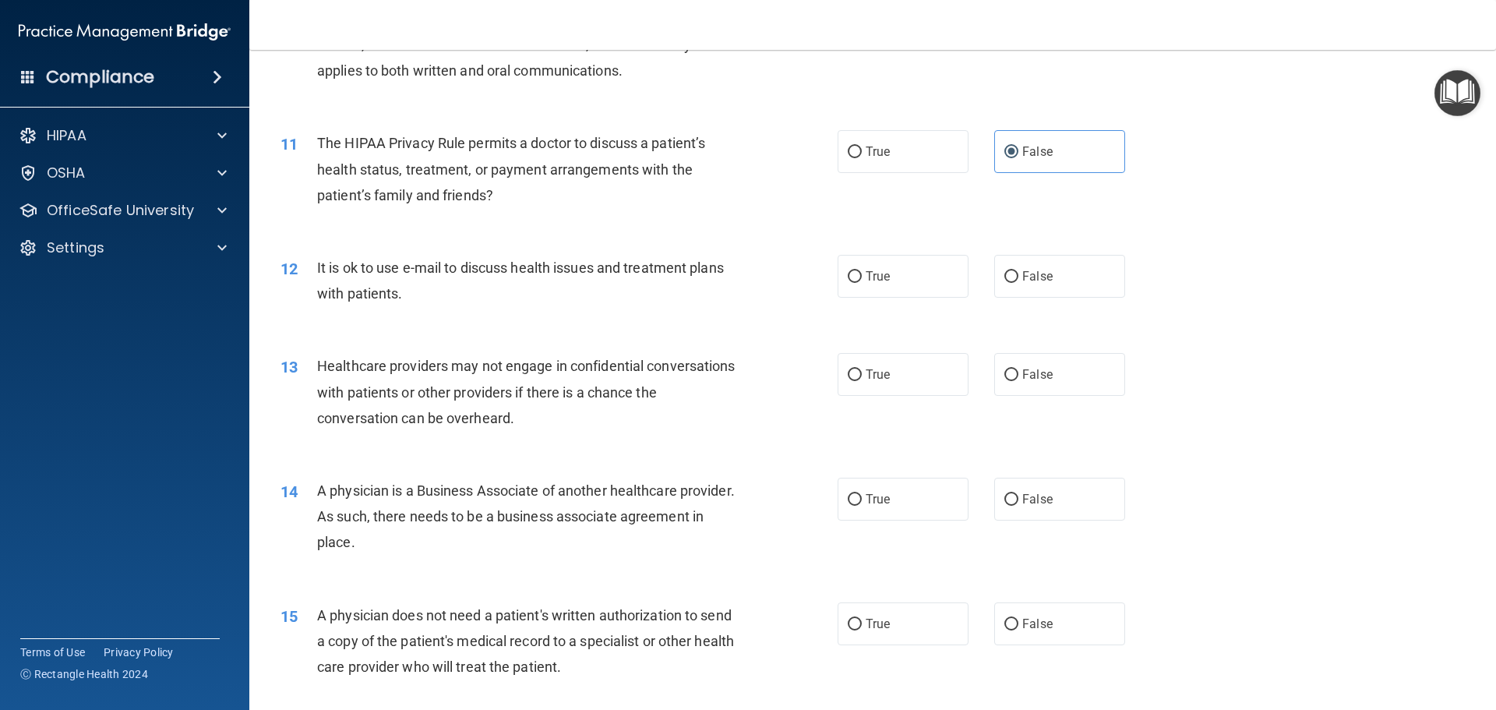
scroll to position [1169, 0]
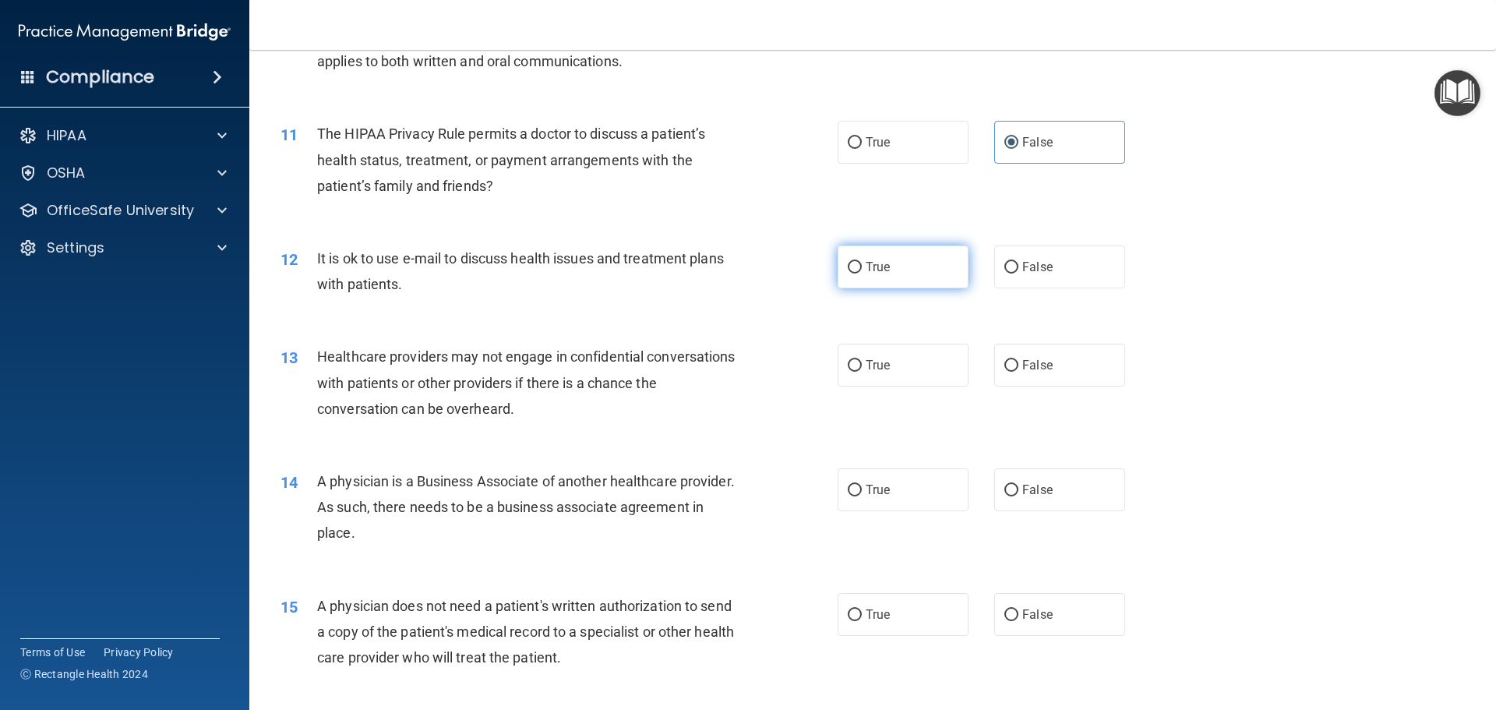
click at [866, 263] on span "True" at bounding box center [878, 266] width 24 height 15
click at [861, 263] on input "True" at bounding box center [855, 268] width 14 height 12
radio input "true"
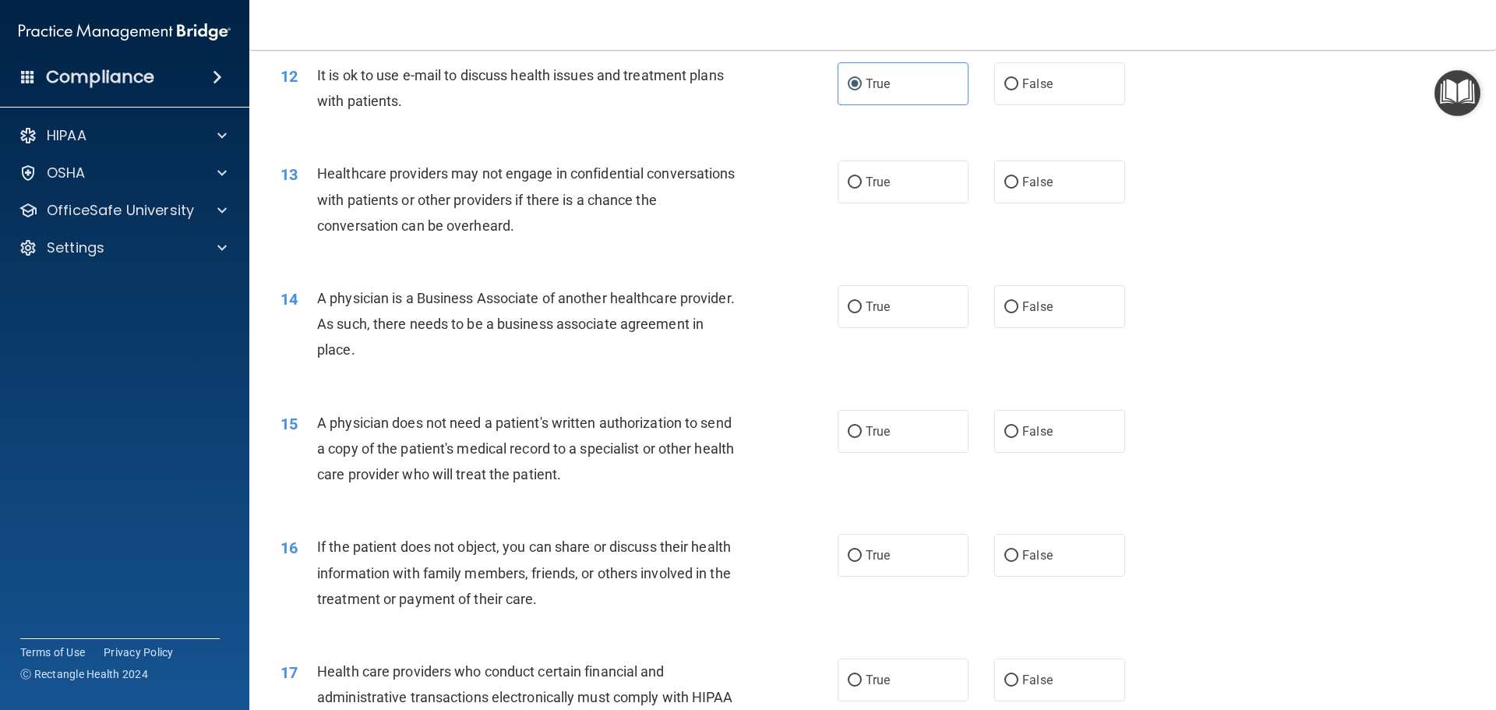
scroll to position [1402, 0]
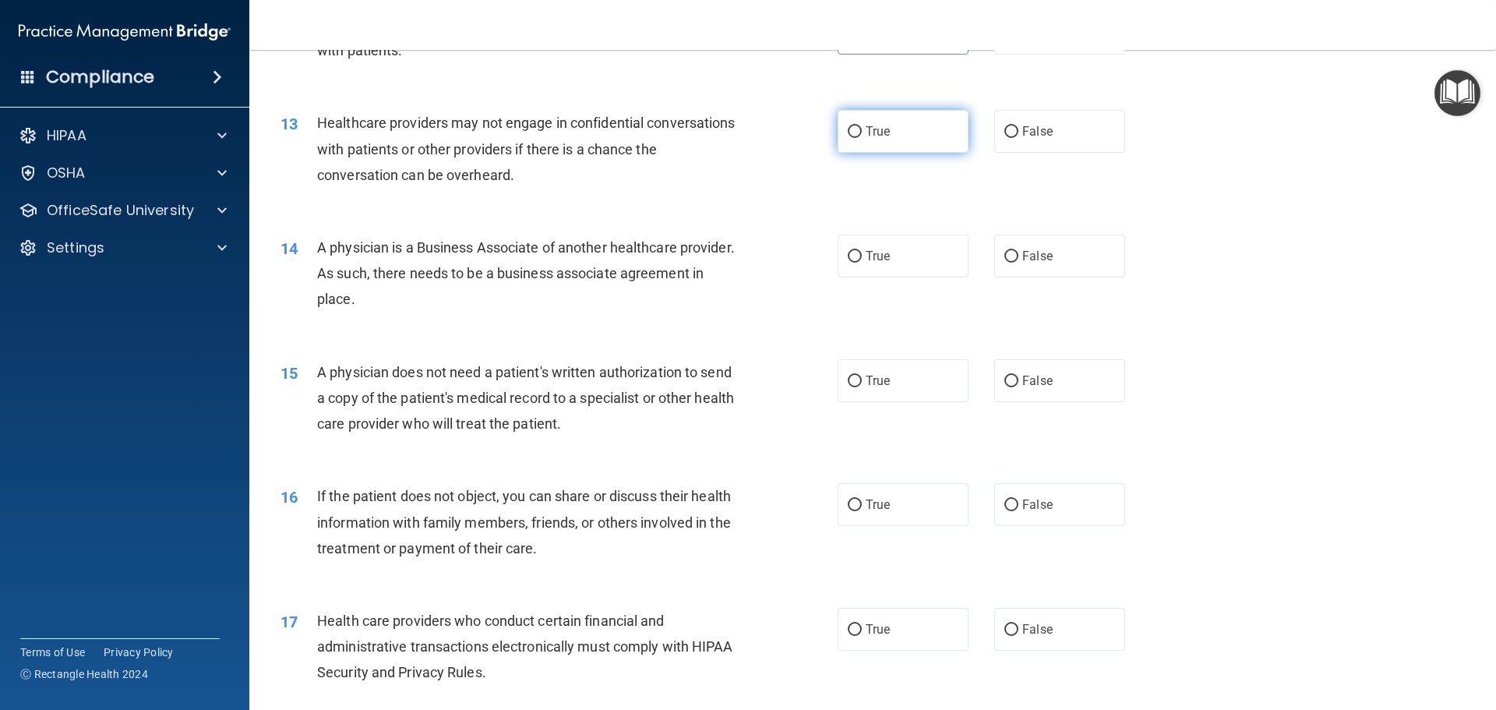
click at [866, 136] on span "True" at bounding box center [878, 131] width 24 height 15
click at [862, 136] on input "True" at bounding box center [855, 132] width 14 height 12
radio input "true"
click at [1037, 115] on label "False" at bounding box center [1059, 131] width 131 height 43
click at [1018, 126] on input "False" at bounding box center [1011, 132] width 14 height 12
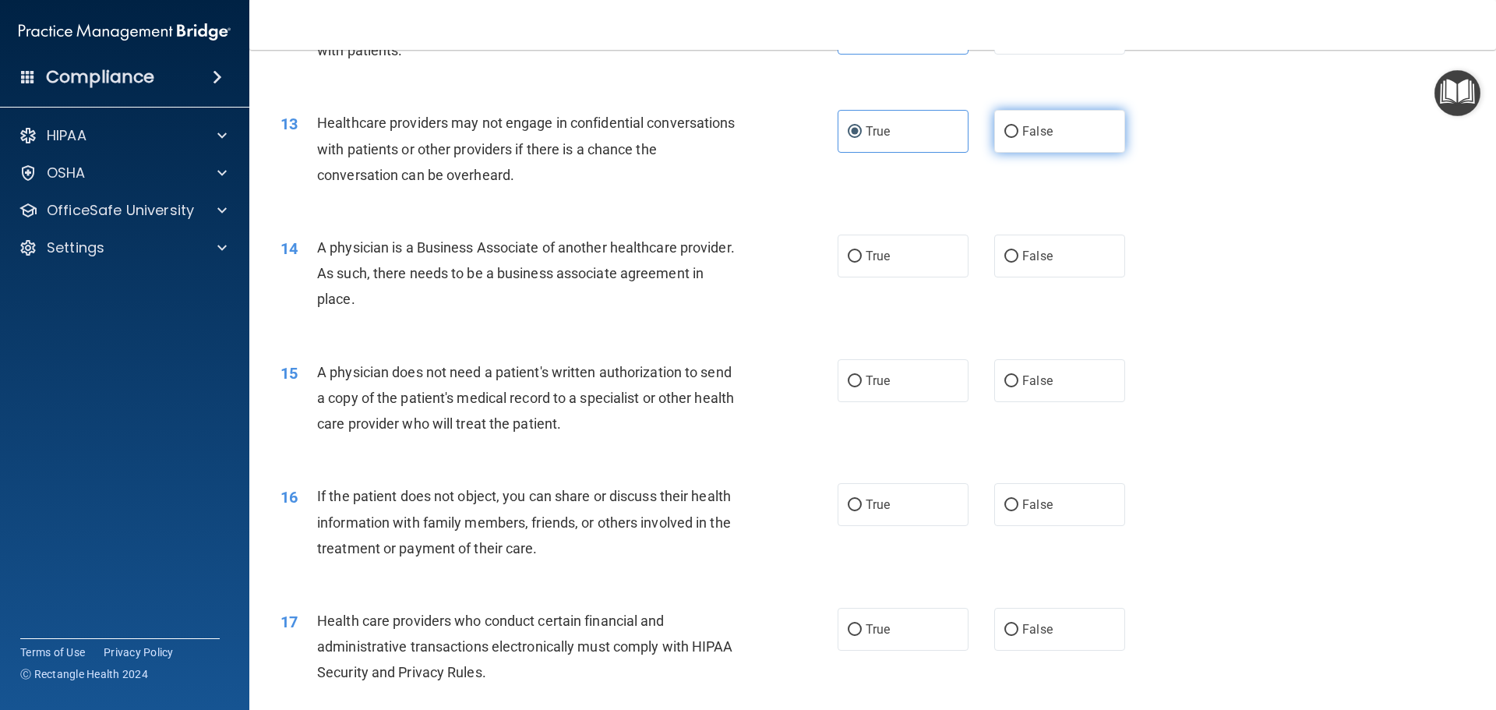
radio input "true"
radio input "false"
click at [876, 263] on label "True" at bounding box center [903, 256] width 131 height 43
click at [862, 263] on input "True" at bounding box center [855, 257] width 14 height 12
radio input "true"
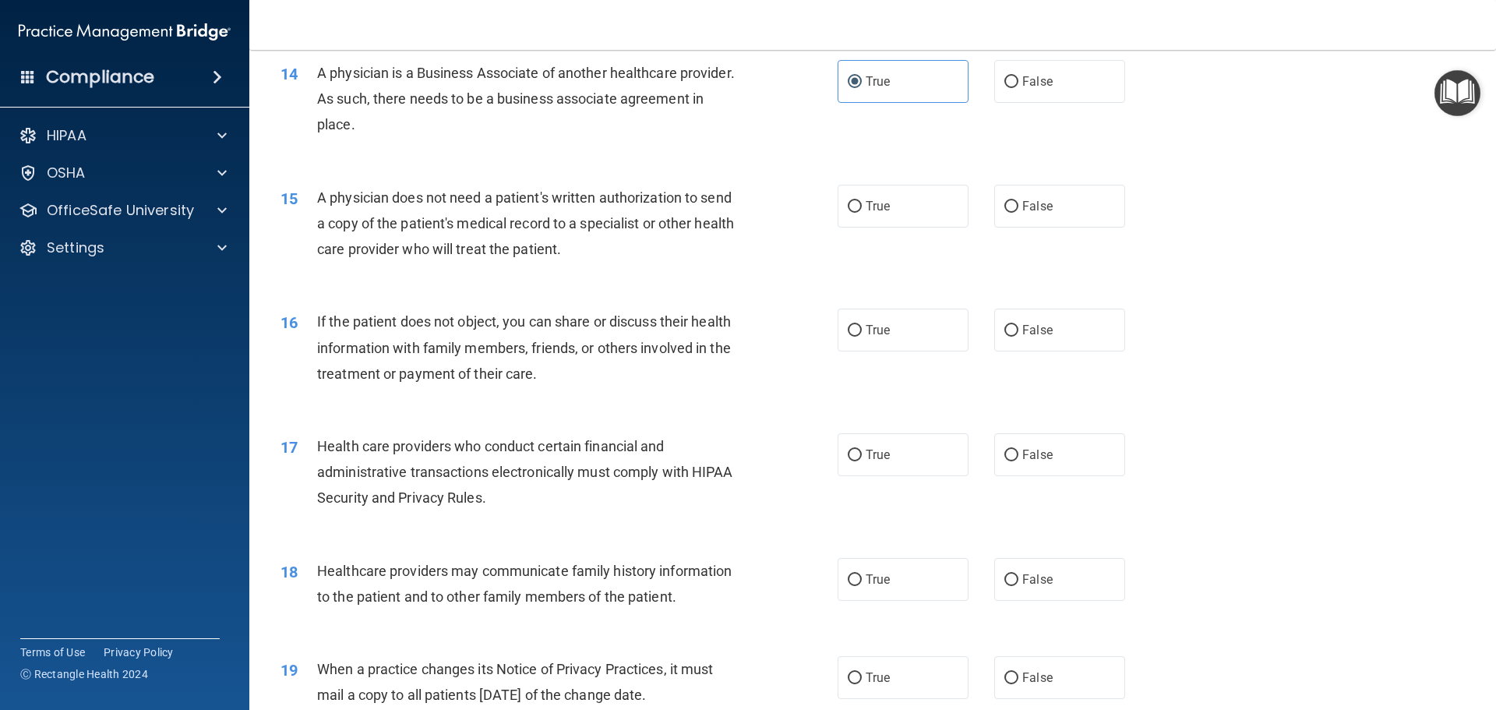
scroll to position [1636, 0]
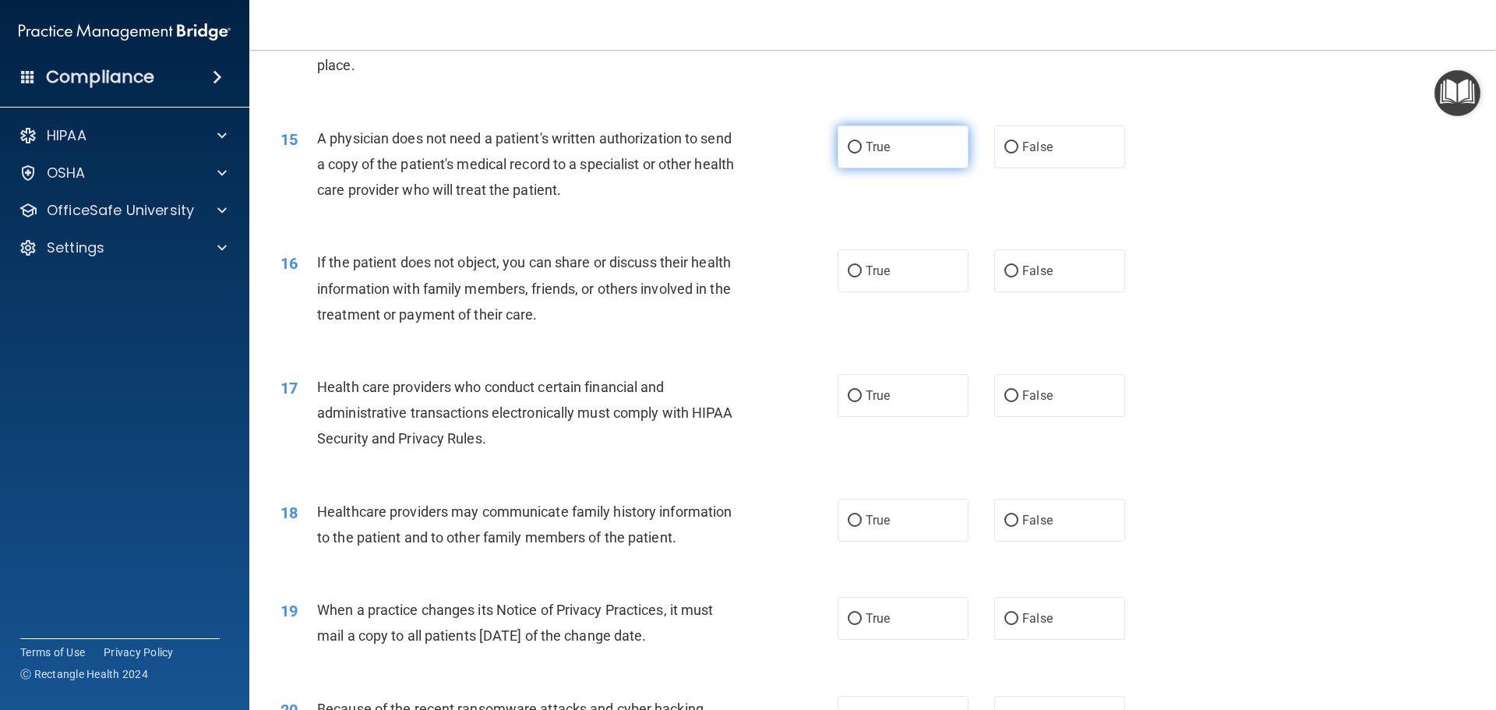
click at [848, 143] on input "True" at bounding box center [855, 148] width 14 height 12
radio input "true"
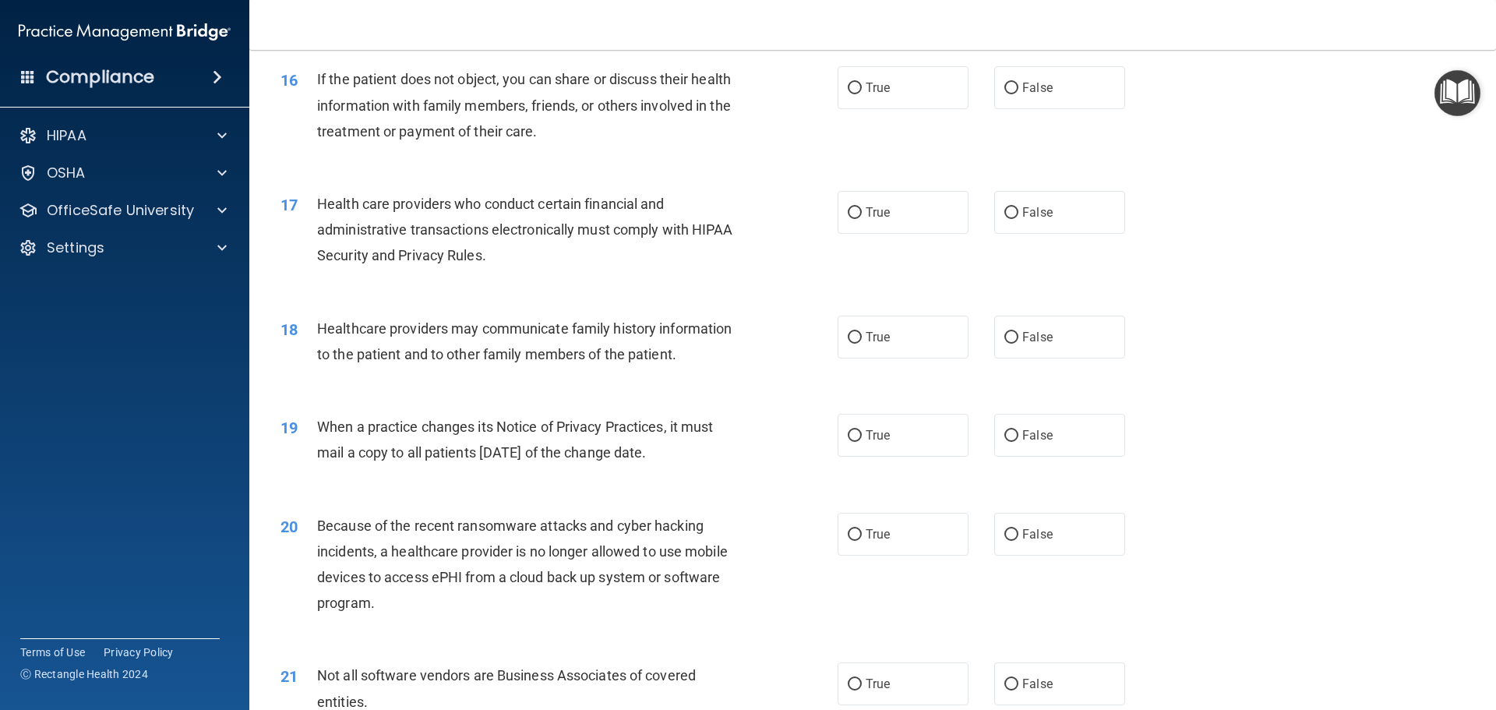
scroll to position [1792, 0]
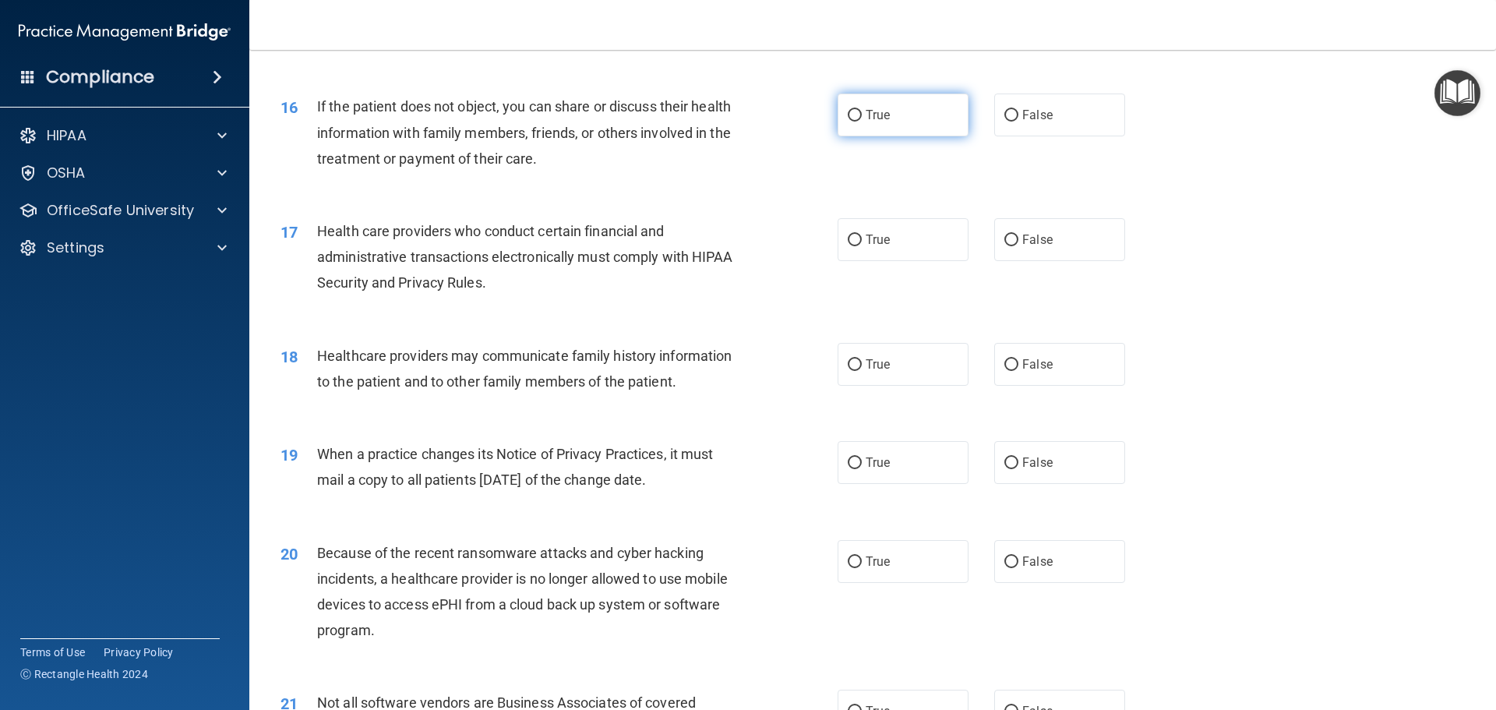
click at [848, 110] on input "True" at bounding box center [855, 116] width 14 height 12
radio input "true"
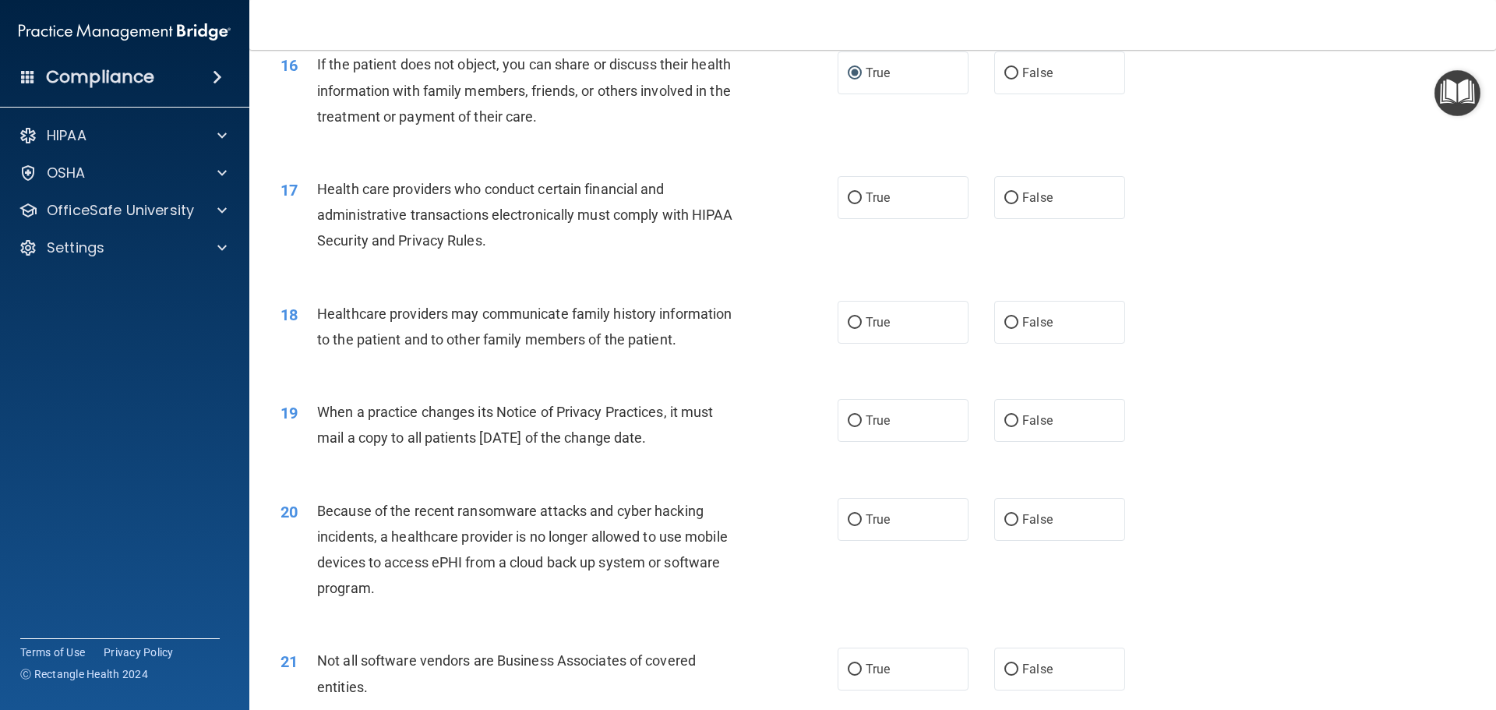
scroll to position [1870, 0]
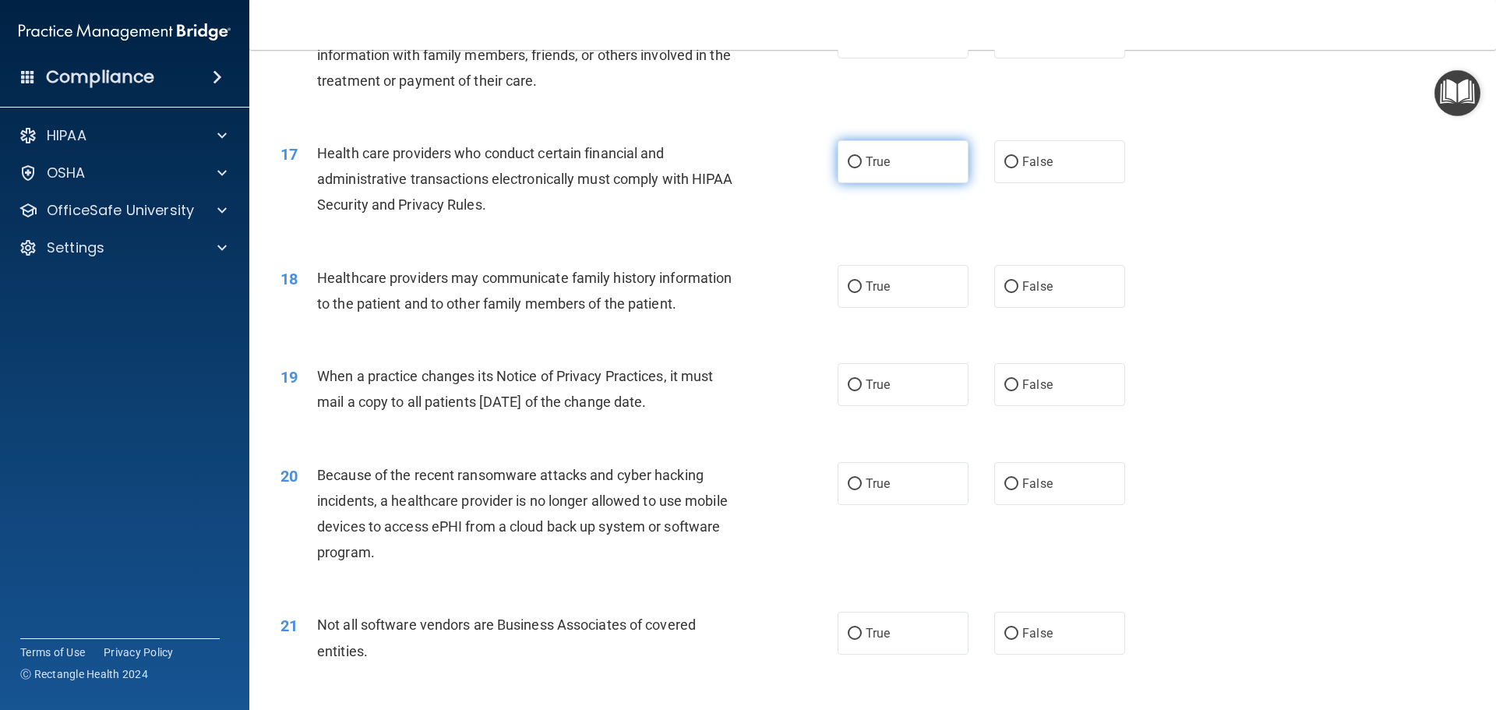
click at [852, 157] on input "True" at bounding box center [855, 163] width 14 height 12
radio input "true"
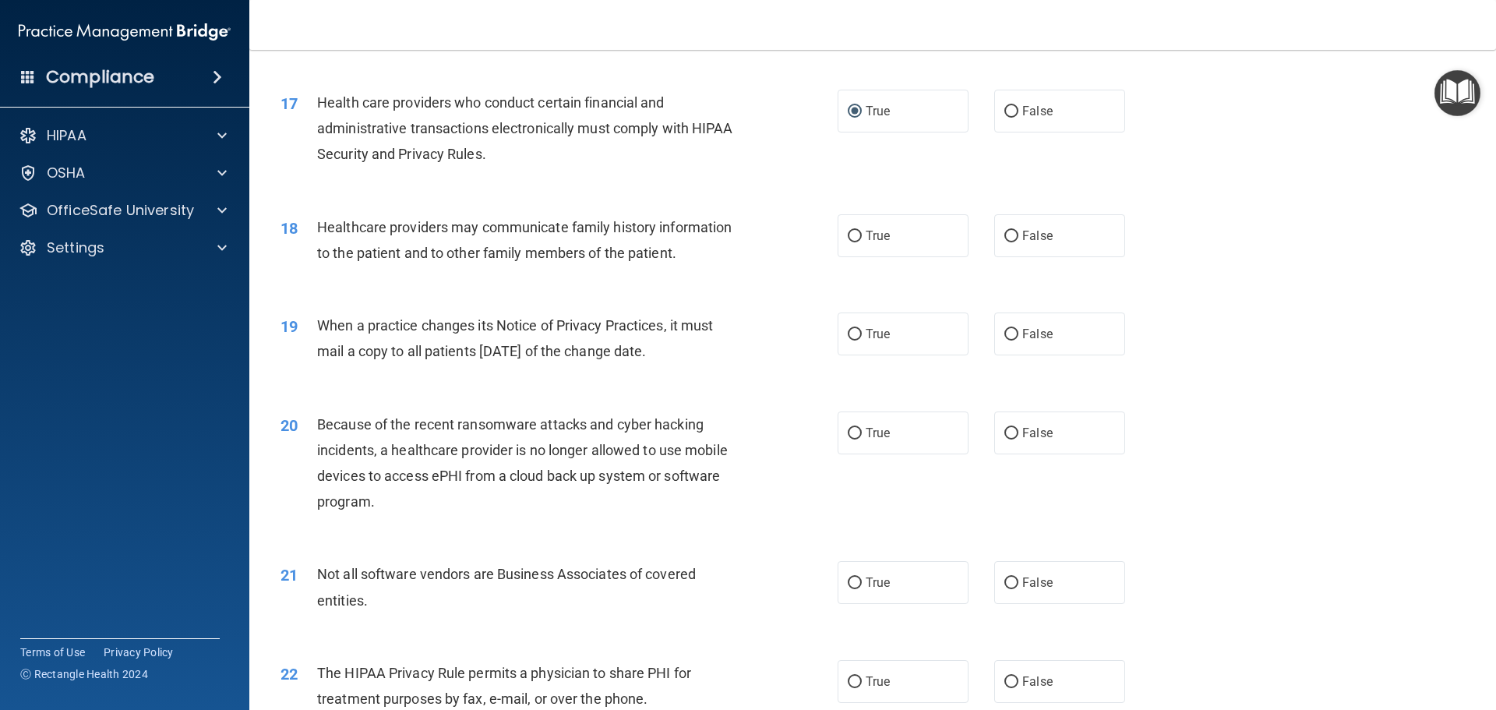
scroll to position [1948, 0]
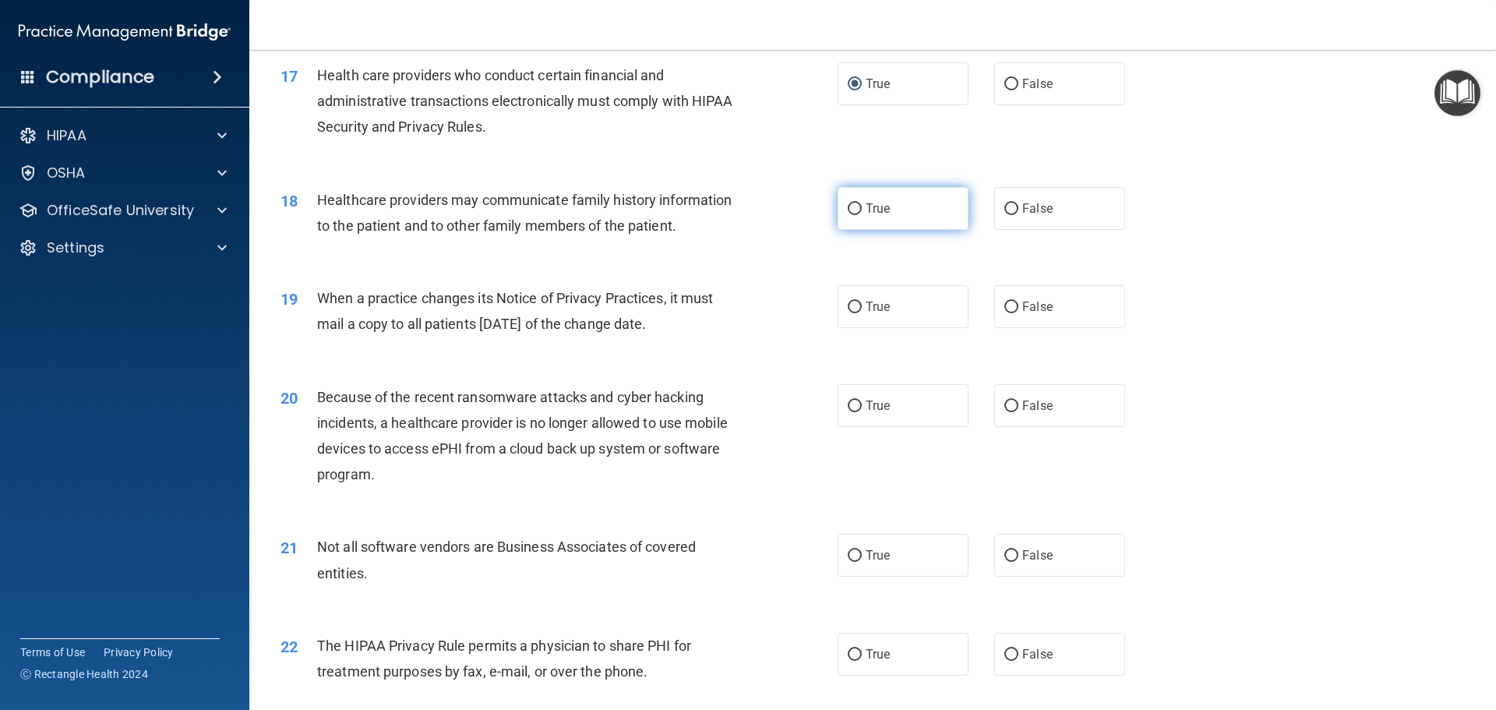
click at [878, 206] on span "True" at bounding box center [878, 208] width 24 height 15
click at [862, 206] on input "True" at bounding box center [855, 209] width 14 height 12
radio input "true"
click at [873, 313] on span "True" at bounding box center [878, 306] width 24 height 15
click at [862, 313] on input "True" at bounding box center [855, 308] width 14 height 12
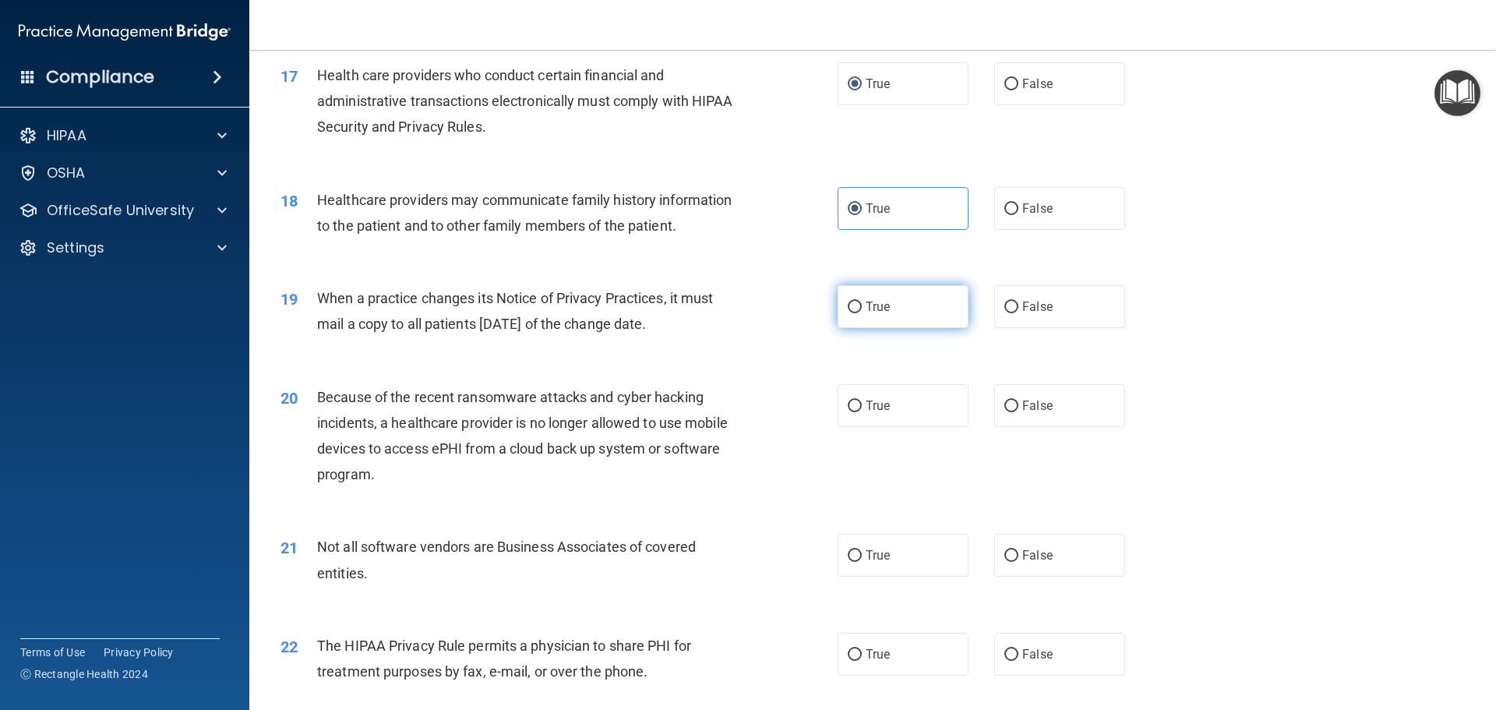
radio input "true"
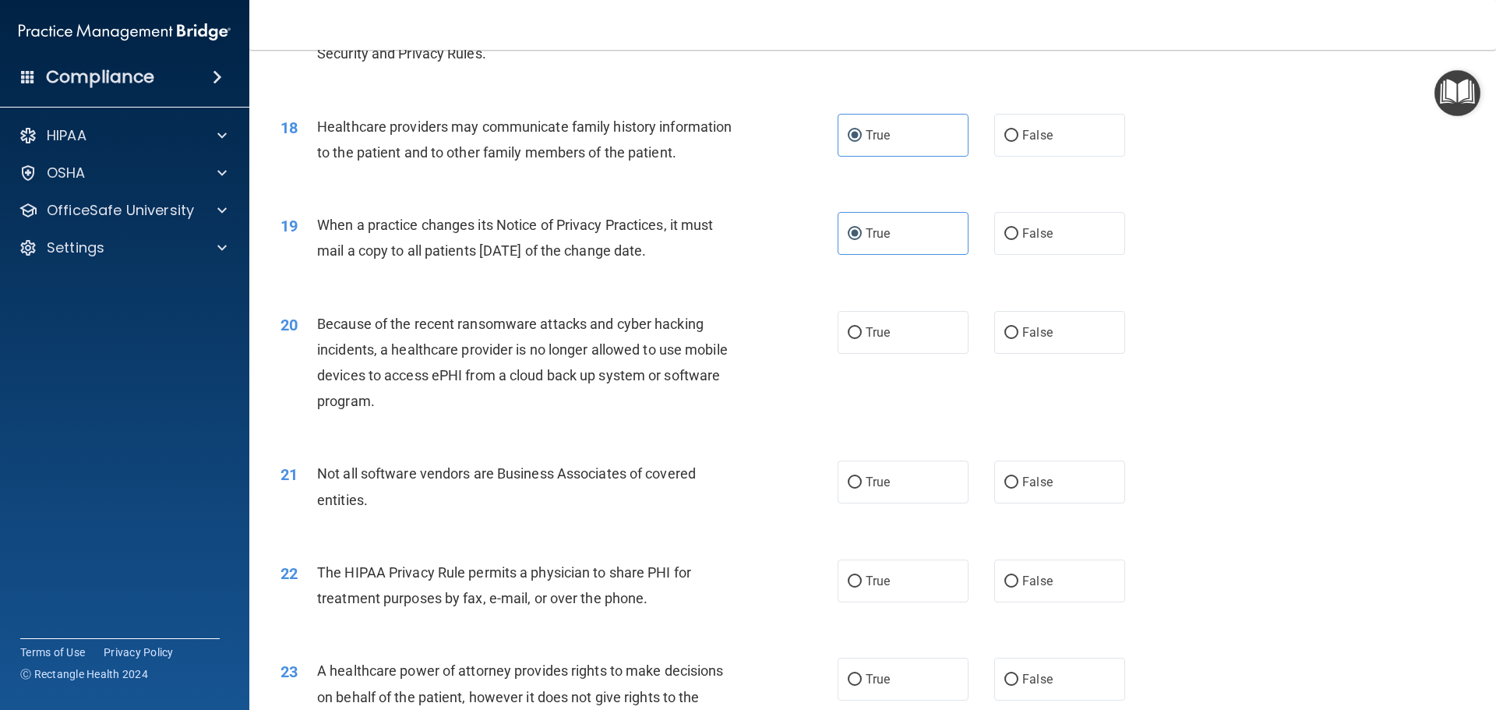
scroll to position [2182, 0]
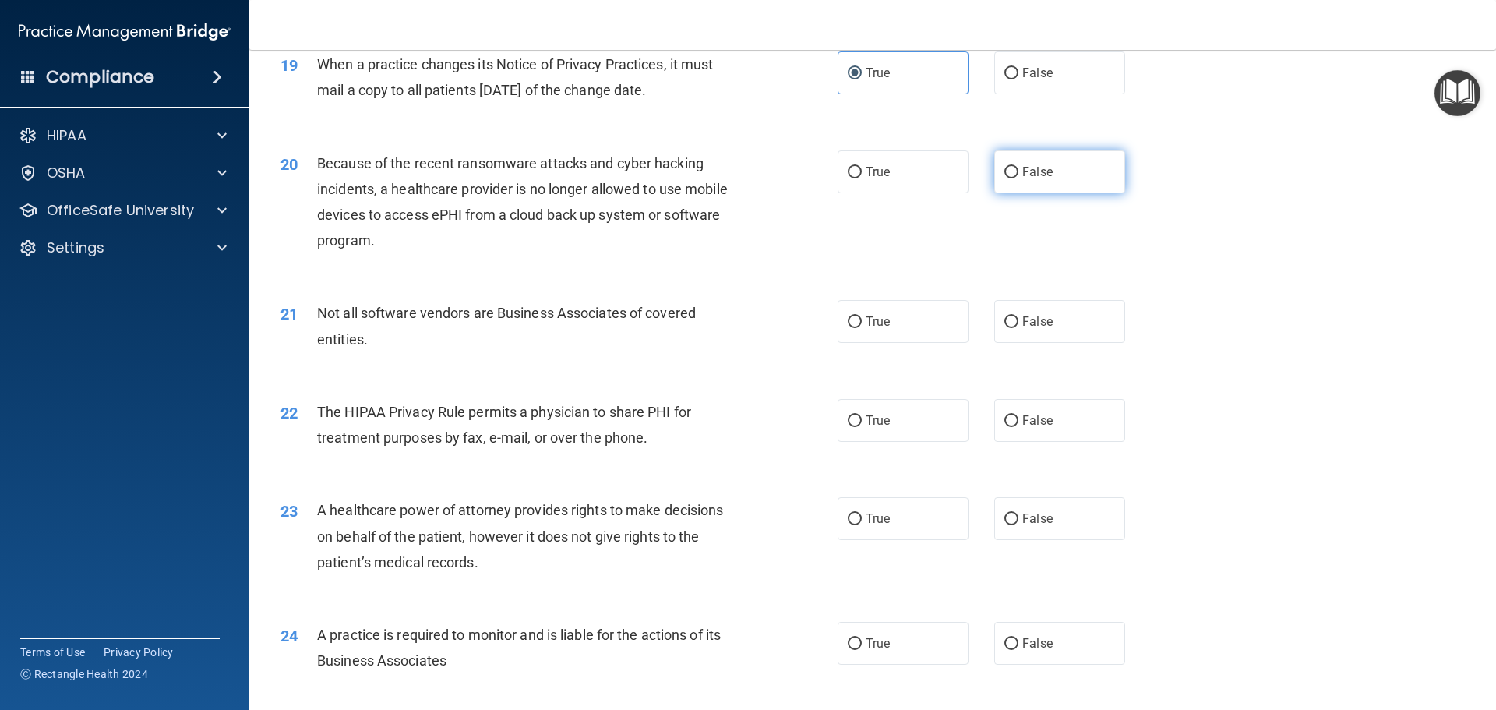
click at [1006, 171] on input "False" at bounding box center [1011, 173] width 14 height 12
radio input "true"
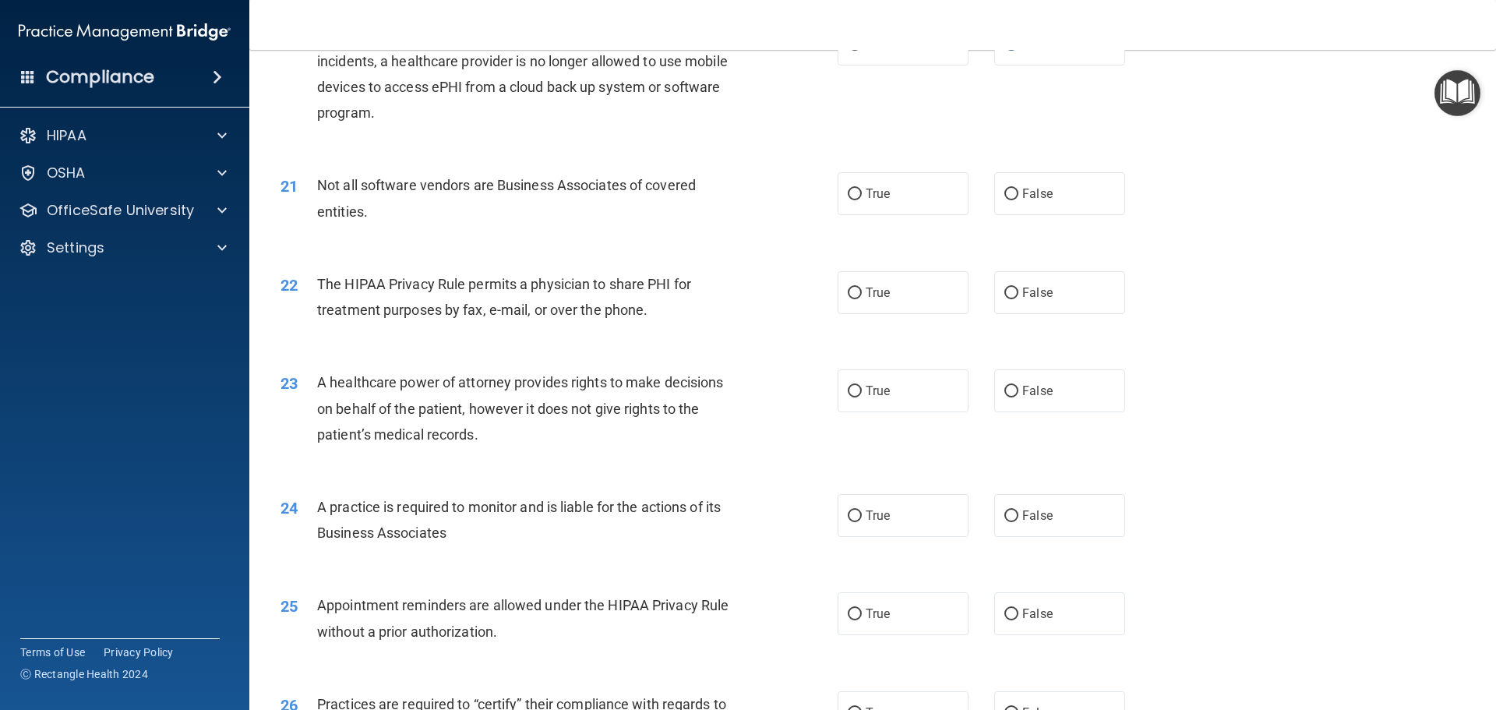
scroll to position [2337, 0]
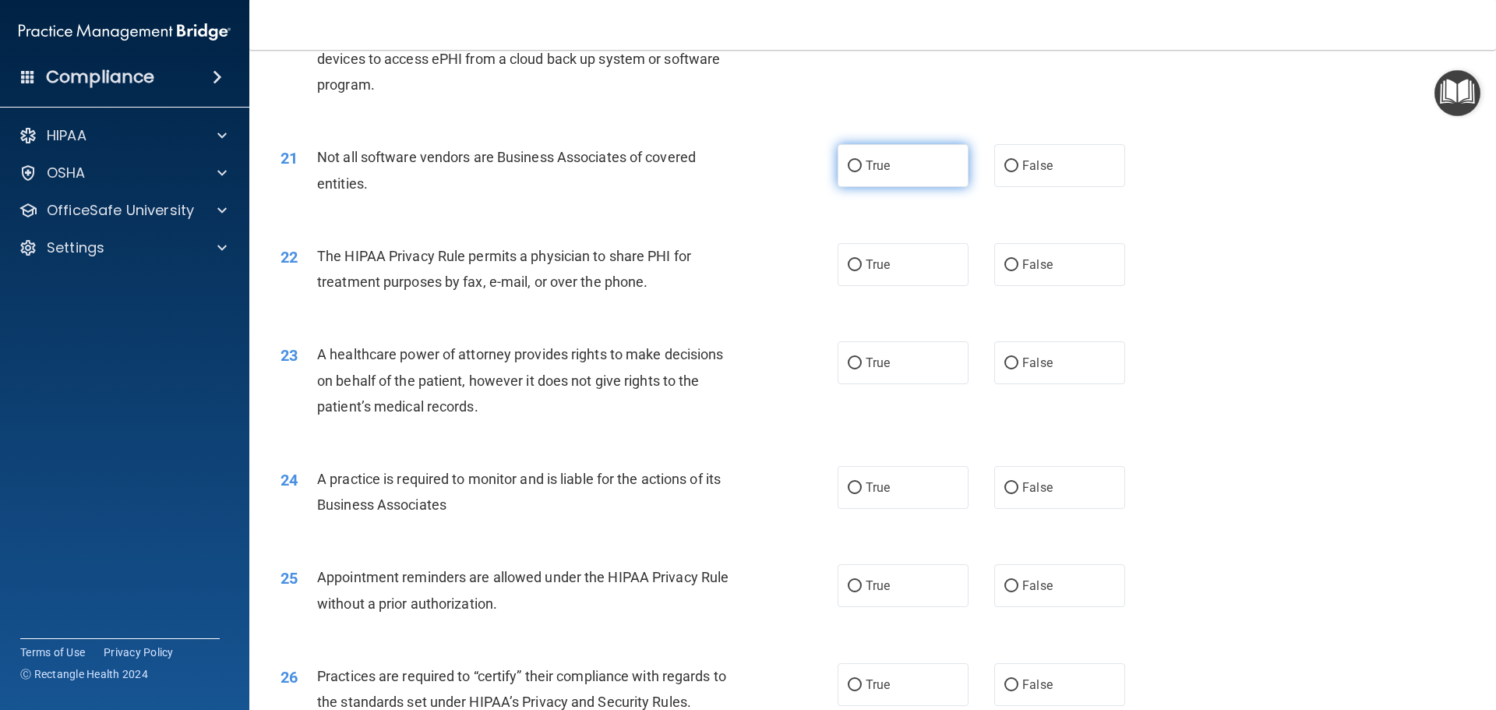
click at [848, 169] on input "True" at bounding box center [855, 166] width 14 height 12
radio input "true"
click at [1004, 263] on input "False" at bounding box center [1011, 265] width 14 height 12
radio input "true"
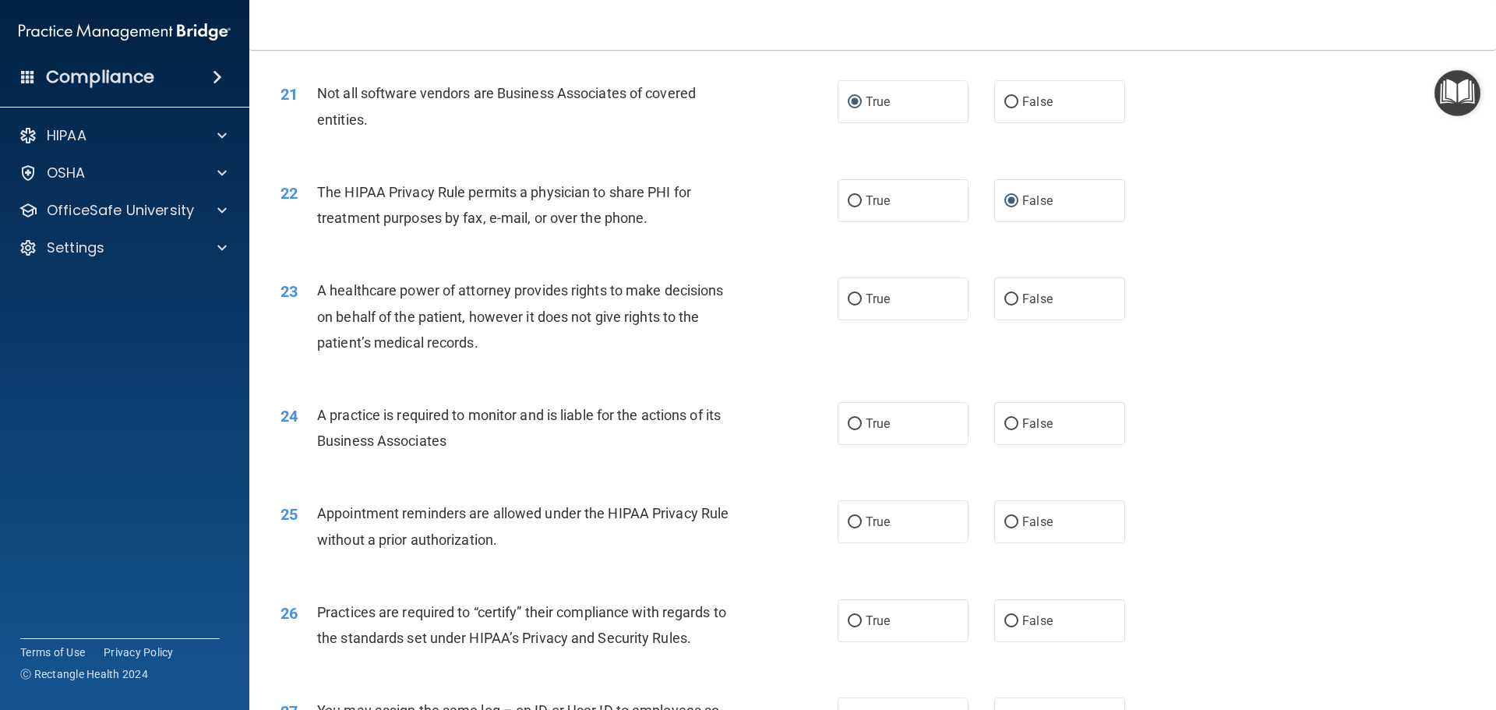
scroll to position [2493, 0]
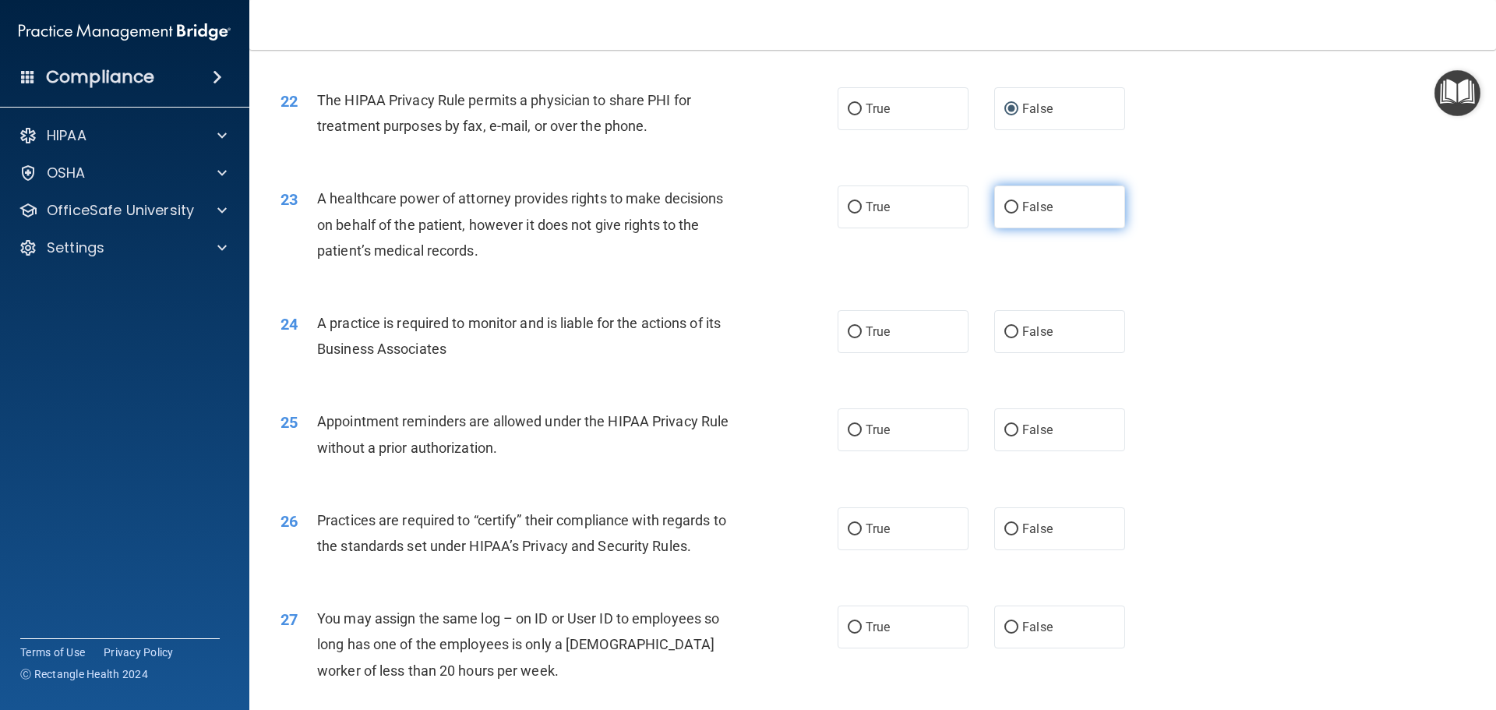
click at [1007, 202] on input "False" at bounding box center [1011, 208] width 14 height 12
radio input "true"
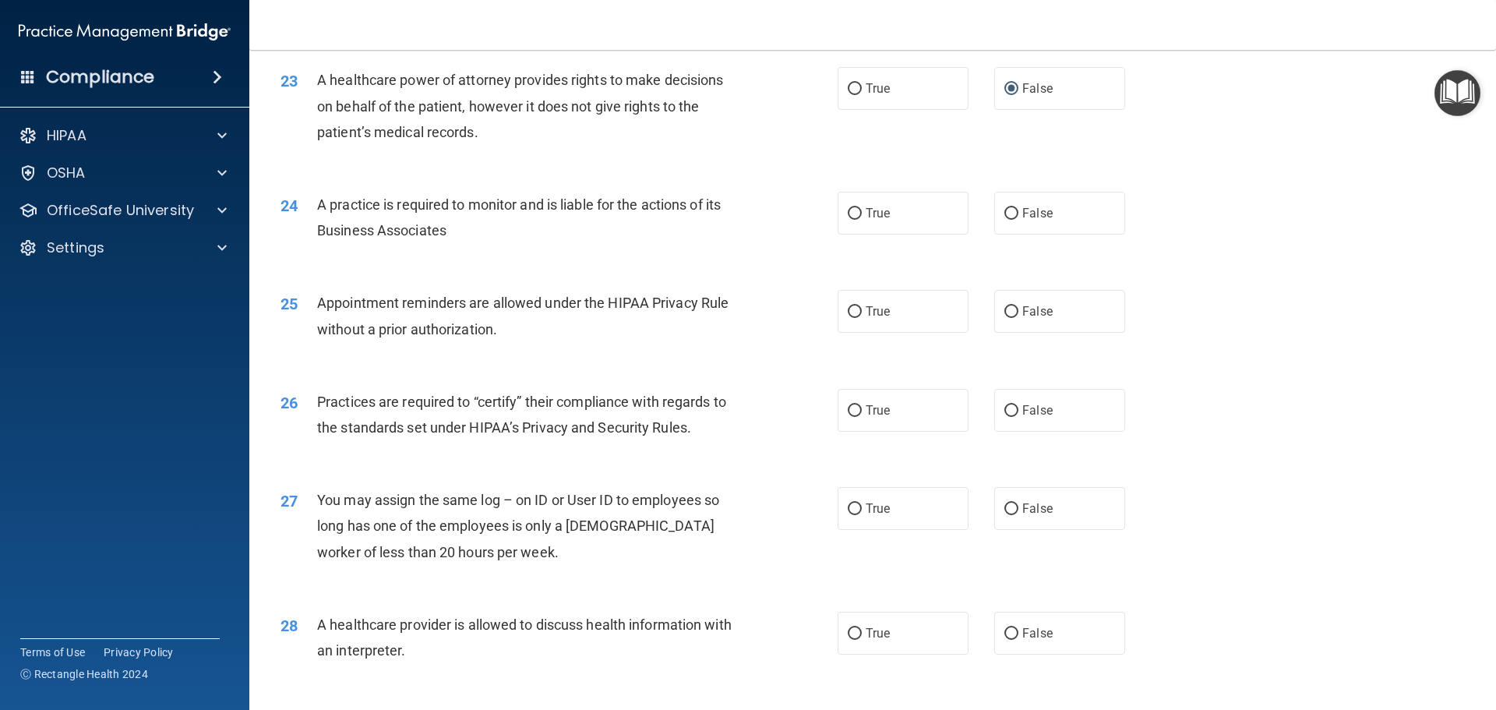
scroll to position [2649, 0]
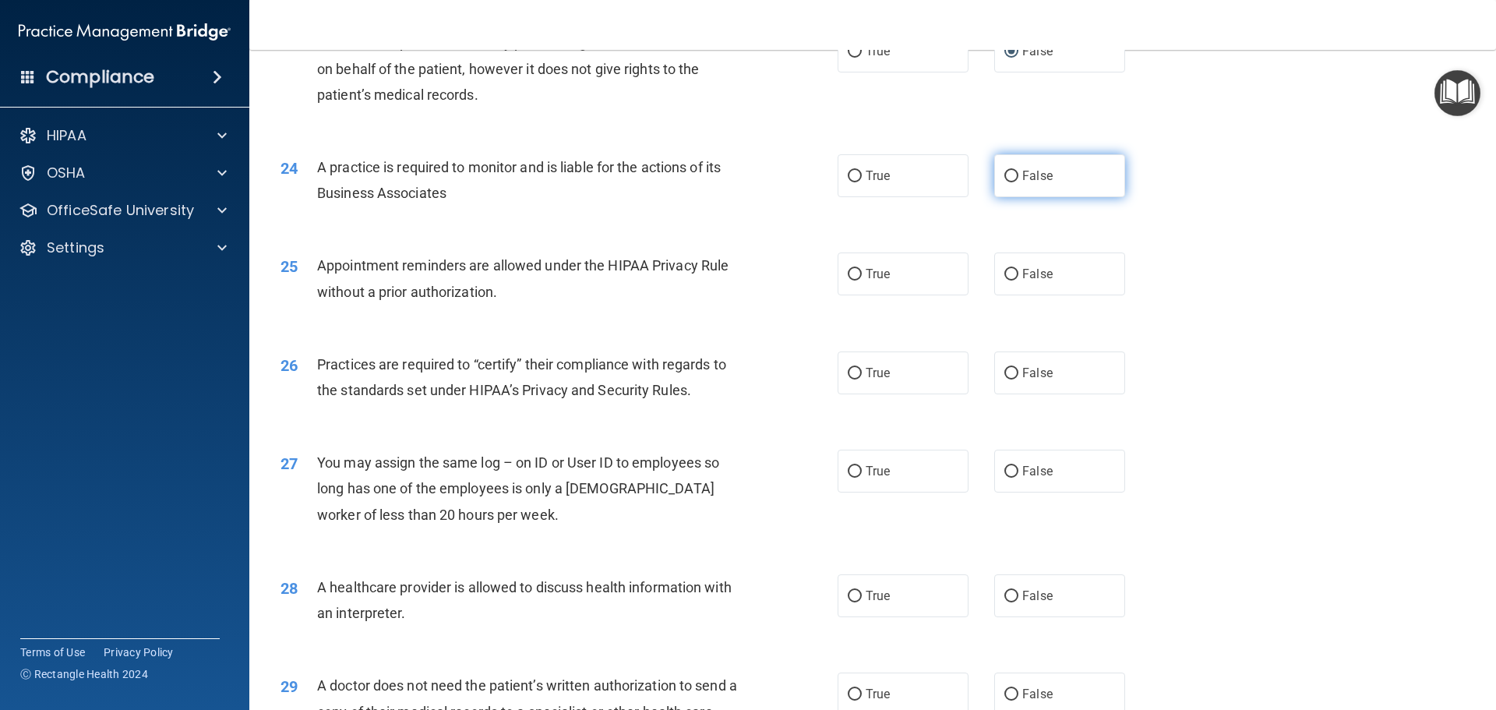
click at [1022, 162] on label "False" at bounding box center [1059, 175] width 131 height 43
click at [1018, 171] on input "False" at bounding box center [1011, 177] width 14 height 12
radio input "true"
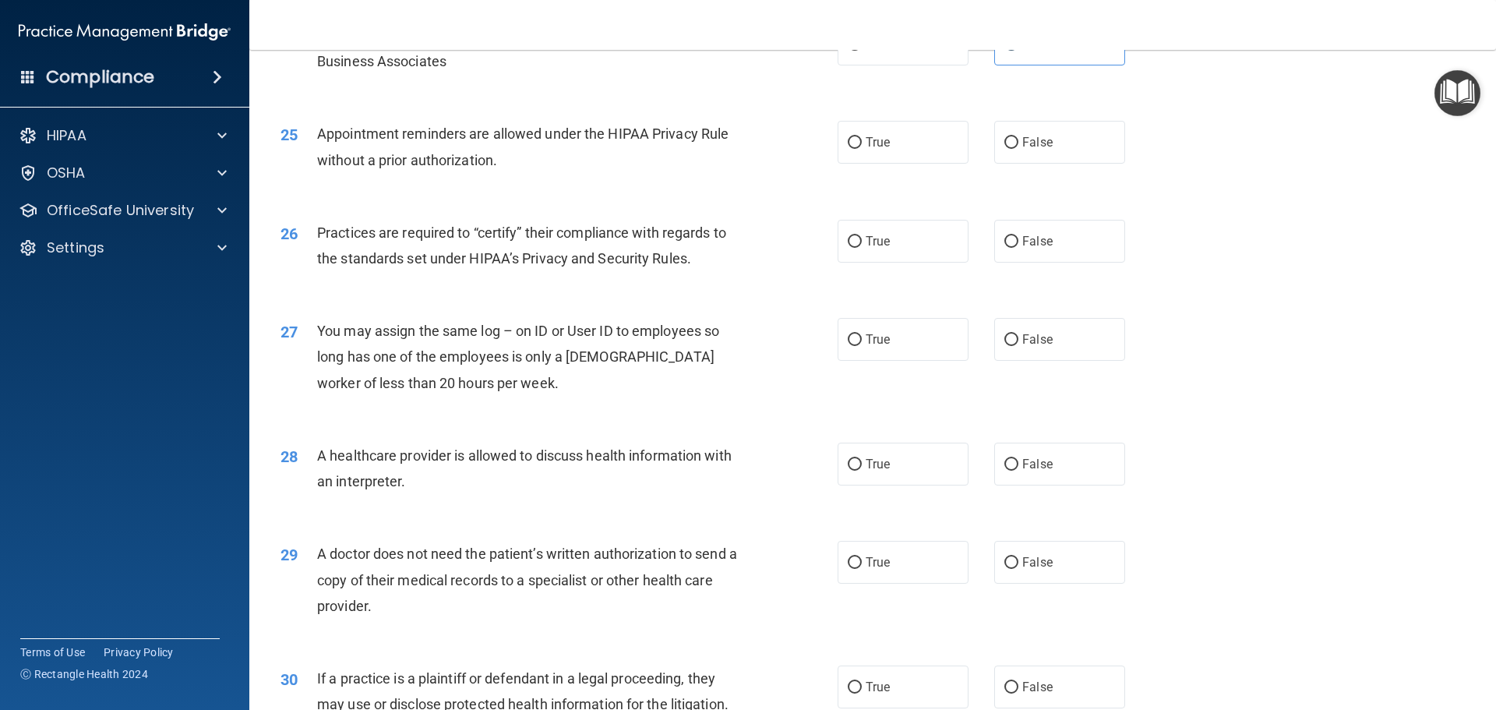
scroll to position [2805, 0]
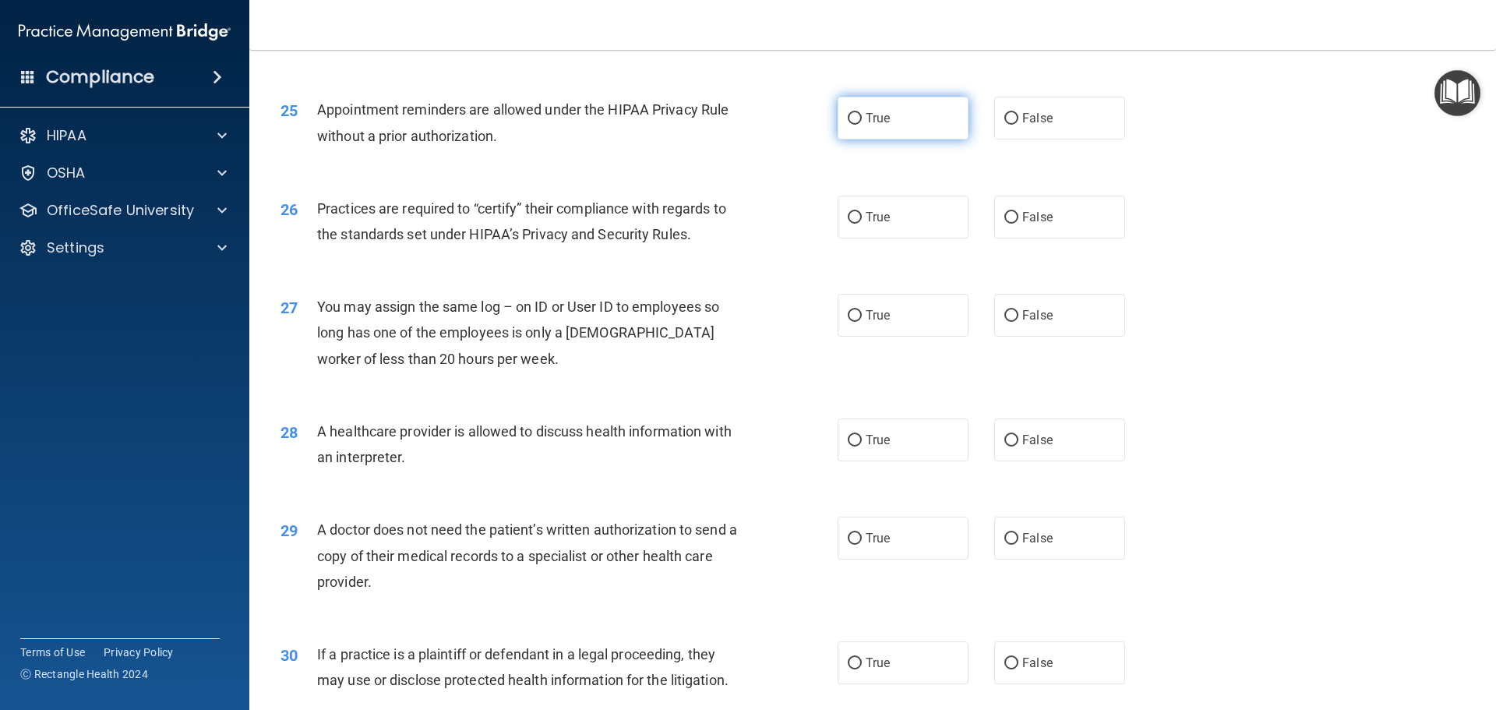
click at [848, 117] on input "True" at bounding box center [855, 119] width 14 height 12
radio input "true"
click at [1022, 220] on span "False" at bounding box center [1037, 217] width 30 height 15
click at [1017, 220] on input "False" at bounding box center [1011, 218] width 14 height 12
radio input "true"
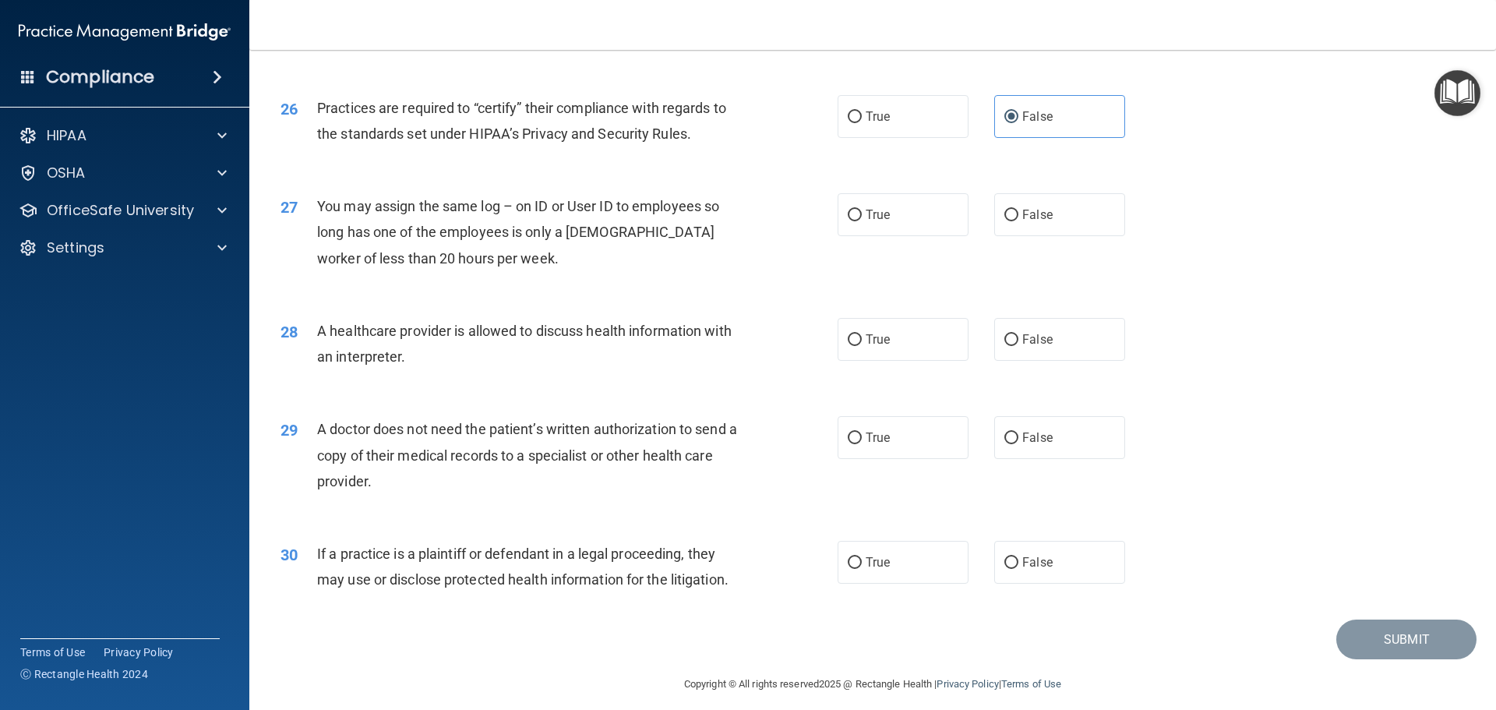
scroll to position [2917, 0]
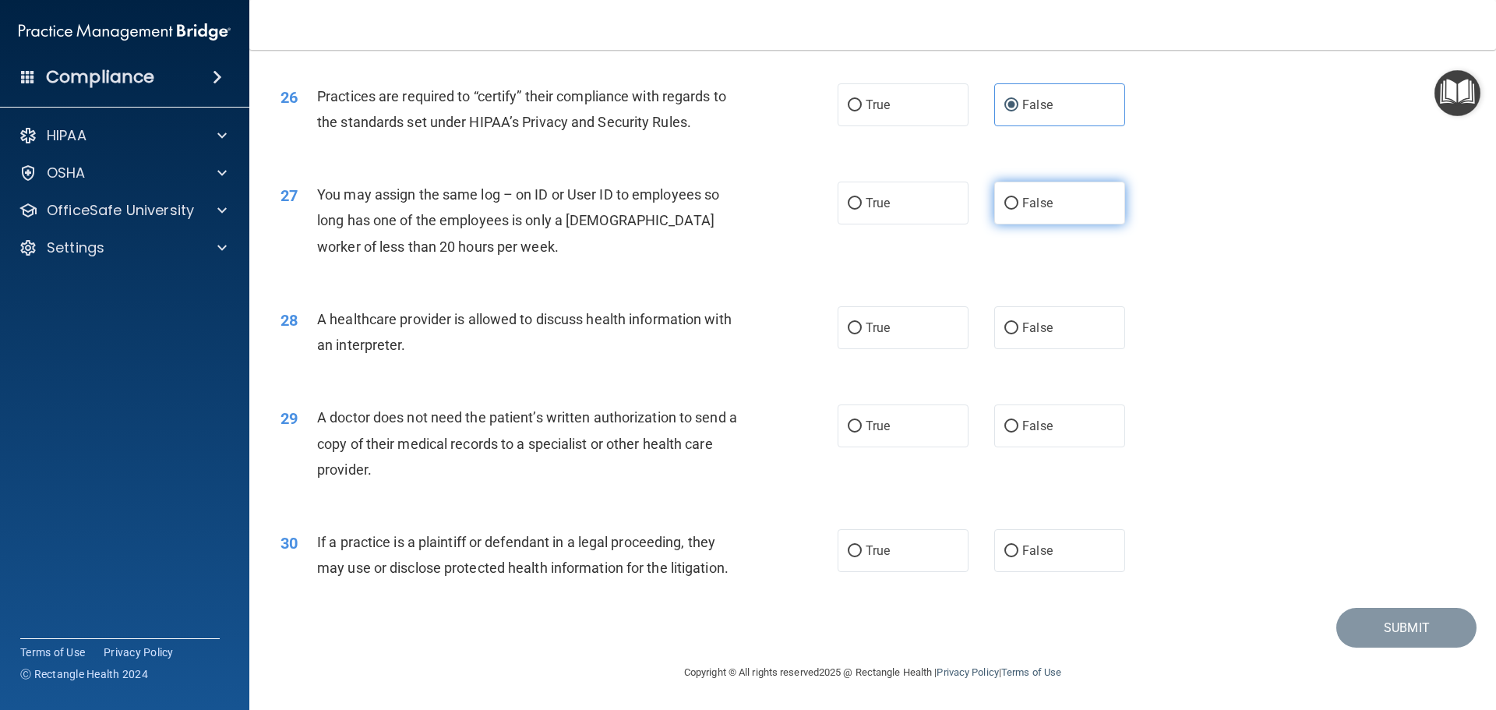
click at [1006, 206] on input "False" at bounding box center [1011, 204] width 14 height 12
radio input "true"
click at [866, 320] on span "True" at bounding box center [878, 327] width 24 height 15
click at [862, 323] on input "True" at bounding box center [855, 329] width 14 height 12
radio input "true"
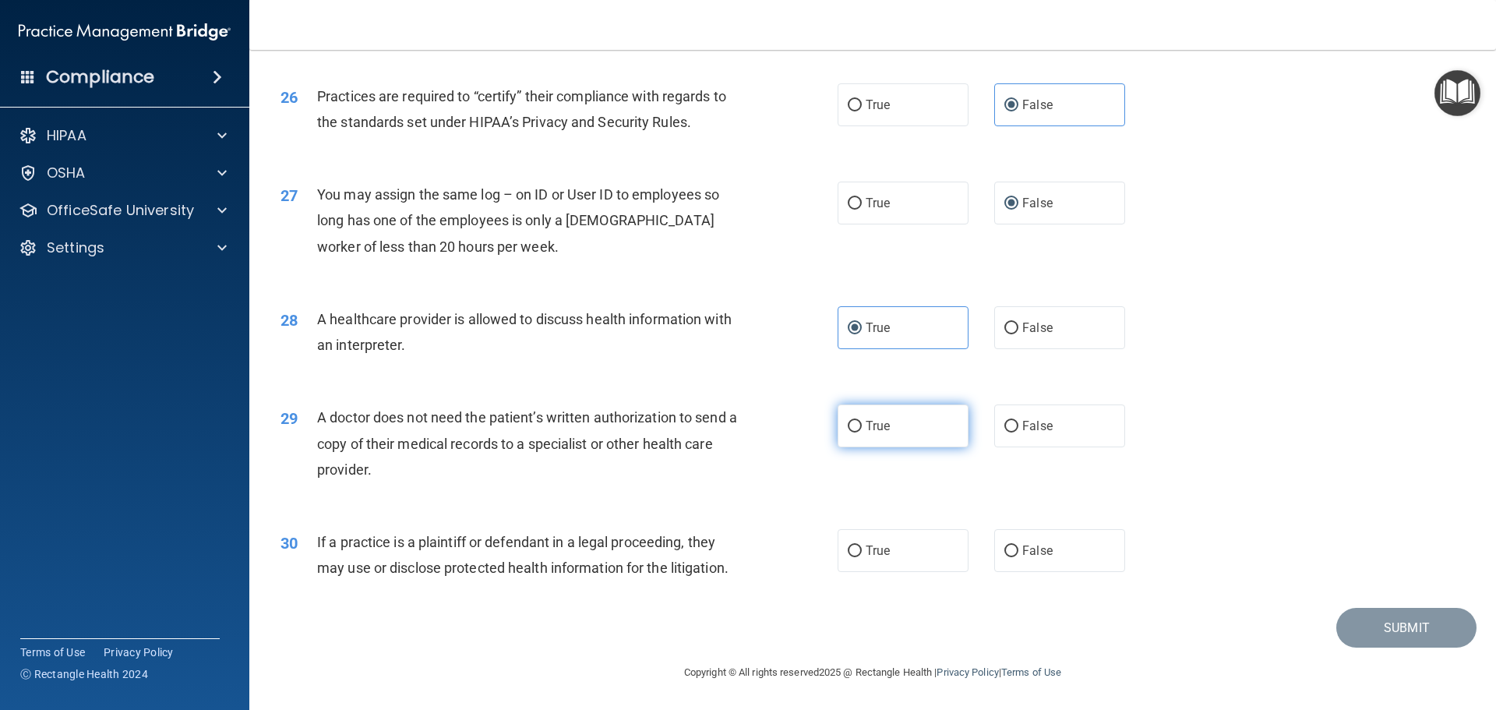
click at [851, 433] on label "True" at bounding box center [903, 425] width 131 height 43
click at [851, 432] on input "True" at bounding box center [855, 427] width 14 height 12
radio input "true"
click at [873, 548] on span "True" at bounding box center [878, 550] width 24 height 15
click at [862, 548] on input "True" at bounding box center [855, 551] width 14 height 12
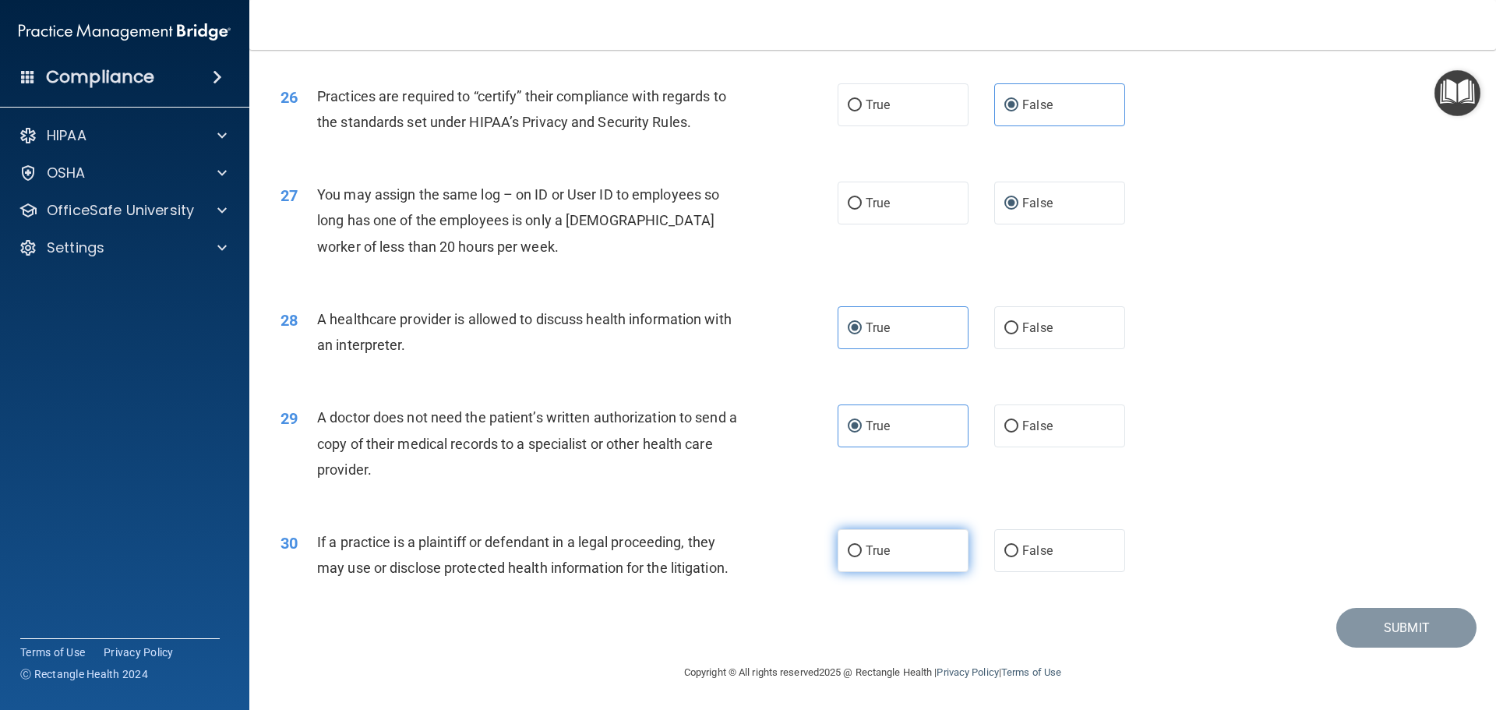
radio input "true"
click at [1380, 613] on button "Submit" at bounding box center [1406, 628] width 140 height 40
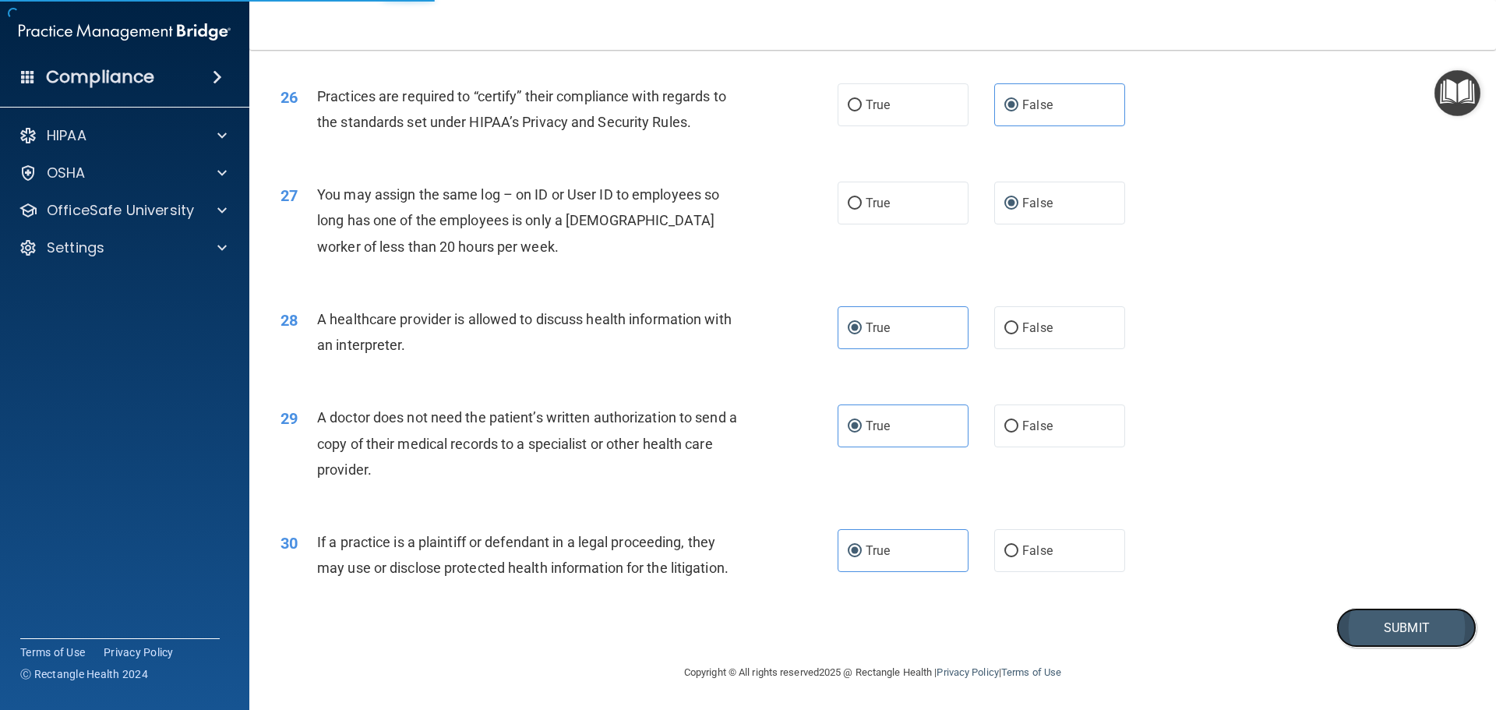
click at [1361, 620] on button "Submit" at bounding box center [1406, 628] width 140 height 40
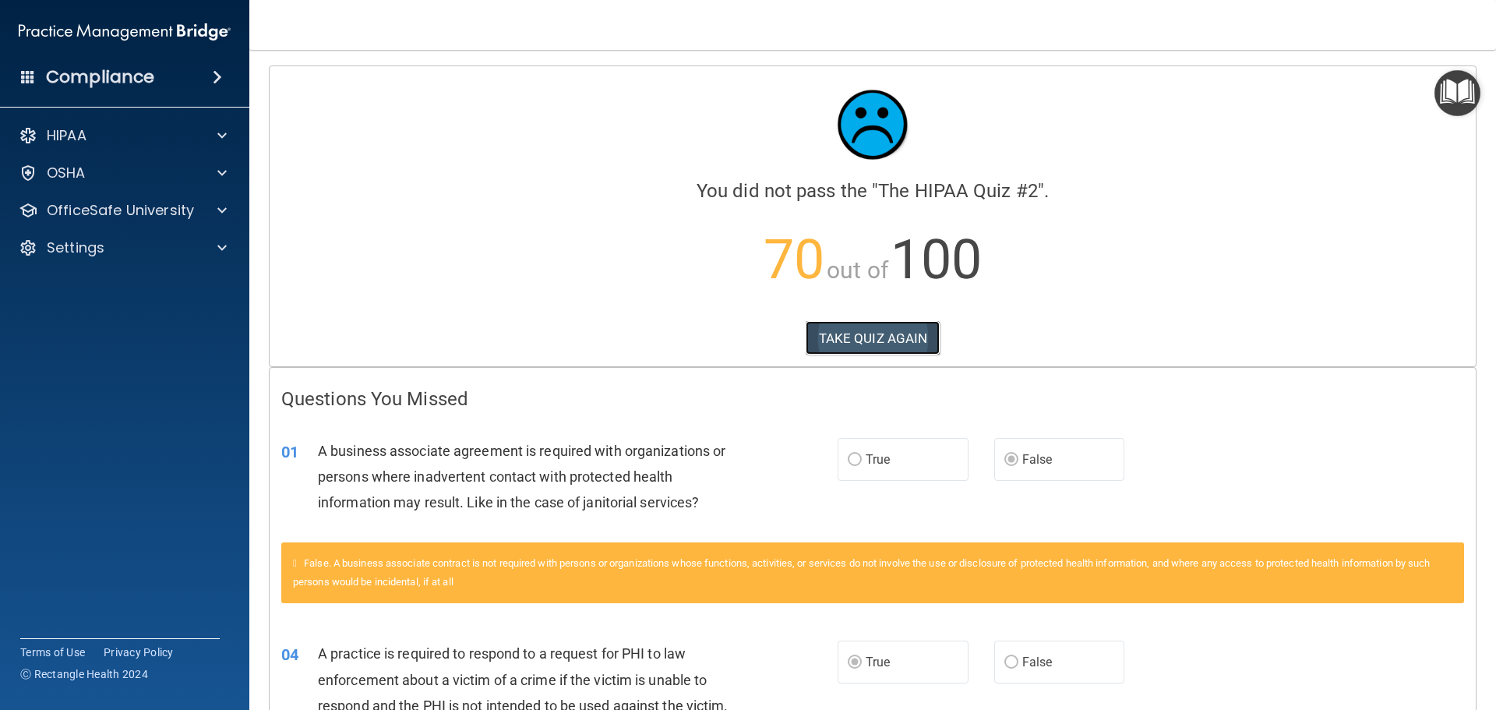
click at [908, 344] on button "TAKE QUIZ AGAIN" at bounding box center [873, 338] width 135 height 34
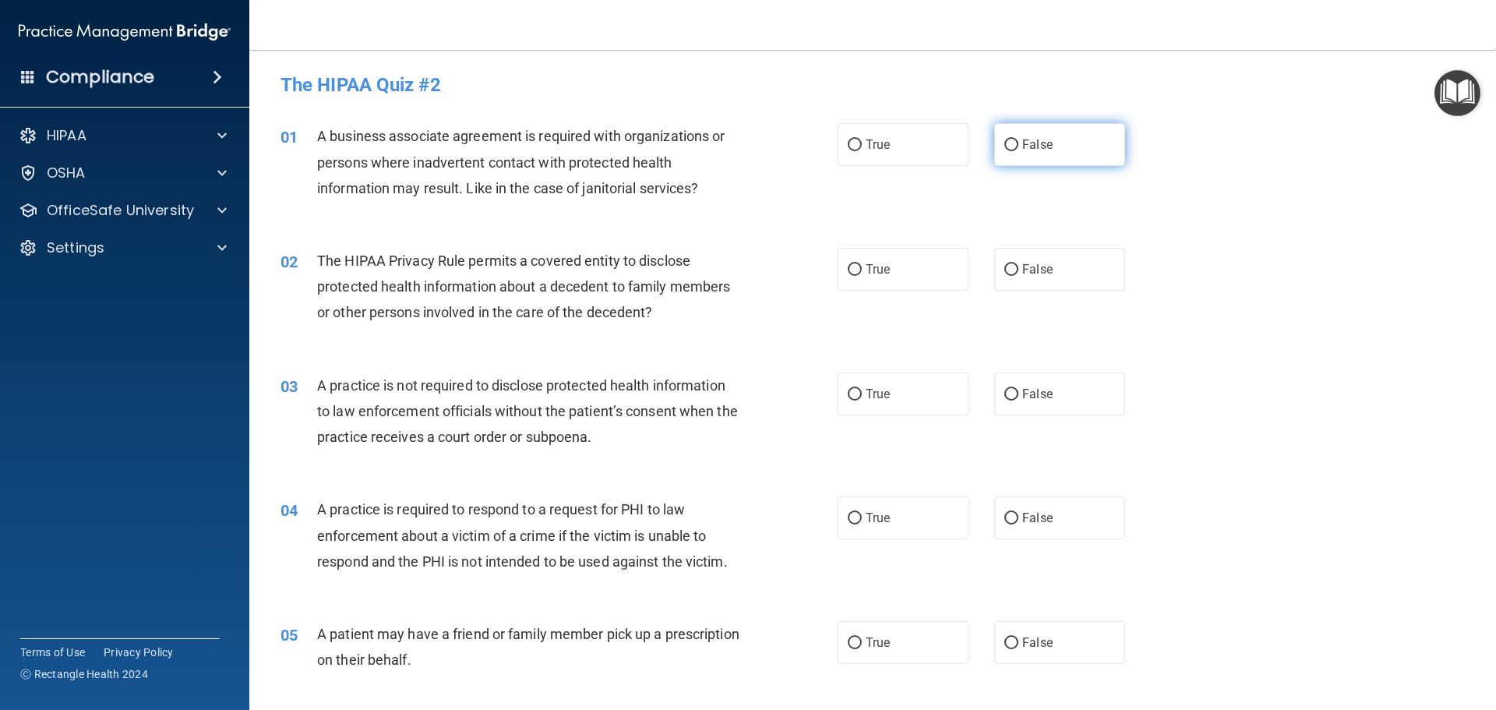
click at [1015, 136] on label "False" at bounding box center [1059, 144] width 131 height 43
click at [1015, 139] on input "False" at bounding box center [1011, 145] width 14 height 12
radio input "true"
click at [866, 263] on span "True" at bounding box center [878, 269] width 24 height 15
click at [861, 264] on input "True" at bounding box center [855, 270] width 14 height 12
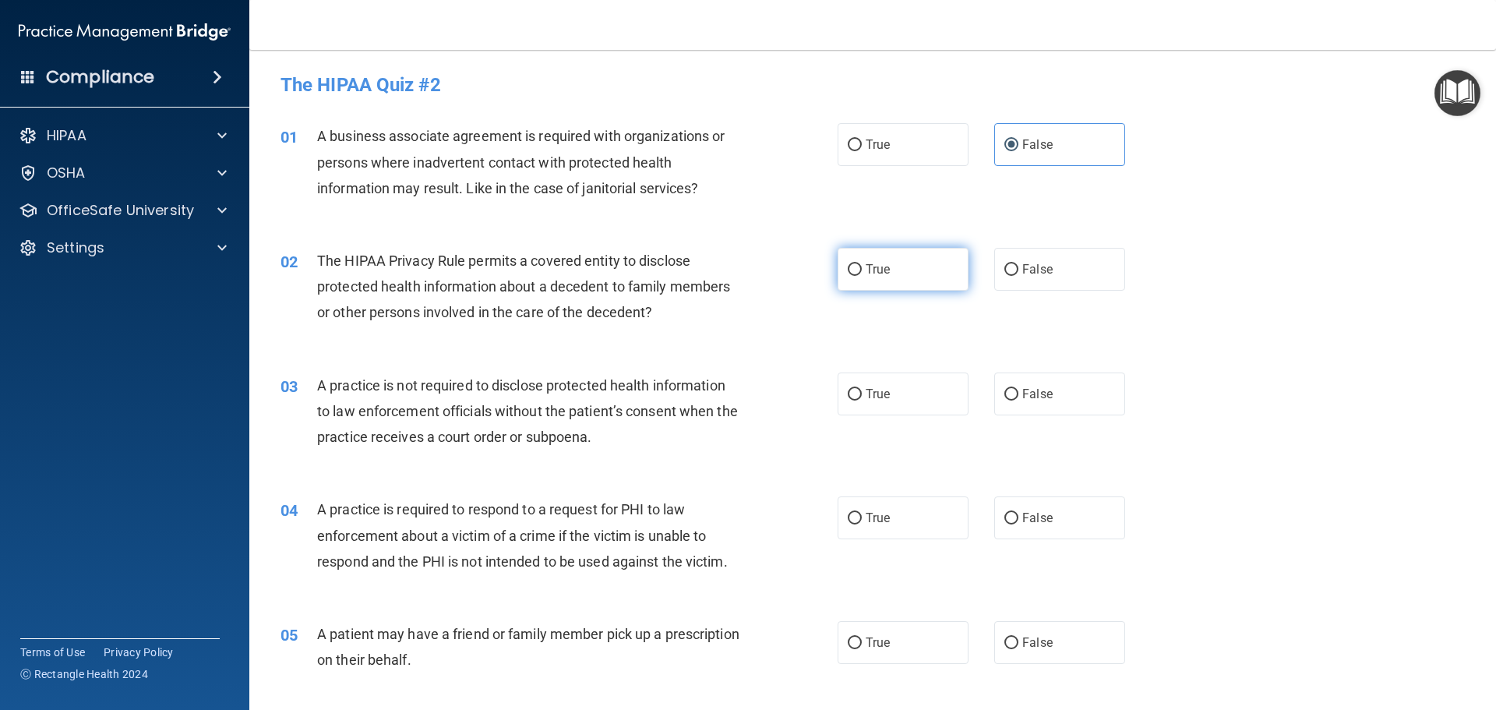
radio input "true"
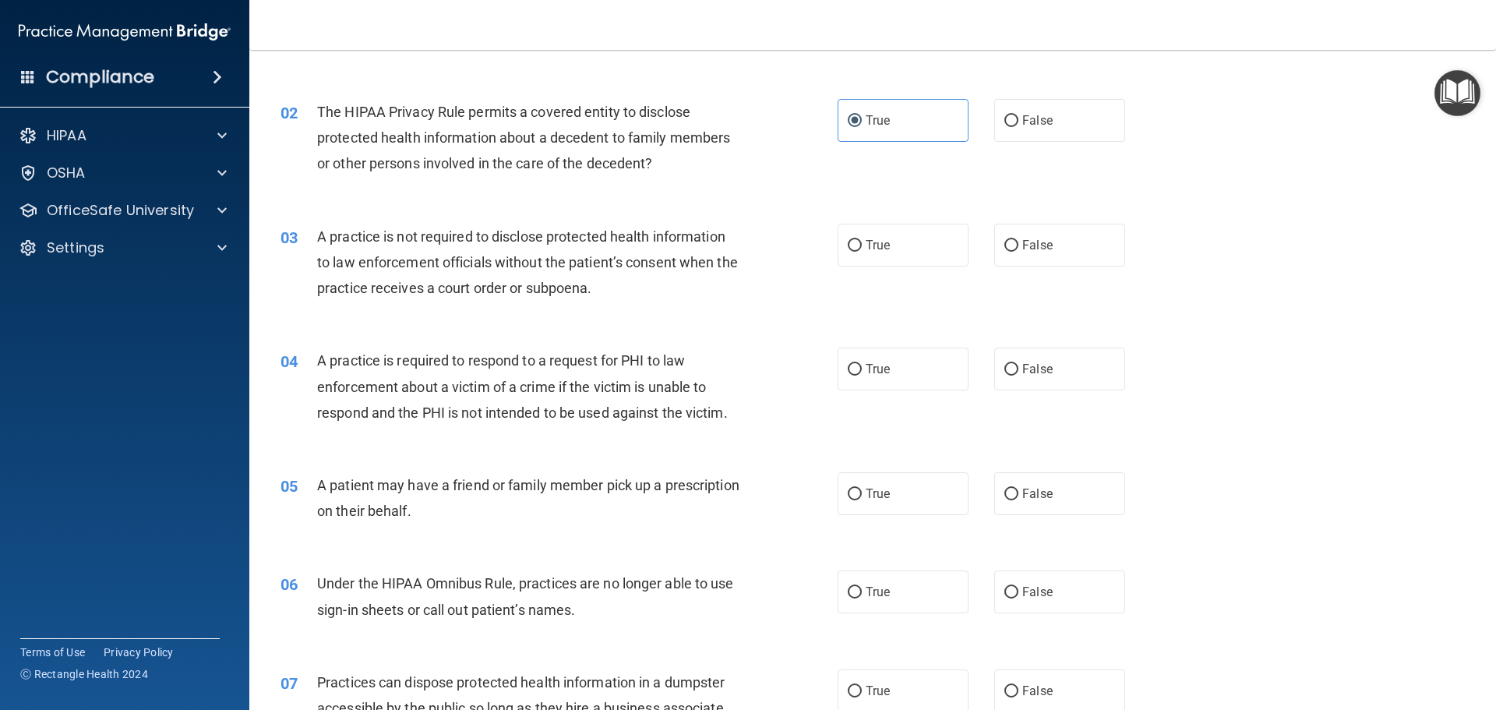
scroll to position [156, 0]
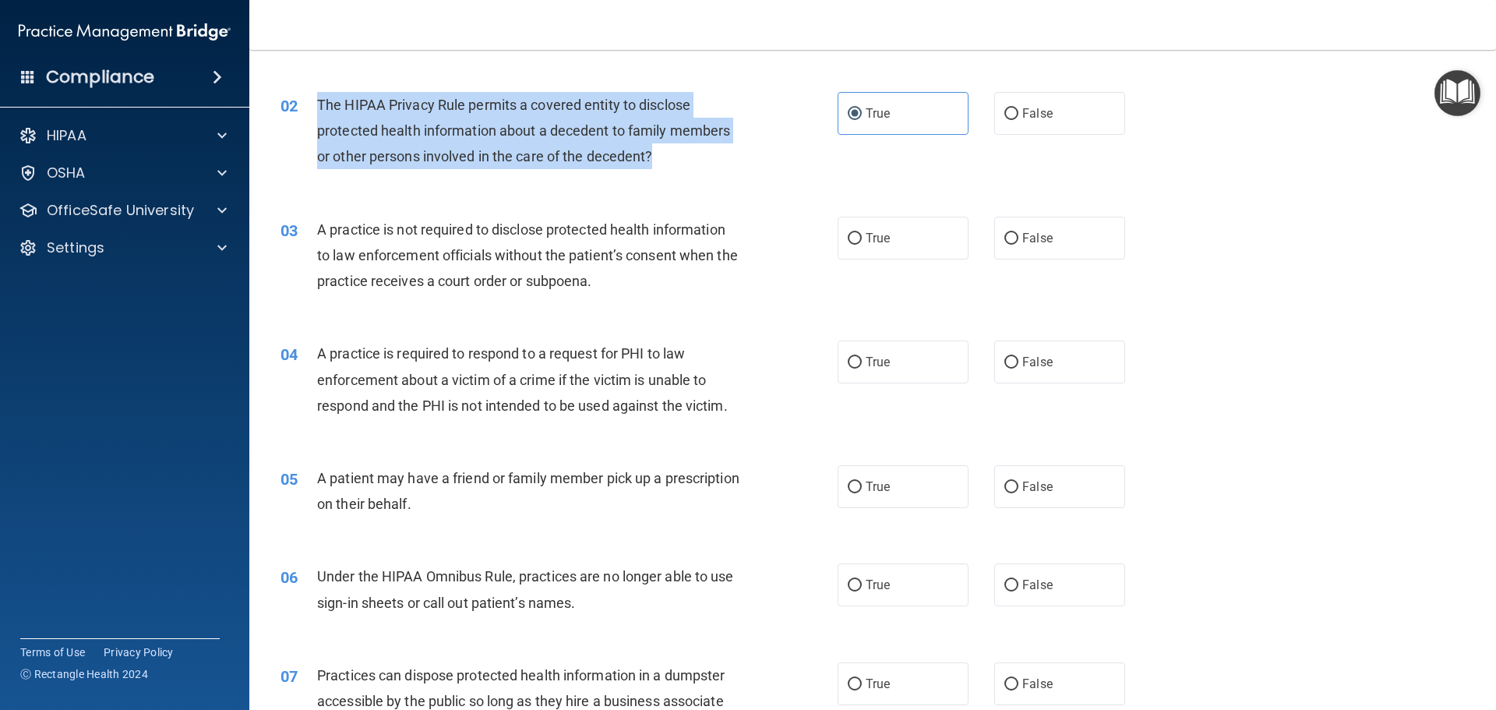
drag, startPoint x: 319, startPoint y: 107, endPoint x: 659, endPoint y: 151, distance: 343.4
click at [659, 151] on div "The HIPAA Privacy Rule permits a covered entity to disclose protected health in…" at bounding box center [535, 131] width 436 height 78
click at [848, 235] on input "True" at bounding box center [855, 239] width 14 height 12
radio input "true"
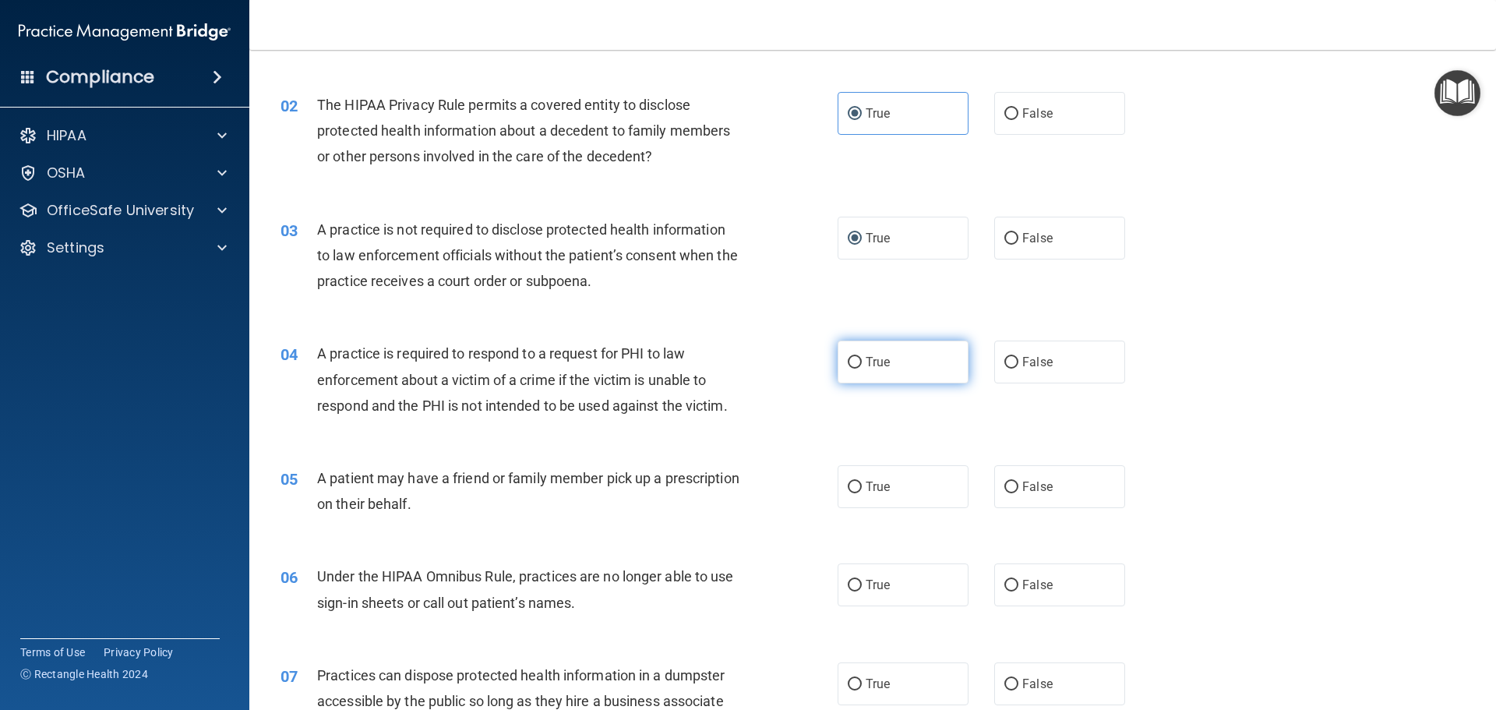
click at [884, 369] on label "True" at bounding box center [903, 361] width 131 height 43
click at [862, 369] on input "True" at bounding box center [855, 363] width 14 height 12
radio input "true"
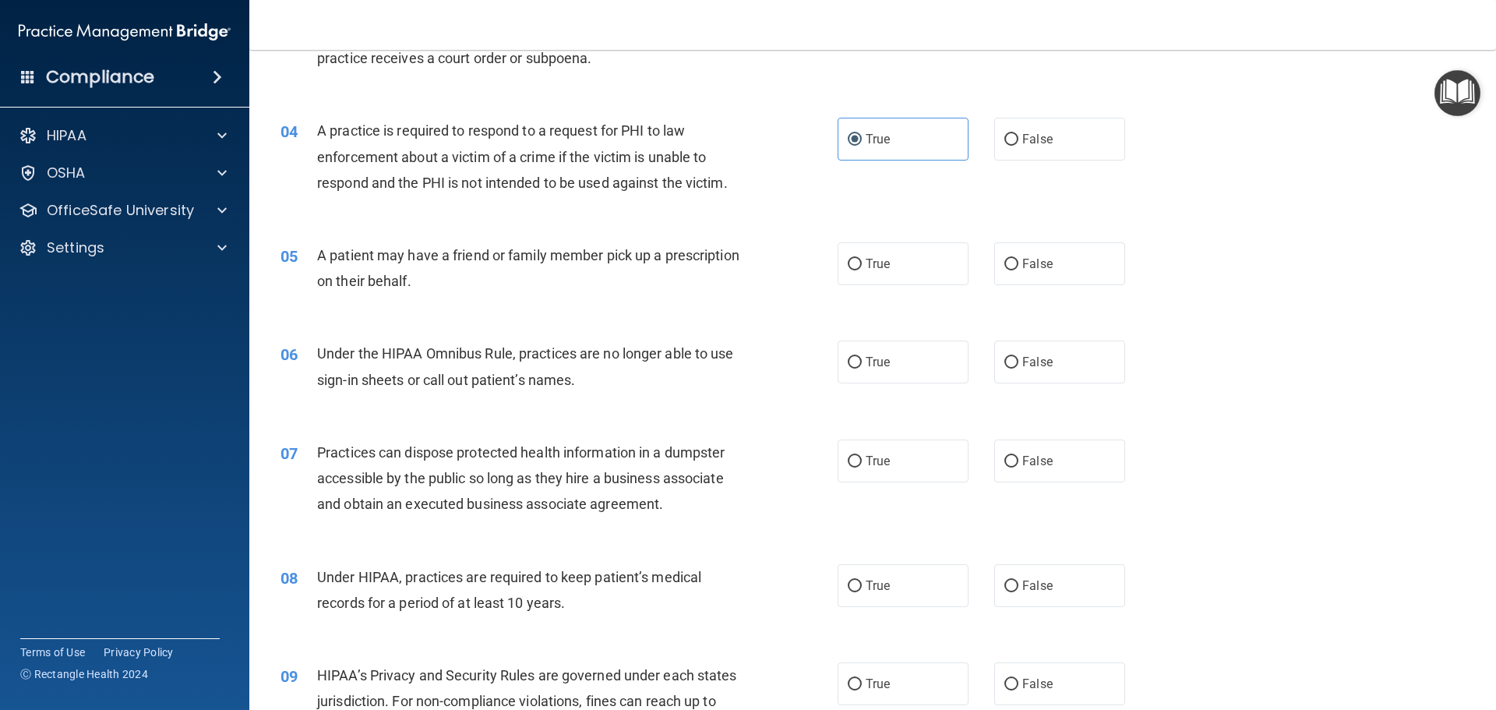
scroll to position [390, 0]
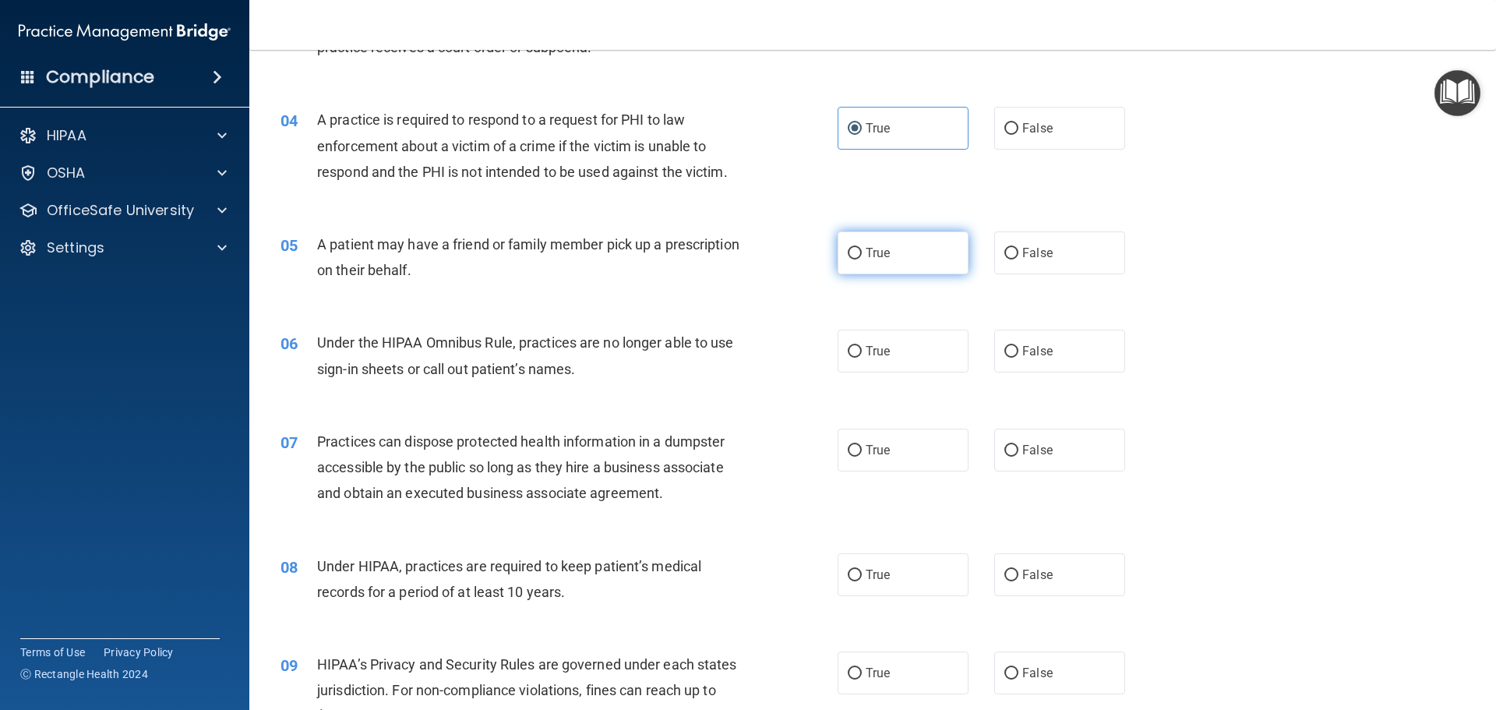
click at [866, 256] on span "True" at bounding box center [878, 252] width 24 height 15
click at [862, 256] on input "True" at bounding box center [855, 254] width 14 height 12
radio input "true"
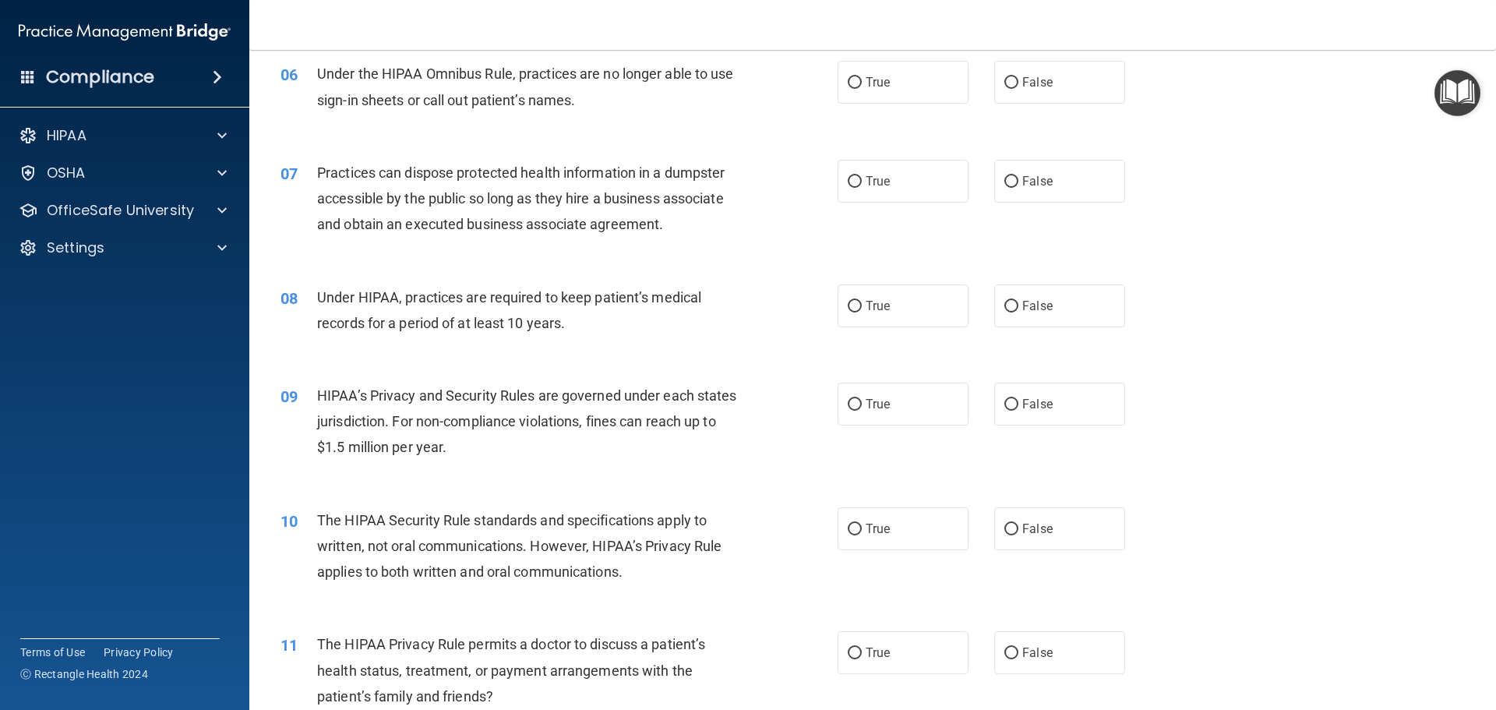
scroll to position [623, 0]
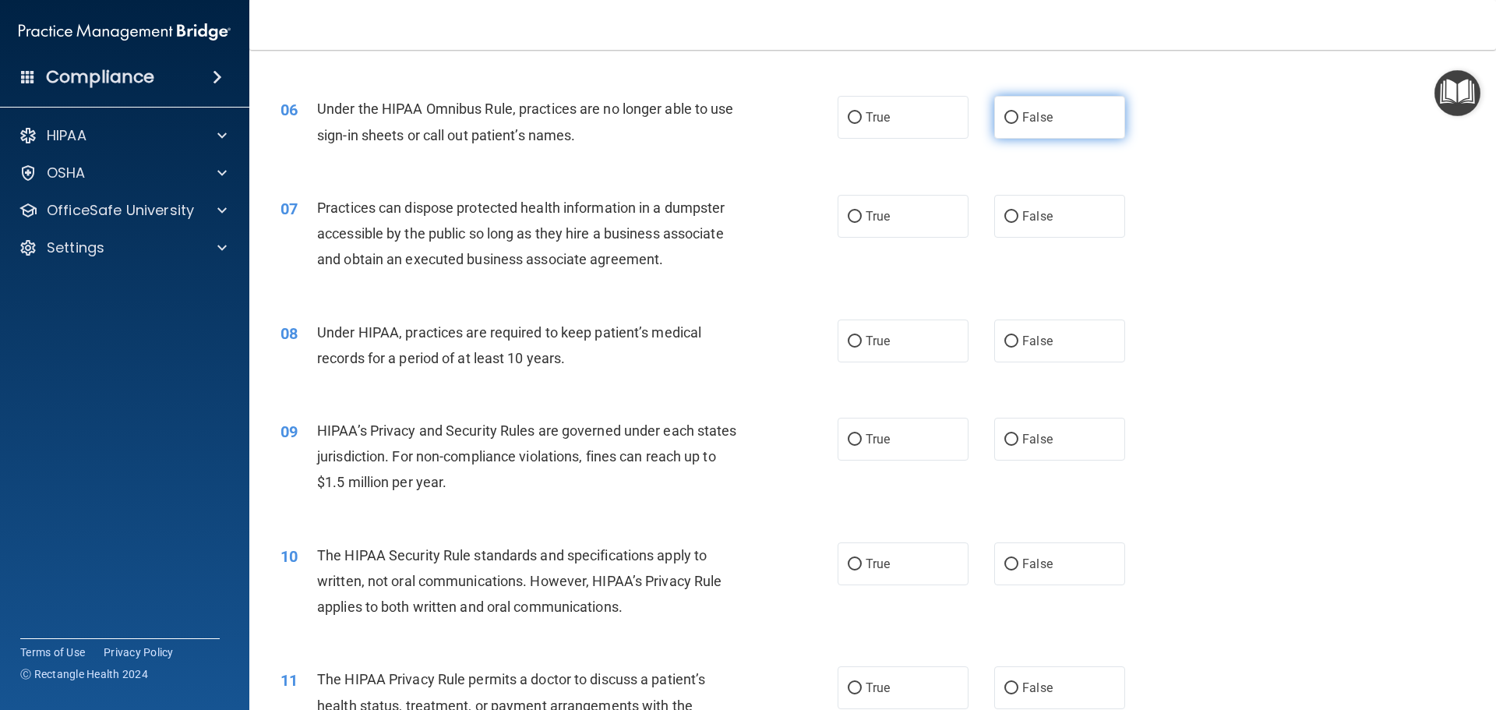
click at [1014, 107] on label "False" at bounding box center [1059, 117] width 131 height 43
click at [1014, 112] on input "False" at bounding box center [1011, 118] width 14 height 12
radio input "true"
click at [1022, 209] on span "False" at bounding box center [1037, 216] width 30 height 15
click at [1016, 211] on input "False" at bounding box center [1011, 217] width 14 height 12
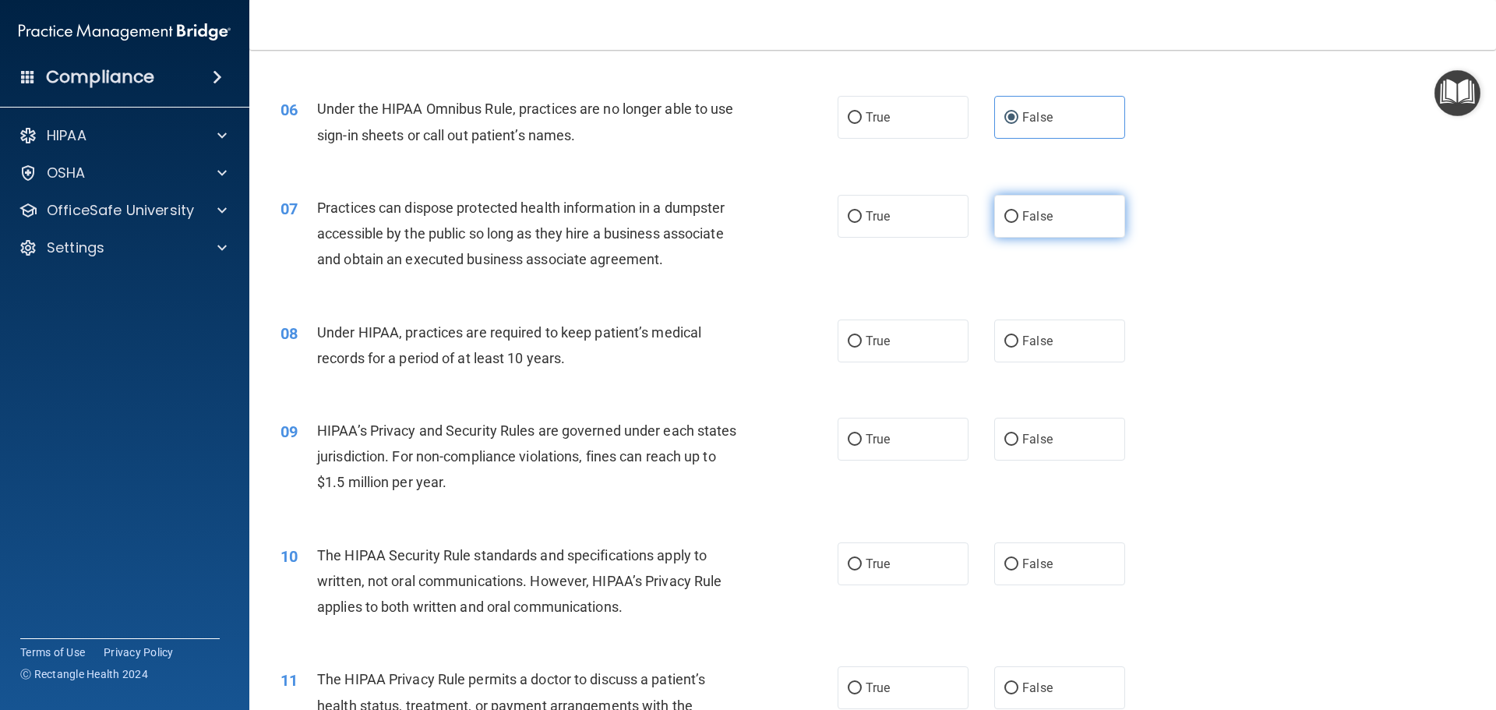
radio input "true"
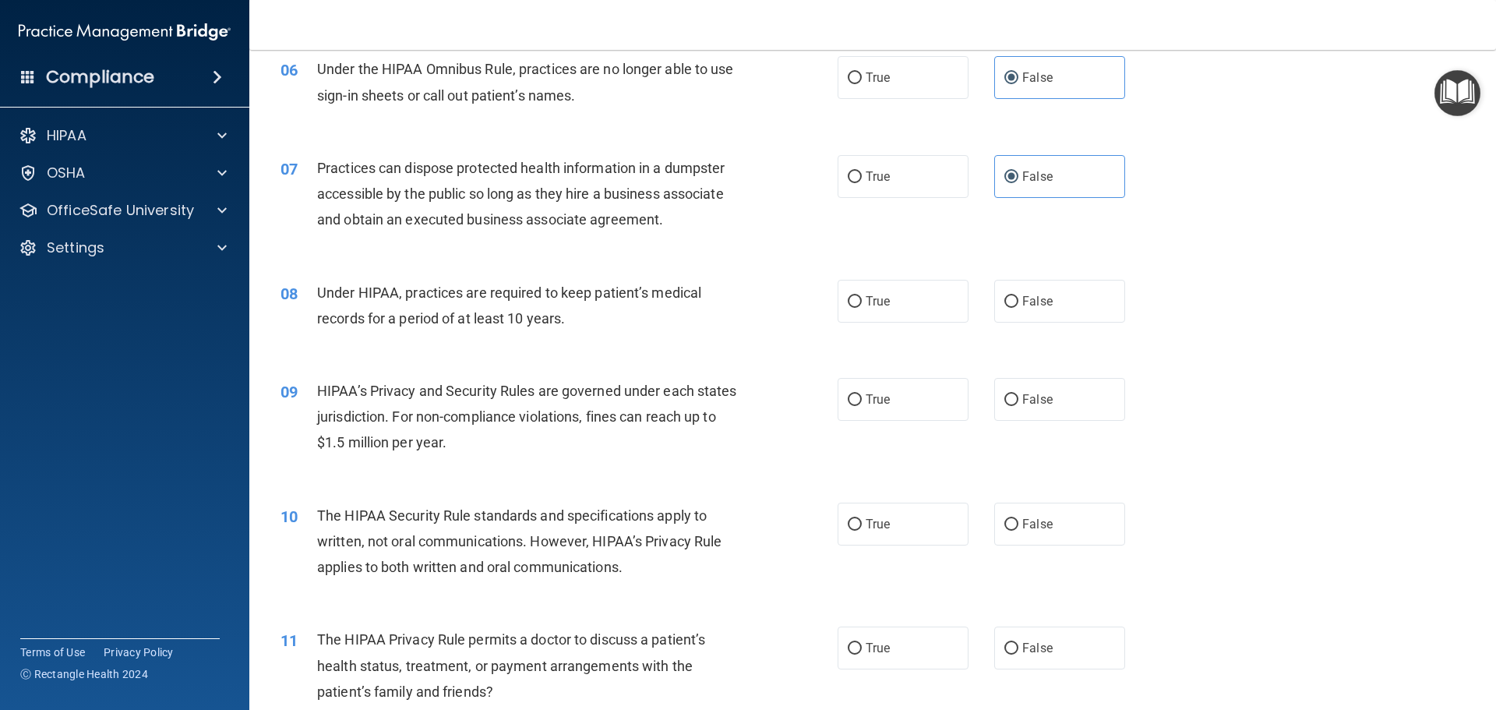
scroll to position [701, 0]
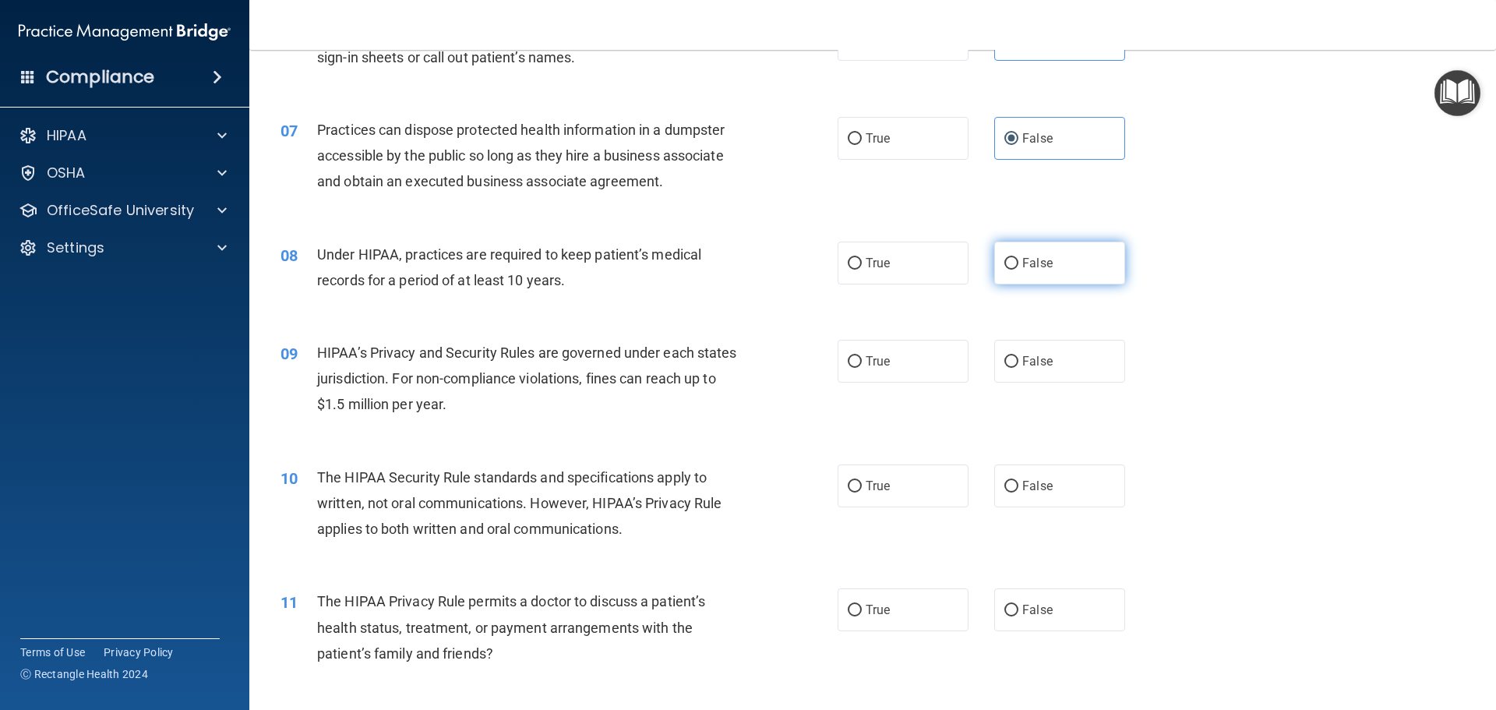
click at [1022, 269] on span "False" at bounding box center [1037, 263] width 30 height 15
click at [1018, 269] on input "False" at bounding box center [1011, 264] width 14 height 12
radio input "true"
click at [1025, 354] on span "False" at bounding box center [1037, 361] width 30 height 15
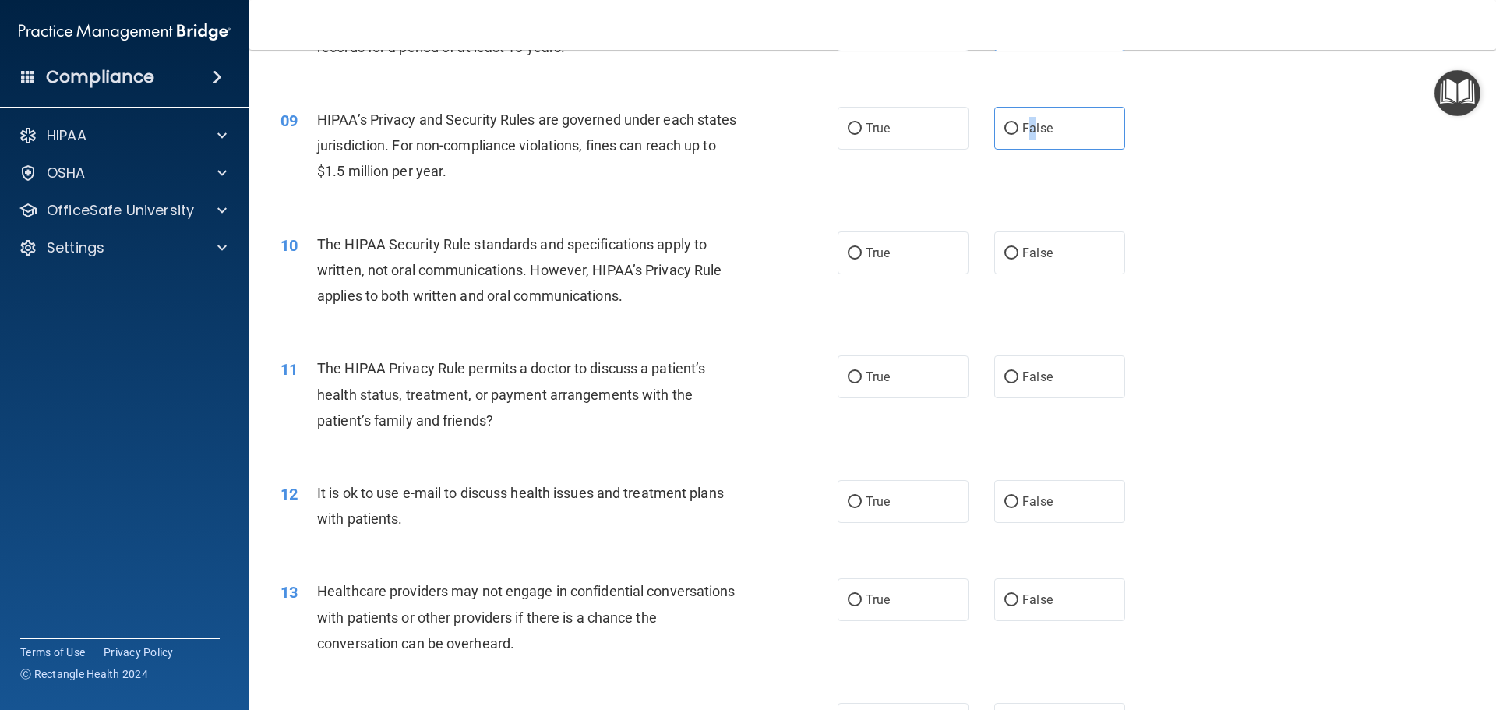
scroll to position [935, 0]
click at [1004, 125] on input "False" at bounding box center [1011, 128] width 14 height 12
radio input "true"
click at [869, 245] on span "True" at bounding box center [878, 252] width 24 height 15
click at [862, 247] on input "True" at bounding box center [855, 253] width 14 height 12
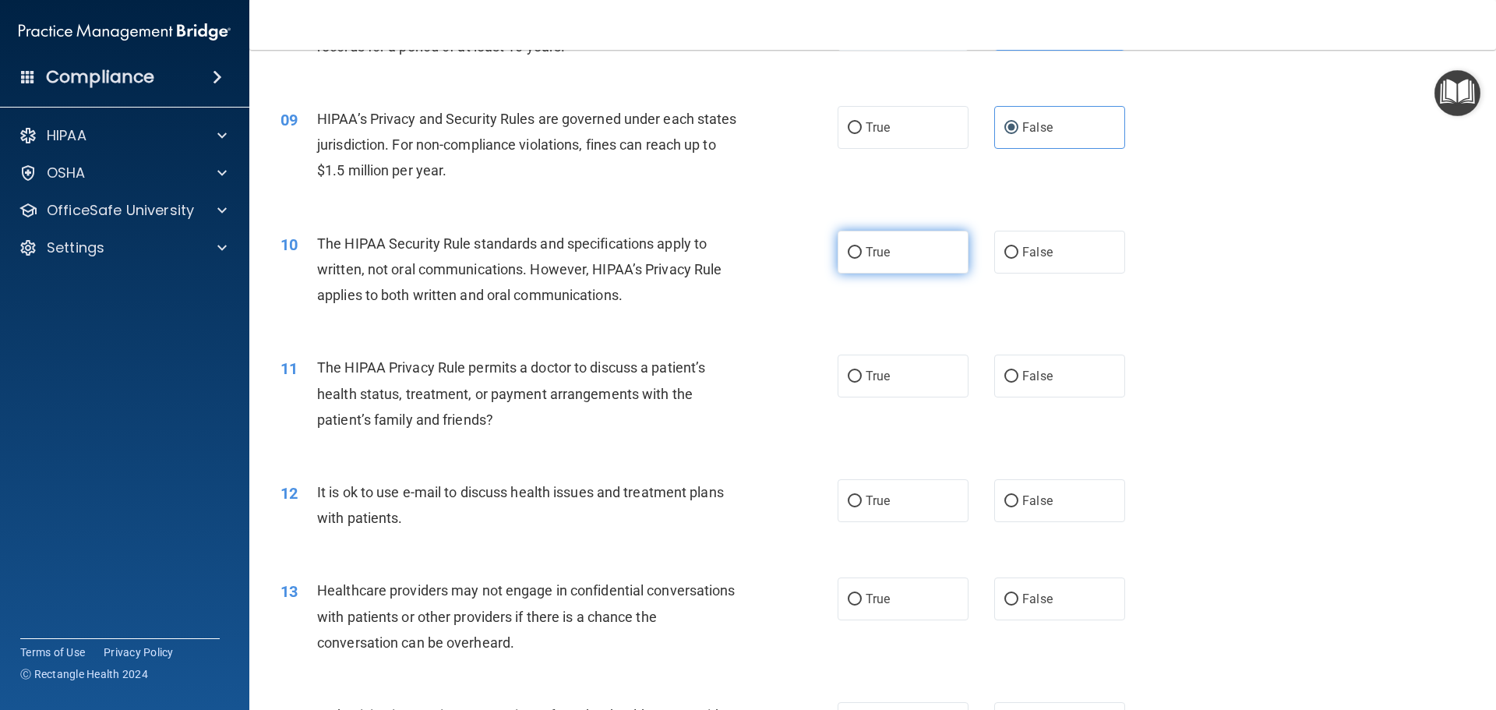
radio input "true"
click at [856, 369] on label "True" at bounding box center [903, 375] width 131 height 43
click at [856, 371] on input "True" at bounding box center [855, 377] width 14 height 12
radio input "true"
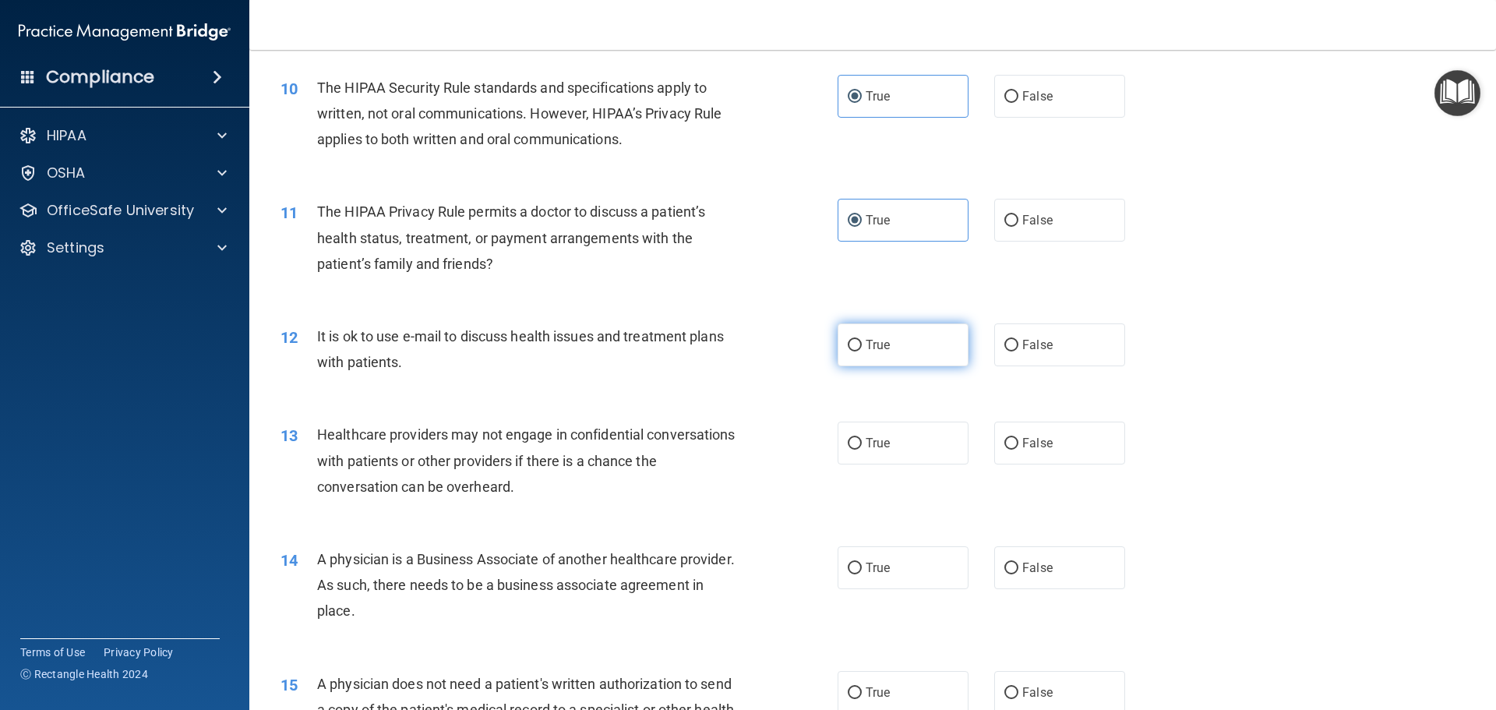
click at [849, 343] on input "True" at bounding box center [855, 346] width 14 height 12
radio input "true"
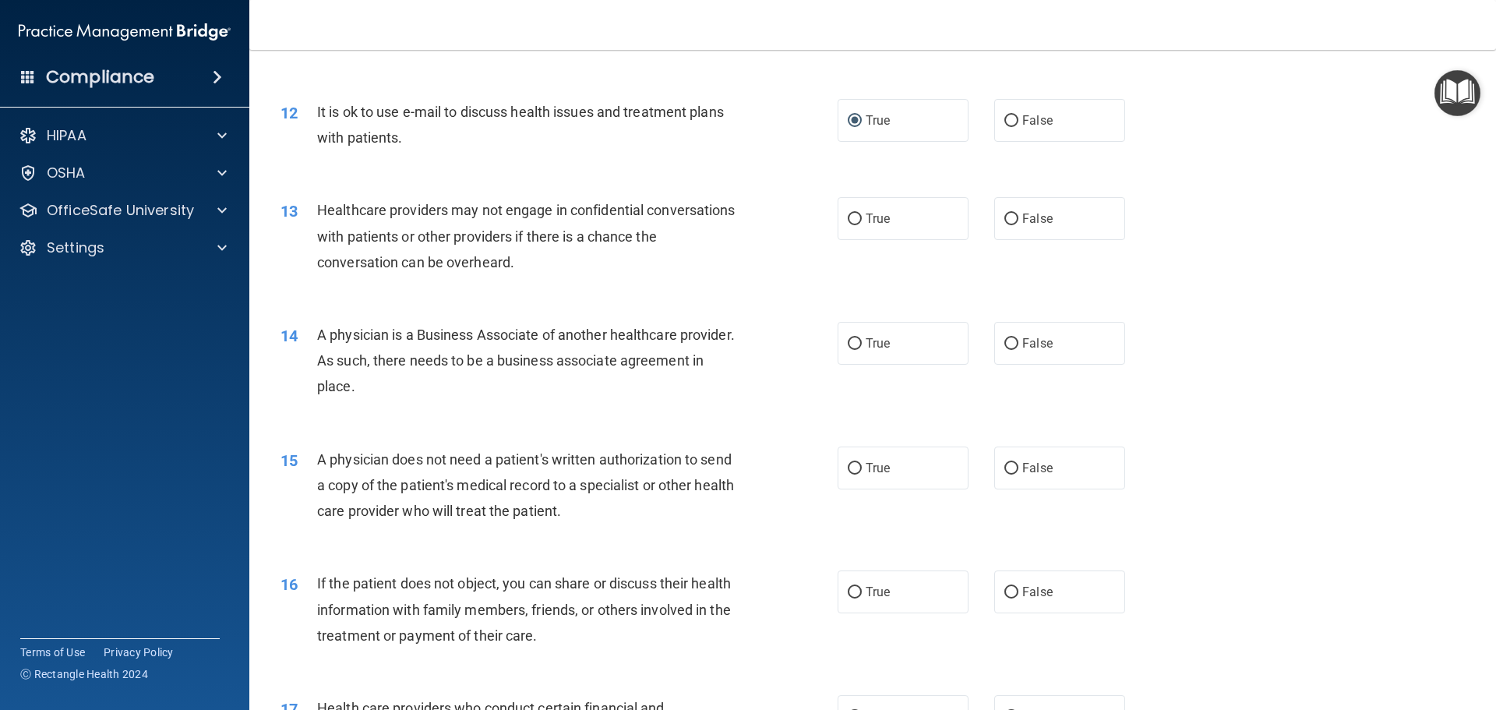
scroll to position [1324, 0]
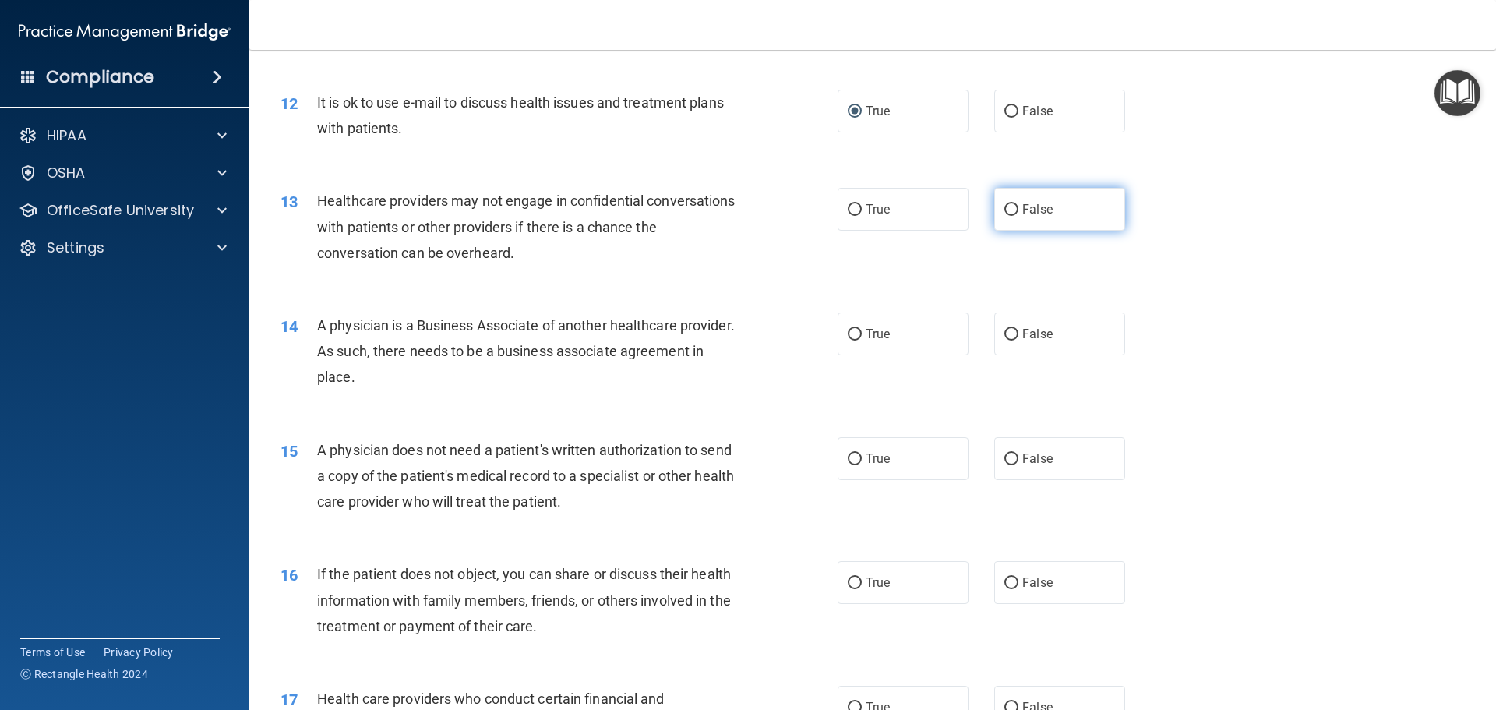
click at [1005, 206] on input "False" at bounding box center [1011, 210] width 14 height 12
radio input "true"
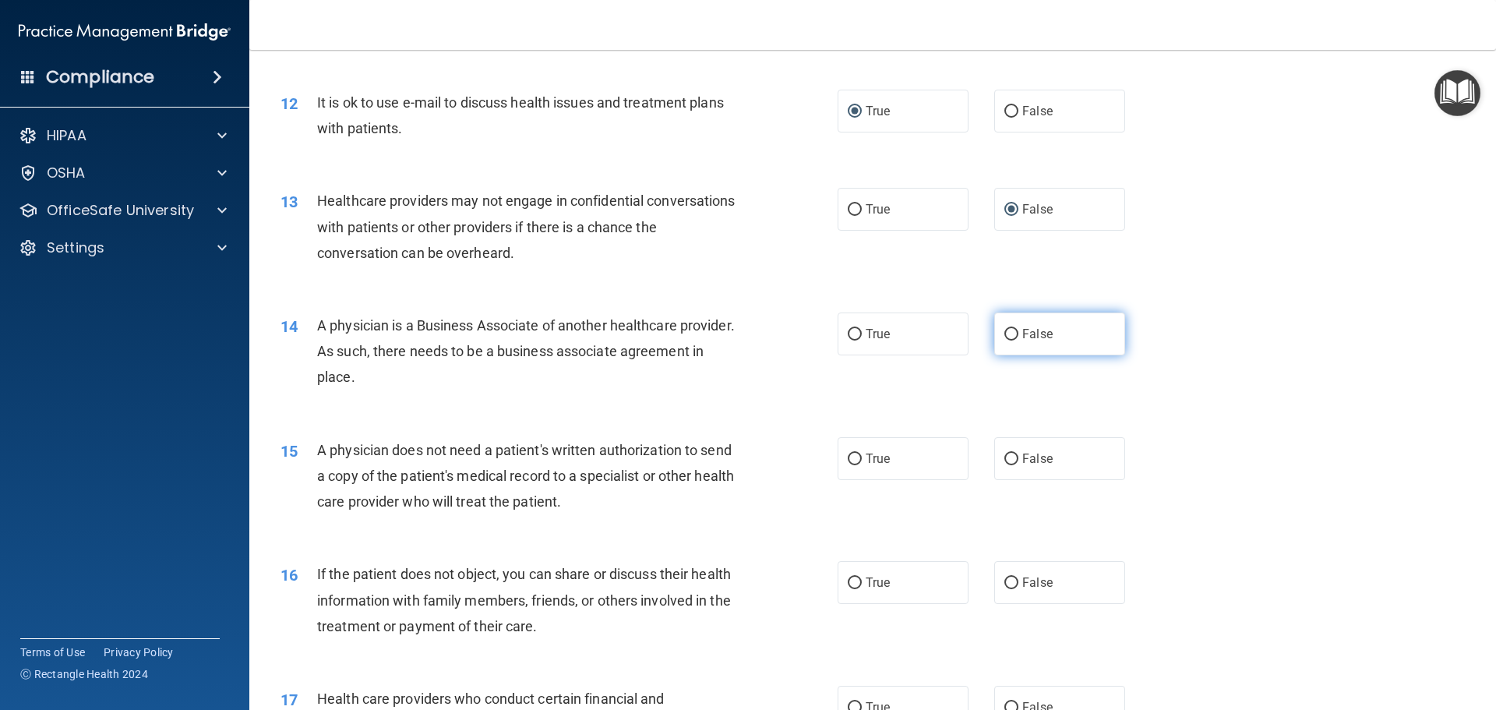
click at [1004, 333] on input "False" at bounding box center [1011, 335] width 14 height 12
radio input "true"
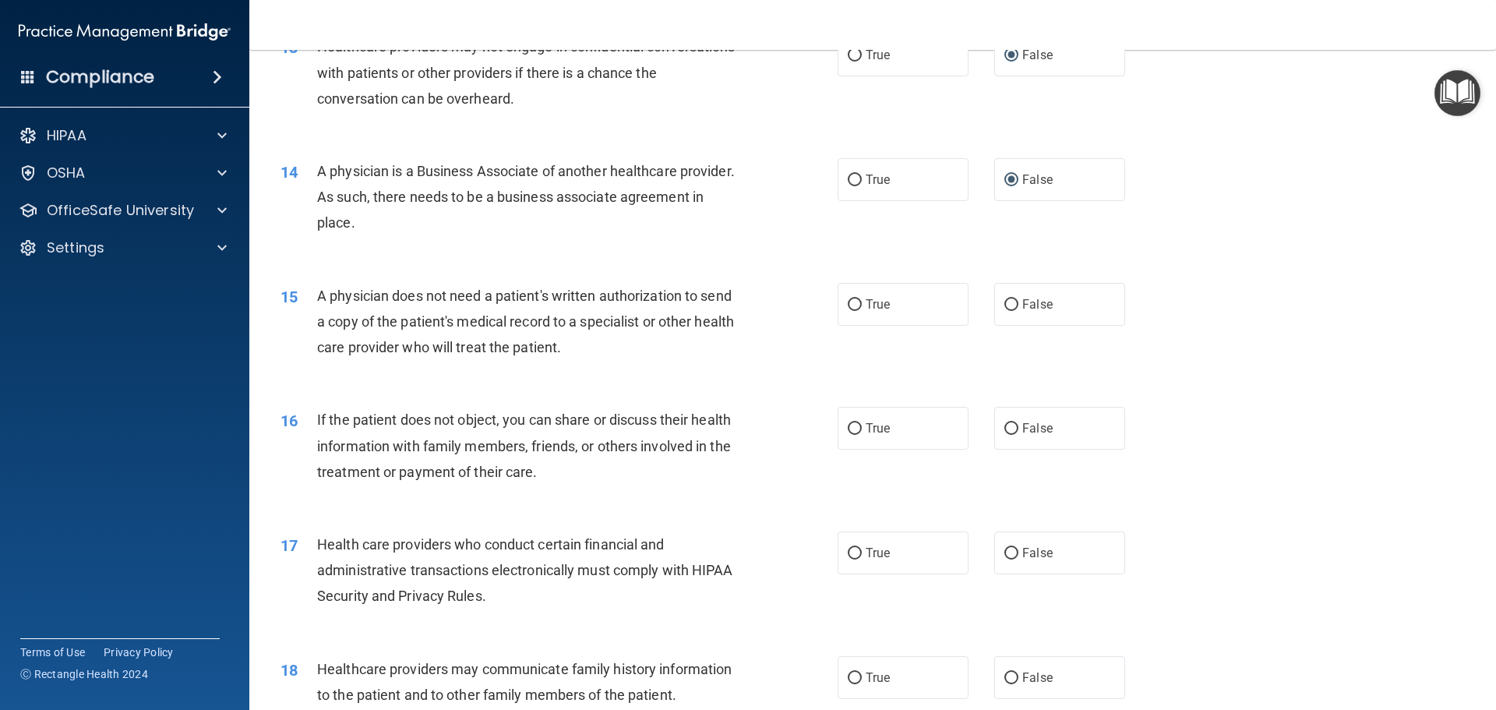
scroll to position [1480, 0]
click at [851, 299] on input "True" at bounding box center [855, 304] width 14 height 12
radio input "true"
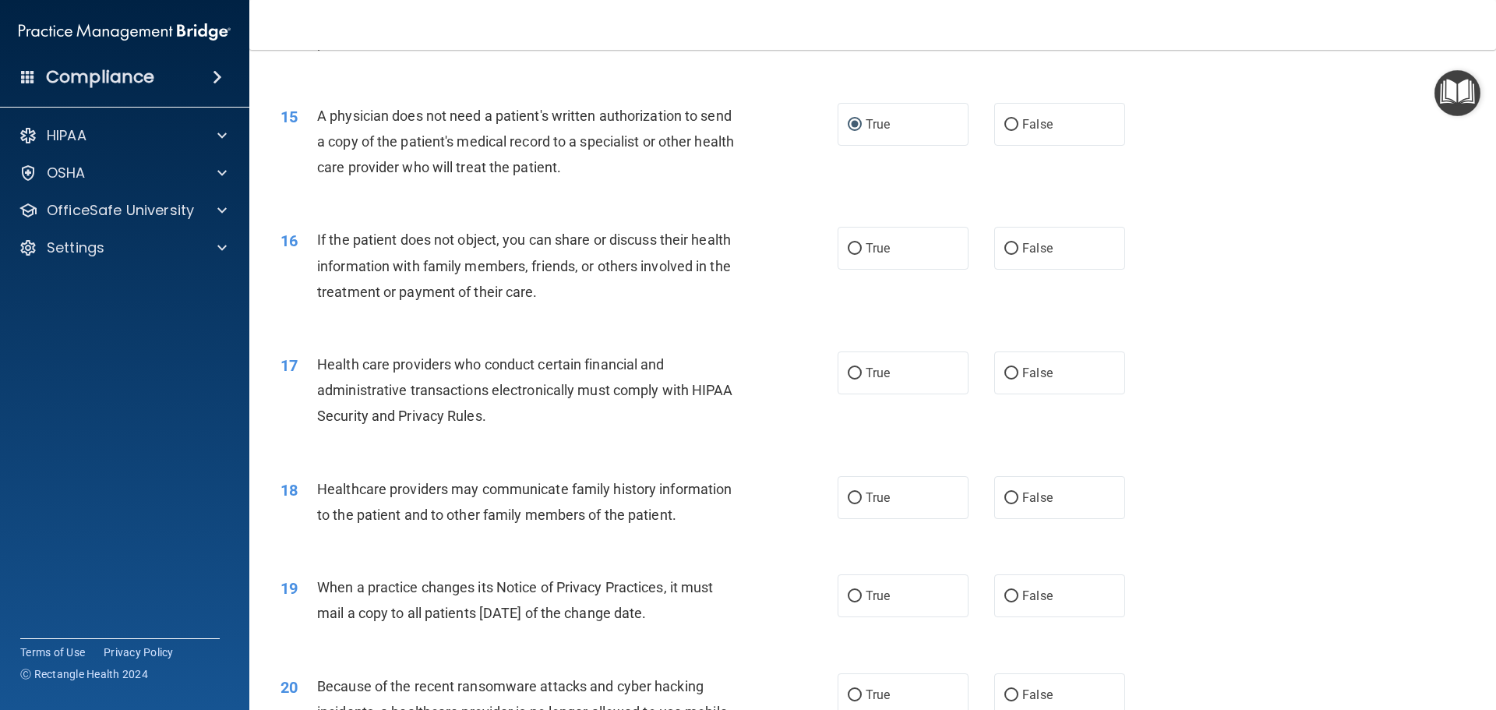
scroll to position [1714, 0]
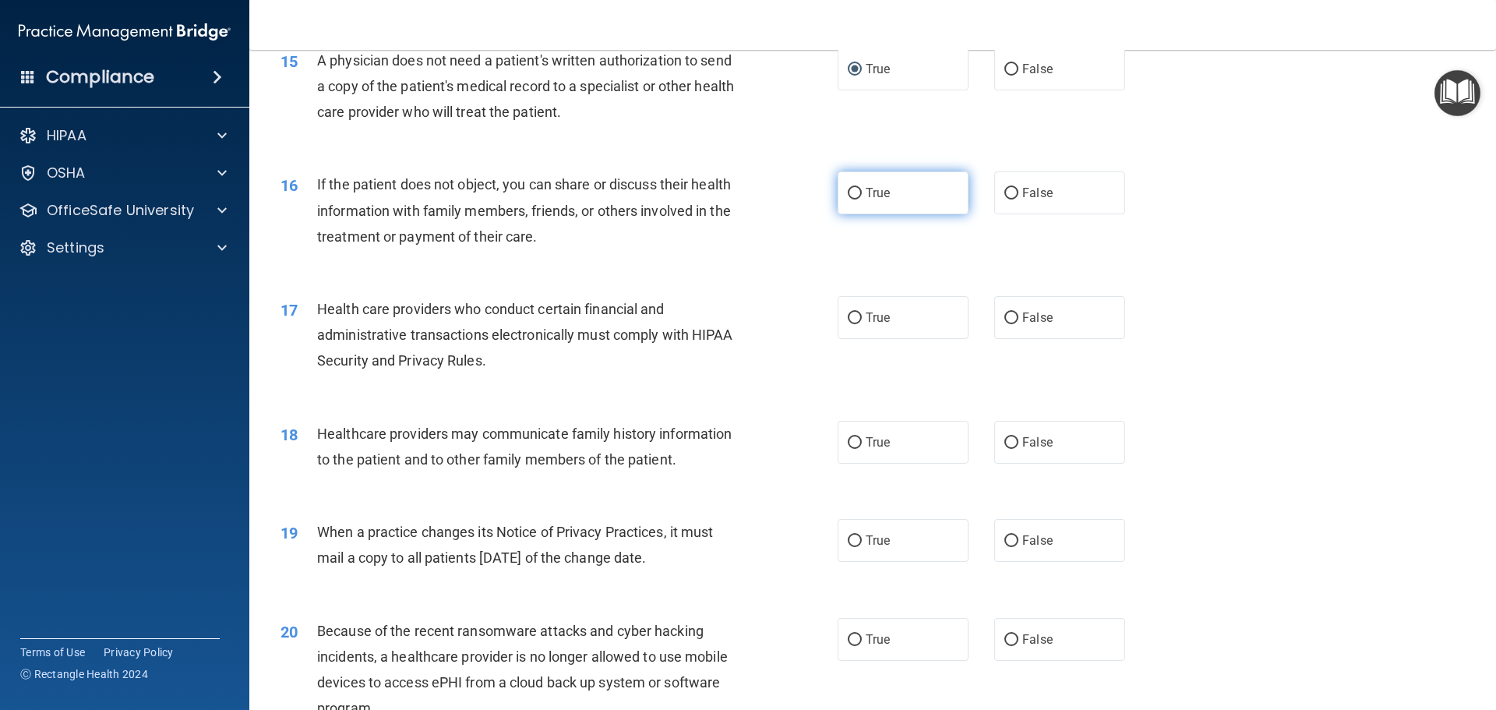
click at [850, 196] on input "True" at bounding box center [855, 194] width 14 height 12
radio input "true"
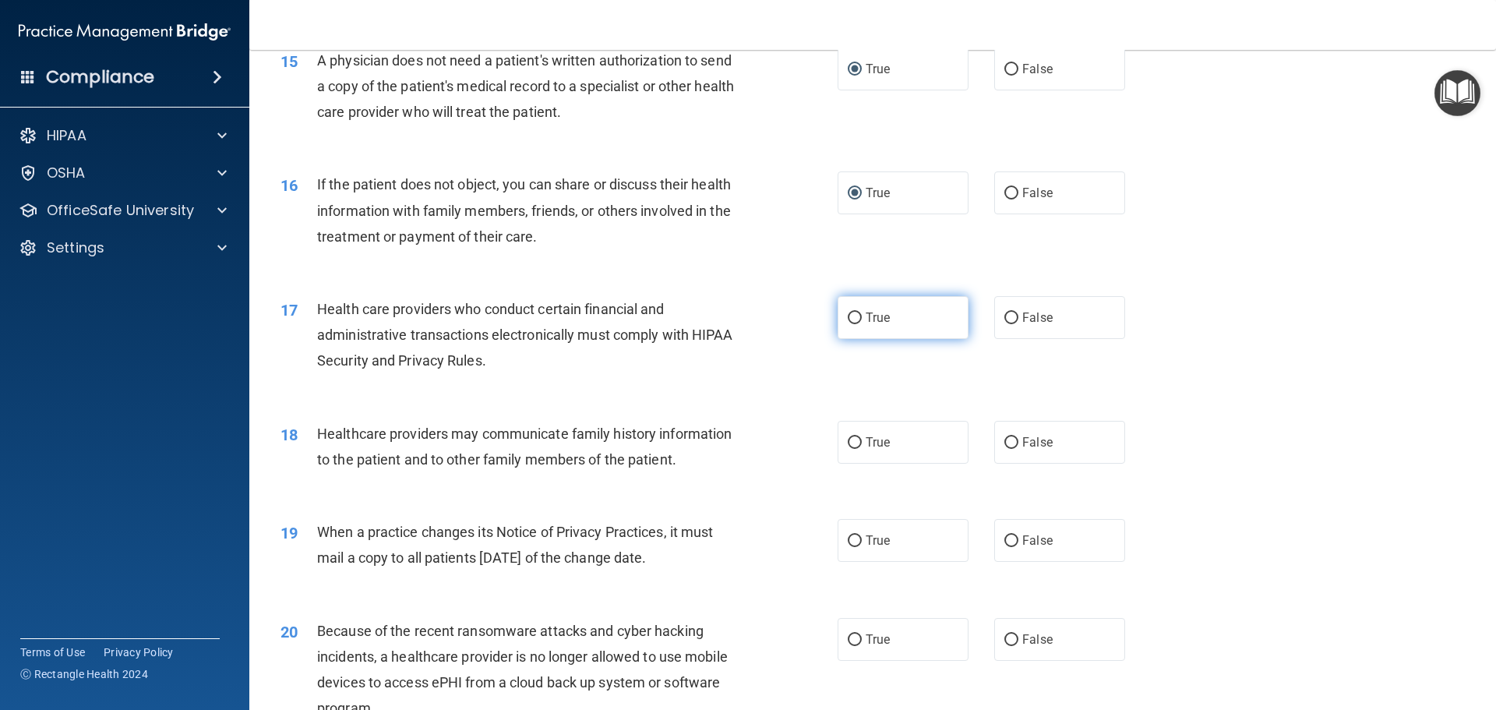
click at [851, 317] on input "True" at bounding box center [855, 318] width 14 height 12
radio input "true"
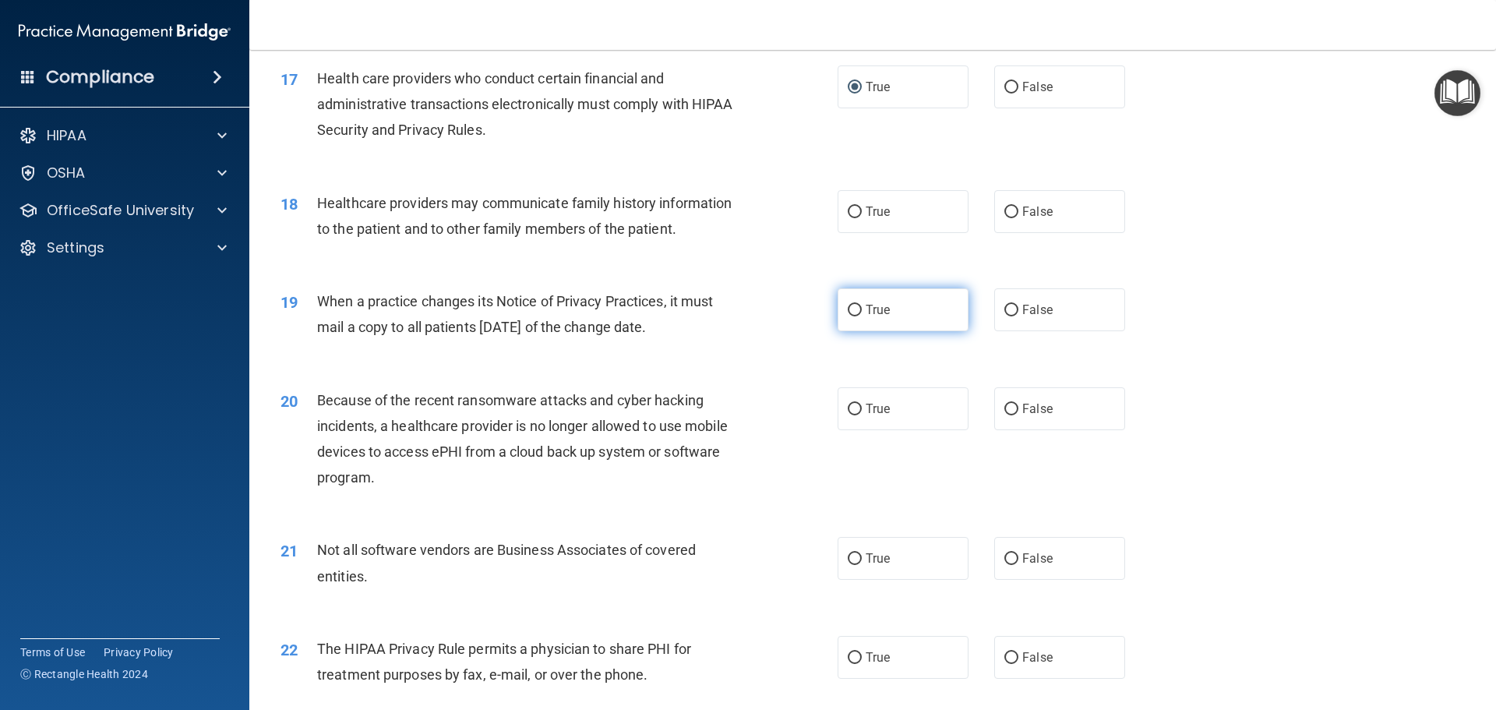
scroll to position [1948, 0]
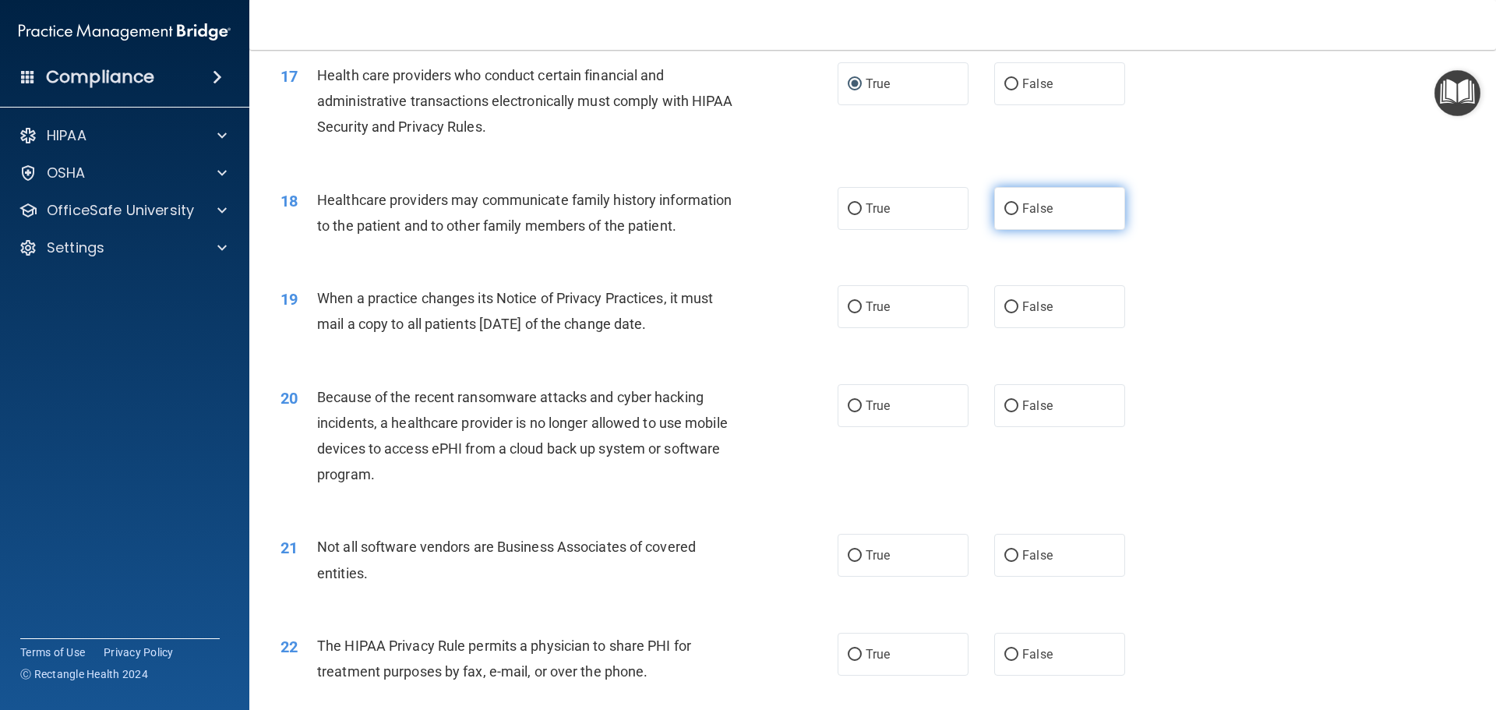
click at [1004, 206] on input "False" at bounding box center [1011, 209] width 14 height 12
radio input "true"
click at [1005, 304] on input "False" at bounding box center [1011, 308] width 14 height 12
radio input "true"
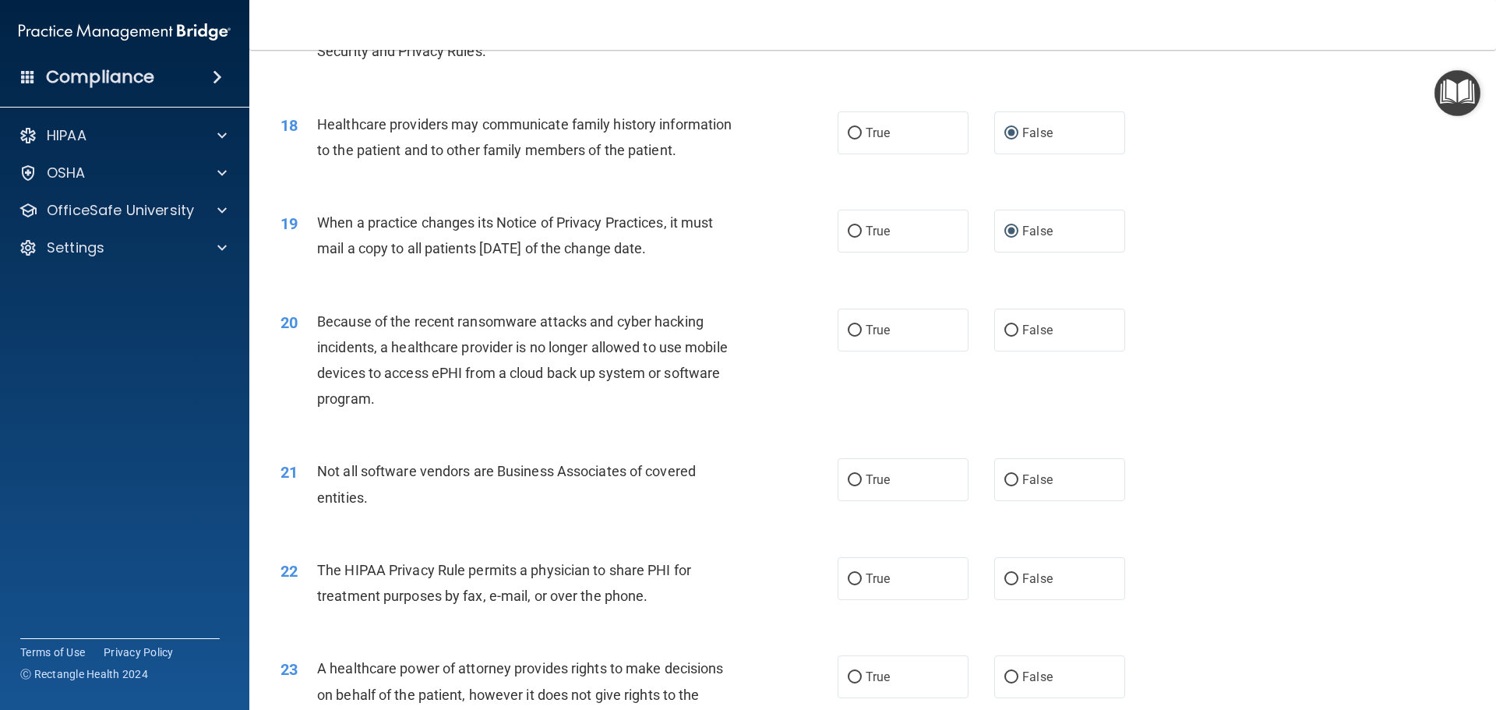
scroll to position [2182, 0]
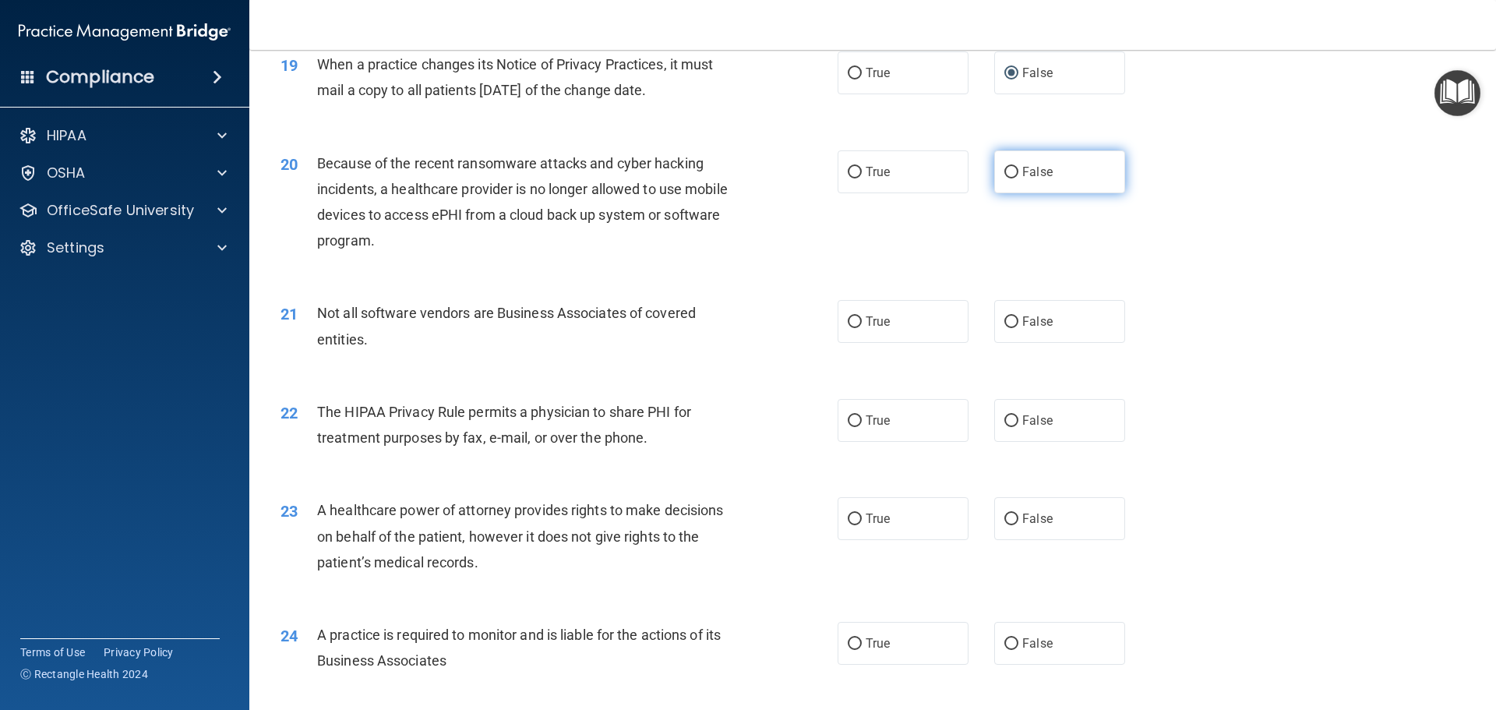
click at [1005, 168] on input "False" at bounding box center [1011, 173] width 14 height 12
radio input "true"
click at [866, 322] on span "True" at bounding box center [878, 321] width 24 height 15
click at [862, 322] on input "True" at bounding box center [855, 322] width 14 height 12
radio input "true"
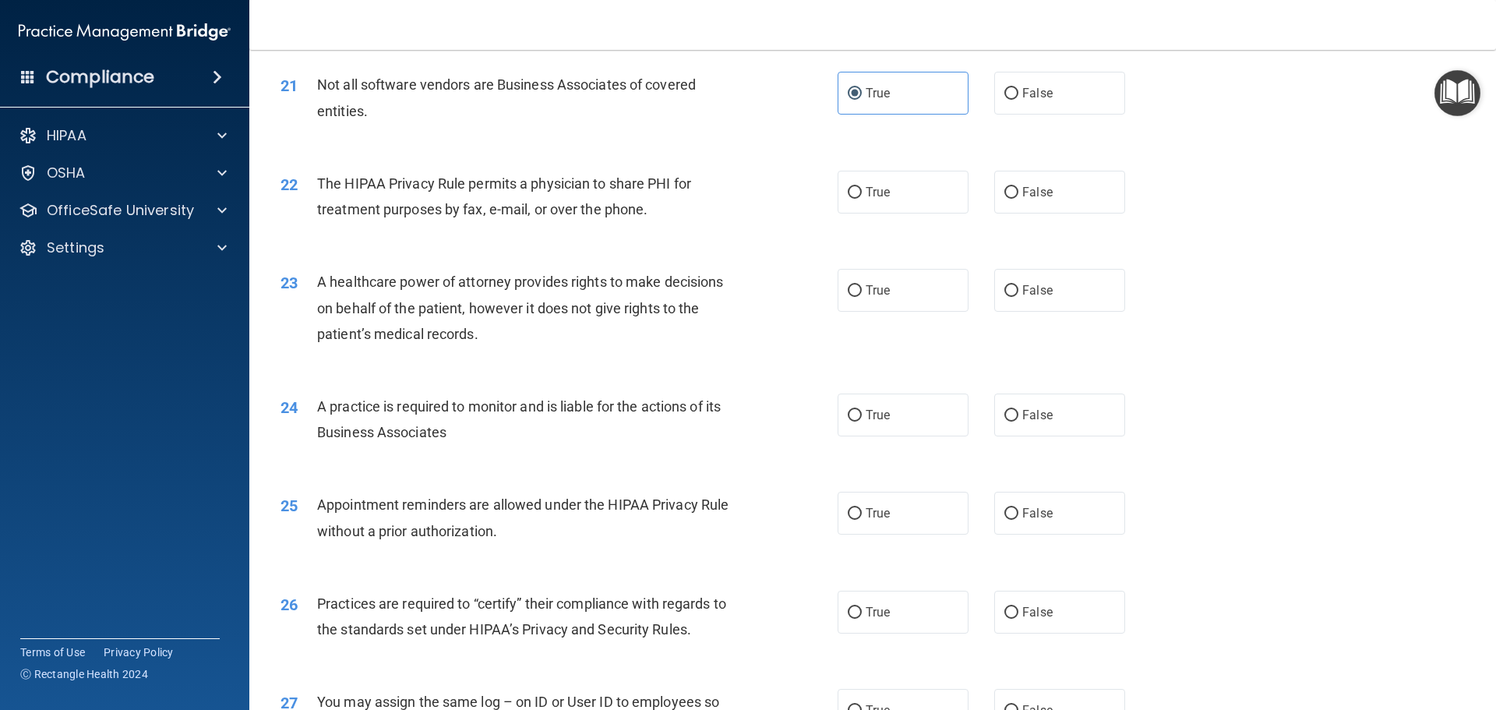
scroll to position [2415, 0]
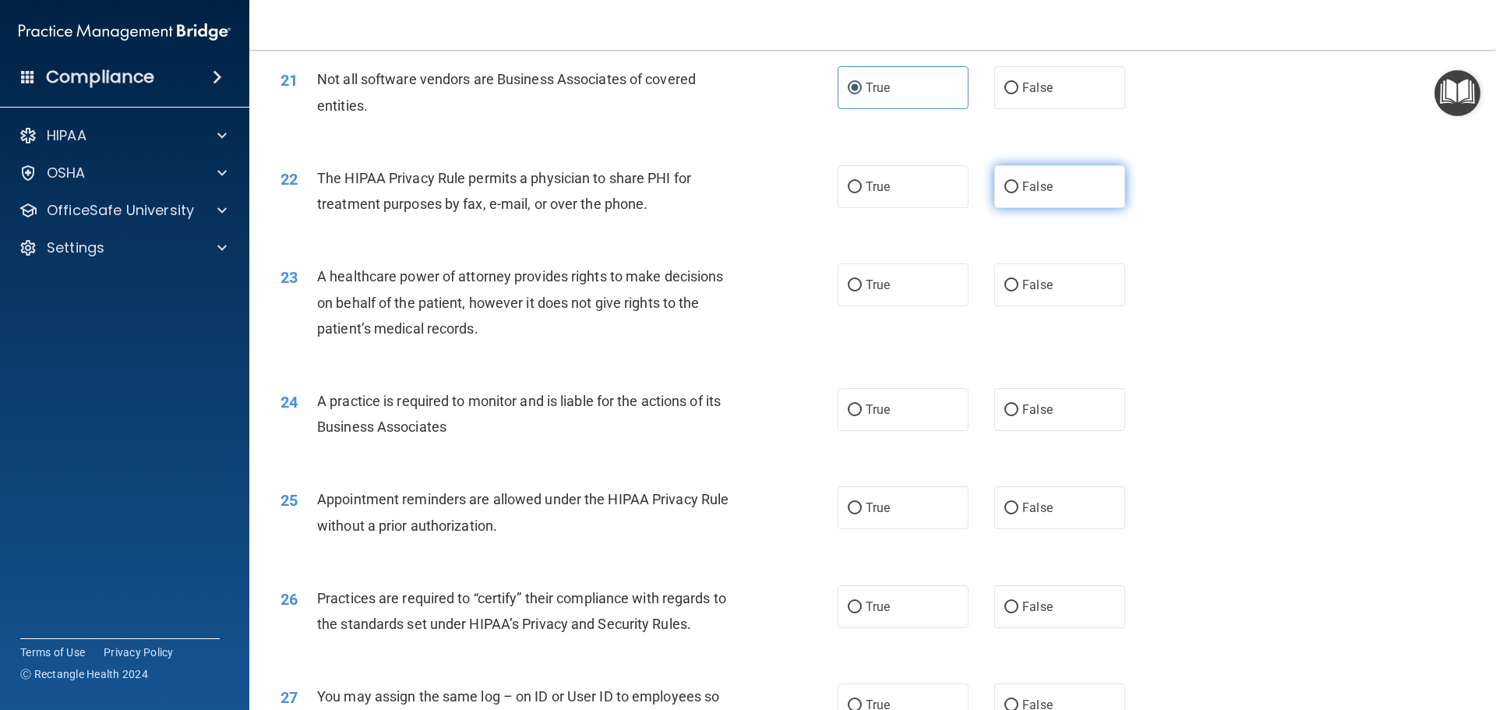
click at [1005, 183] on input "False" at bounding box center [1011, 188] width 14 height 12
radio input "true"
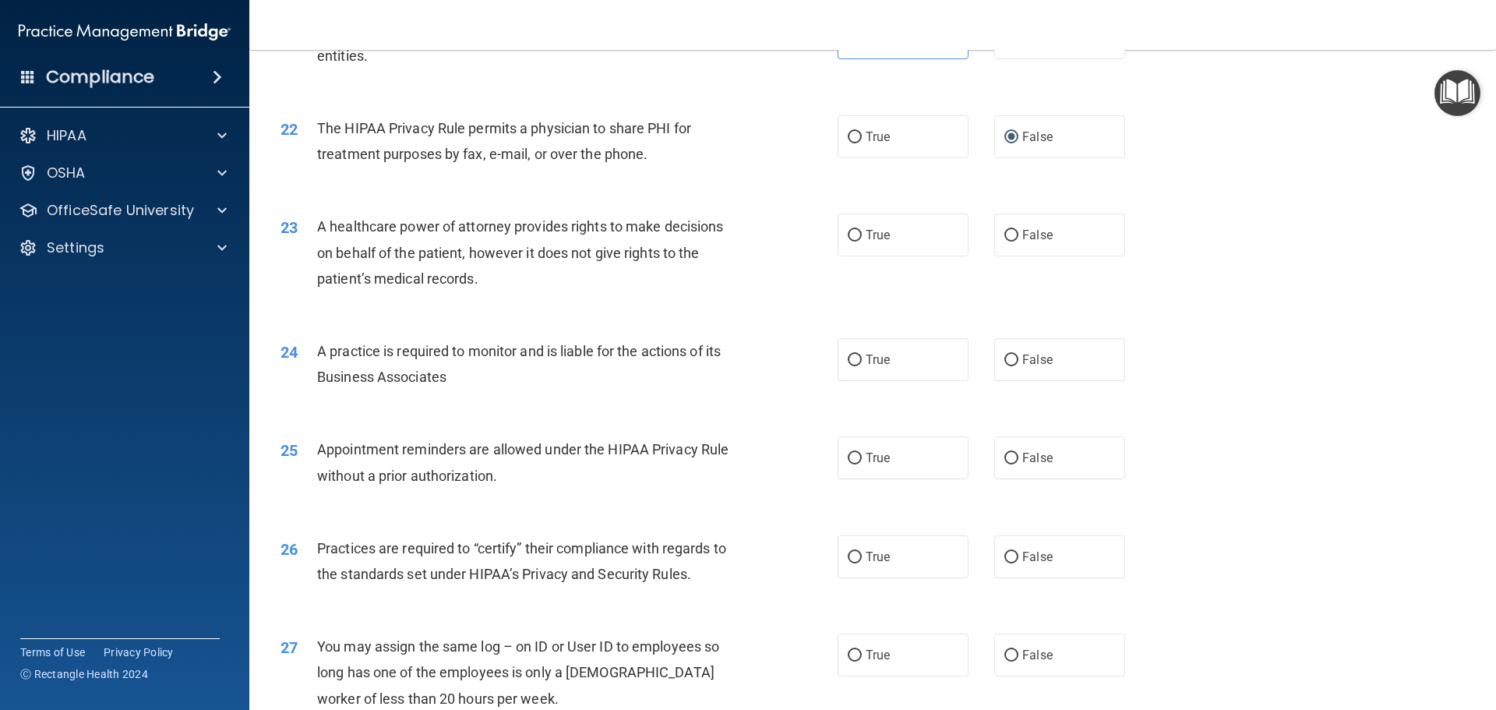
scroll to position [2493, 0]
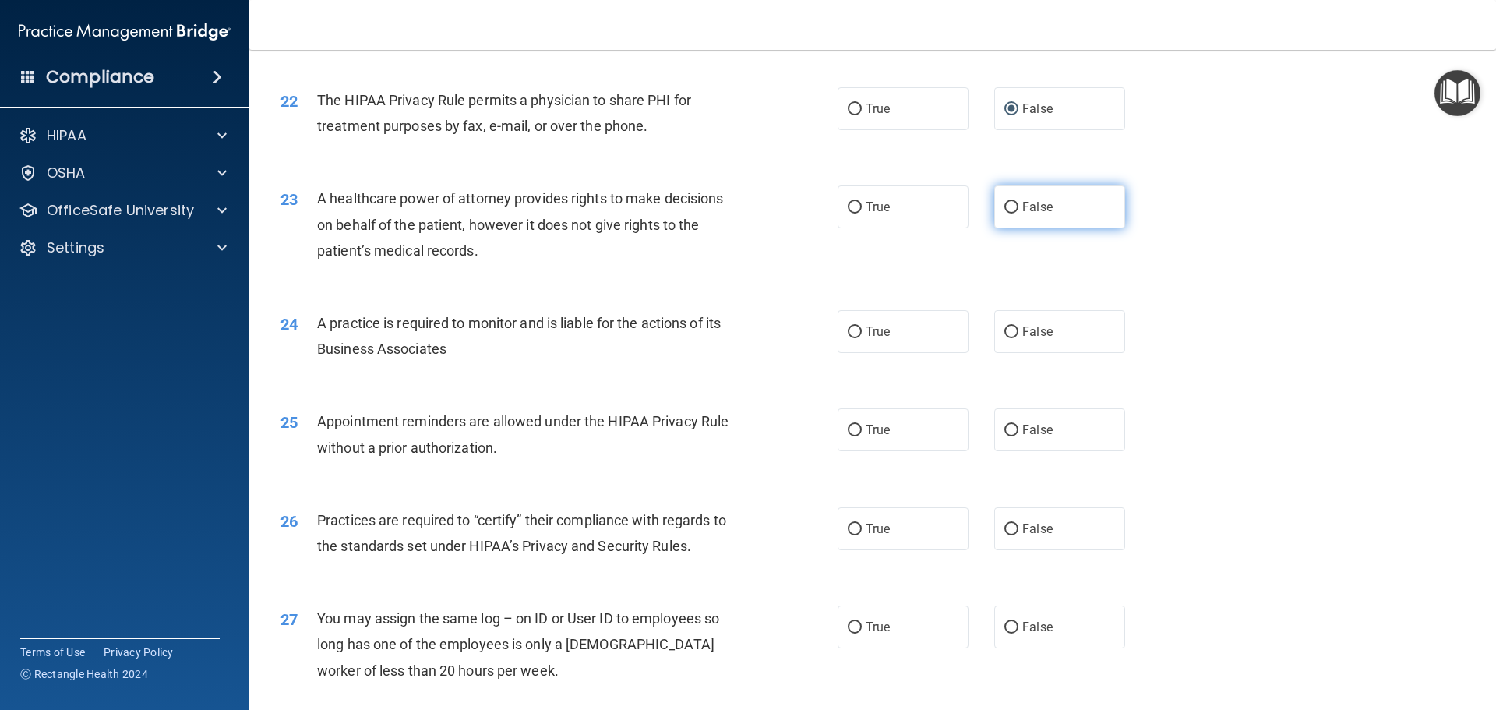
click at [1017, 199] on label "False" at bounding box center [1059, 206] width 131 height 43
click at [1017, 202] on input "False" at bounding box center [1011, 208] width 14 height 12
radio input "true"
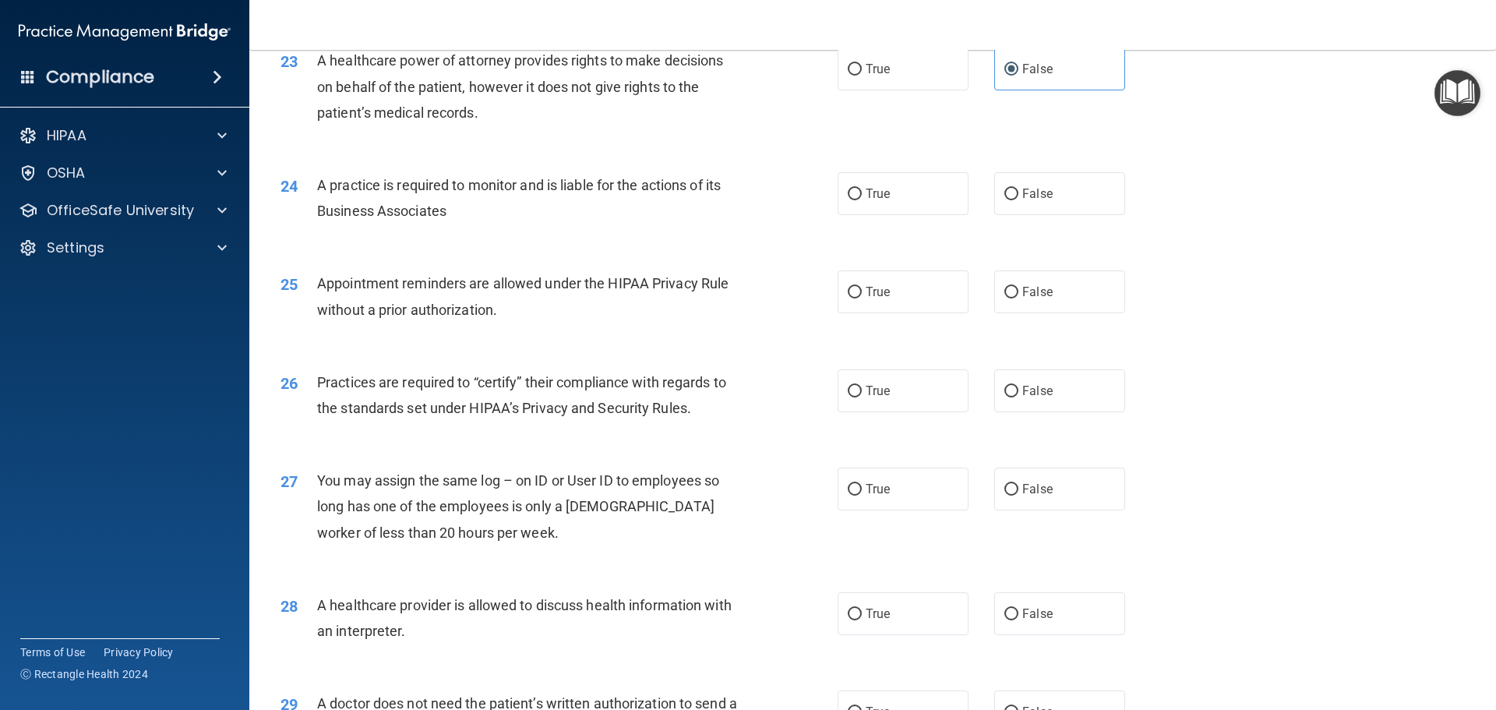
scroll to position [2649, 0]
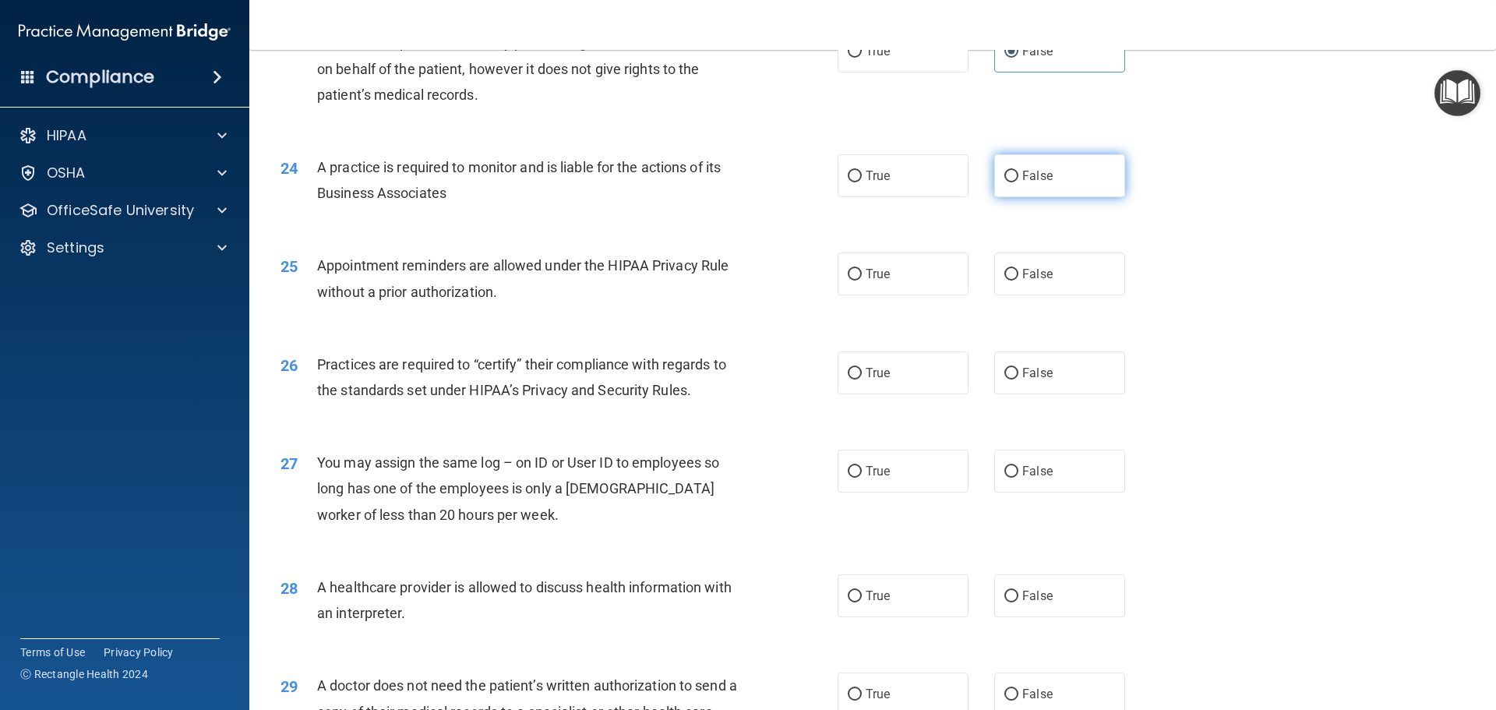
click at [1014, 173] on label "False" at bounding box center [1059, 175] width 131 height 43
click at [1014, 173] on input "False" at bounding box center [1011, 177] width 14 height 12
radio input "true"
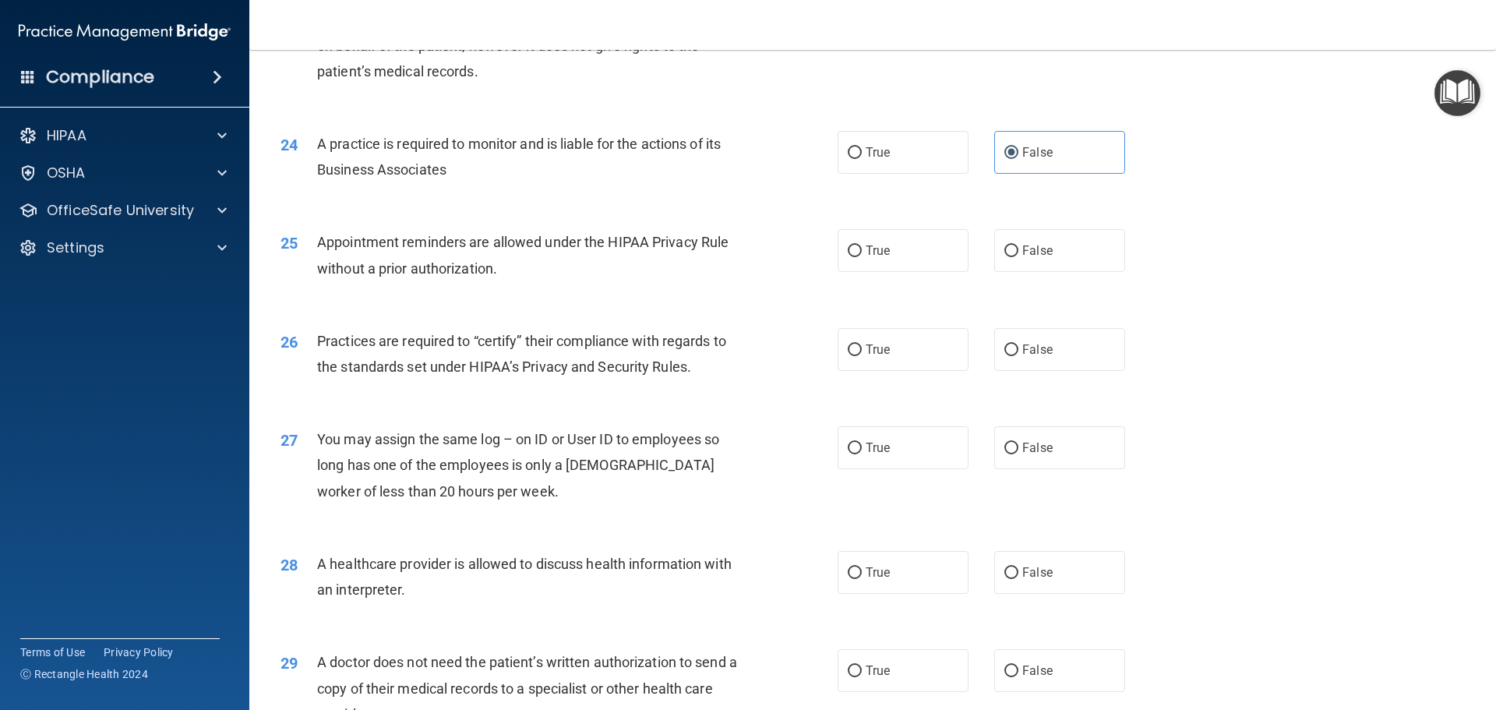
scroll to position [2727, 0]
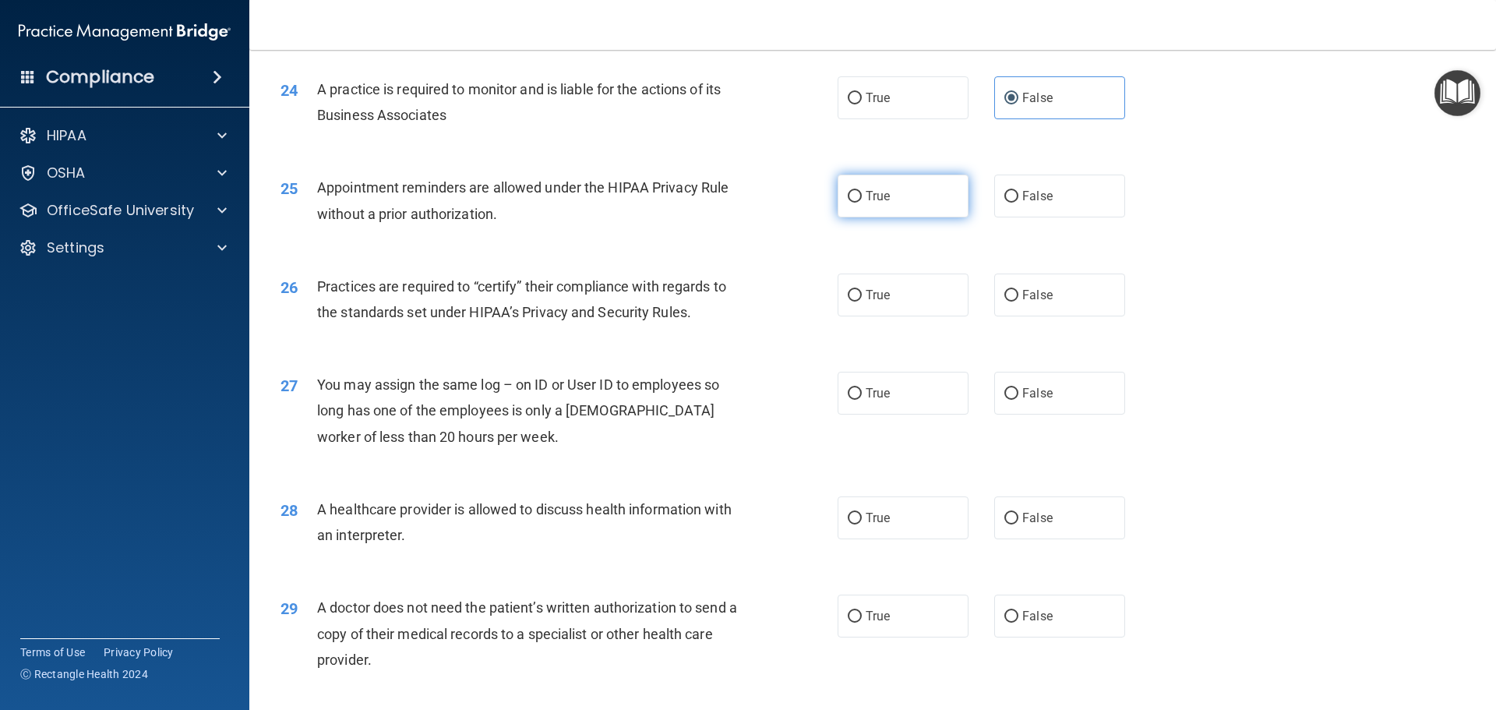
click at [859, 196] on label "True" at bounding box center [903, 196] width 131 height 43
click at [859, 196] on input "True" at bounding box center [855, 197] width 14 height 12
radio input "true"
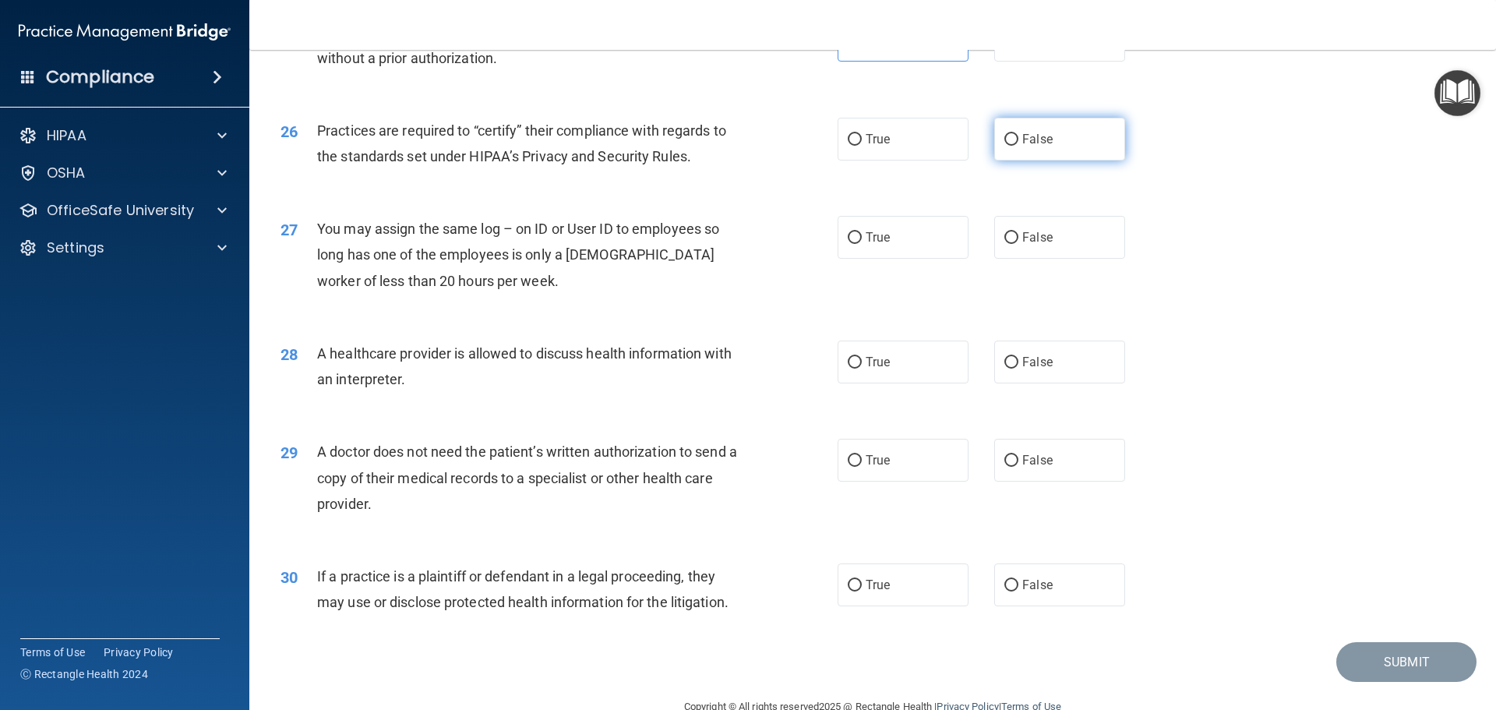
click at [1007, 135] on input "False" at bounding box center [1011, 140] width 14 height 12
radio input "true"
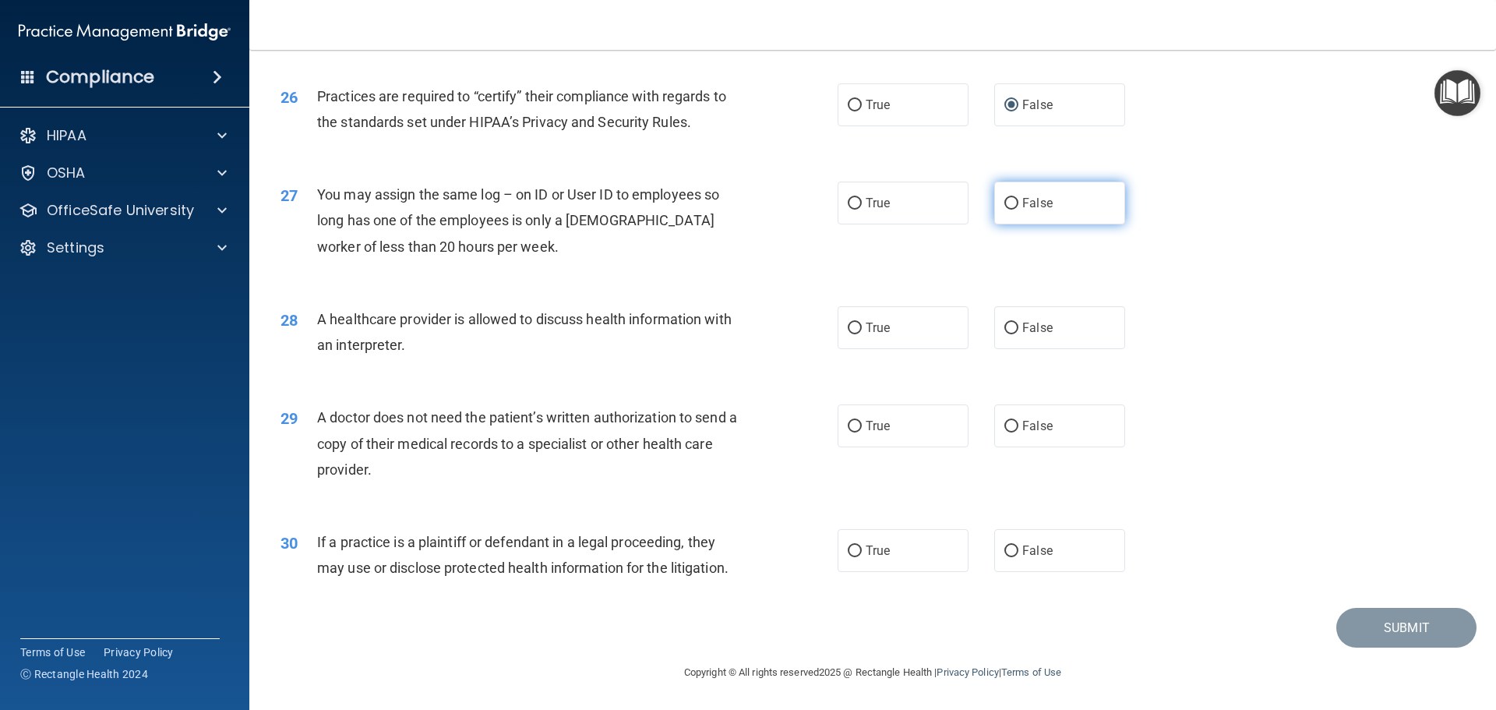
click at [1014, 197] on label "False" at bounding box center [1059, 203] width 131 height 43
click at [1014, 198] on input "False" at bounding box center [1011, 204] width 14 height 12
radio input "true"
click at [852, 323] on input "True" at bounding box center [855, 329] width 14 height 12
radio input "true"
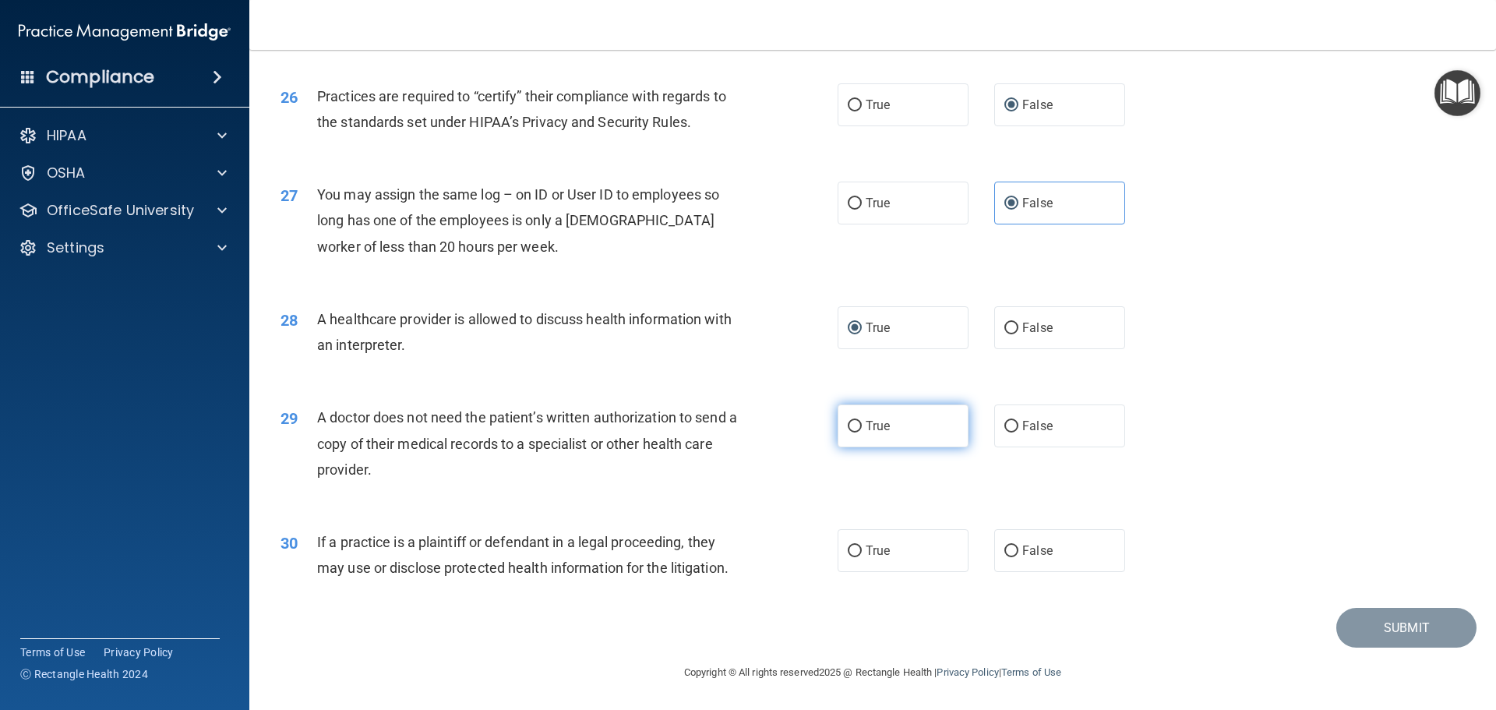
click at [852, 422] on input "True" at bounding box center [855, 427] width 14 height 12
radio input "true"
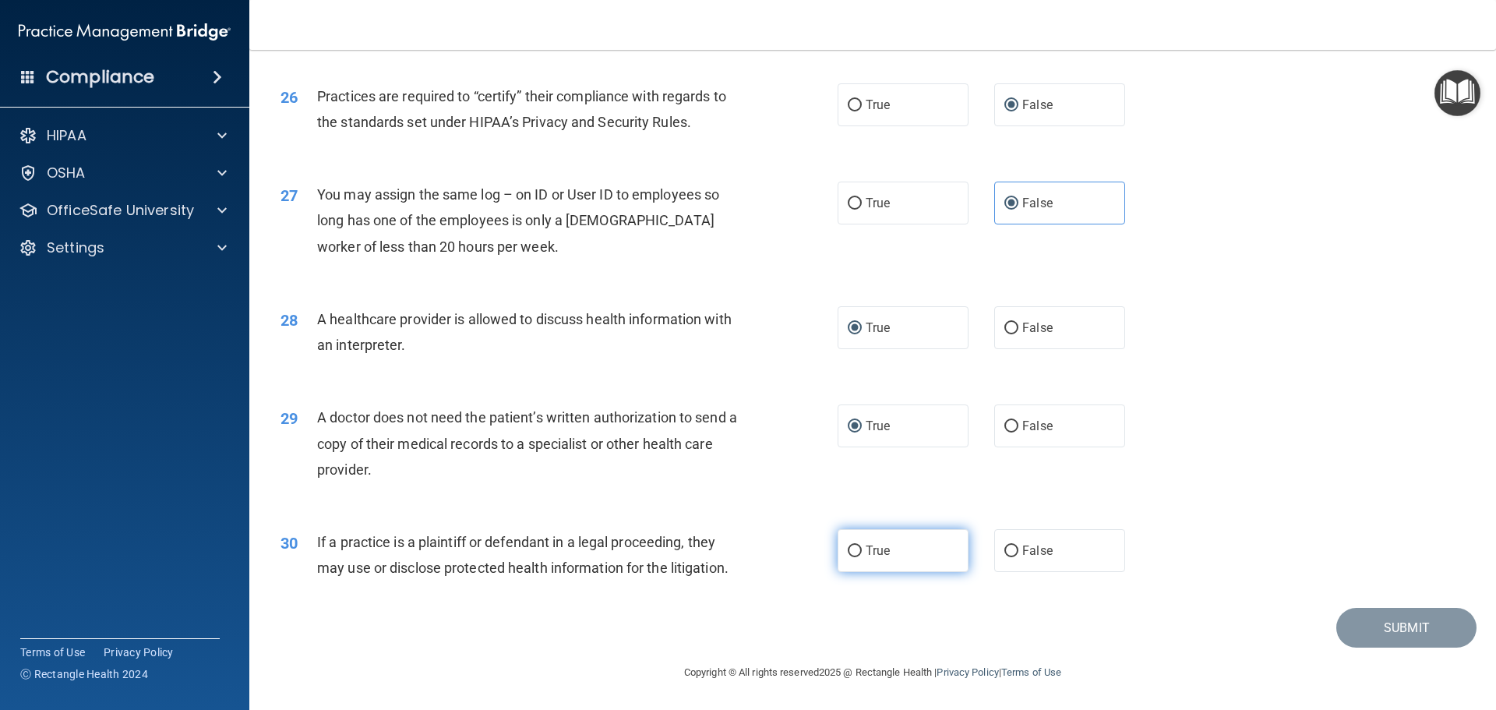
click at [866, 550] on span "True" at bounding box center [878, 550] width 24 height 15
click at [860, 550] on input "True" at bounding box center [855, 551] width 14 height 12
radio input "true"
click at [1388, 624] on button "Submit" at bounding box center [1406, 628] width 140 height 40
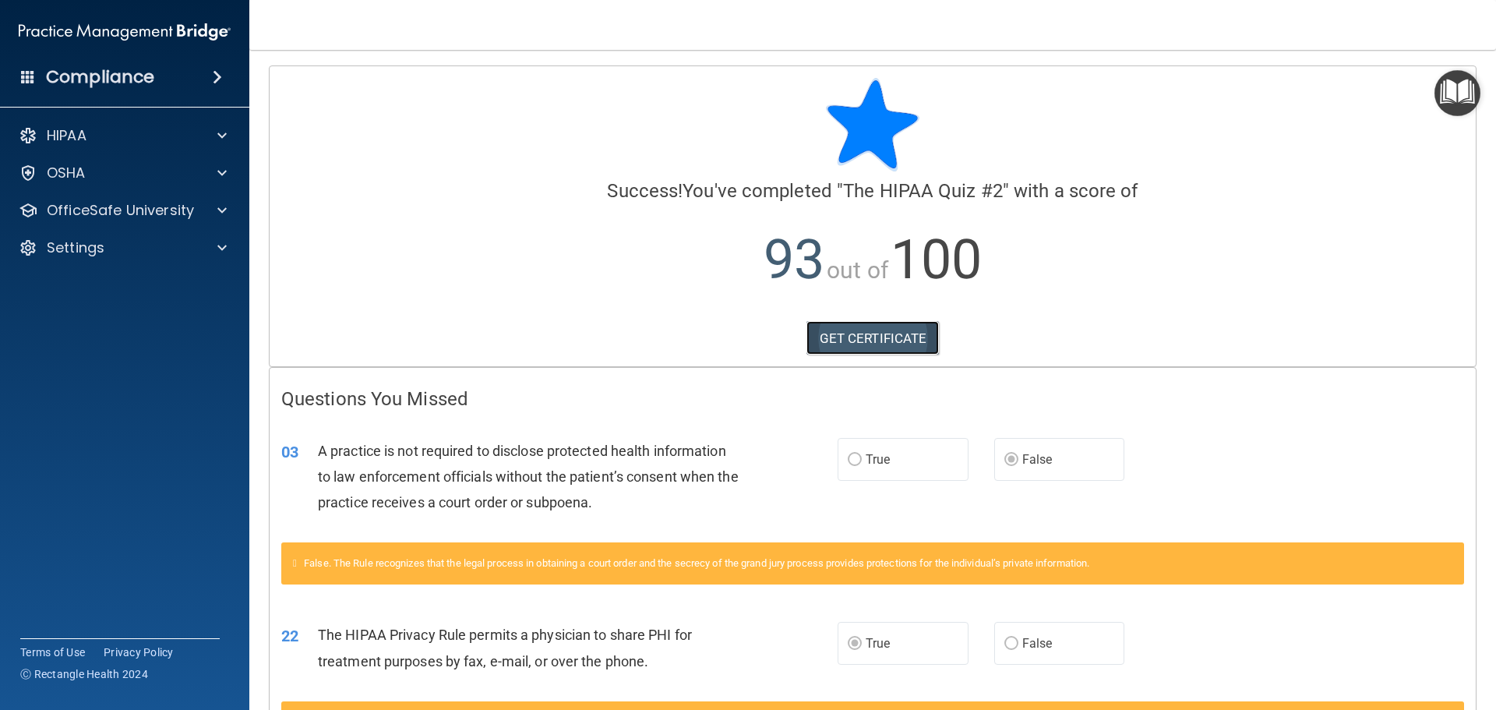
click at [868, 341] on link "GET CERTIFICATE" at bounding box center [872, 338] width 133 height 34
click at [224, 125] on div "HIPAA" at bounding box center [125, 135] width 250 height 31
click at [220, 131] on span at bounding box center [221, 135] width 9 height 19
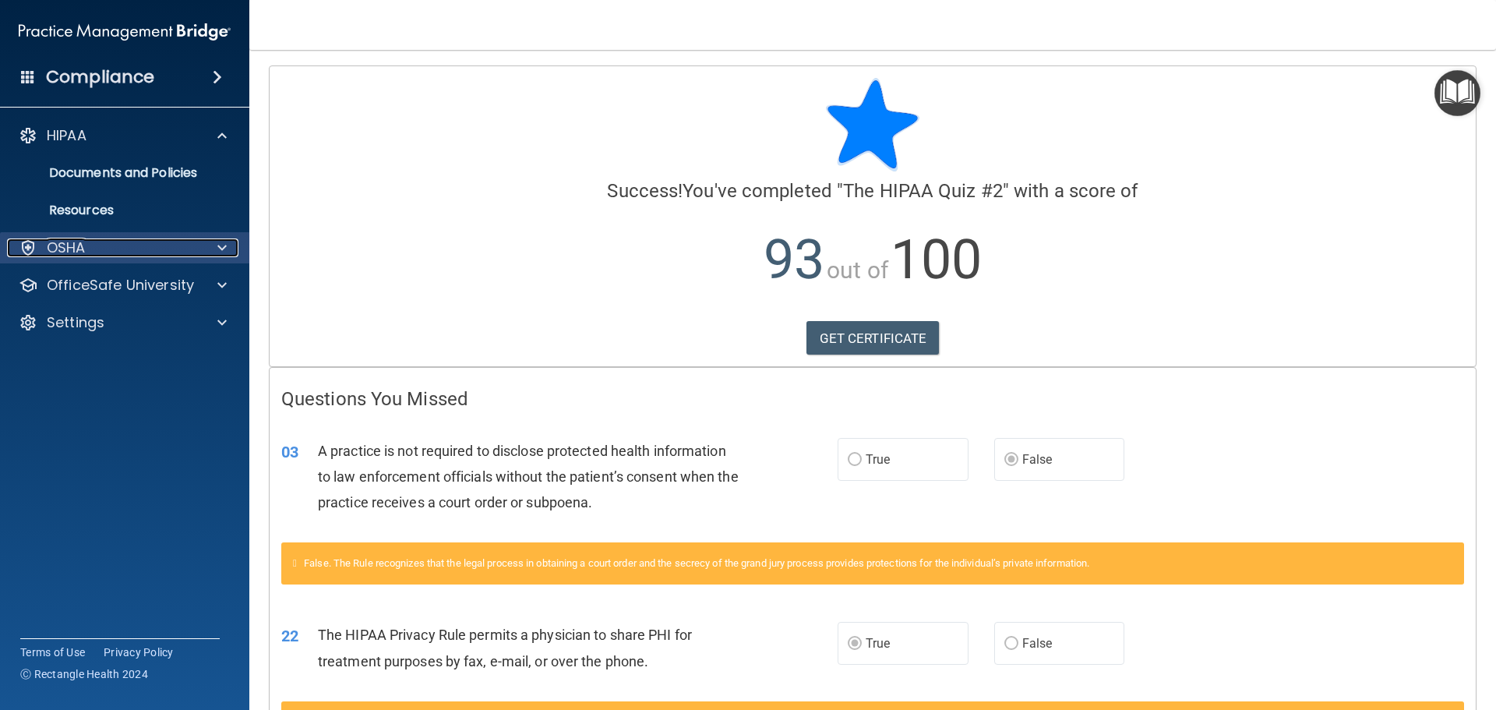
click at [215, 244] on div at bounding box center [219, 247] width 39 height 19
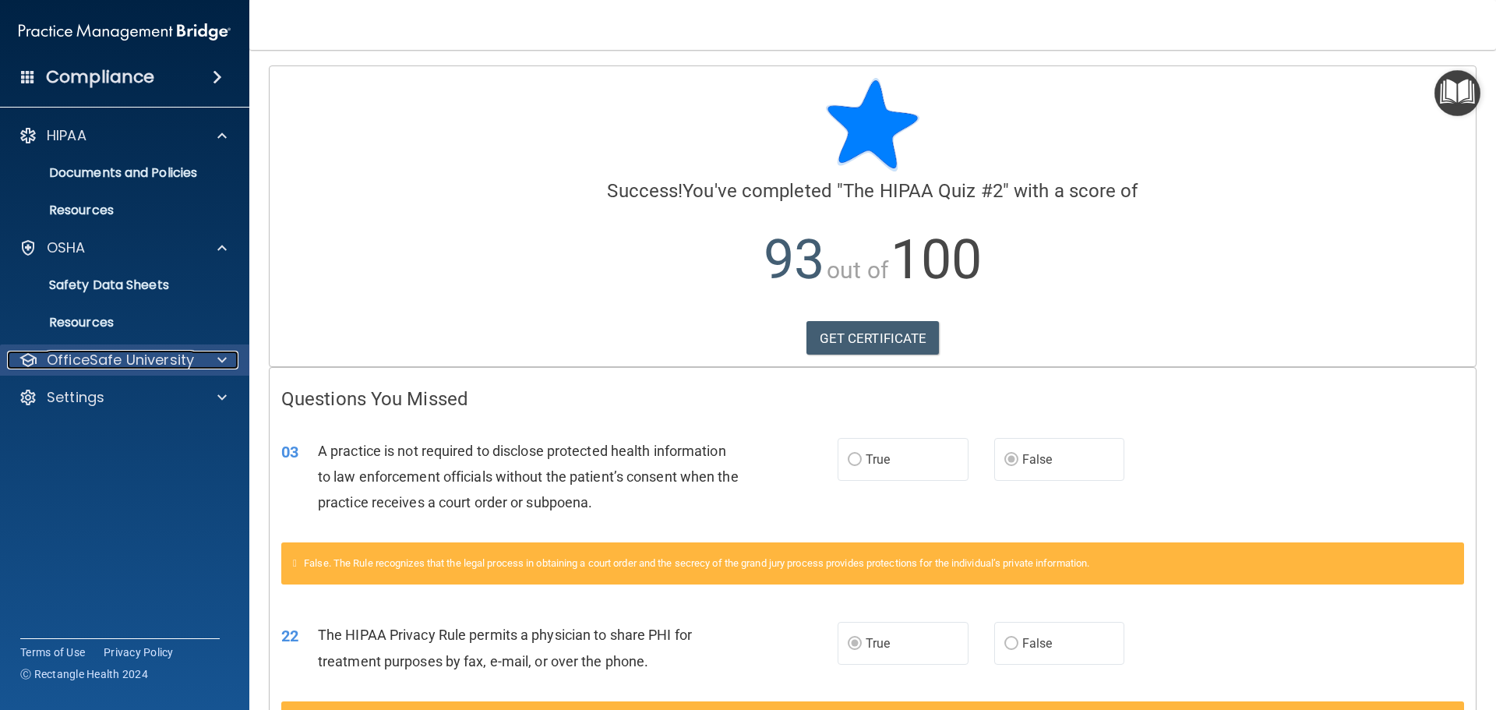
click at [220, 353] on span at bounding box center [221, 360] width 9 height 19
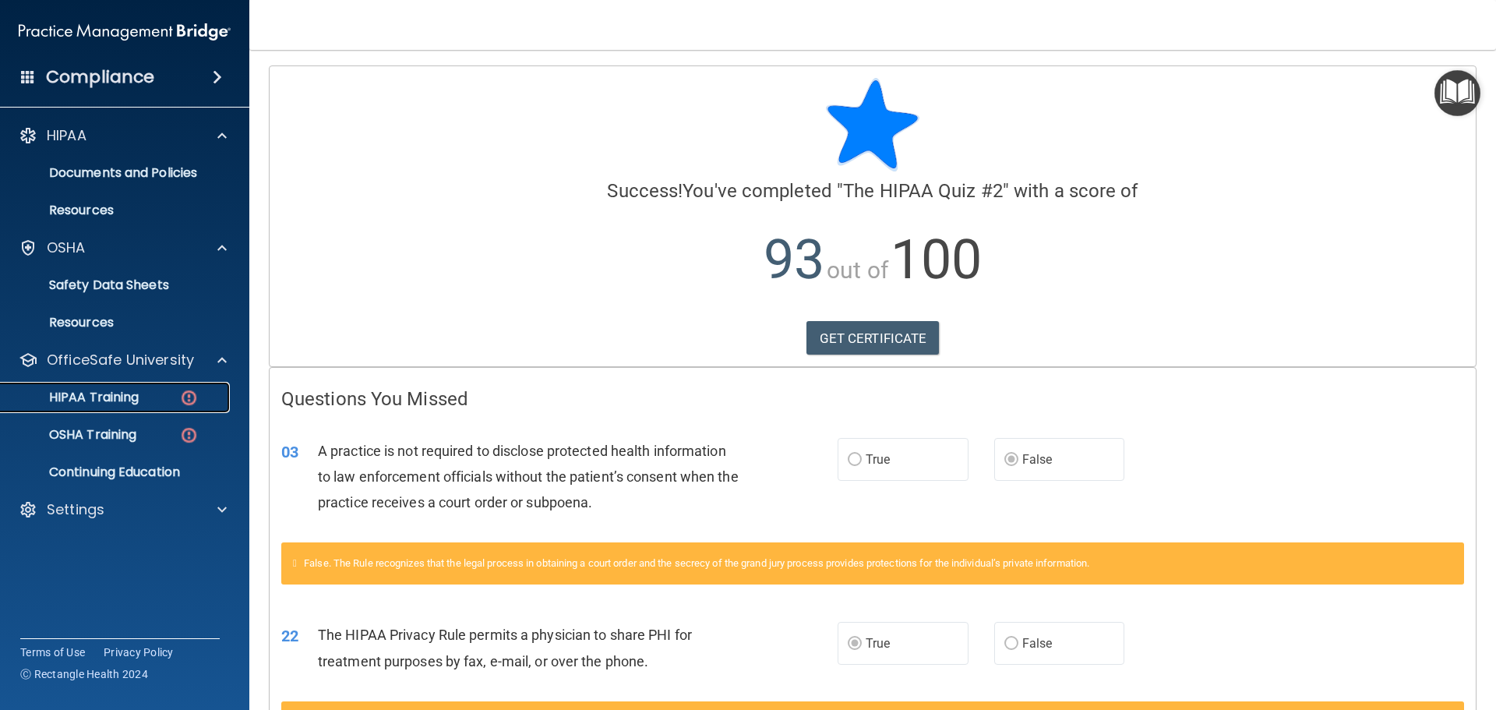
click at [128, 386] on link "HIPAA Training" at bounding box center [106, 397] width 245 height 31
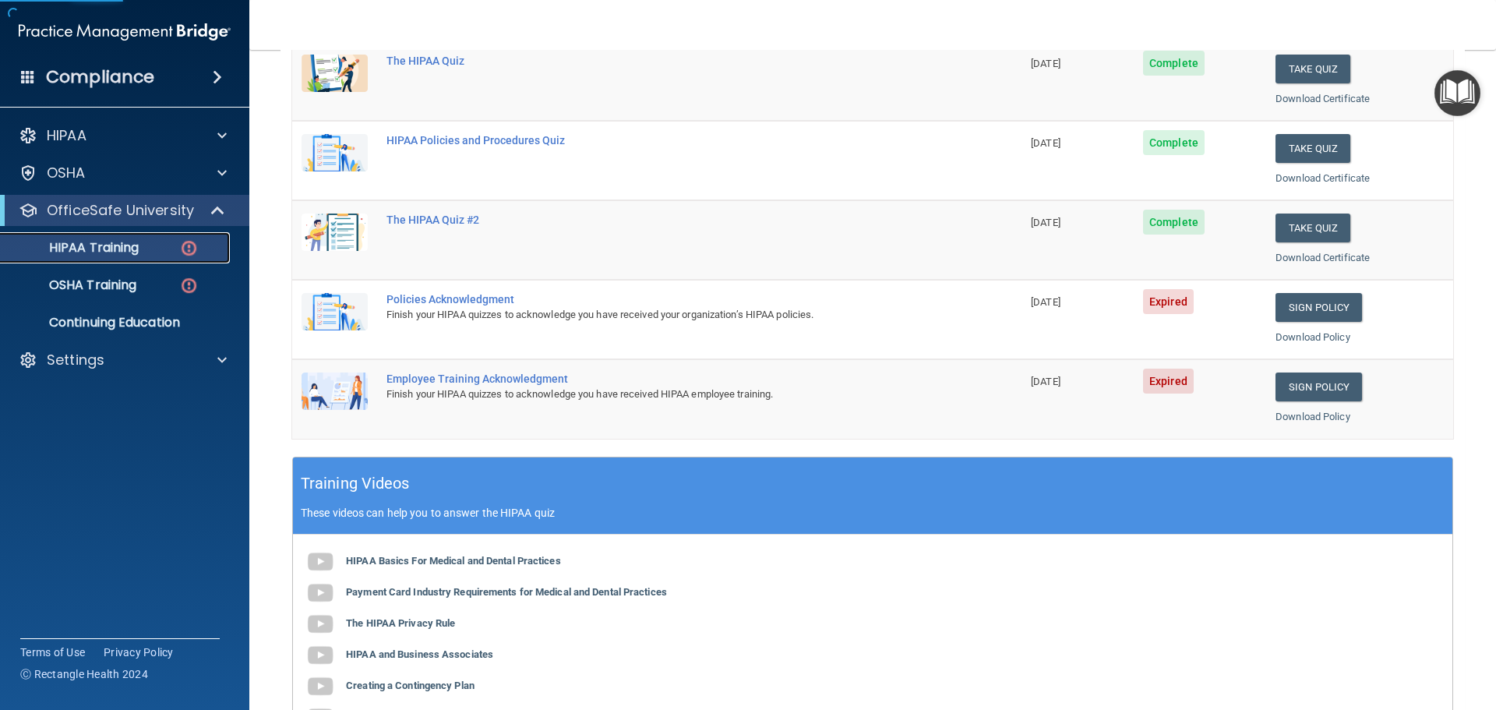
scroll to position [234, 0]
click at [1312, 308] on link "Sign Policy" at bounding box center [1318, 306] width 86 height 29
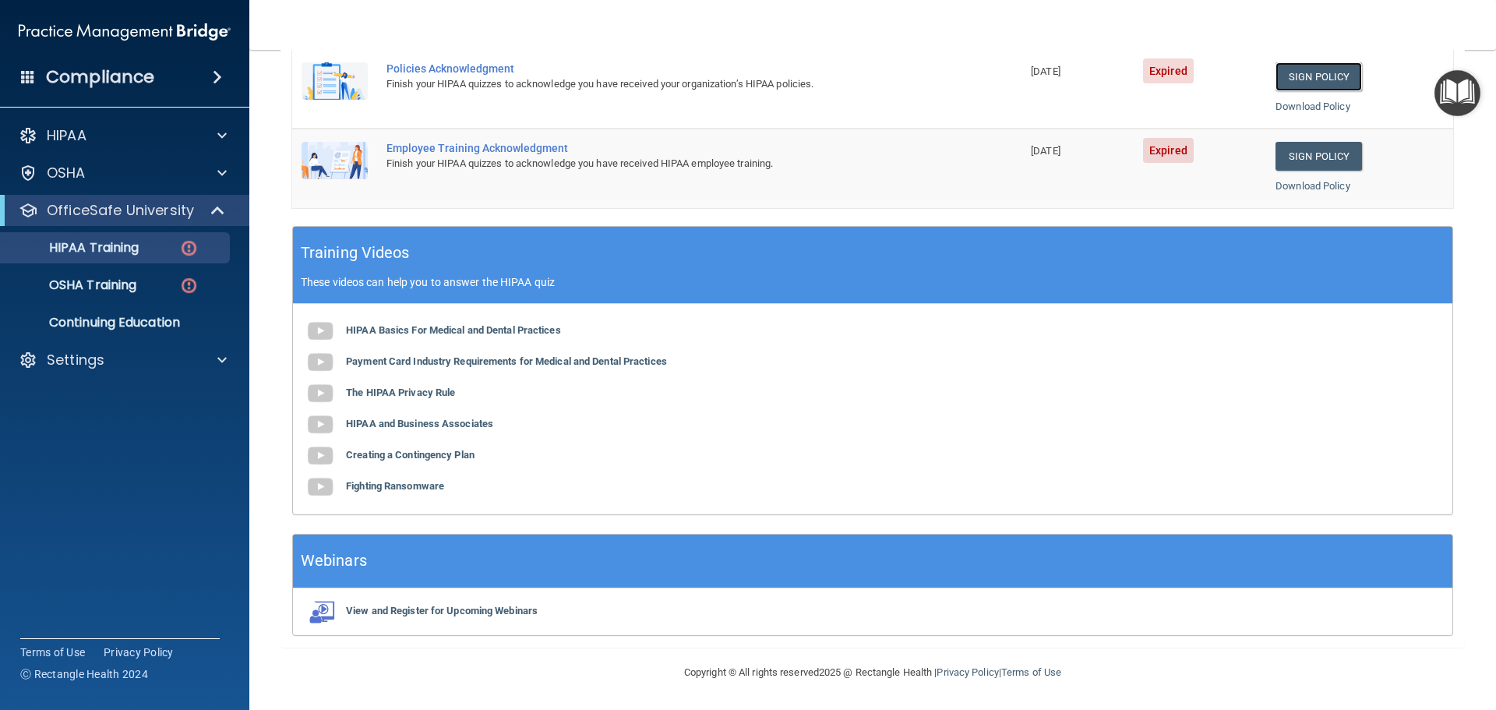
scroll to position [0, 0]
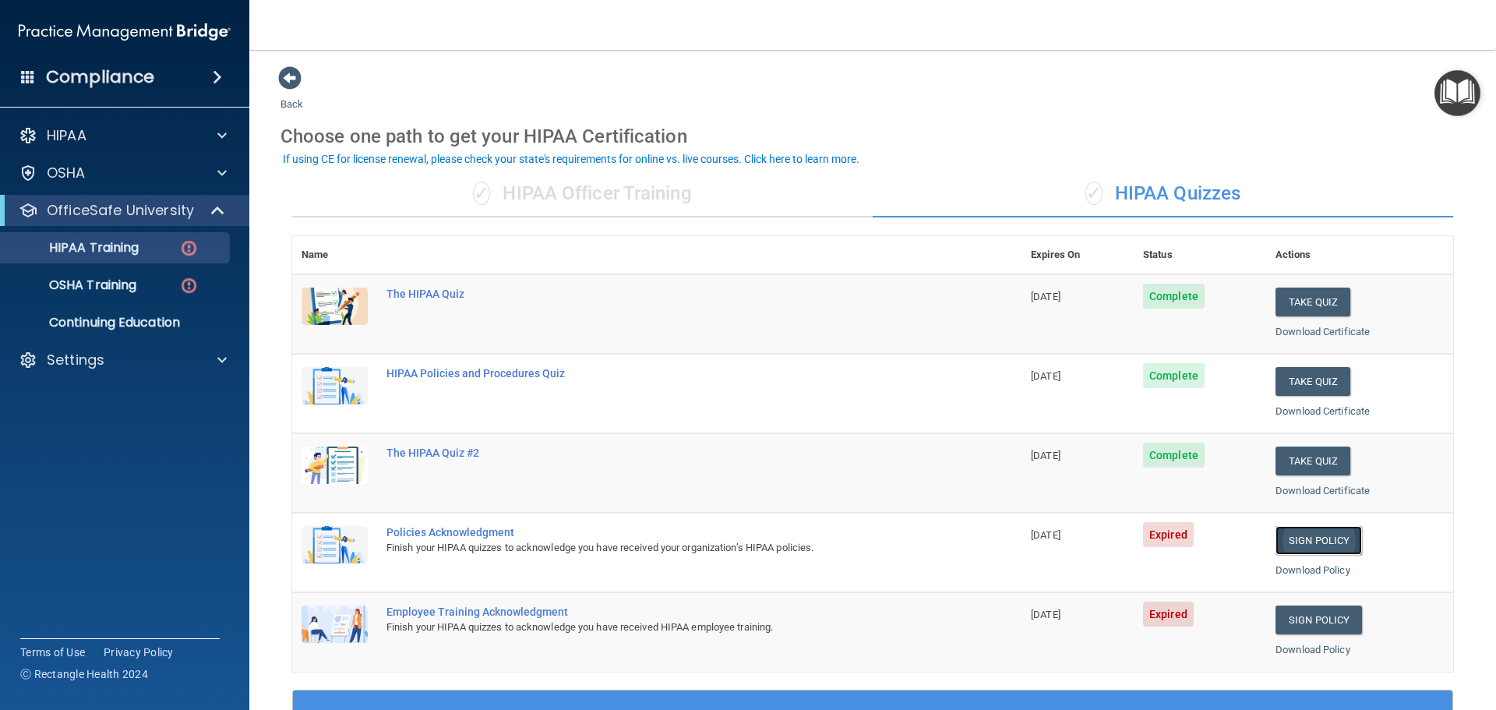
click at [1290, 541] on link "Sign Policy" at bounding box center [1318, 540] width 86 height 29
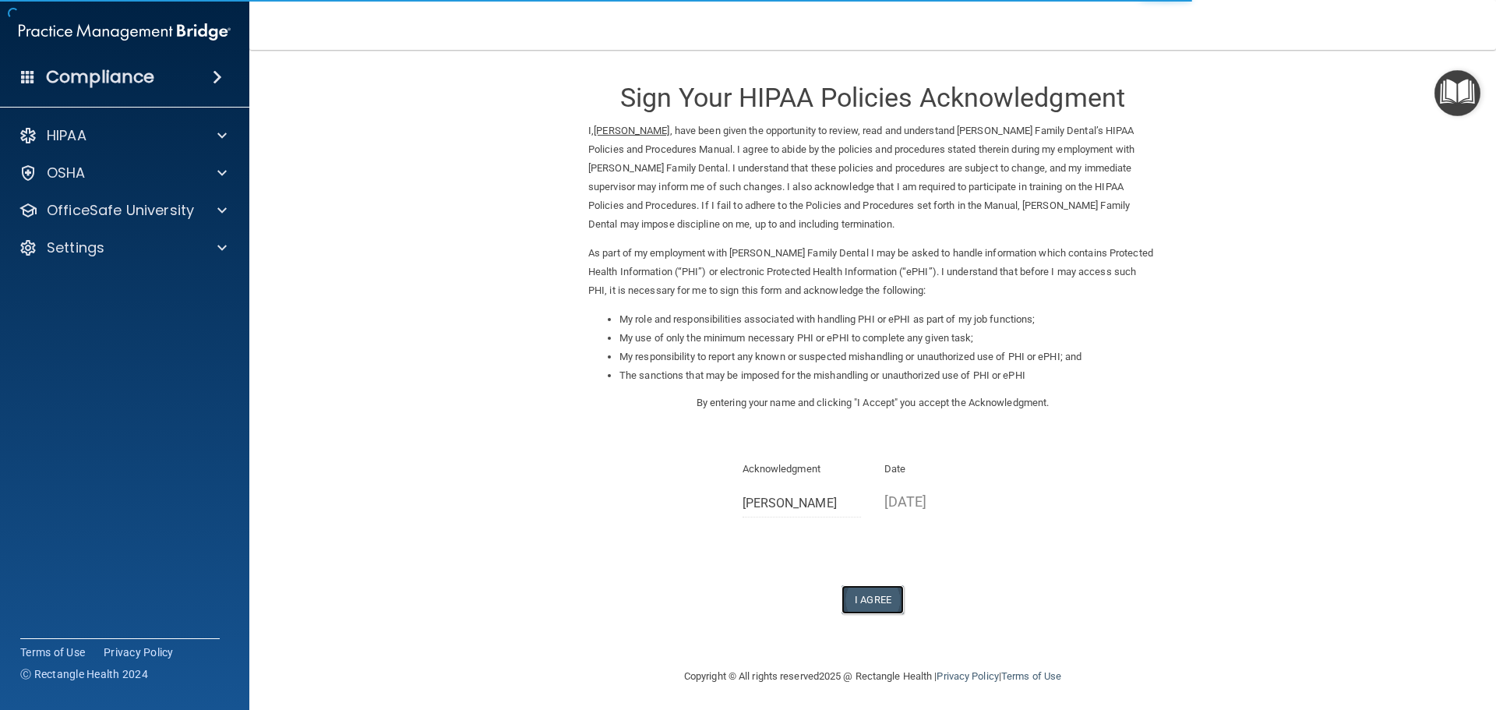
click at [874, 594] on button "I Agree" at bounding box center [872, 599] width 62 height 29
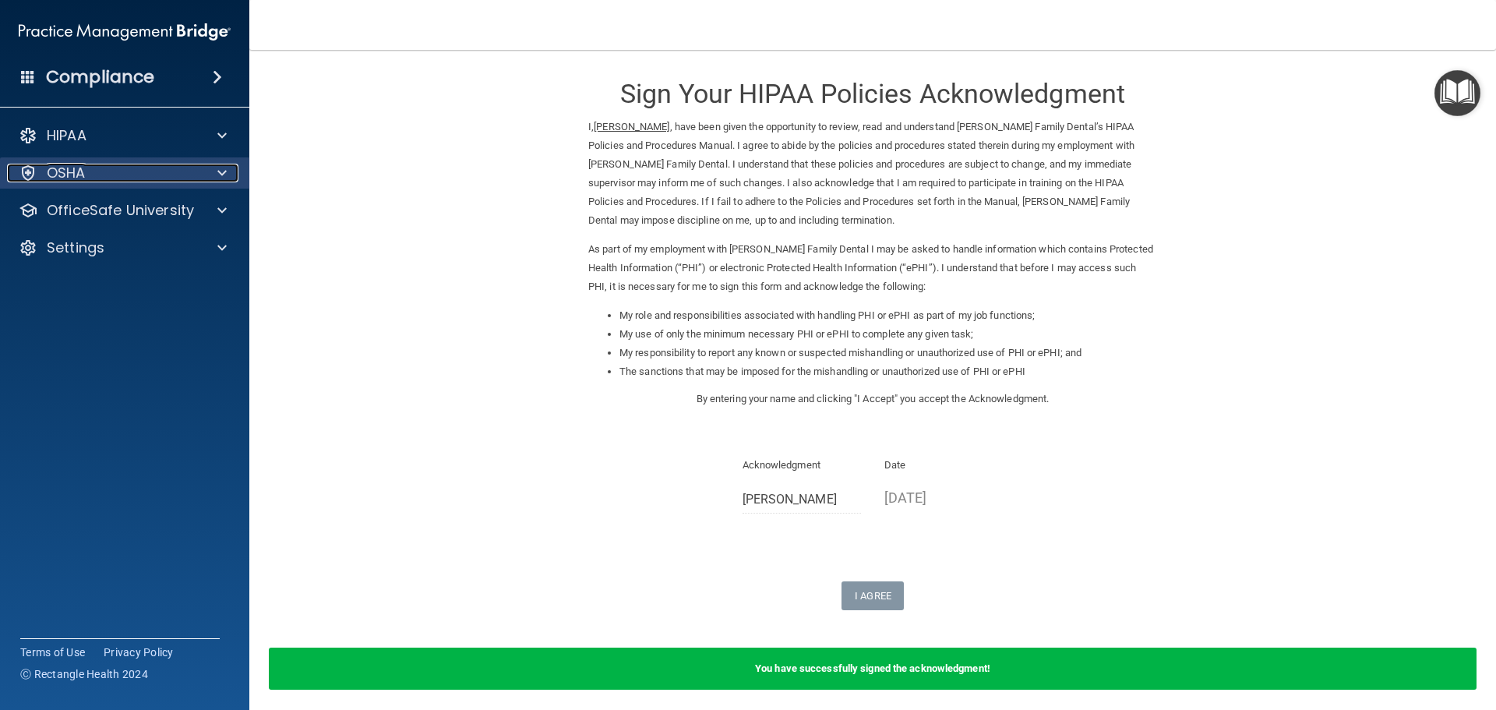
click at [224, 170] on span at bounding box center [221, 173] width 9 height 19
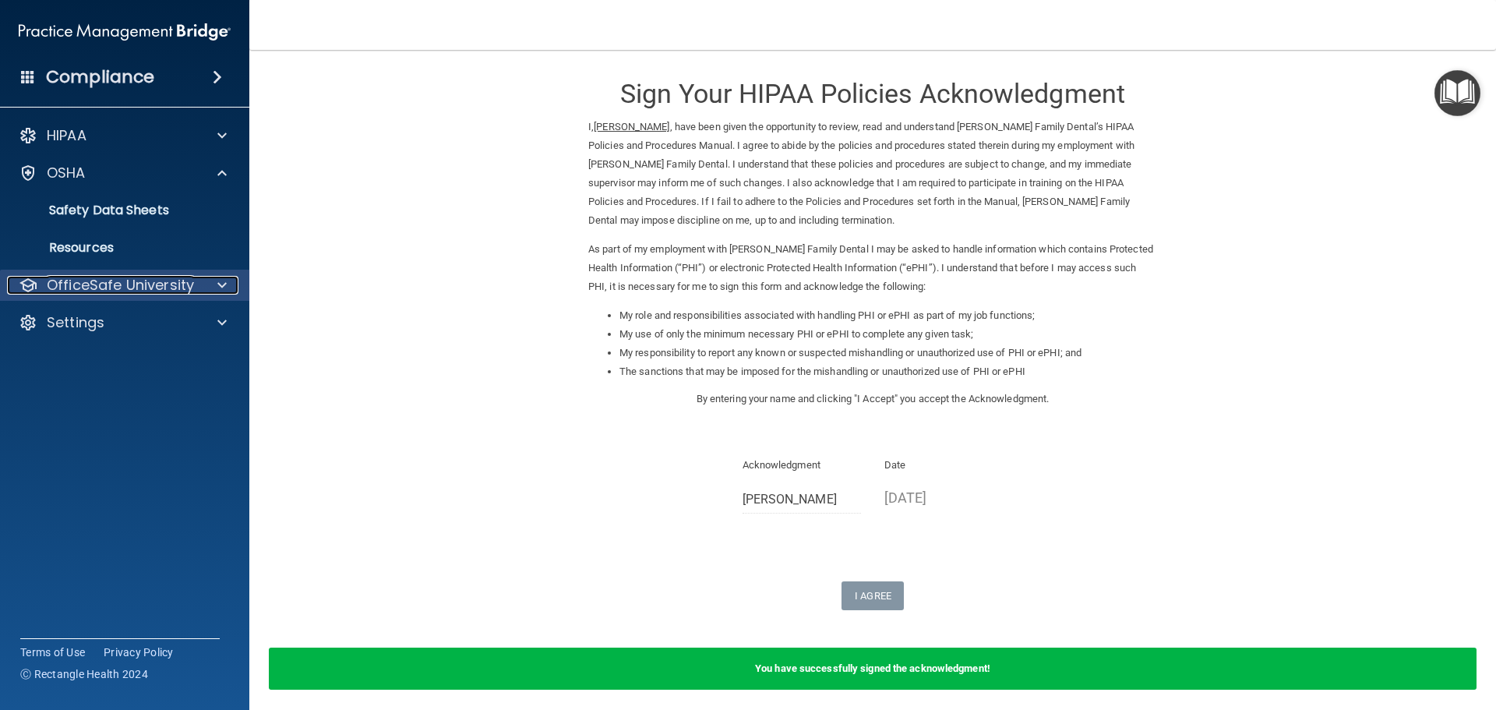
click at [221, 277] on span at bounding box center [221, 285] width 9 height 19
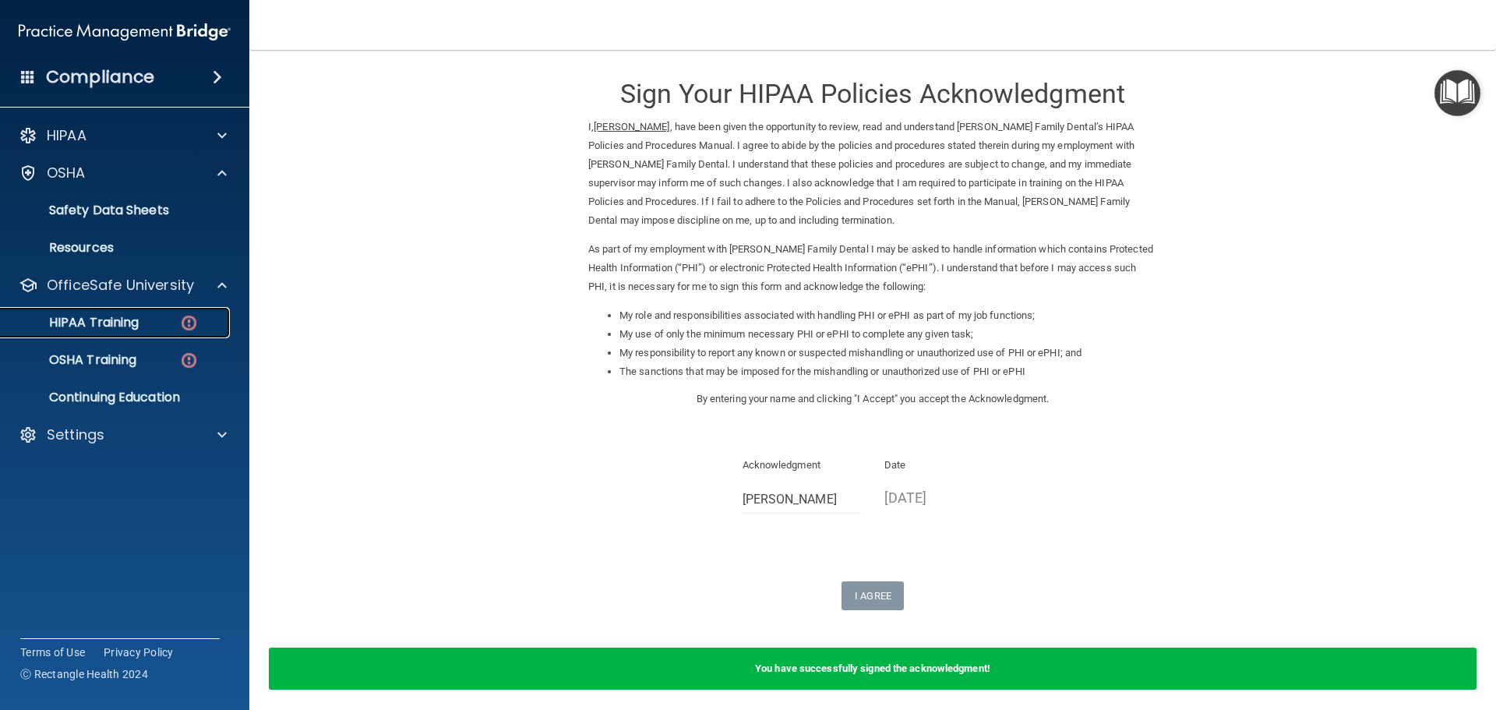
click at [132, 315] on p "HIPAA Training" at bounding box center [74, 323] width 129 height 16
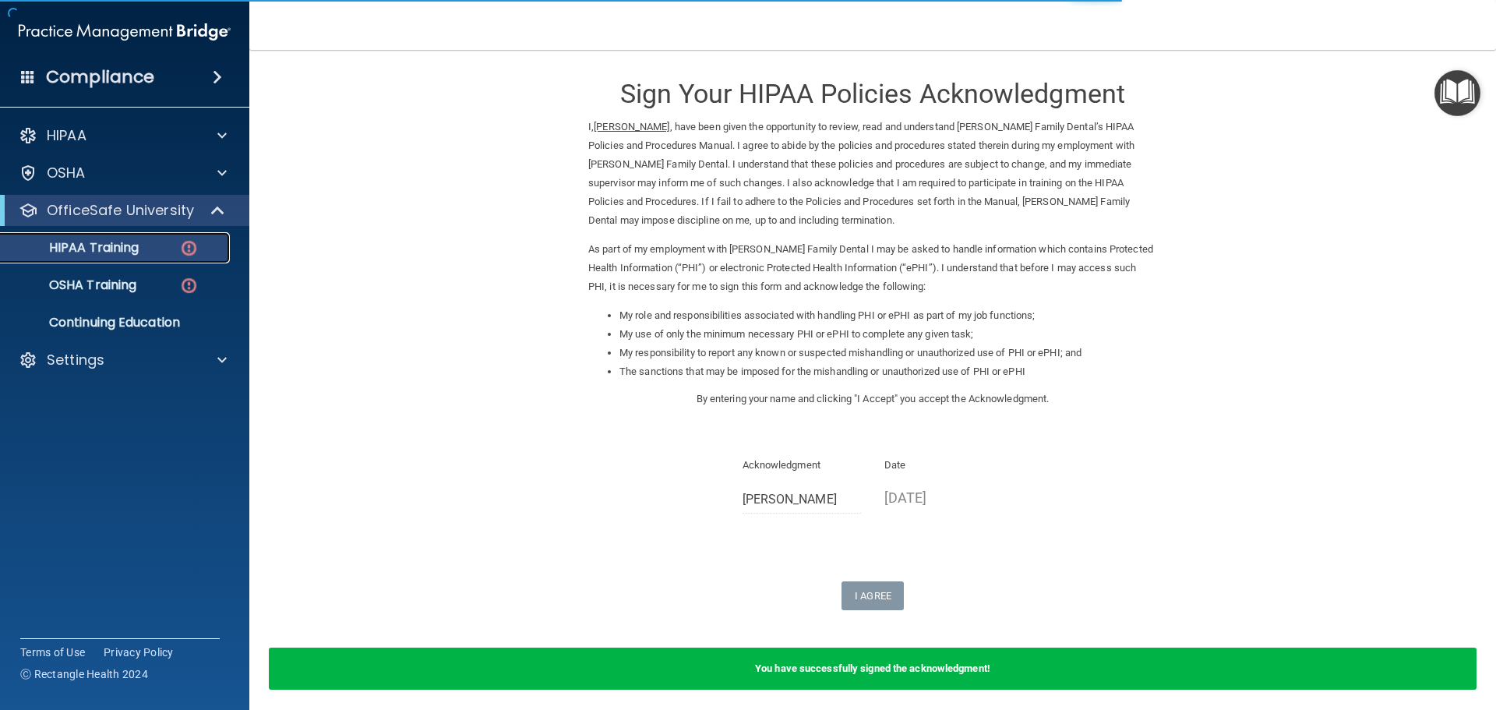
click at [189, 238] on img at bounding box center [188, 247] width 19 height 19
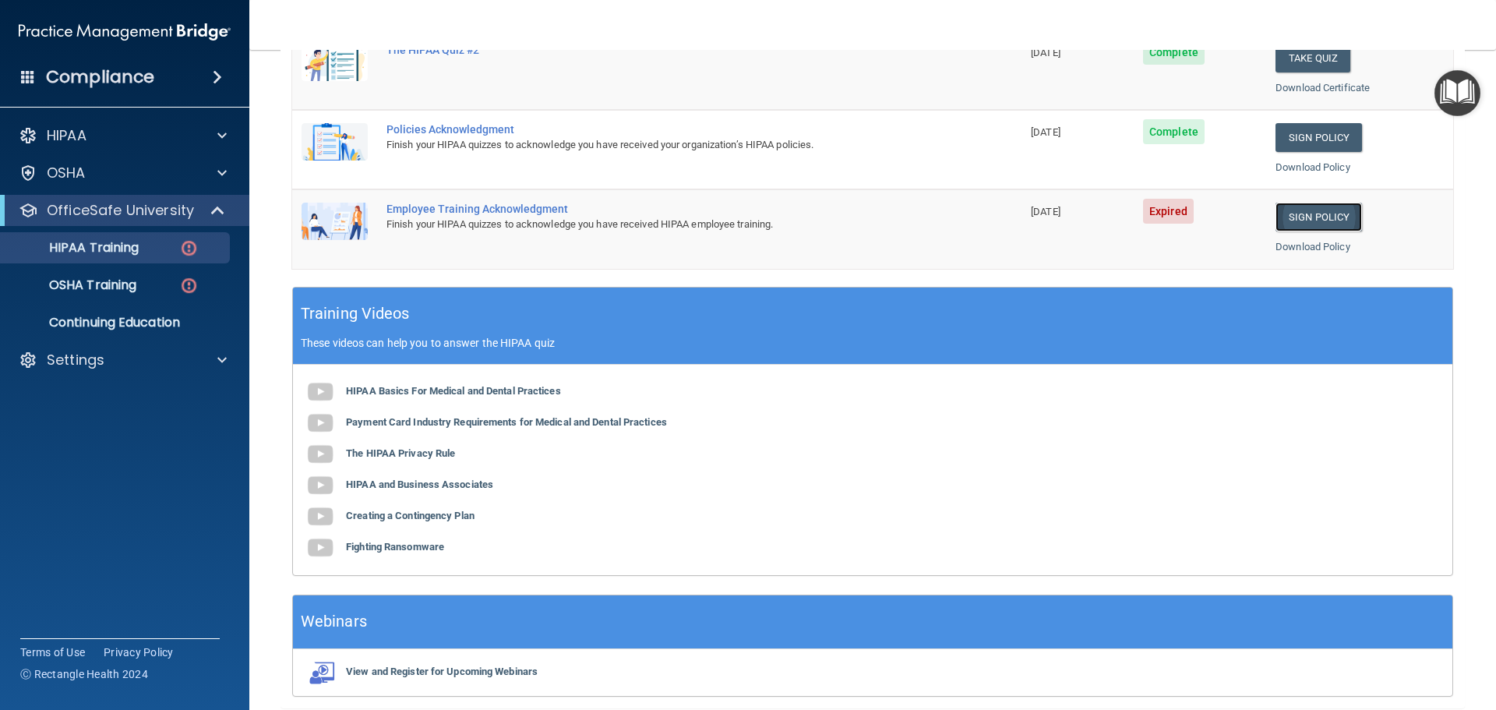
click at [1301, 220] on link "Sign Policy" at bounding box center [1318, 217] width 86 height 29
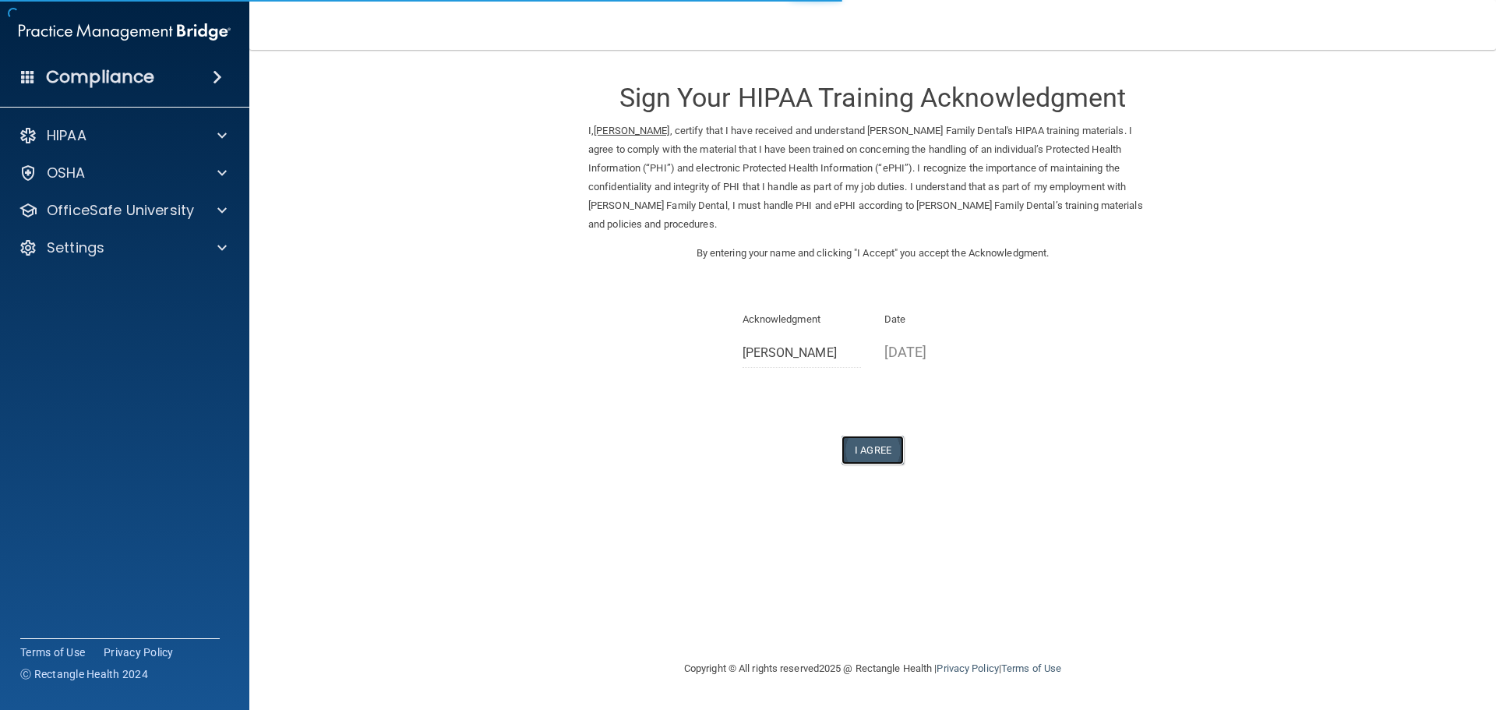
click at [887, 436] on button "I Agree" at bounding box center [872, 450] width 62 height 29
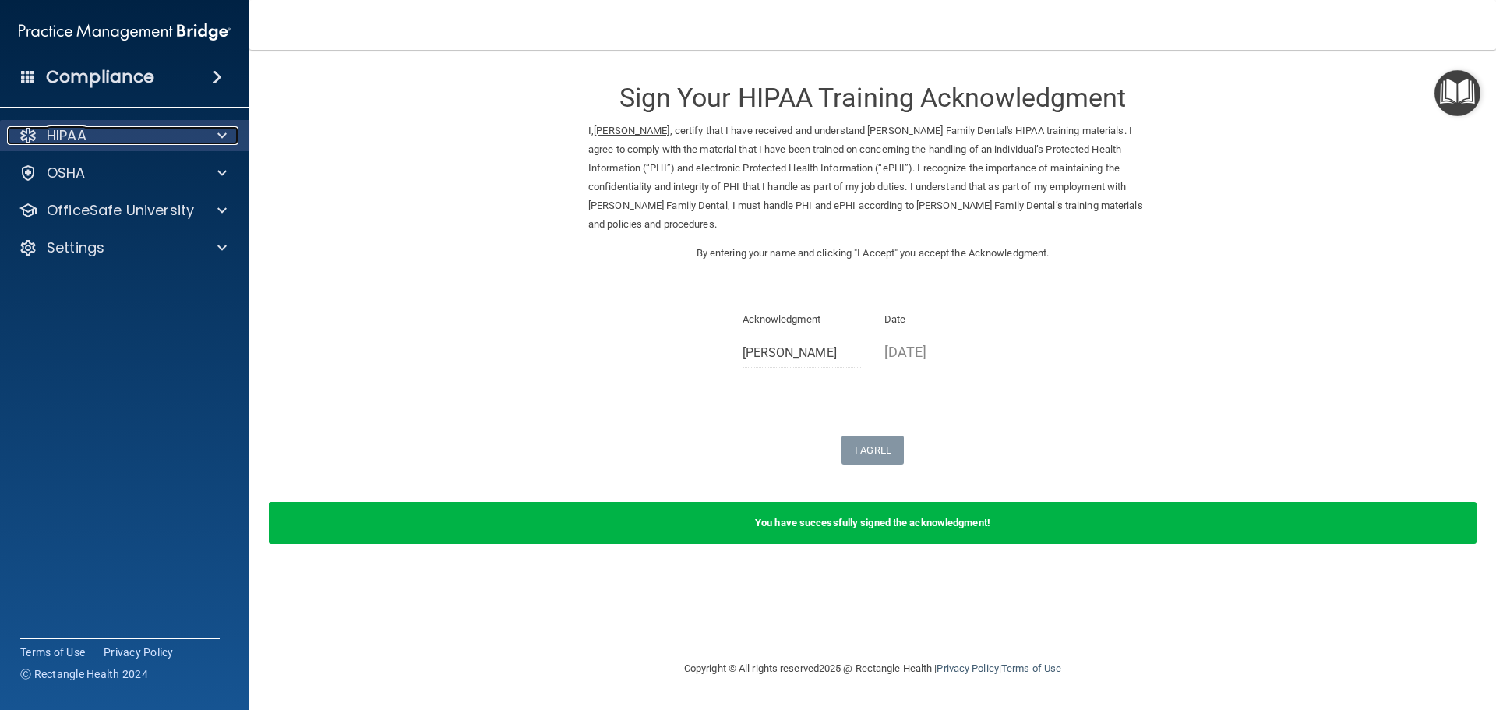
click at [223, 129] on span at bounding box center [221, 135] width 9 height 19
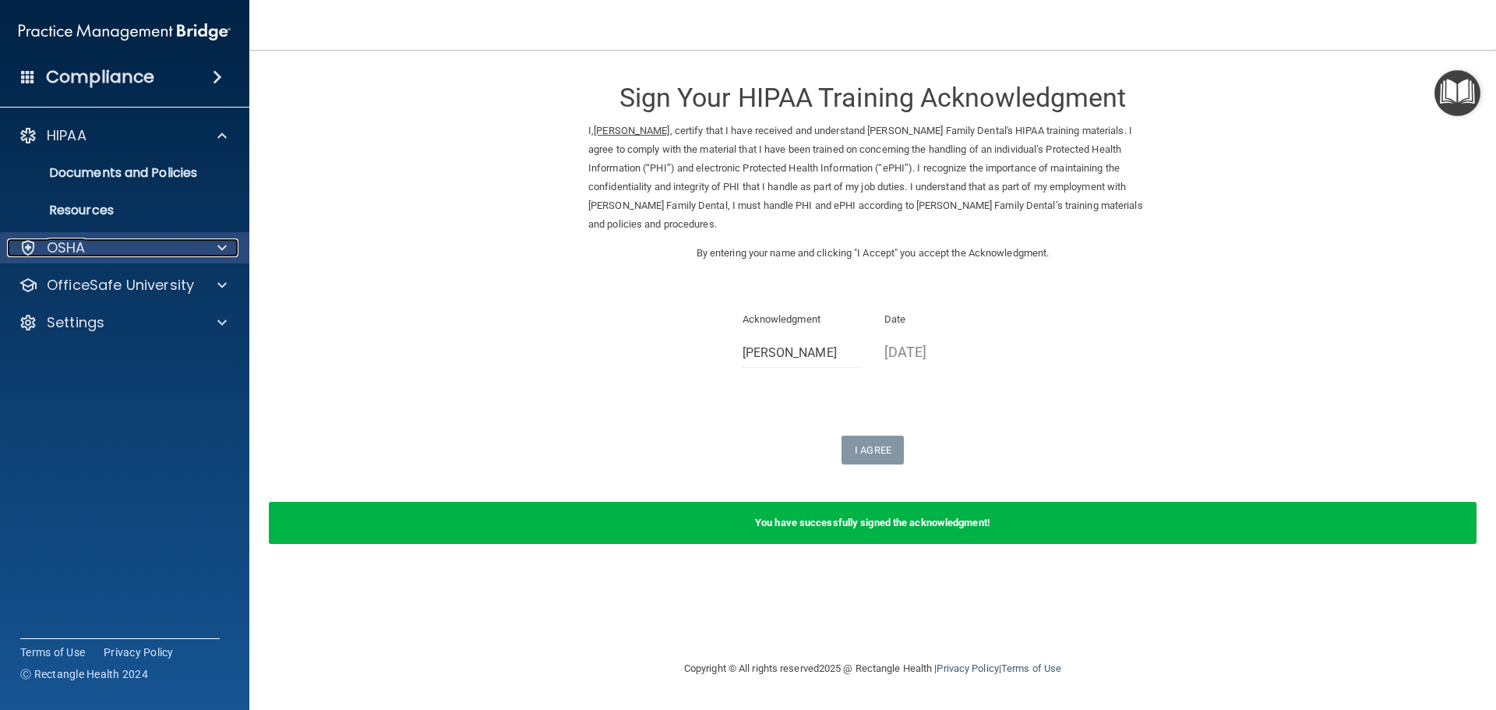
click at [220, 243] on span at bounding box center [221, 247] width 9 height 19
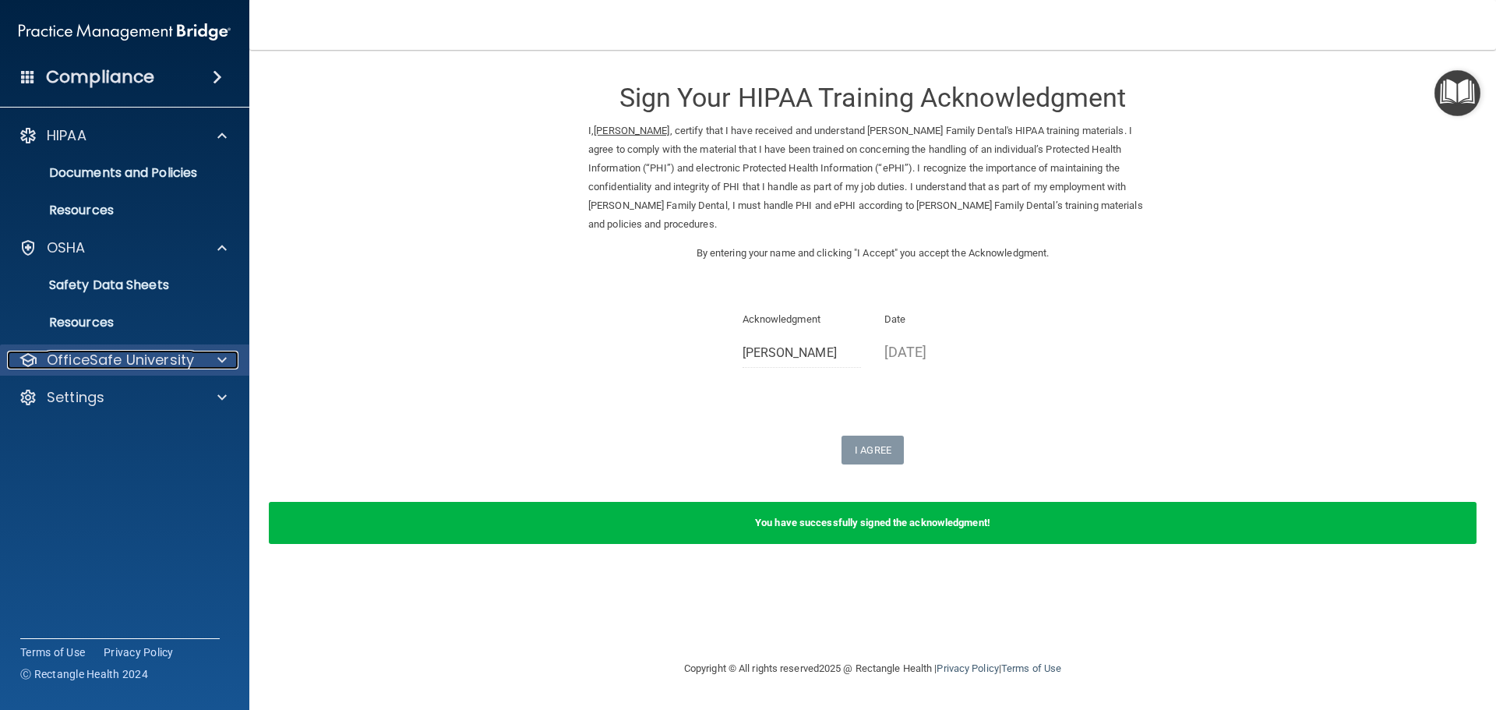
click at [221, 355] on span at bounding box center [221, 360] width 9 height 19
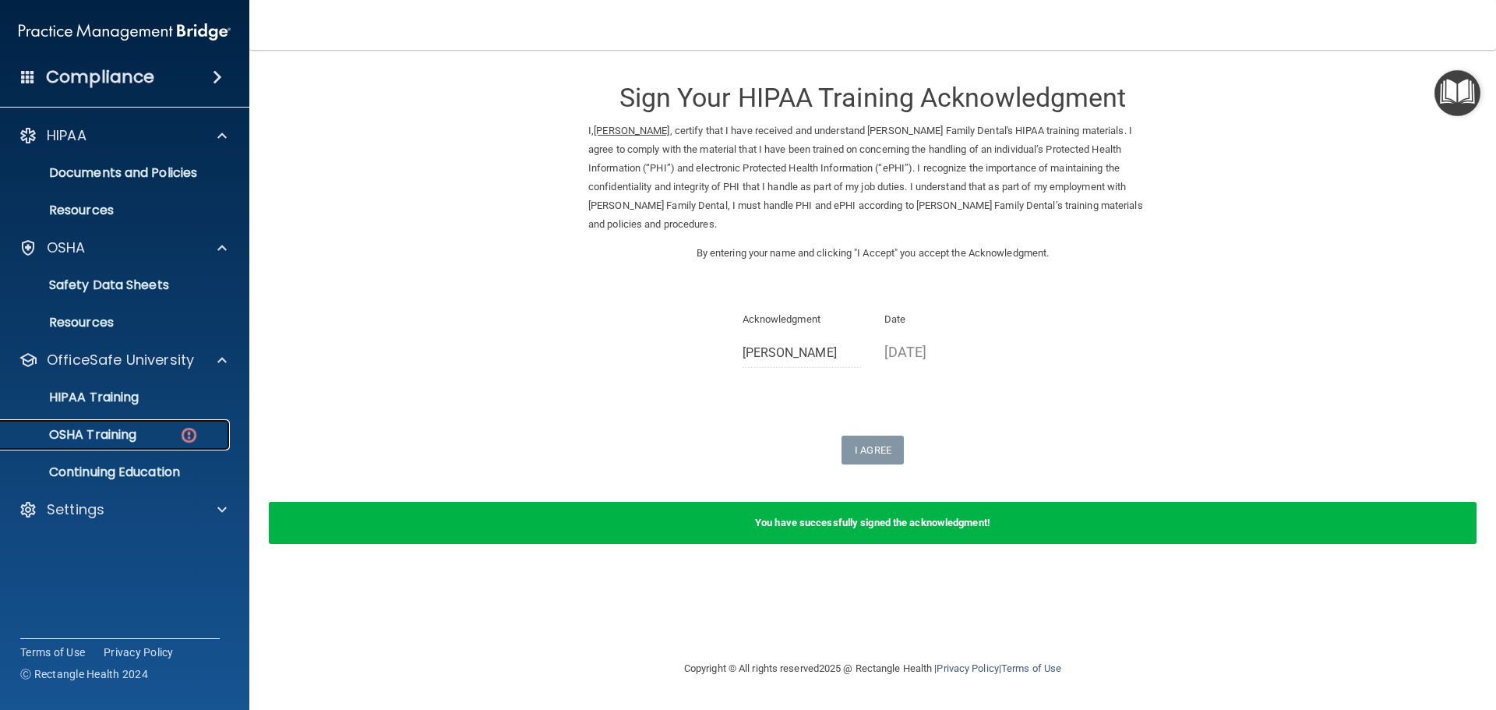
click at [176, 431] on div "OSHA Training" at bounding box center [116, 435] width 213 height 16
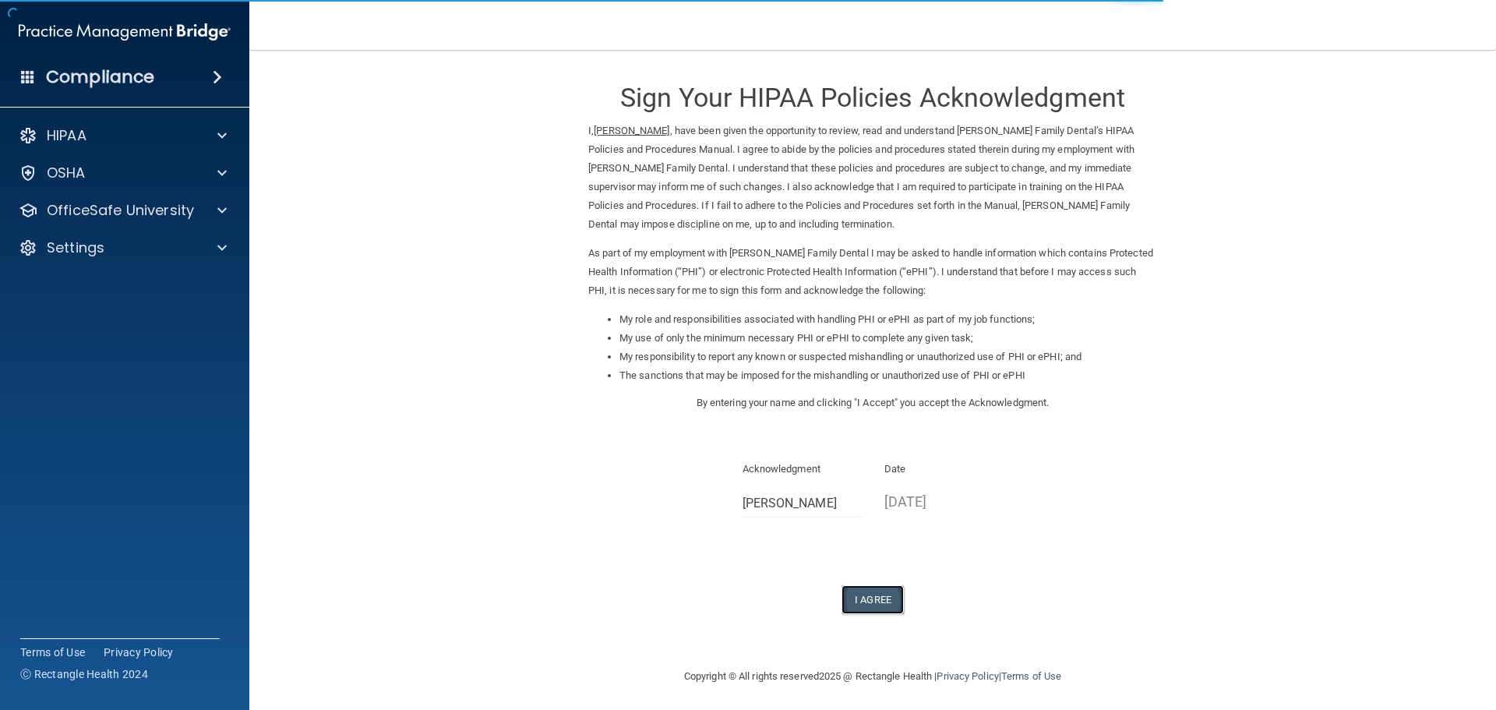
click at [873, 595] on button "I Agree" at bounding box center [872, 599] width 62 height 29
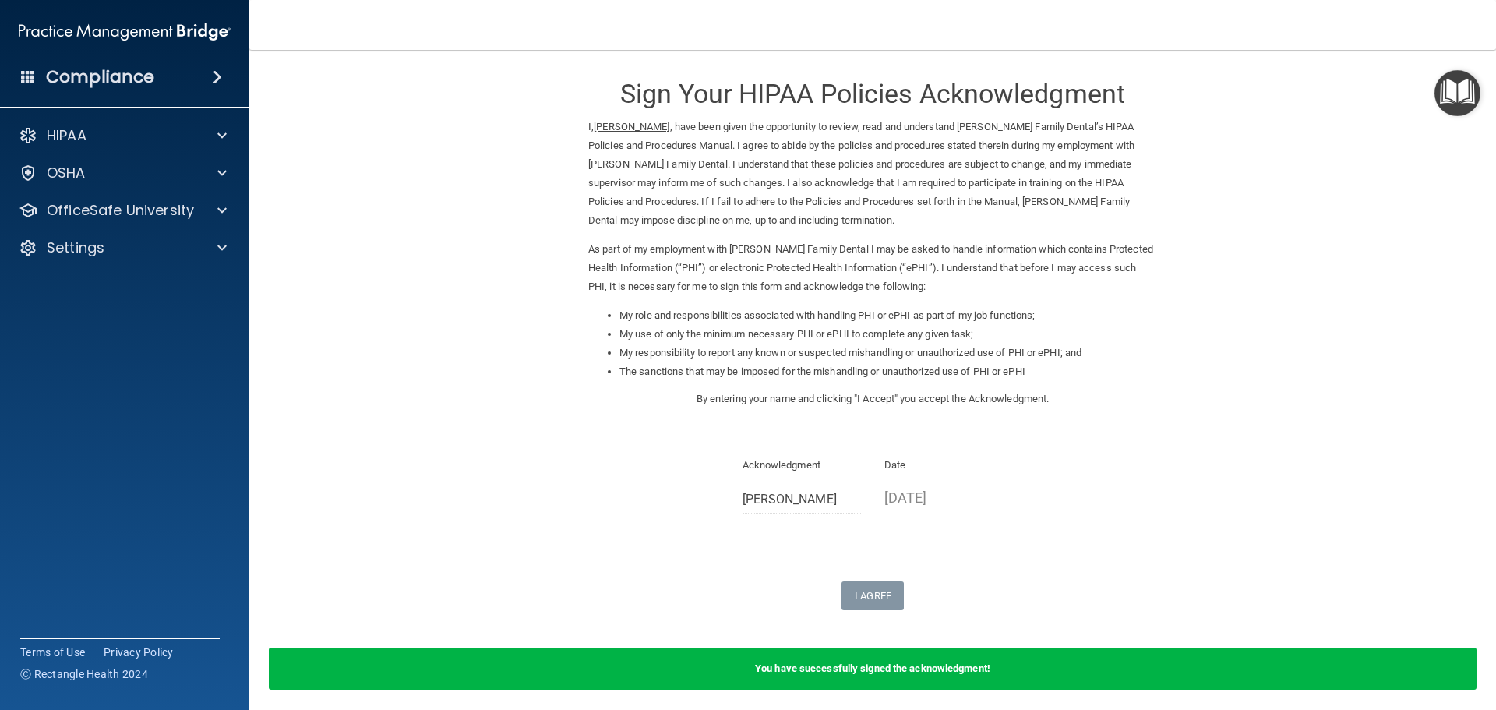
click at [859, 668] on b "You have successfully signed the acknowledgment!" at bounding box center [872, 668] width 235 height 12
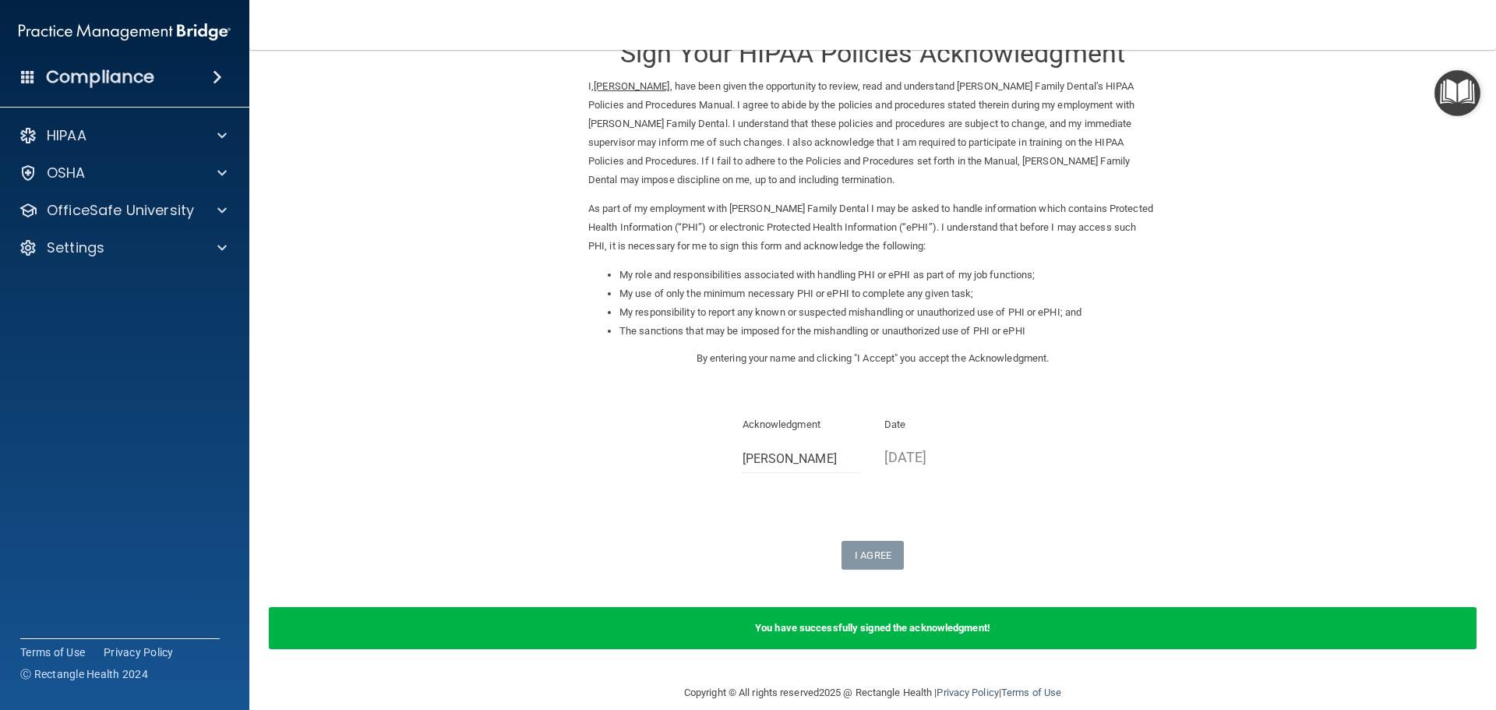
scroll to position [65, 0]
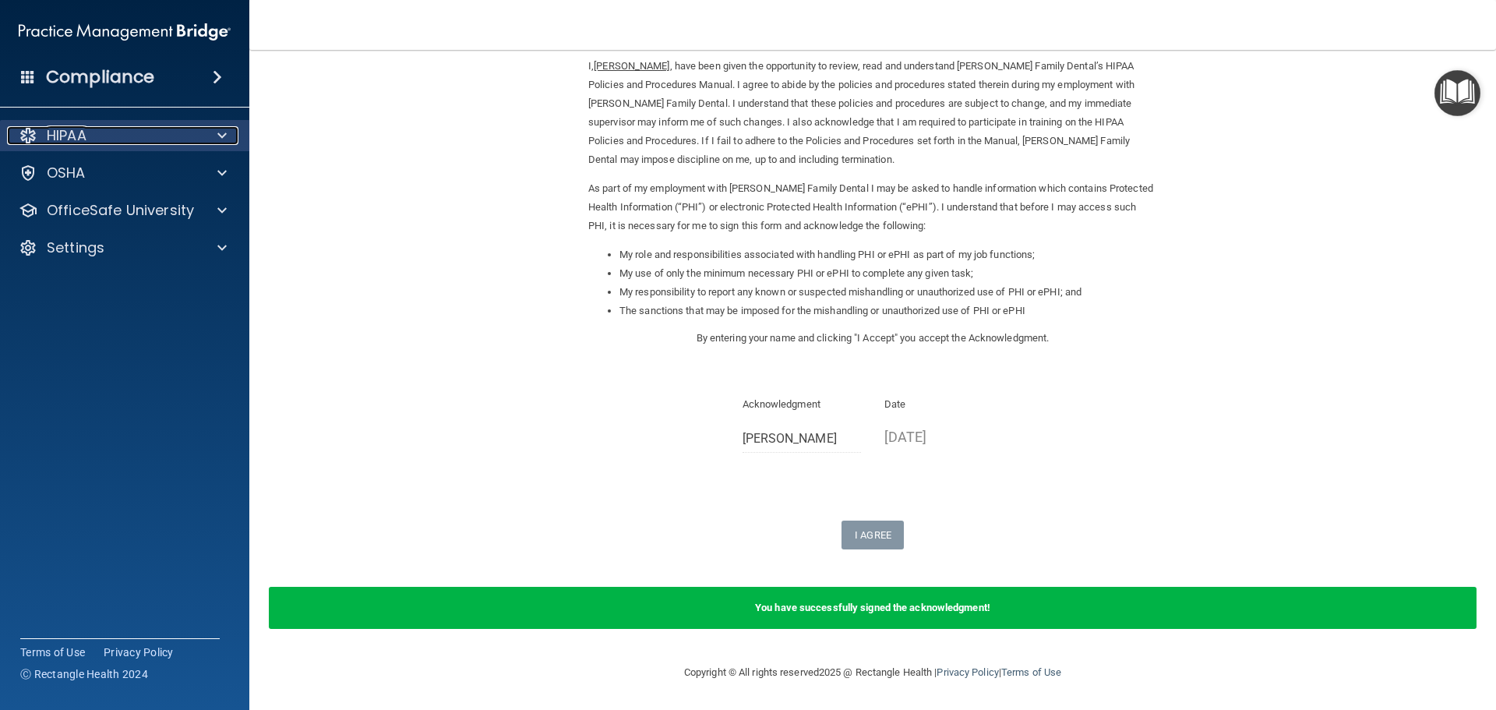
click at [220, 132] on span at bounding box center [221, 135] width 9 height 19
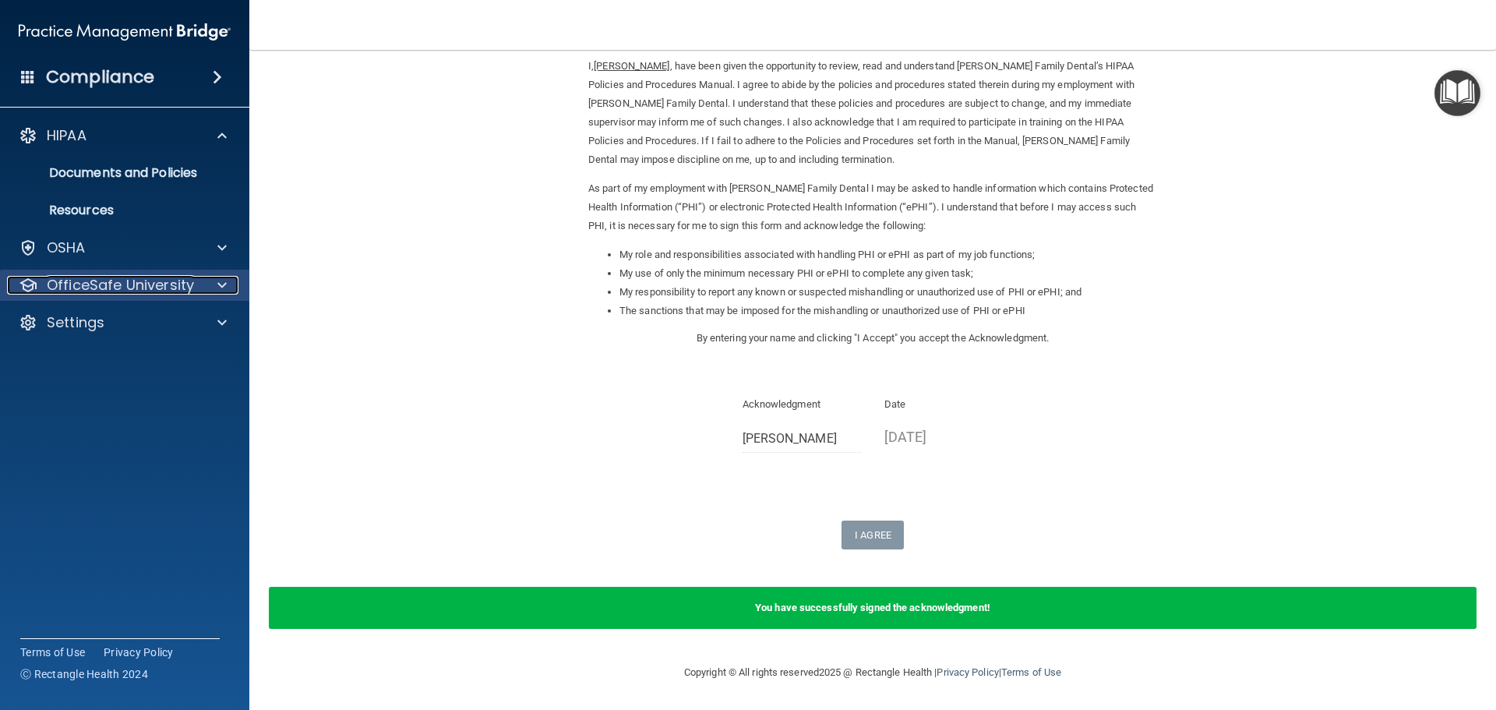
click at [219, 279] on span at bounding box center [221, 285] width 9 height 19
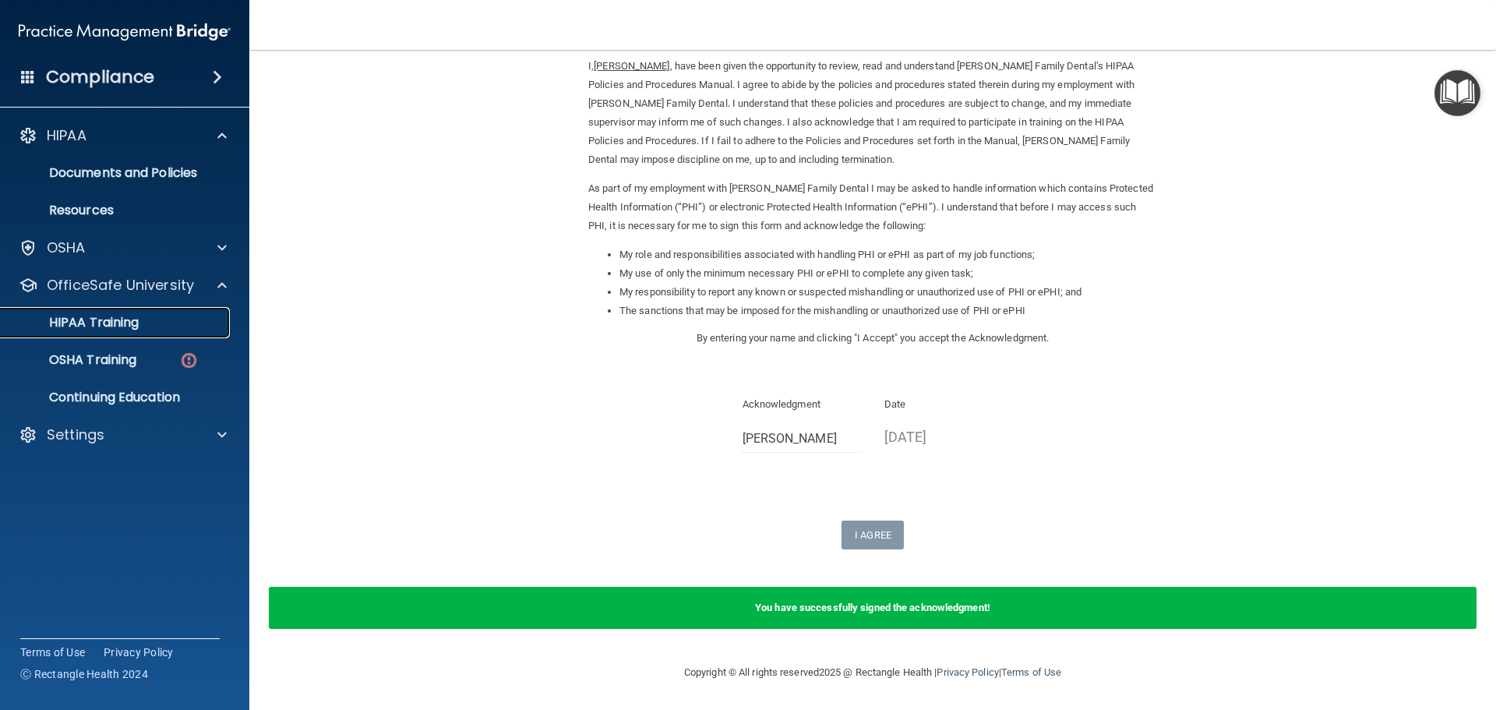
click at [129, 316] on p "HIPAA Training" at bounding box center [74, 323] width 129 height 16
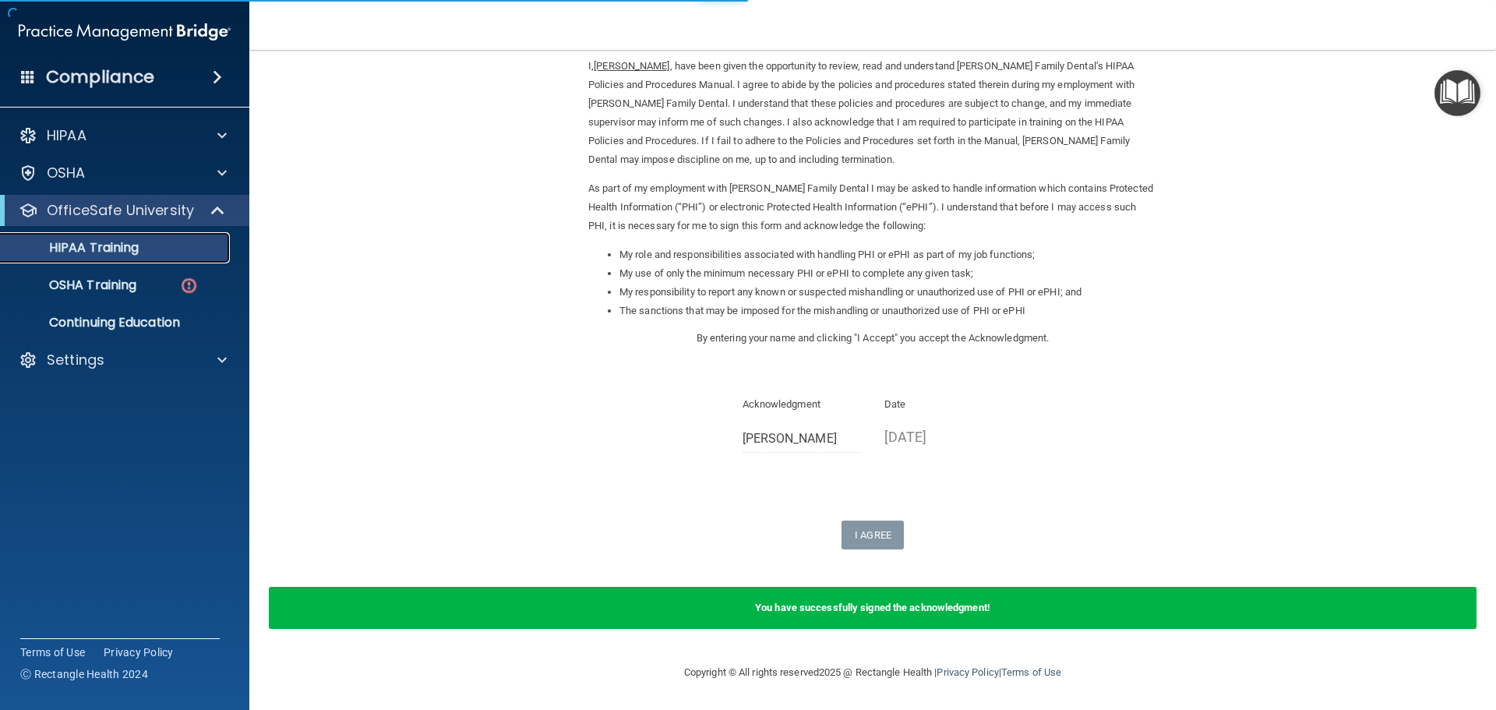
click at [188, 238] on link "HIPAA Training" at bounding box center [106, 247] width 245 height 31
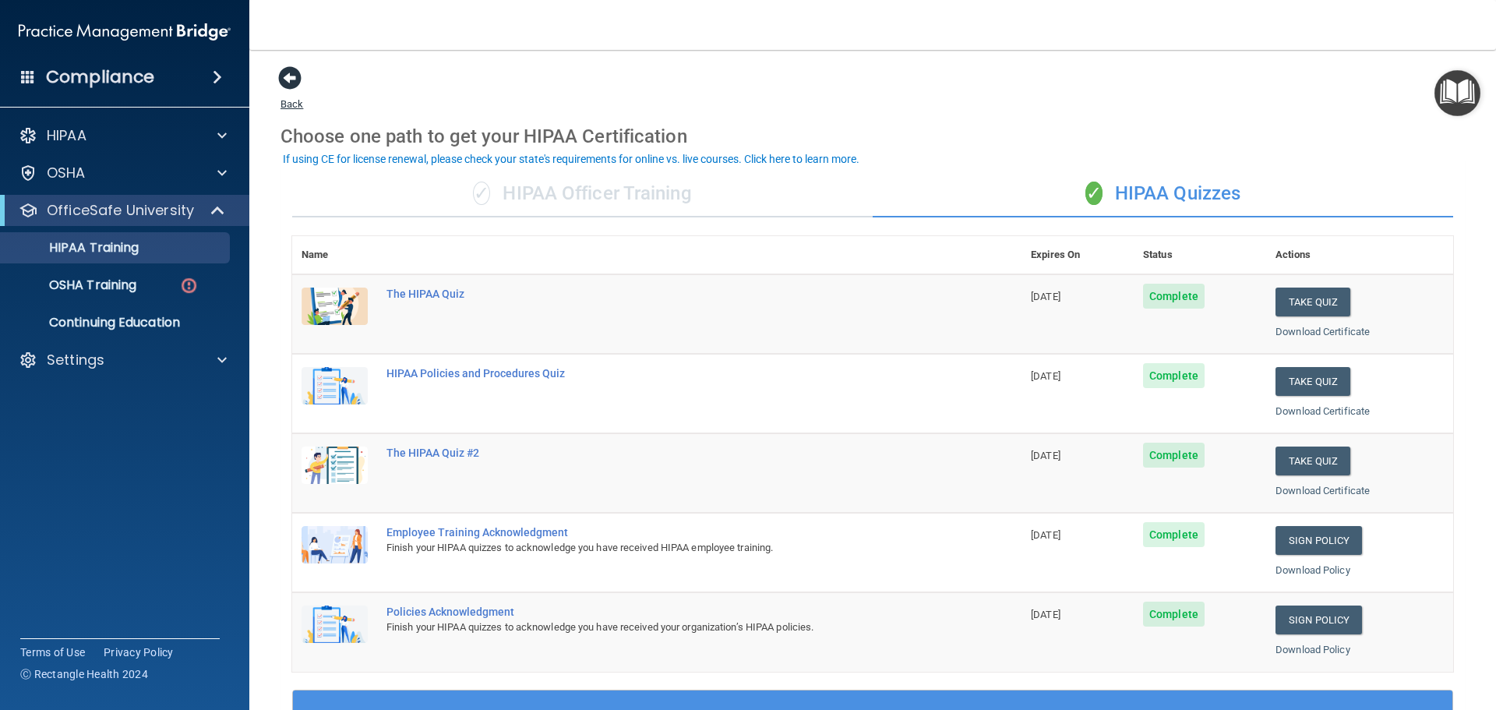
click at [290, 73] on span at bounding box center [289, 77] width 23 height 23
